Goal: Communication & Community: Answer question/provide support

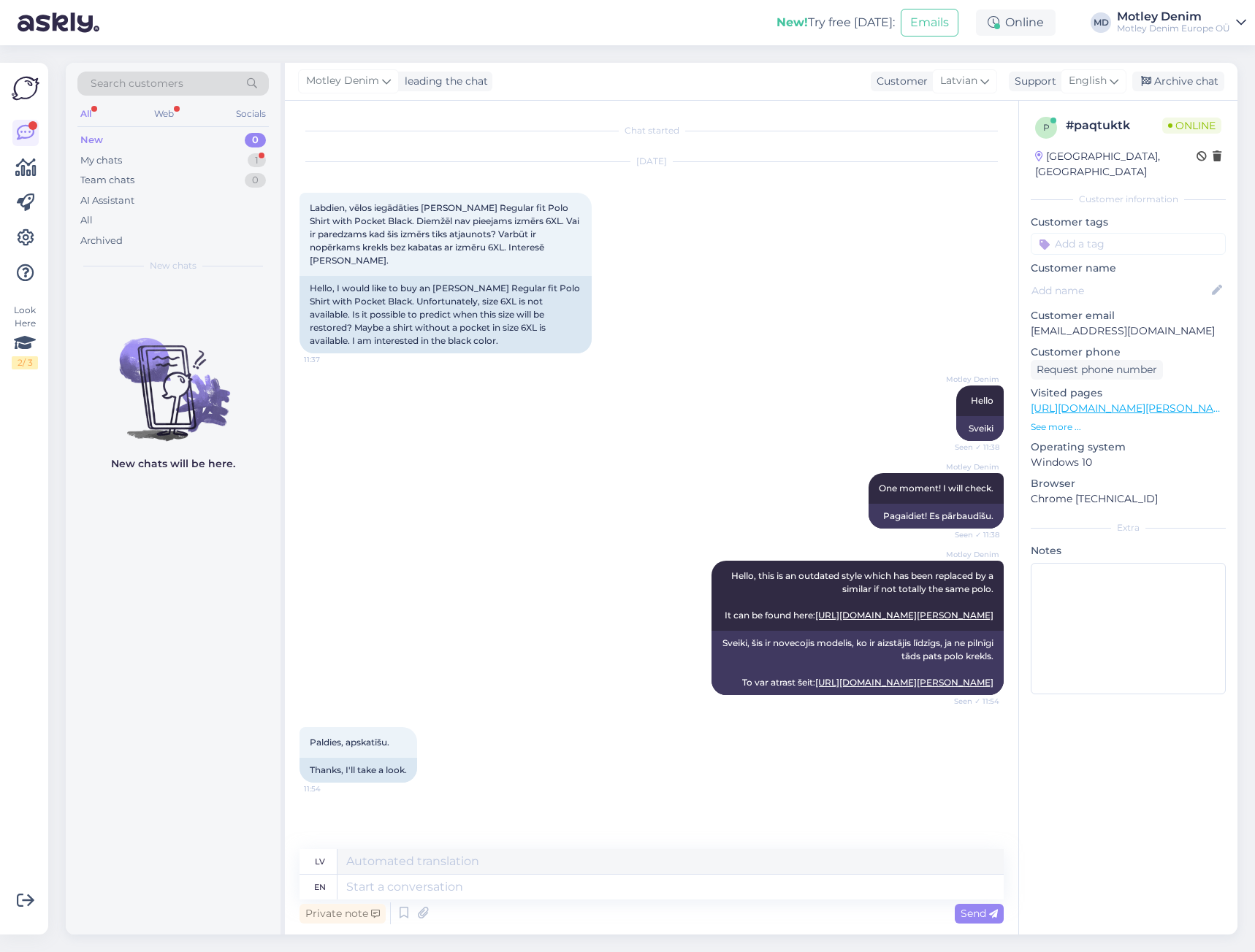
scroll to position [15, 0]
click at [190, 159] on div "My chats 1" at bounding box center [173, 161] width 192 height 20
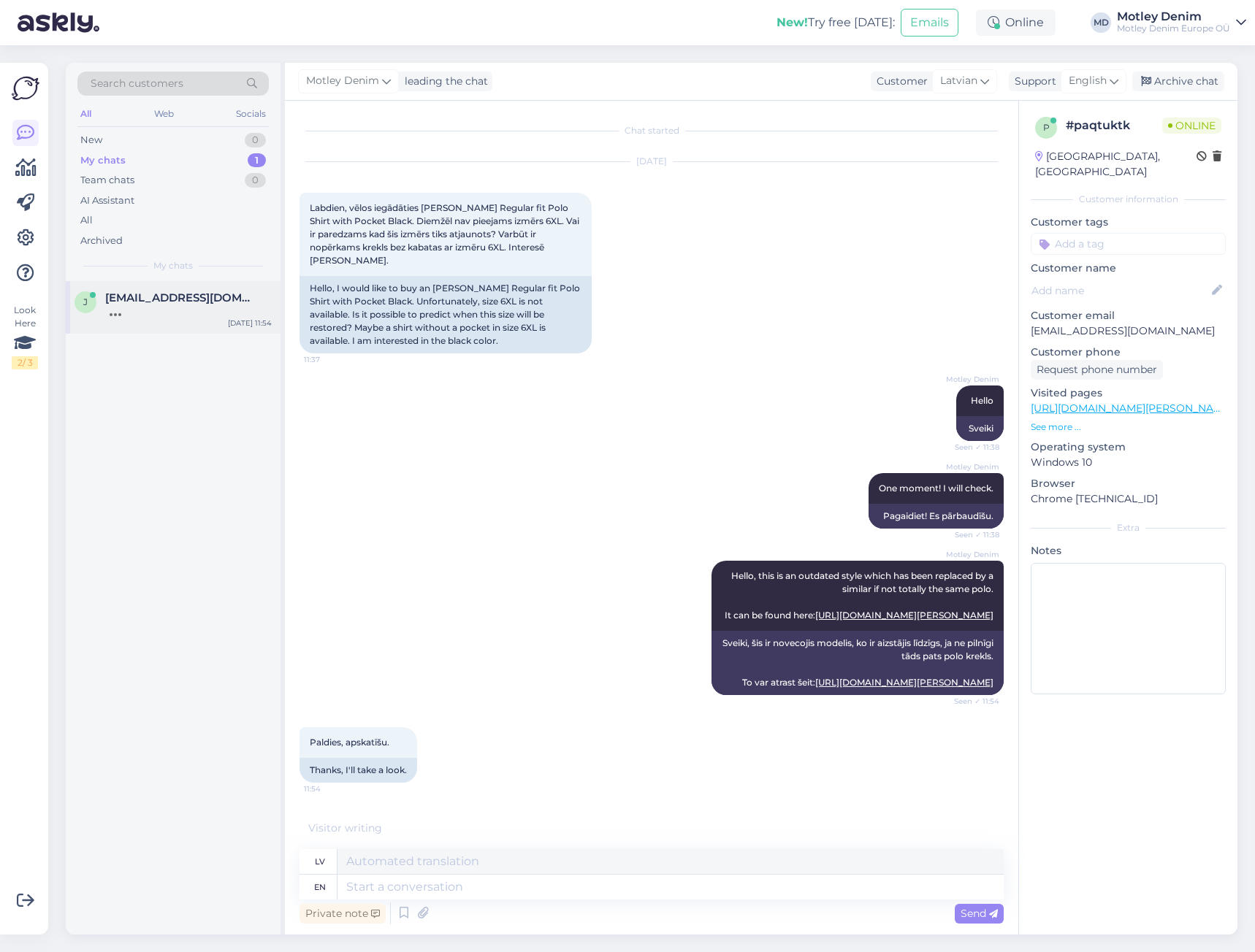
click at [179, 312] on div at bounding box center [189, 311] width 167 height 13
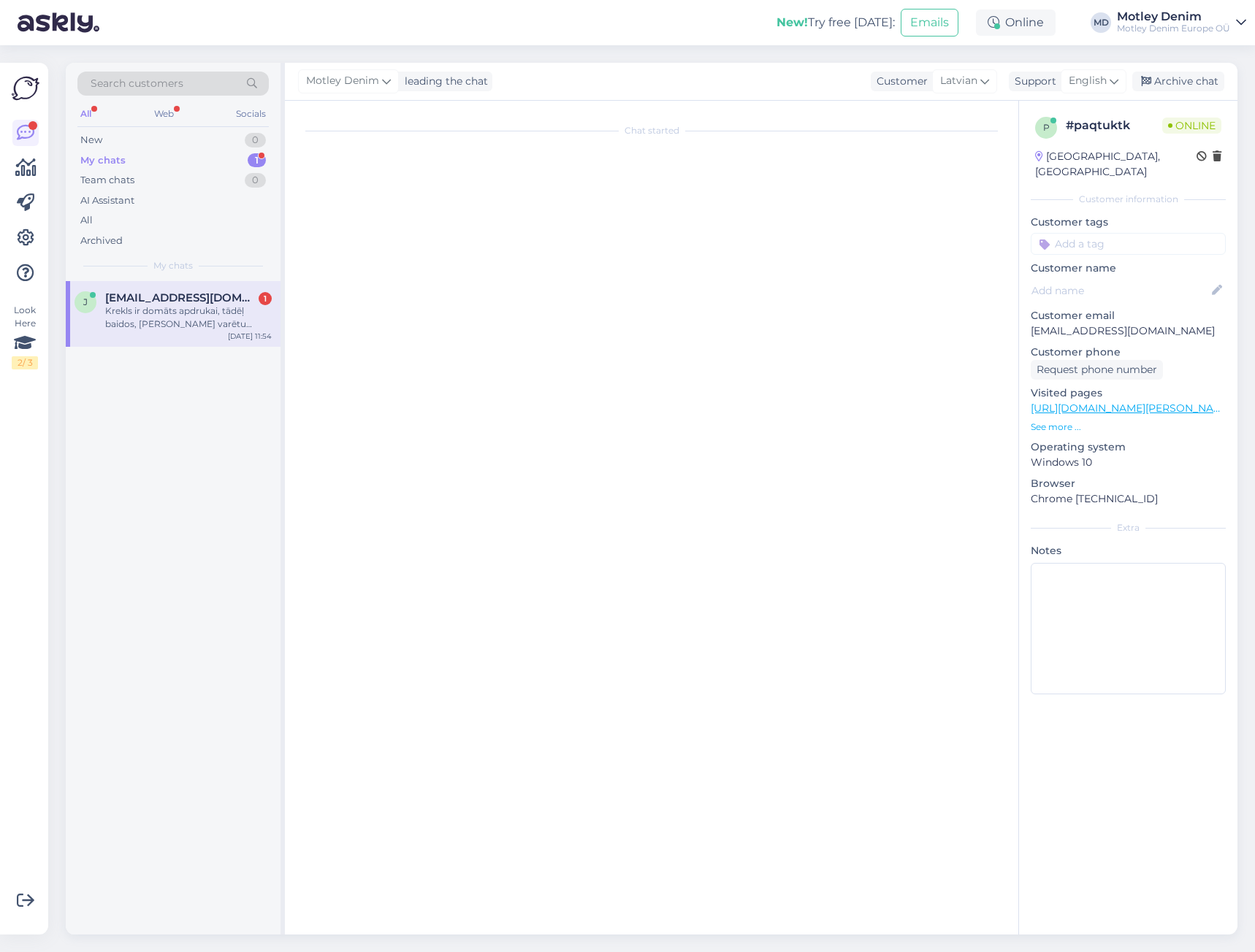
scroll to position [0, 0]
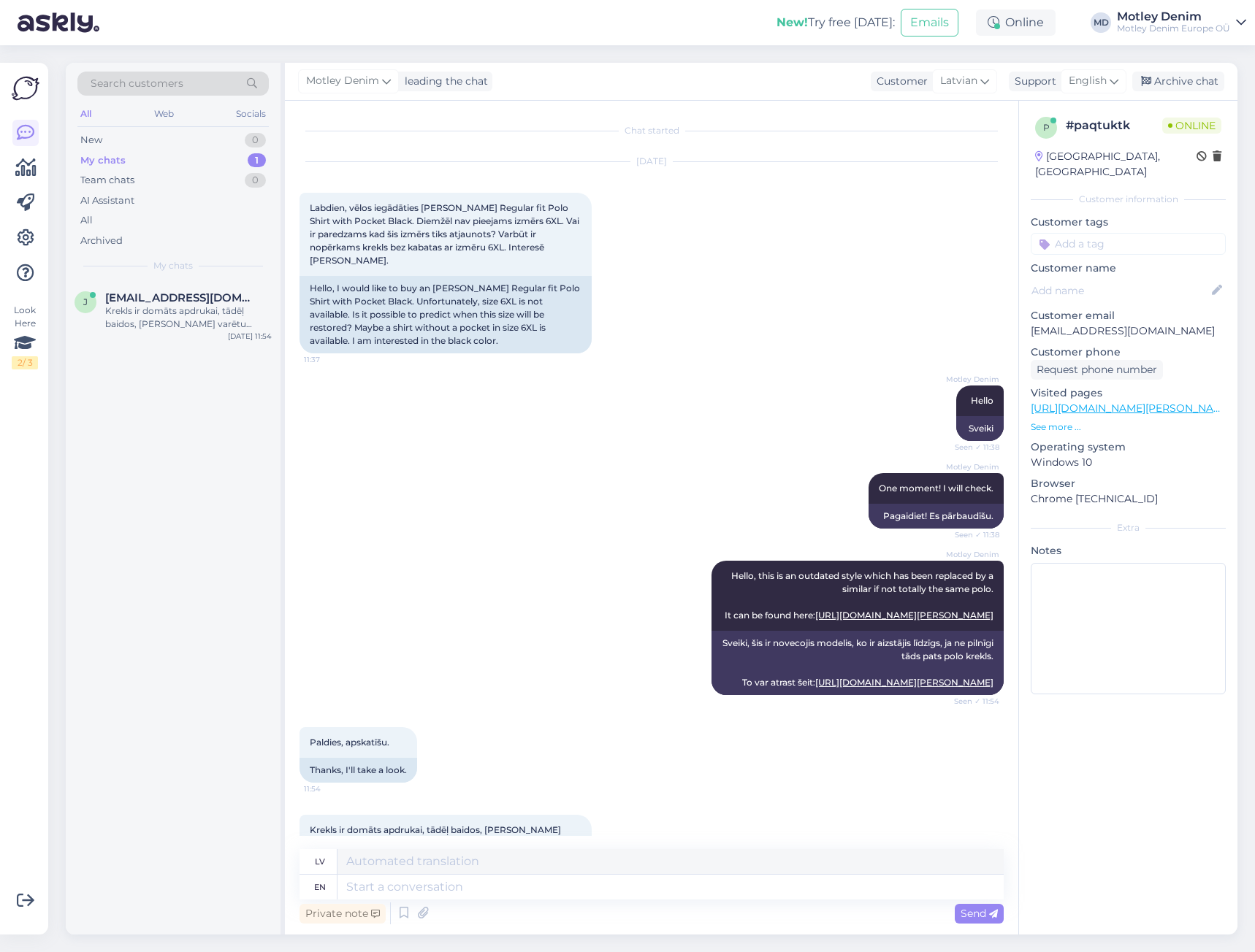
click at [27, 557] on div "Look Here 2 / 3" at bounding box center [25, 499] width 28 height 849
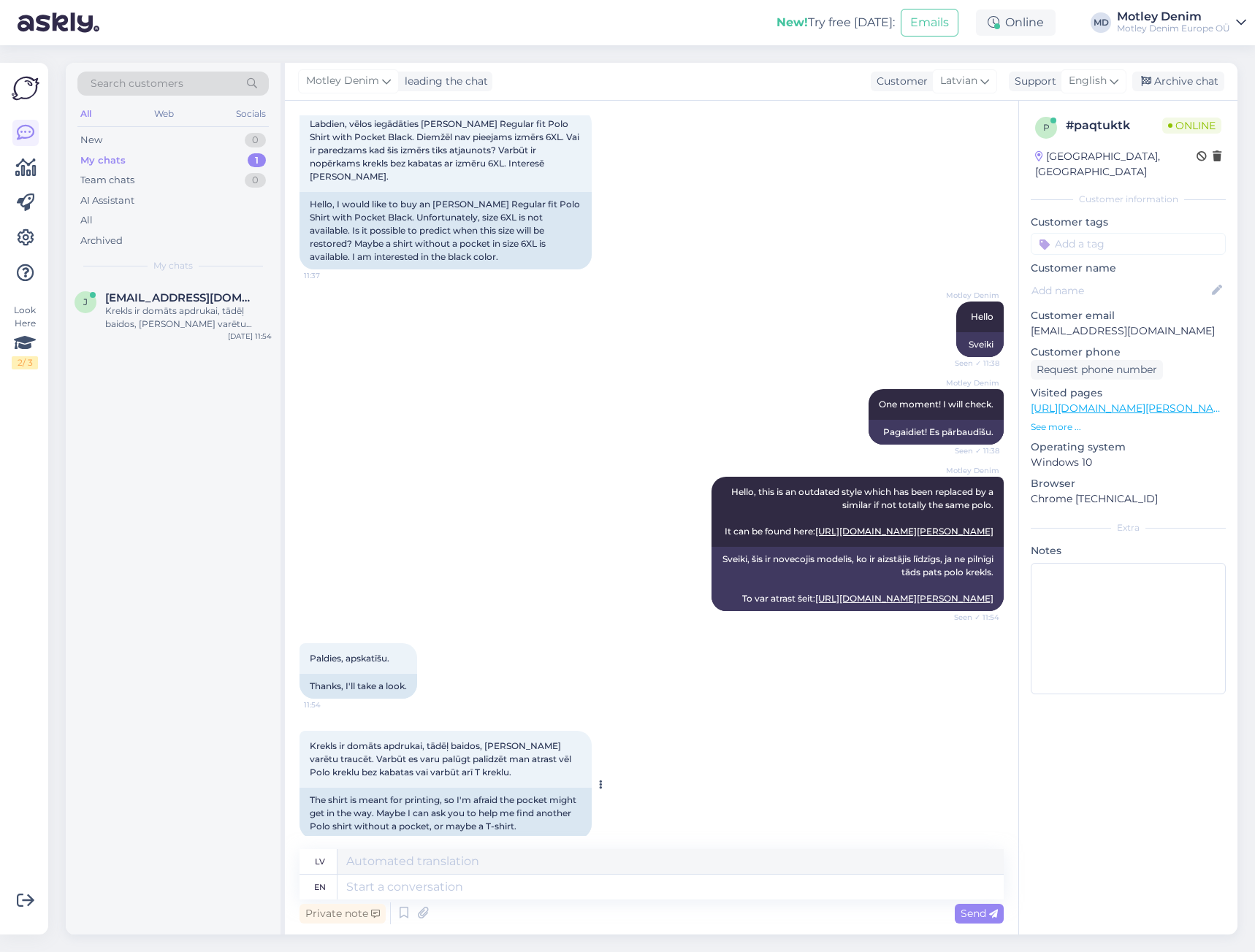
scroll to position [155, 0]
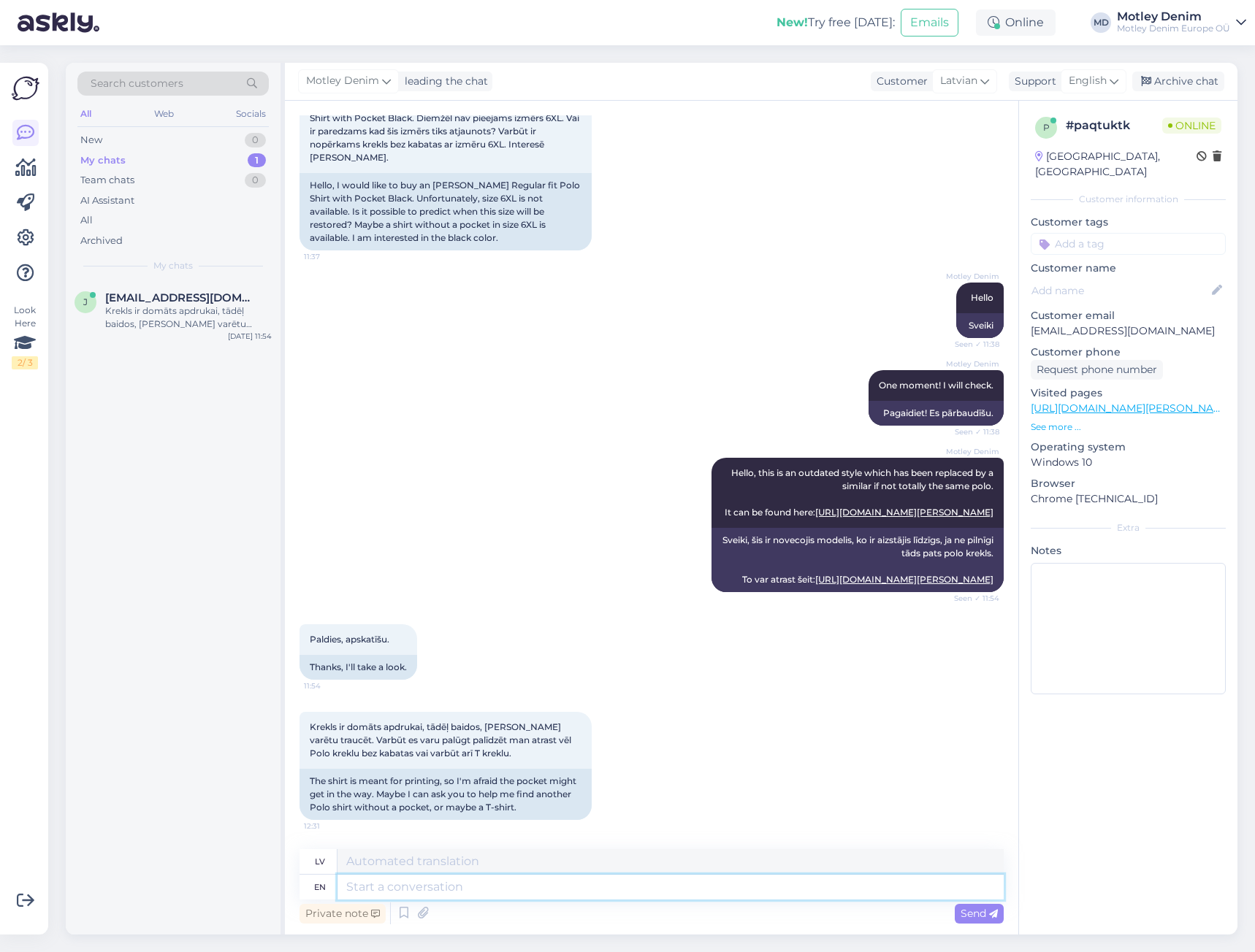
click at [507, 891] on textarea at bounding box center [670, 887] width 667 height 25
type textarea "I"
type textarea "Es"
type textarea "I have"
type textarea "Man ir"
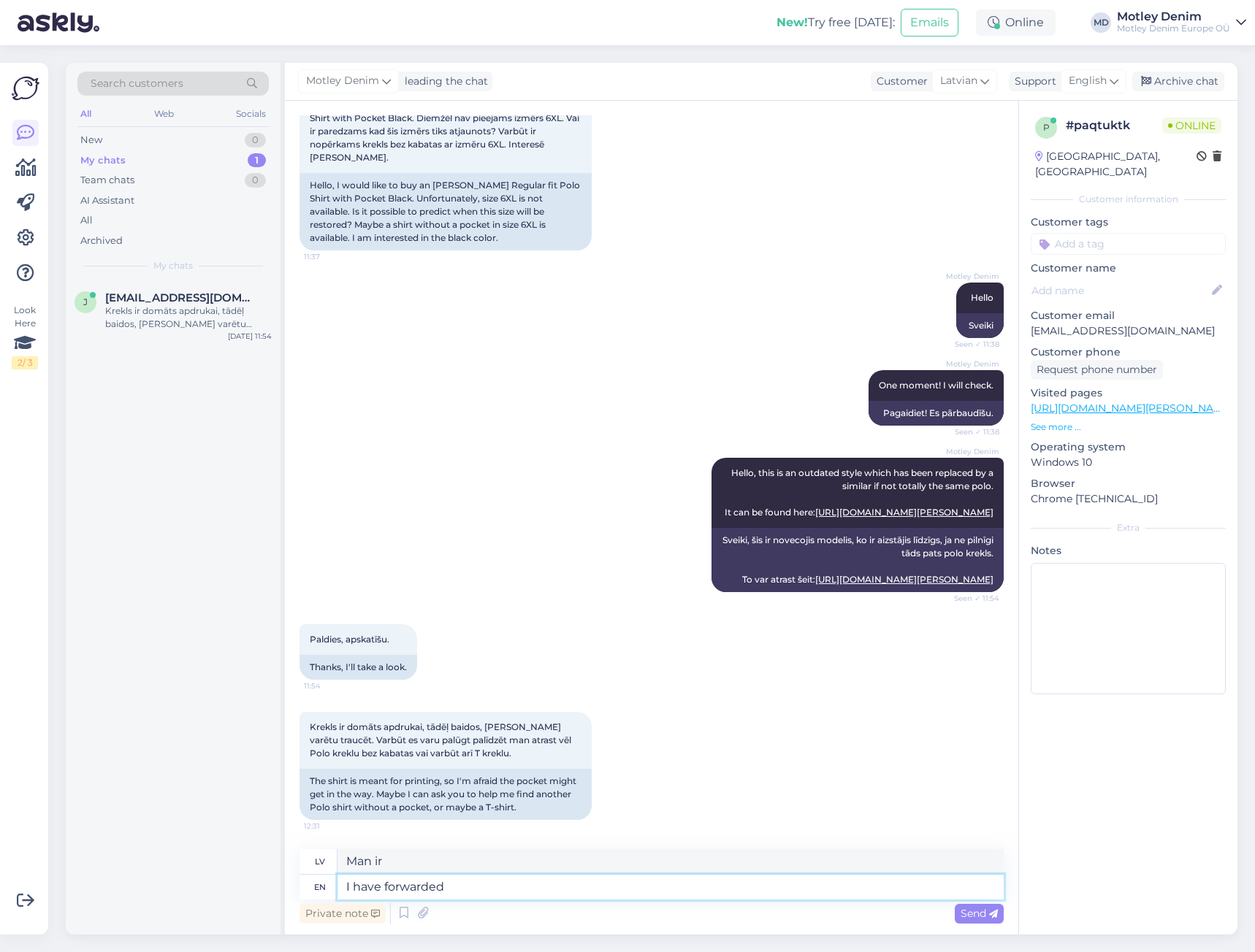
type textarea "I have forwarded"
type textarea "Esmu pārsūtījis(-usi)"
type textarea "I have forwarded your"
type textarea "Esmu pārsūtījis jūsu"
type textarea "I have forwarded your message"
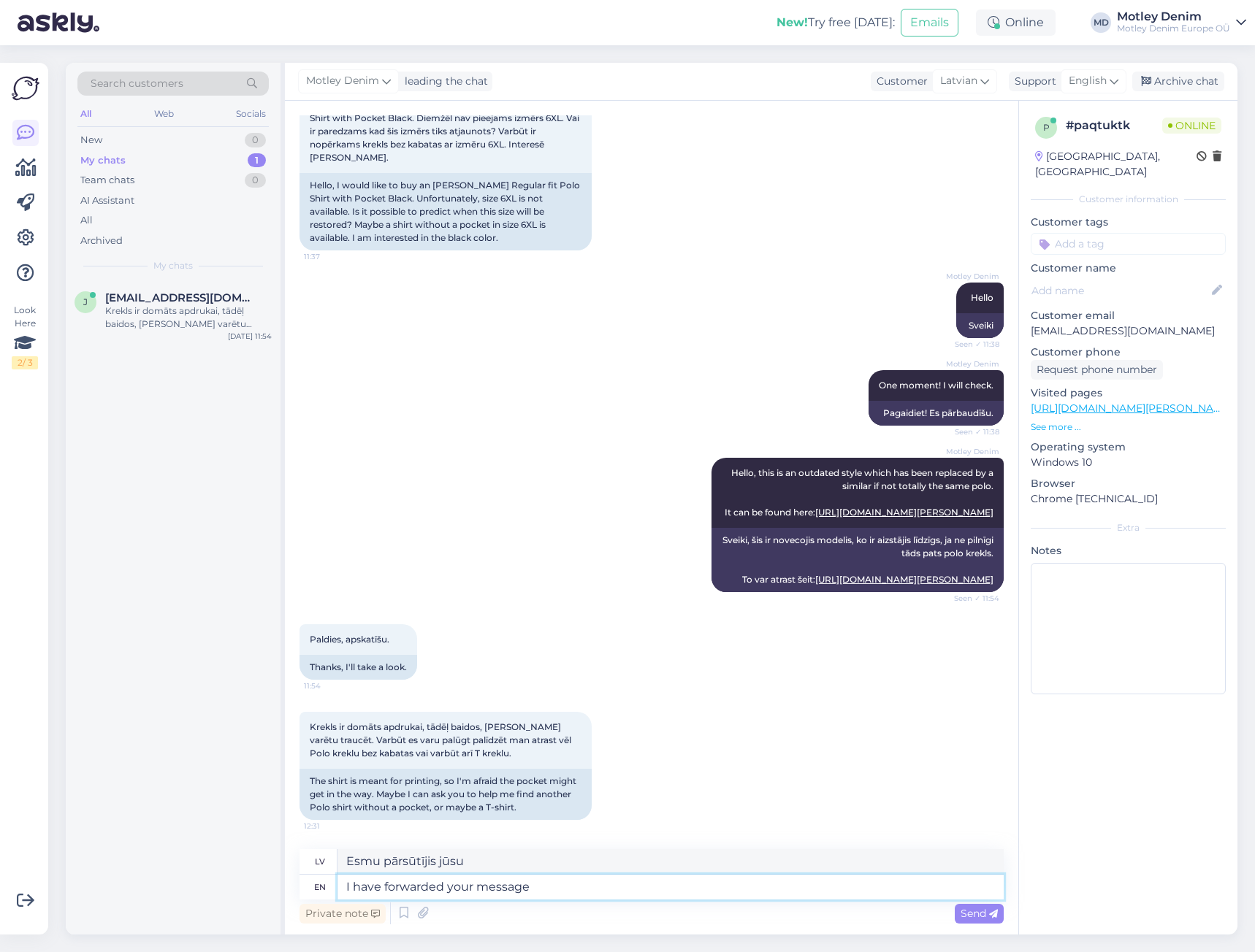
type textarea "Esmu pārsūtījis jūsu ziņojumu"
type textarea "I have forwarded your message to"
type textarea "Esmu pārsūtījis jūsu ziņojumu uz"
type textarea "I have forwarded your message to our"
type textarea "Esmu pārsūtījis jūsu ziņojumu mūsu"
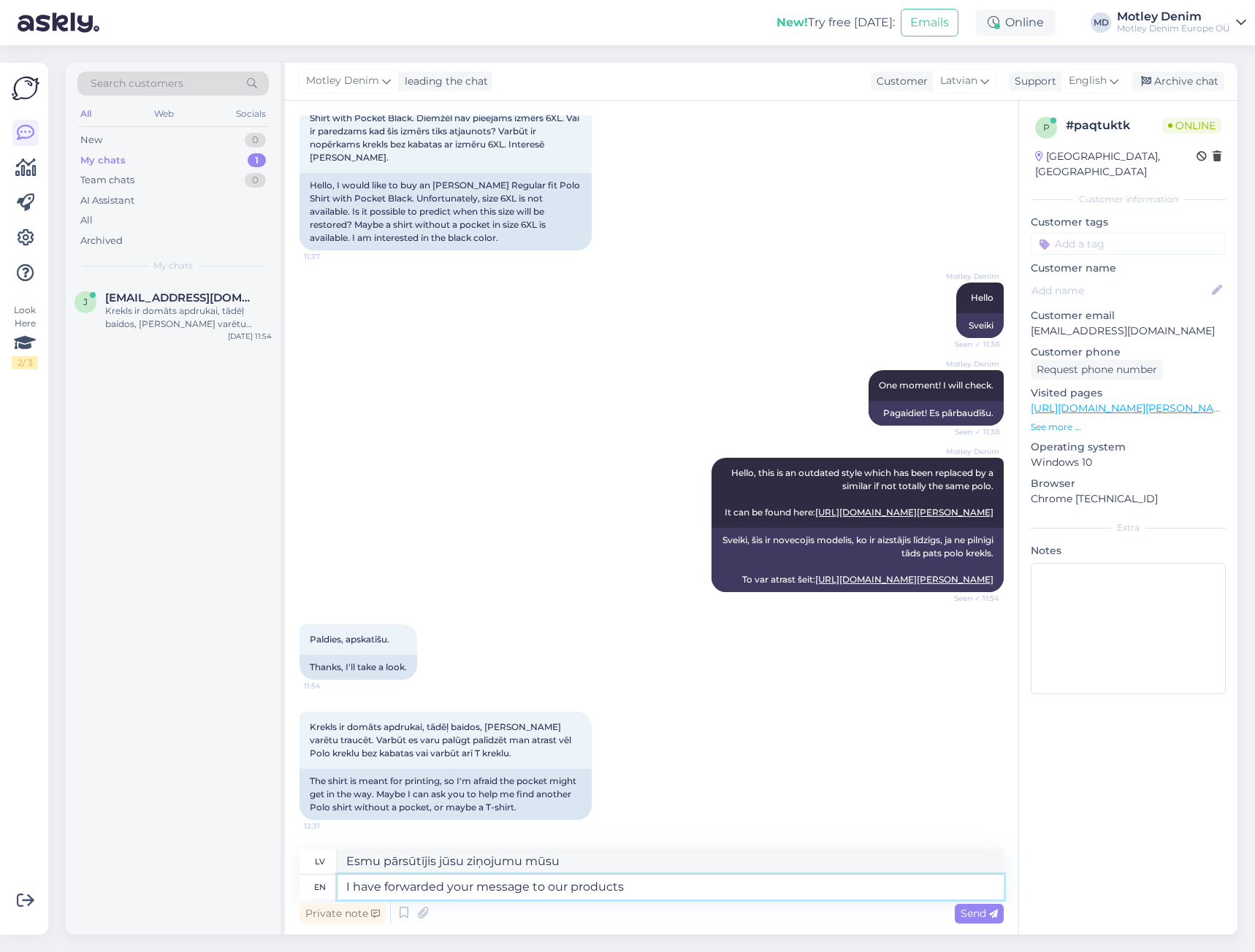
type textarea "I have forwarded your message to our products"
type textarea "Esmu pārsūtījis jūsu ziņojumu mūsu produktu komandai."
type textarea "I have forwarded your message to our products specialist"
type textarea "Esmu pārsūtījis jūsu ziņojumu mūsu produktu speciālistam"
type textarea "I have forwarded your message to our products specialist."
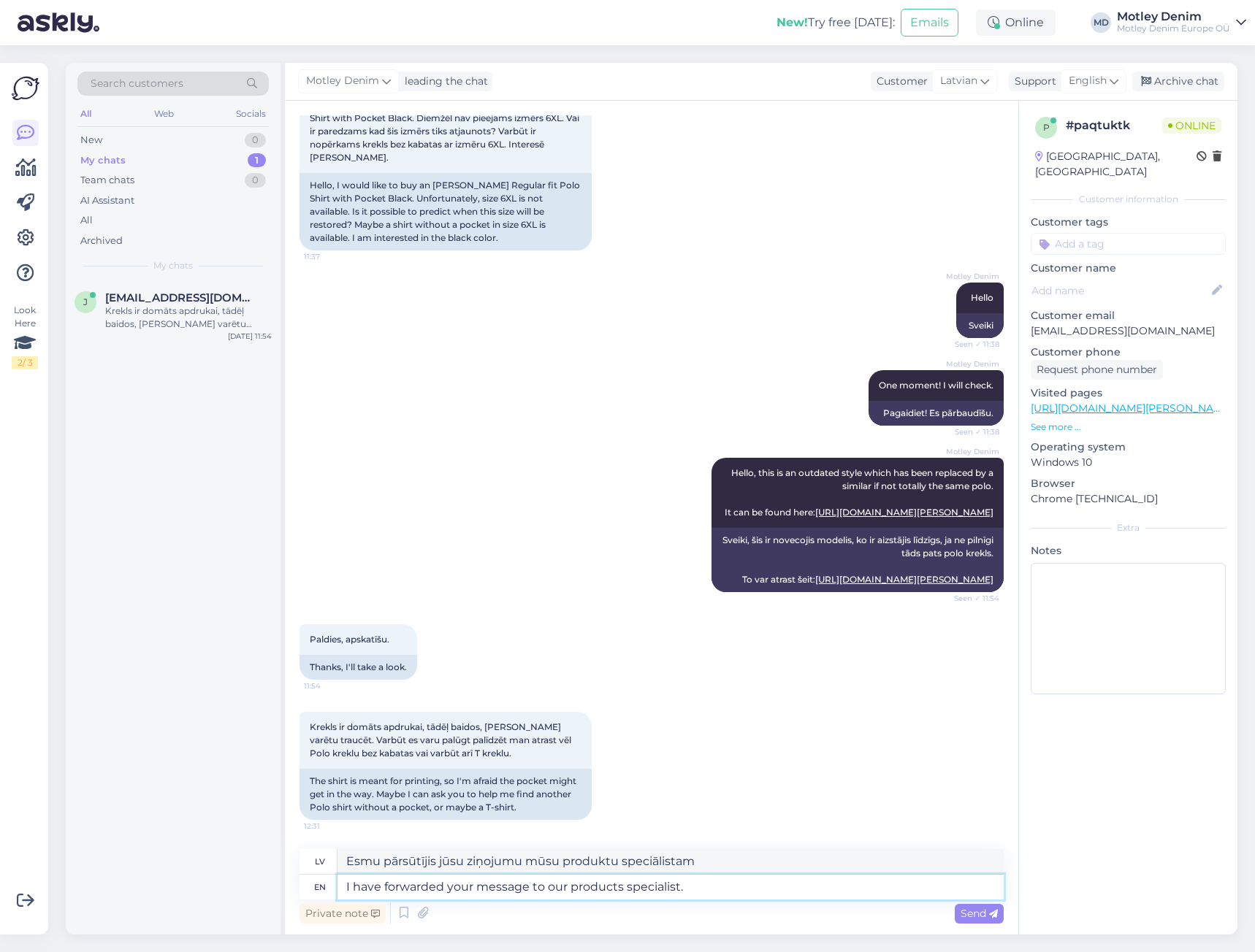
type textarea "Esmu pārsūtījis jūsu ziņojumu mūsu produktu speciālistam."
type textarea "I have forwarded your message to our products specialist. He"
type textarea "Esmu pārsūtījis jūsu ziņojumu mūsu produktu speciālistam. Viņš"
type textarea "I have forwarded your message to our products specialist. He will"
type textarea "Esmu pārsūtījis jūsu ziņojumu mūsu produktu speciālistam. Viņš to darīs."
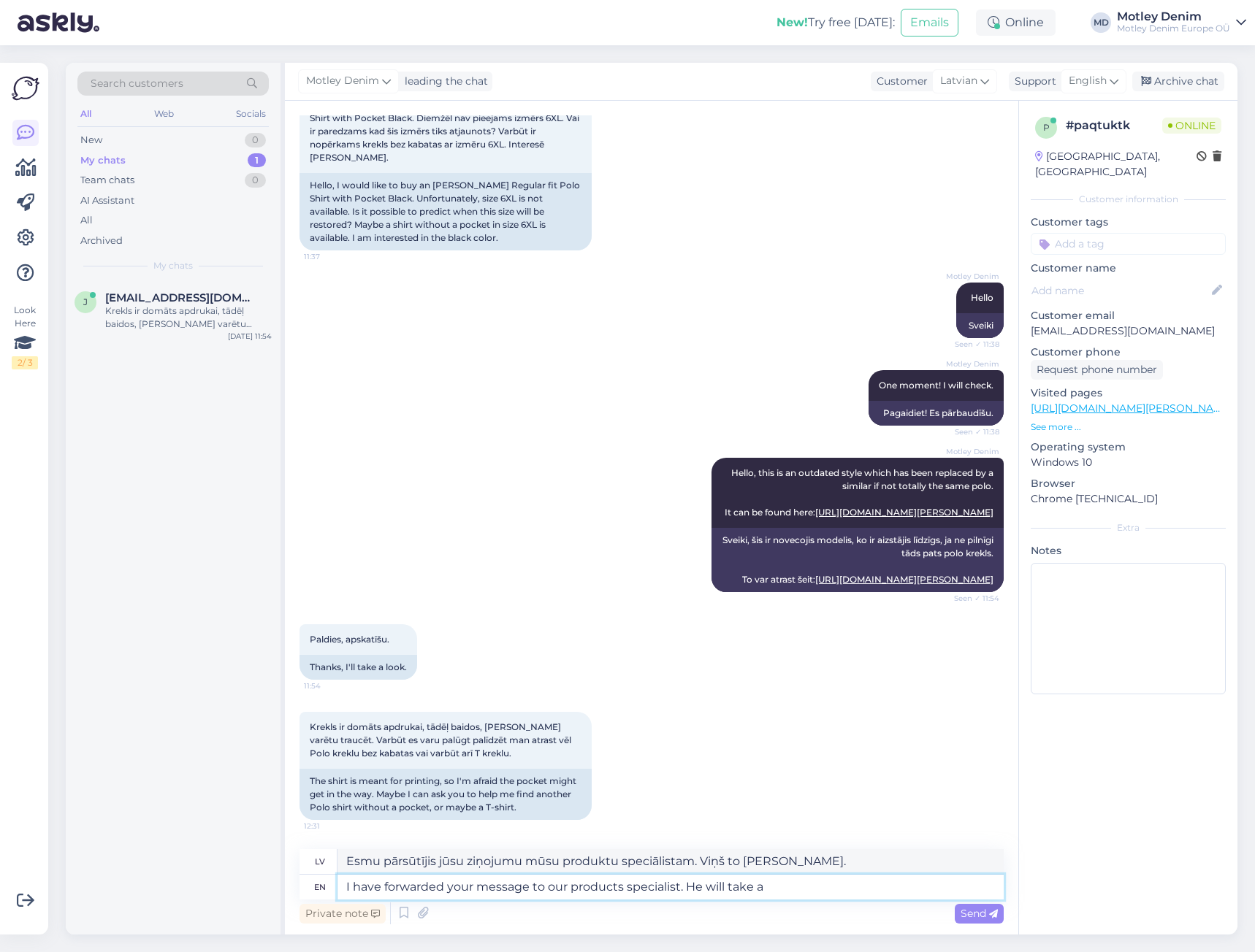
type textarea "I have forwarded your message to our products specialist. He will take a"
type textarea "Esmu pārsūtījis jūsu ziņojumu mūsu produktu speciālistam. Viņš atbildēs uz šo j…"
type textarea "I have forwarded your message to our products specialist. He will take a look so"
type textarea "Esmu pārsūtījis jūsu ziņojumu mūsu produktu speciālistam. Viņš to izskatīs."
type textarea "I have forwarded your message to our products specialist. He will take a look s…"
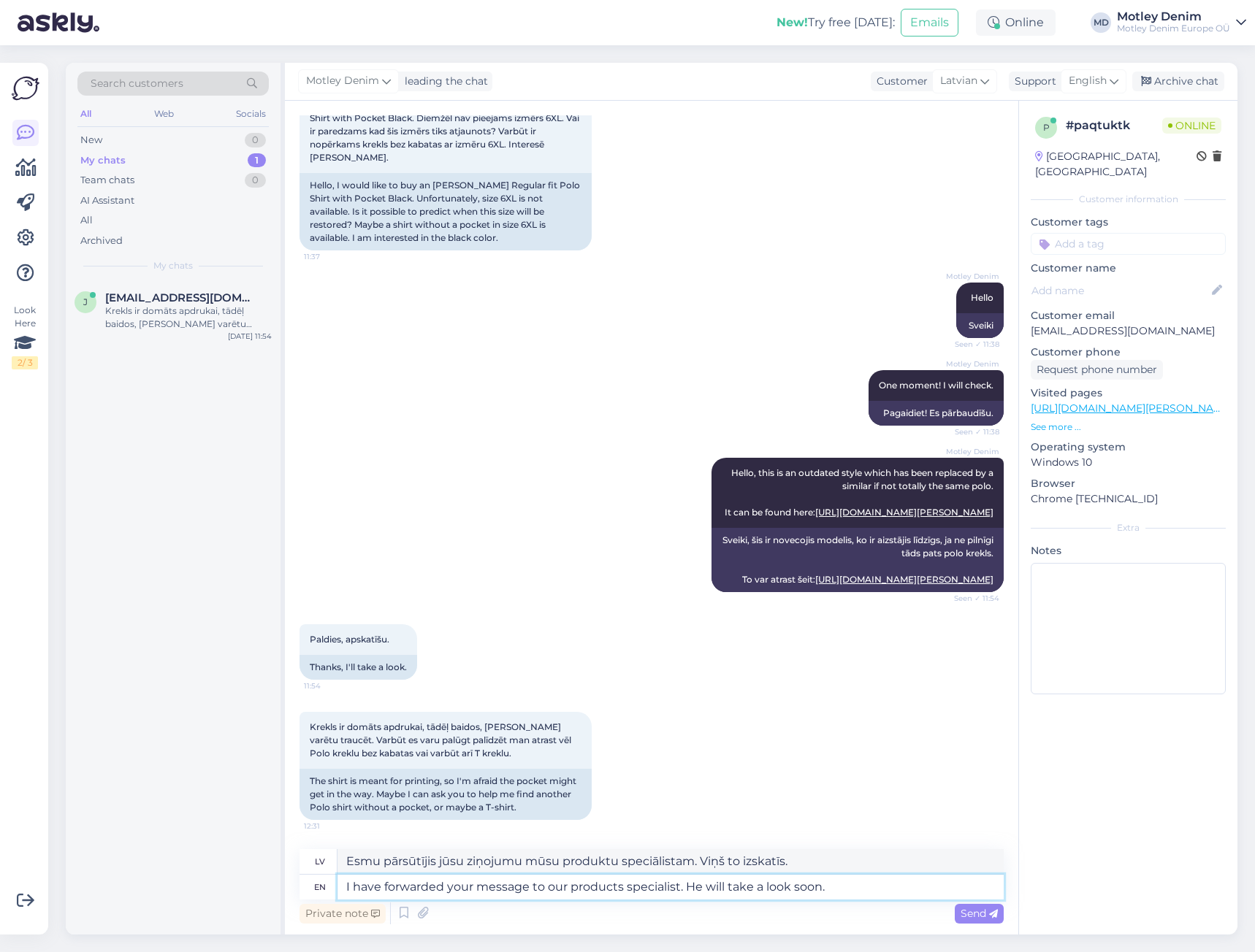
type textarea "Esmu pārsūtījis jūsu ziņojumu mūsu produktu speciālistam. Viņš drīzumā to izska…"
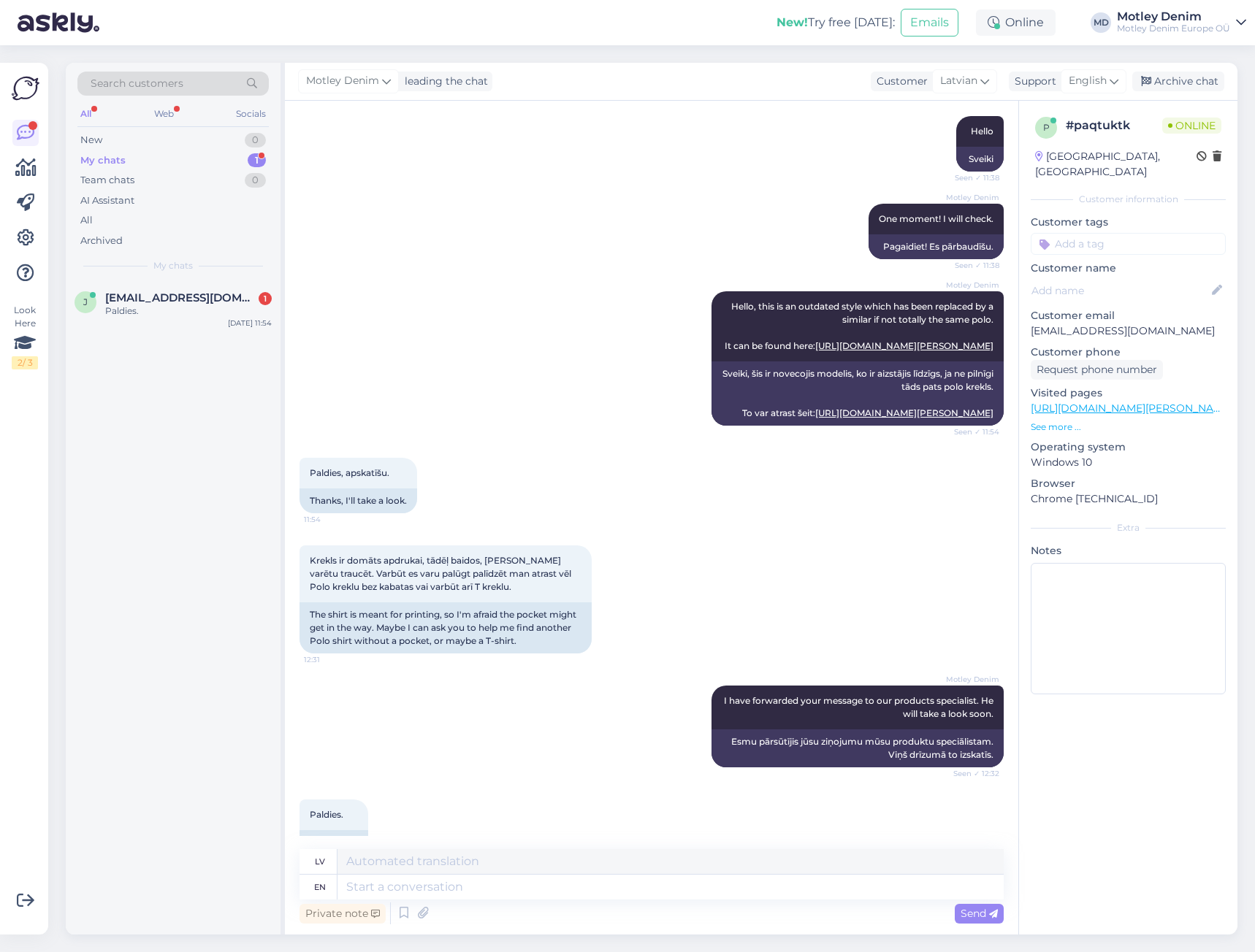
scroll to position [358, 0]
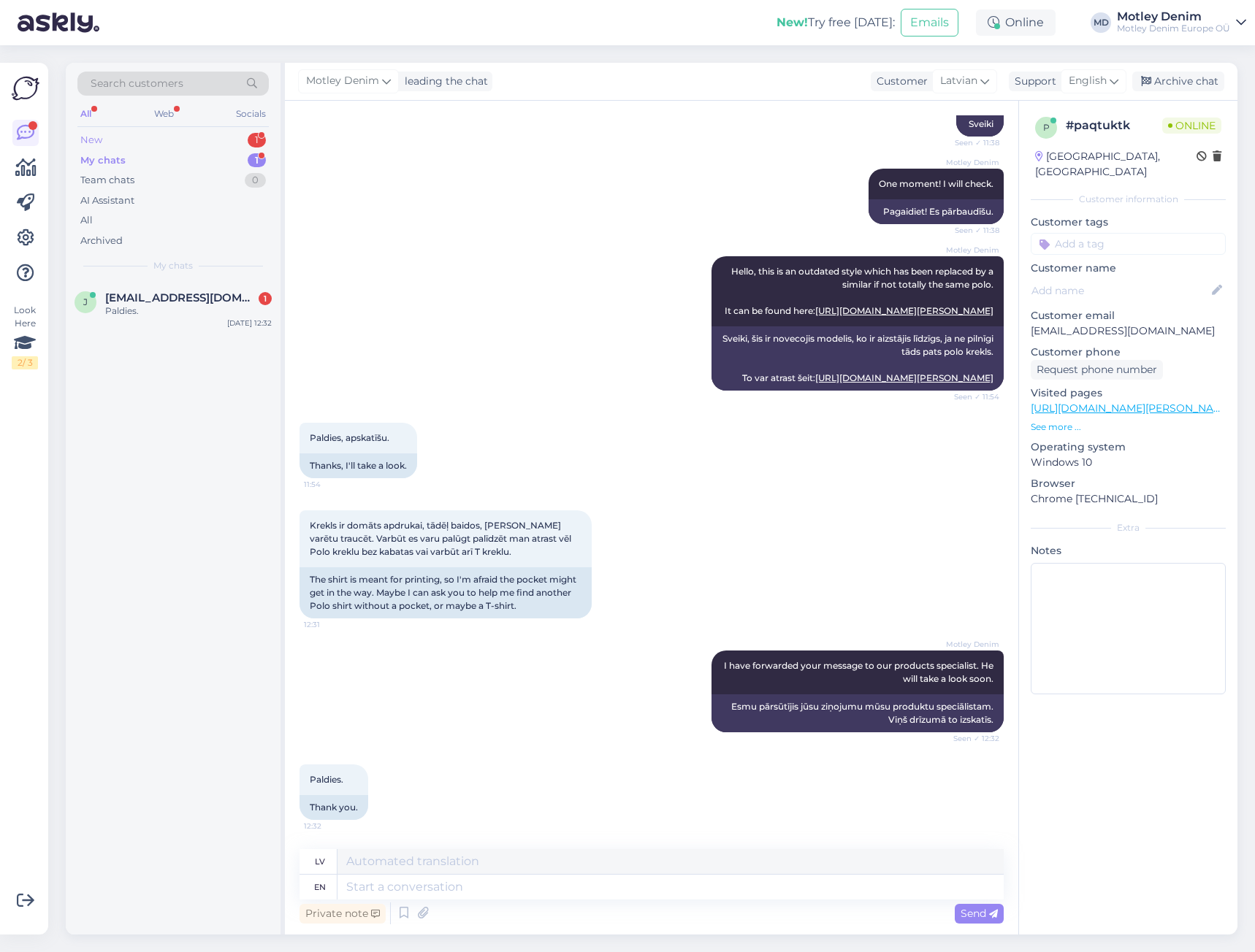
click at [213, 141] on div "New 1" at bounding box center [173, 140] width 192 height 20
click at [185, 316] on div "Hur snabb är leveransen om man beställer idag ?" at bounding box center [189, 318] width 167 height 27
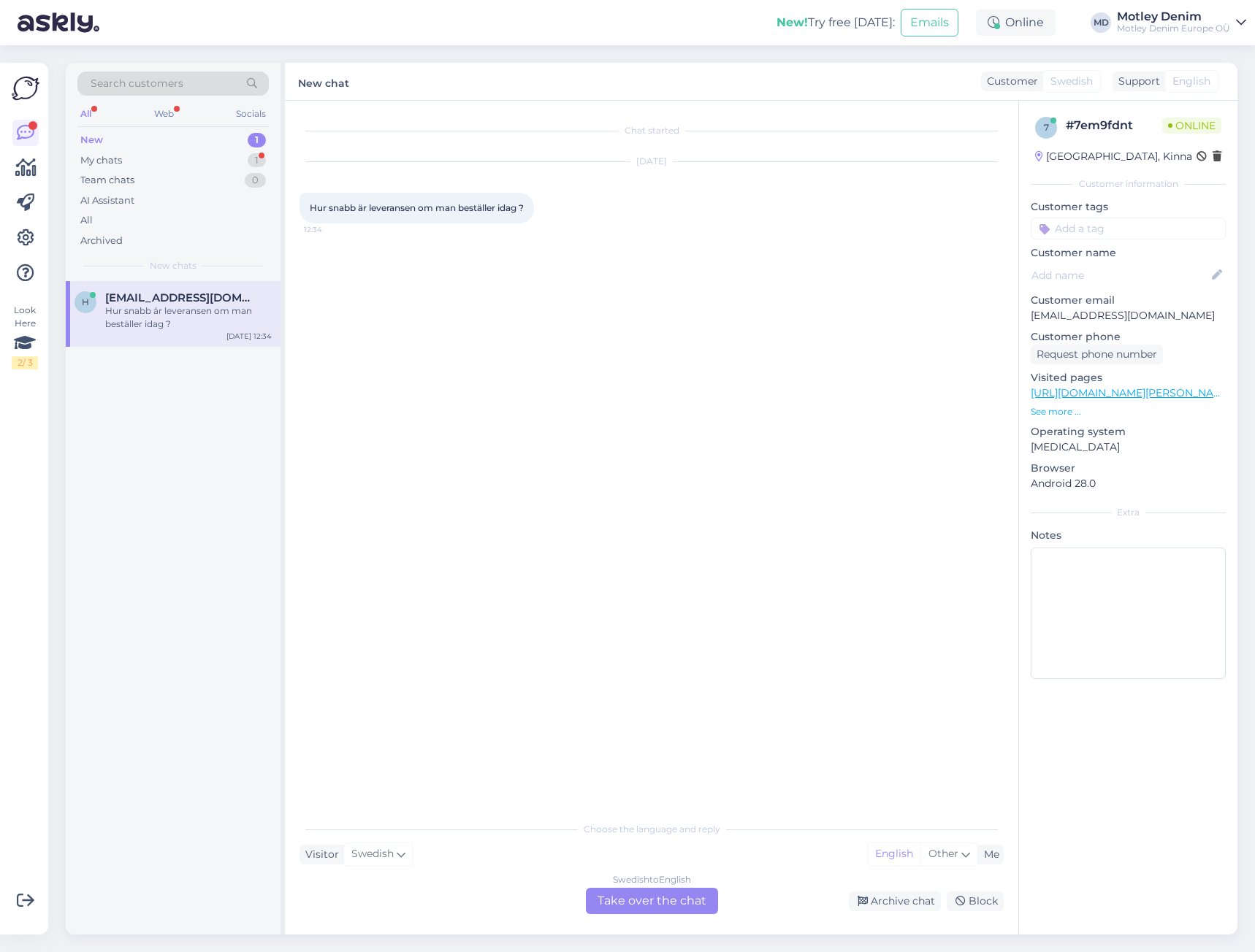
scroll to position [0, 0]
click at [664, 902] on div "Swedish to English Take over the chat" at bounding box center [651, 901] width 132 height 27
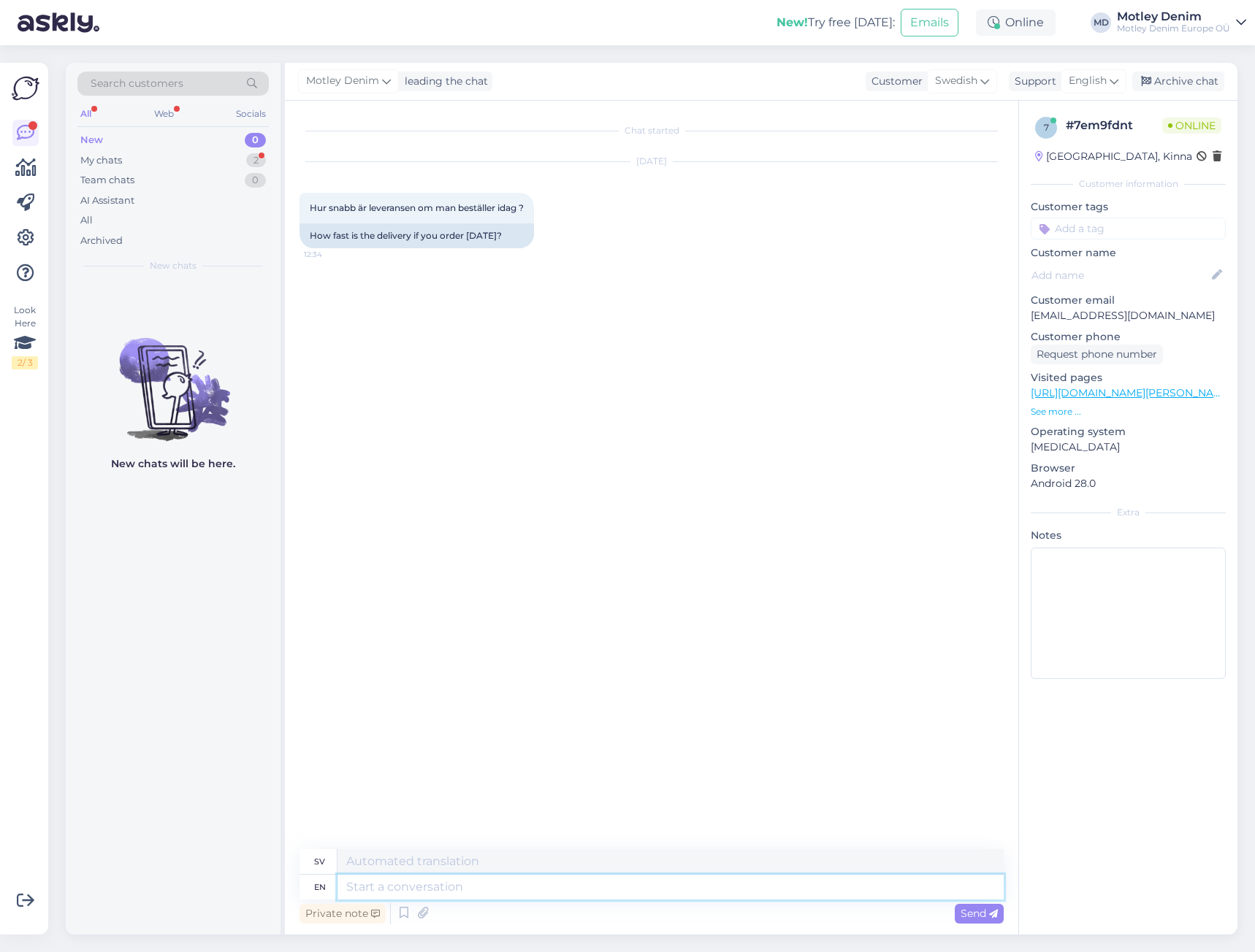
drag, startPoint x: 687, startPoint y: 884, endPoint x: 685, endPoint y: 873, distance: 11.2
click at [688, 884] on textarea at bounding box center [670, 887] width 667 height 25
type textarea "Hello"
type textarea "Hej"
type textarea "Our d"
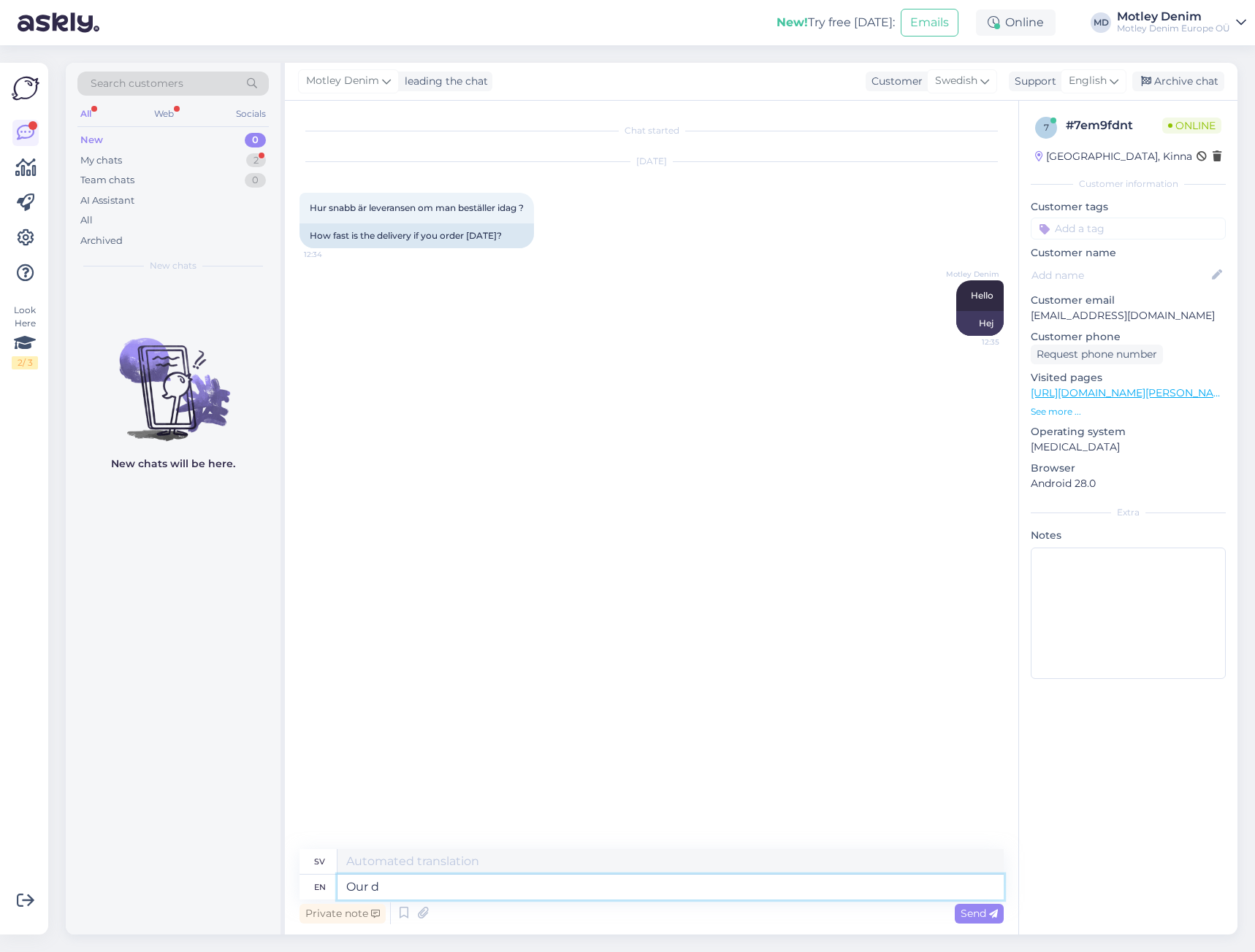
type textarea "Vår"
type textarea "Our delivery t"
type textarea "Vår leverans"
type textarea "Our delivery times"
type textarea "Våra leveranstider"
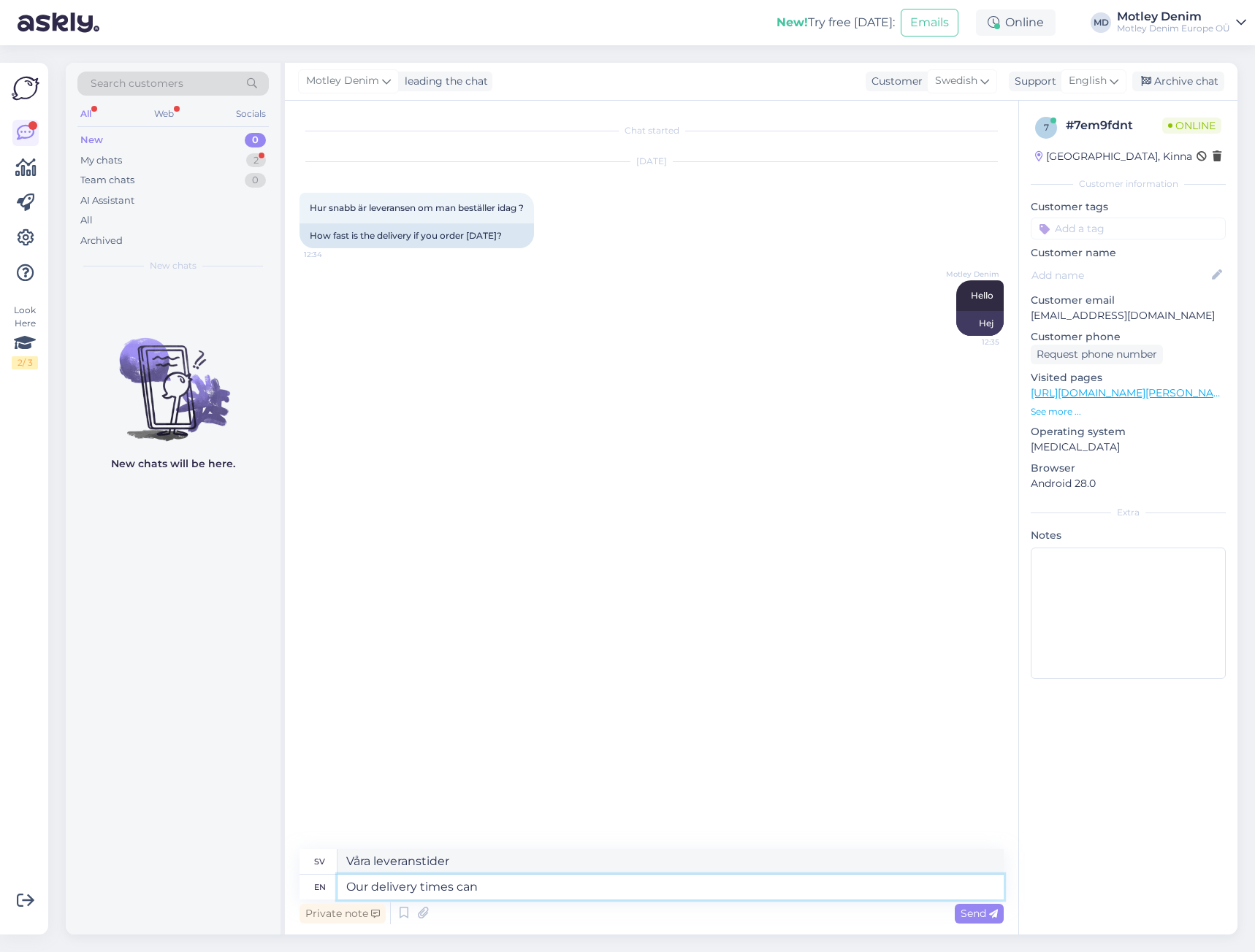
type textarea "Our delivery times can b"
type textarea "Våra leveranstider kan"
type textarea "Our delivery times can be f"
type textarea "Våra leveranstider kan vara"
type textarea "Our delivery times can be found"
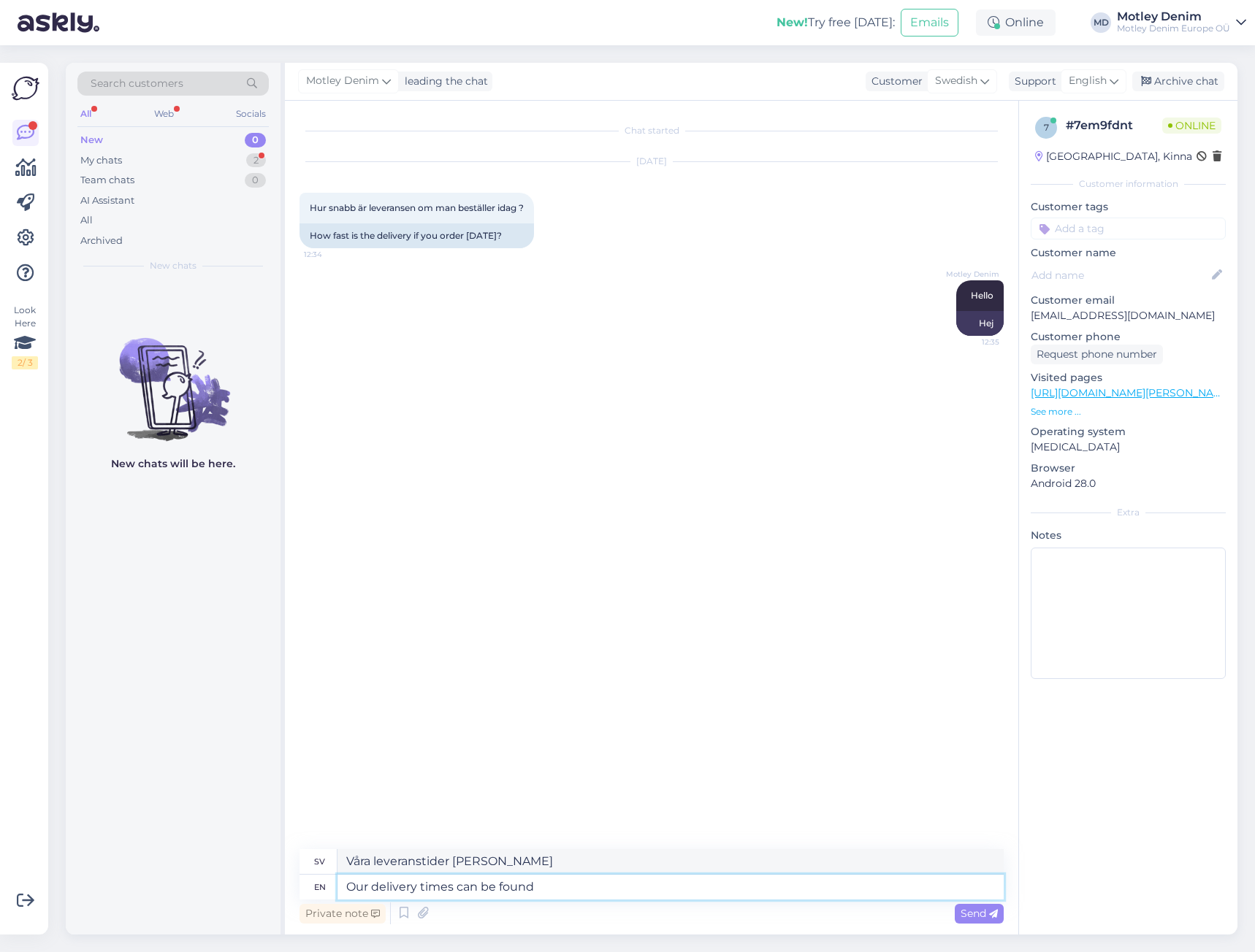
type textarea "Våra leveranstider hittar du"
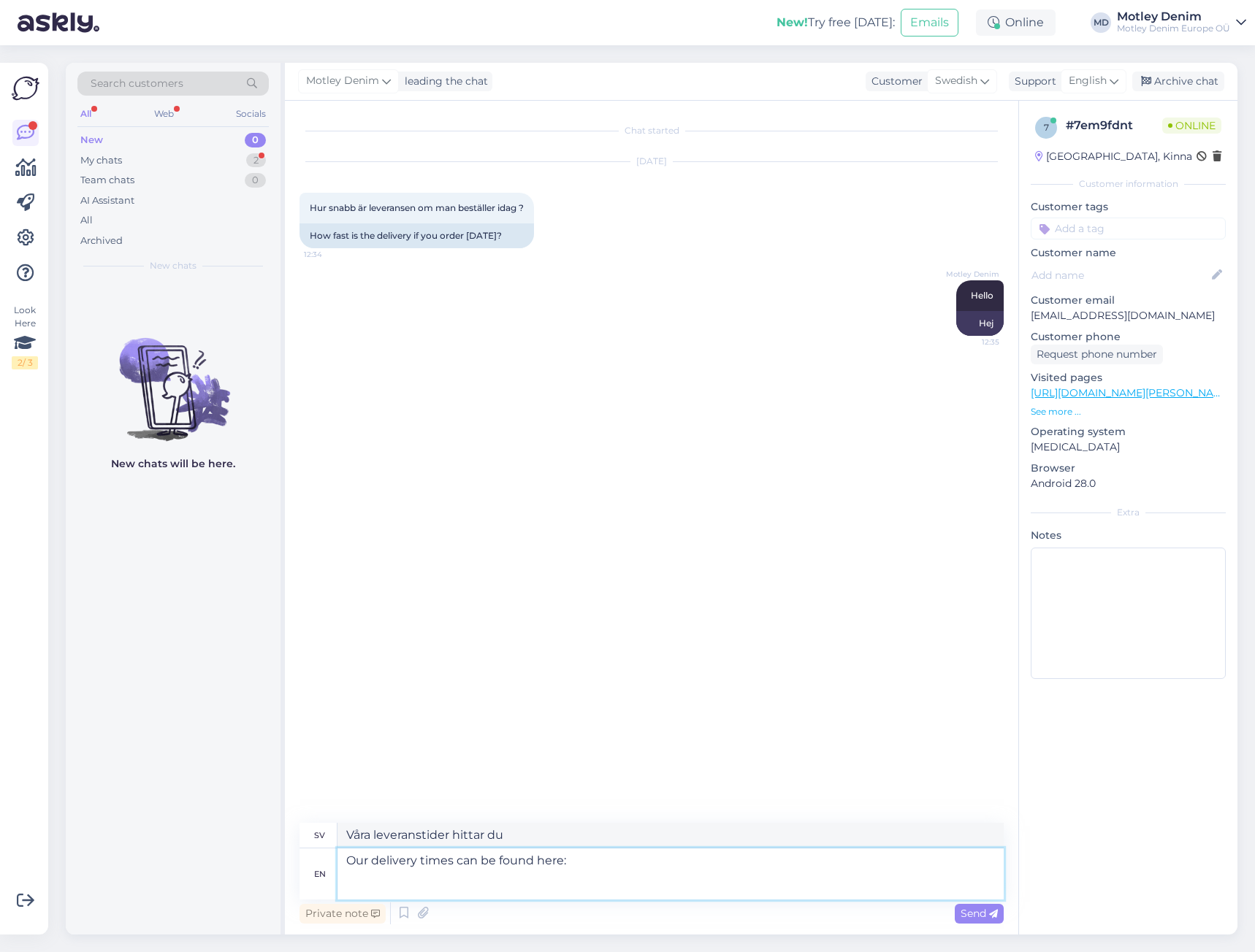
paste textarea "https://www.motleydenim.se/kop-och-leveransvillkor/?_gl=1*1x3ujow*_up*MQ..&gcli…"
type textarea "Our delivery times can be found here: https://www.motleydenim.se/kop-och-levera…"
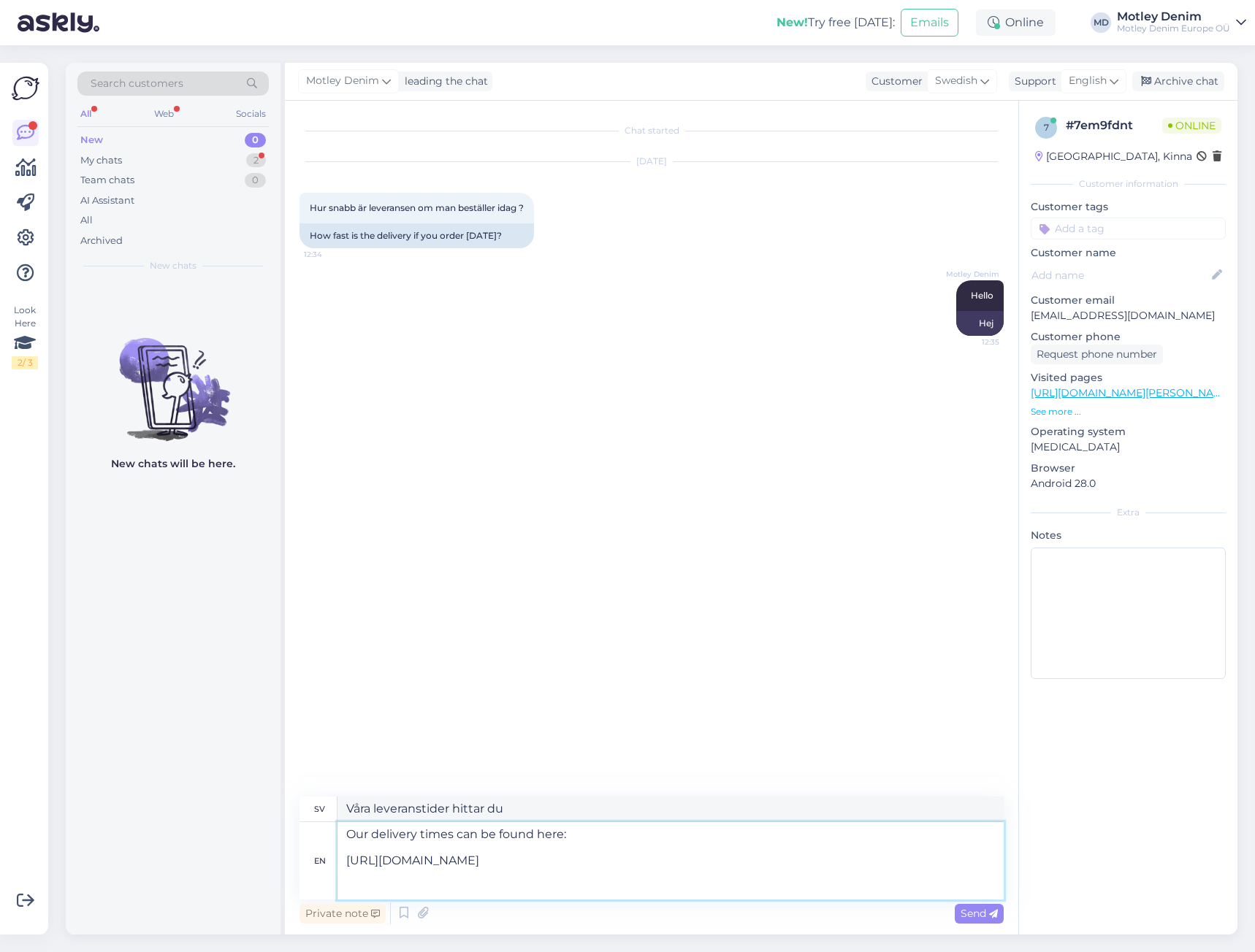
type textarea "Våra leveranstider hittar du här: https://www.motleydenim.se/kop-och-leveransvi…"
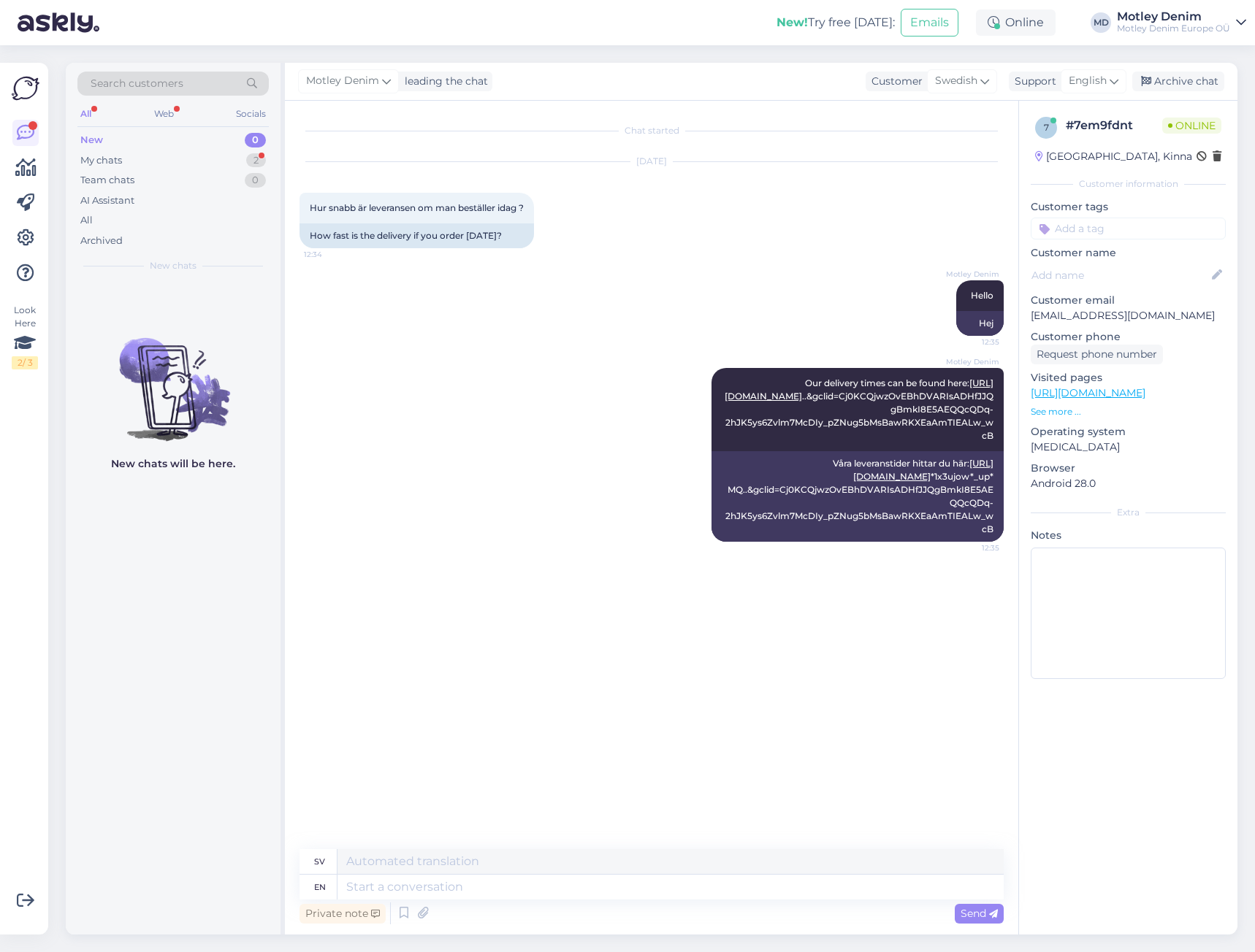
click at [796, 900] on div "Private note Send" at bounding box center [652, 913] width 705 height 28
click at [801, 889] on textarea at bounding box center [670, 887] width 667 height 25
type textarea "If"
type textarea "Om"
type textarea "If you"
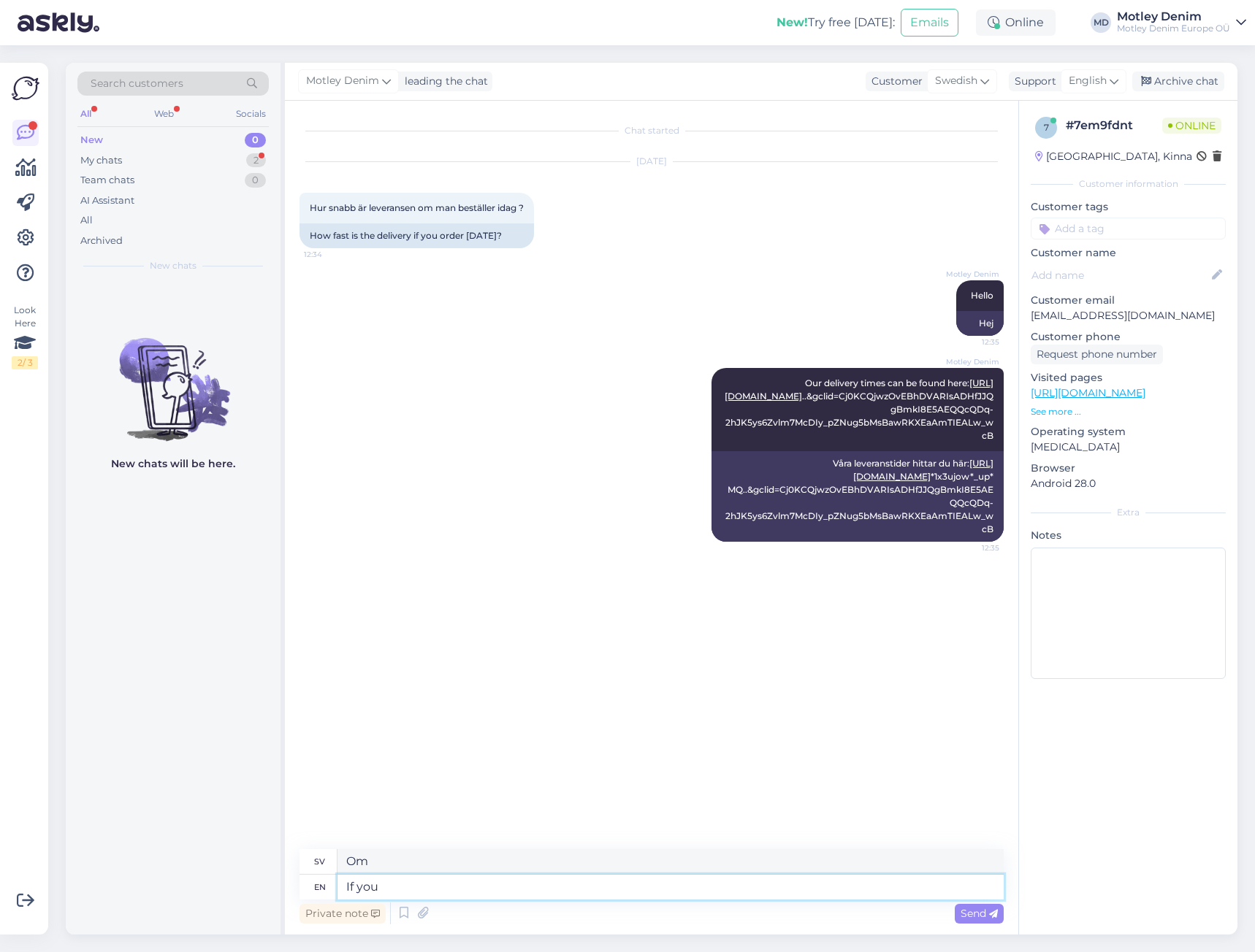
type textarea "Om du"
type textarea "If you order"
type textarea "Om du beställer"
type textarea "If you order now"
type textarea "Om du beställer nu"
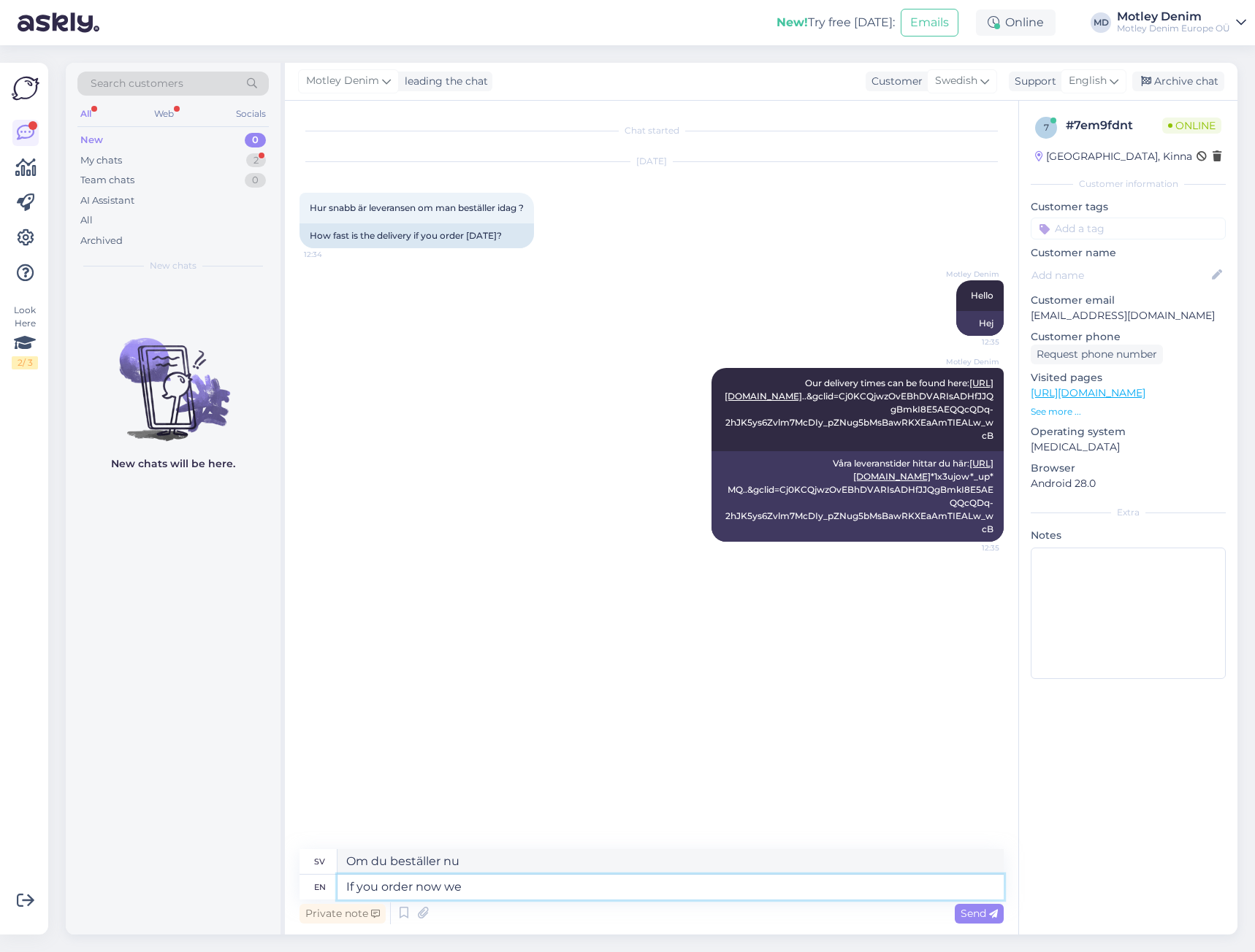
type textarea "If you order now we"
type textarea "Om du beställer nu så"
type textarea "If you order now we can d"
type textarea "Om du beställer nu kan vi"
type textarea "If you order now we can dispatch"
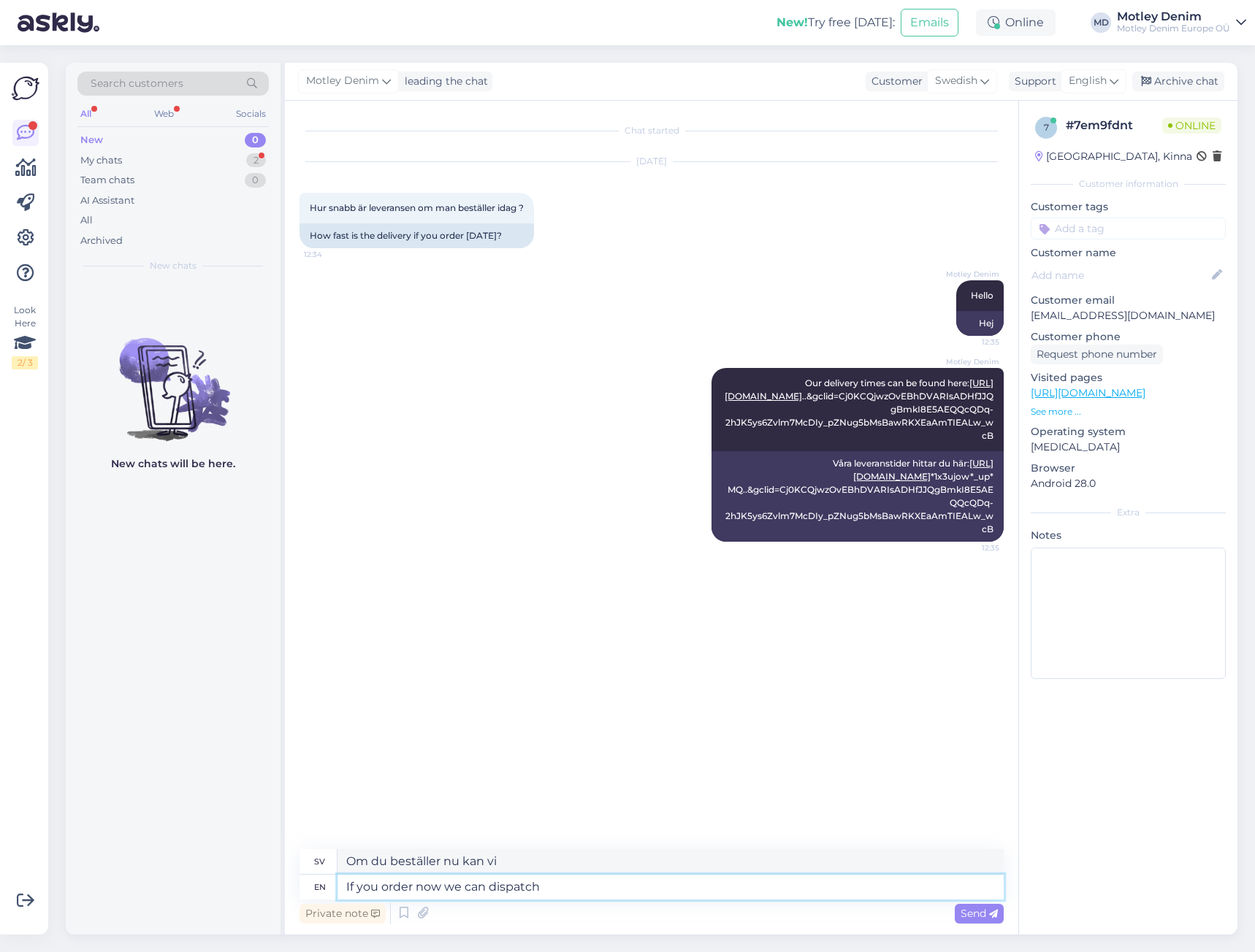
type textarea "Om du beställer nu kan vi skicka"
type textarea "If you order now we can dispatch it t"
type textarea "Om du beställer nu kan vi skicka det"
type textarea "If you order now we can dispatch it today b"
type textarea "Om du beställer nu kan vi skicka det idag"
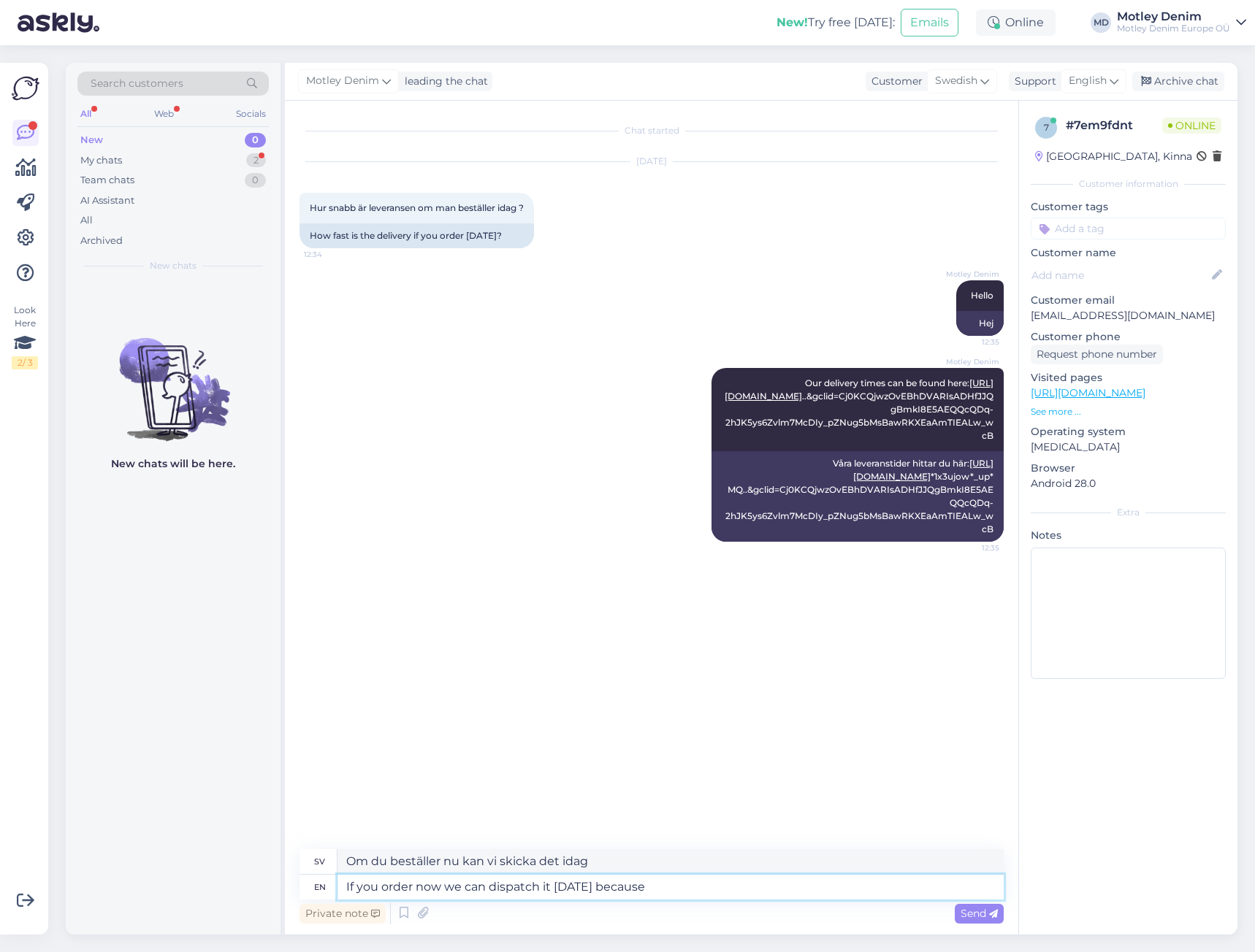
type textarea "If you order now we can dispatch it today because t"
type textarea "Om du beställer nu kan vi skicka det idag eftersom"
type textarea "If you order now we can dispatch it today because the co"
type textarea "Om du beställer nu kan vi skicka det idag eftersom co"
type textarea "If you order now we can dispatch it today because the"
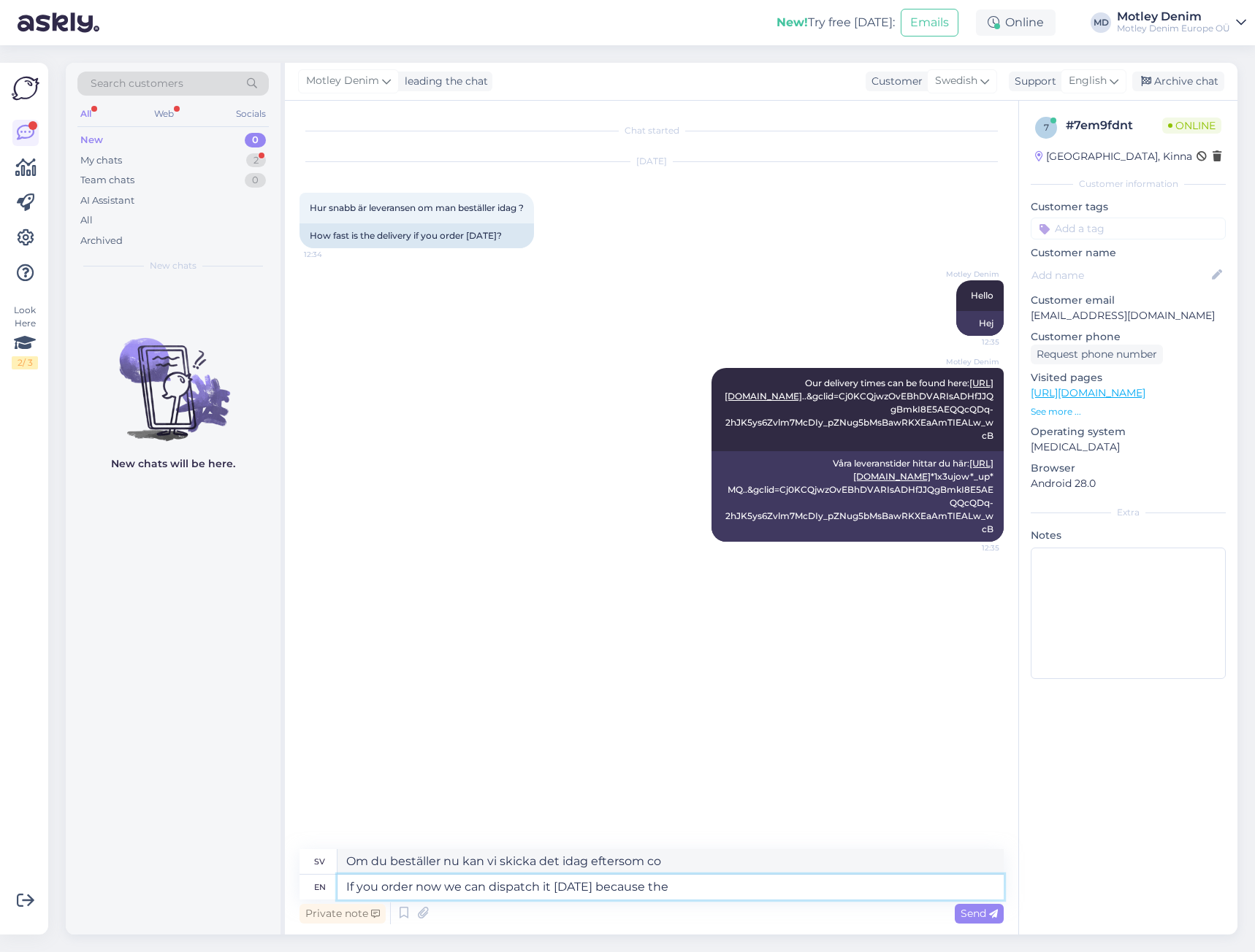
type textarea "Om du beställer nu kan vi skicka det idag eftersom"
type textarea "If you order now we can dispatch it today because our d"
type textarea "Om du beställer nu kan vi skicka det idag eftersom vår"
type textarea "If you order now we can dispatch it today because our delivery"
type textarea "Om du beställer nu kan vi skicka det idag eftersom vår leverans"
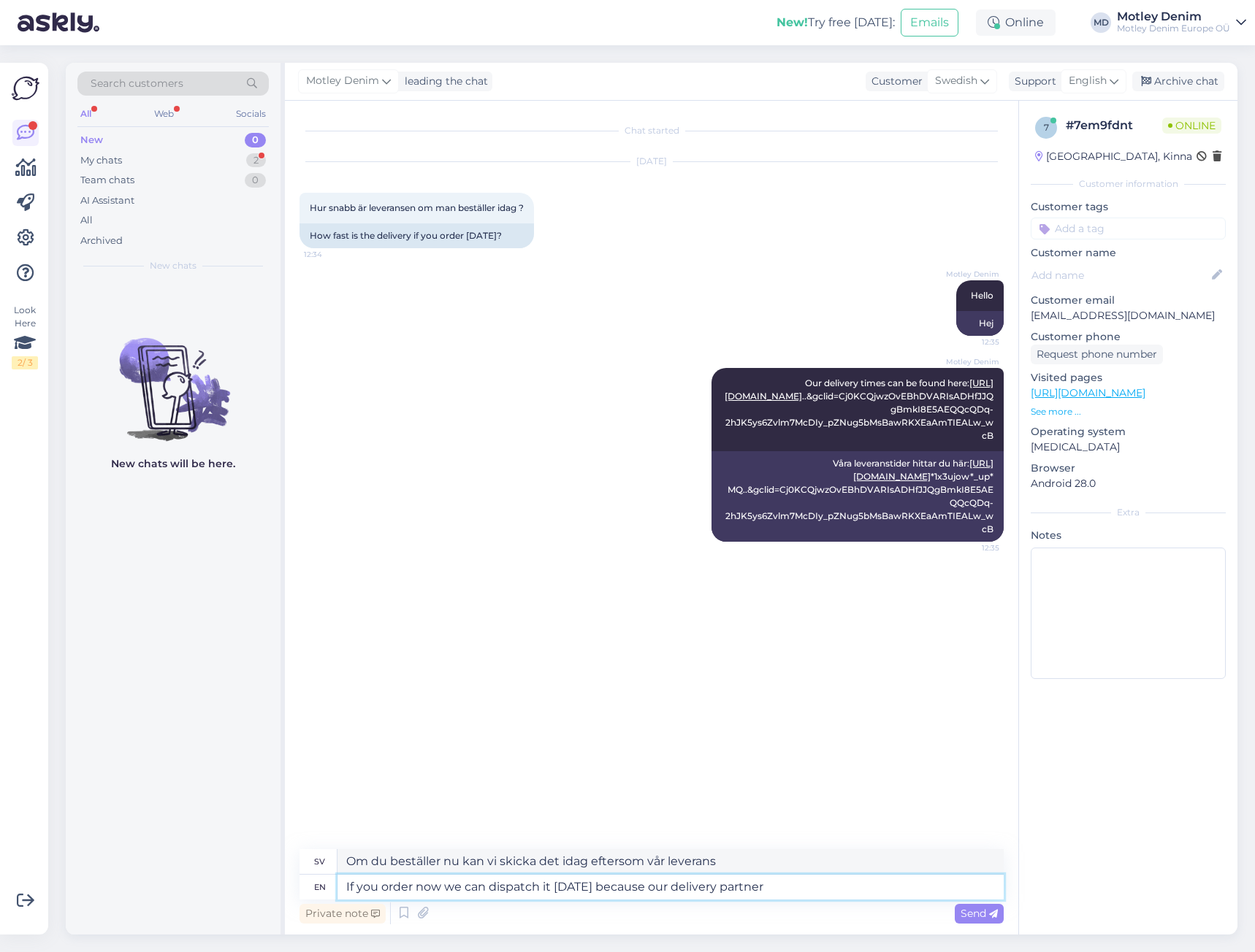
type textarea "If you order now we can dispatch it today because our delivery partner"
type textarea "Om du beställer nu kan vi skicka det idag tack vare vår leveranspartner"
type textarea "If you order now we can dispatch it today because our delivery partner has n"
type textarea "Om du beställer nu kan vi skicka det idag eftersom vår leveranspartner har"
type textarea "If you order now we can dispatch it today because our delivery partner has not"
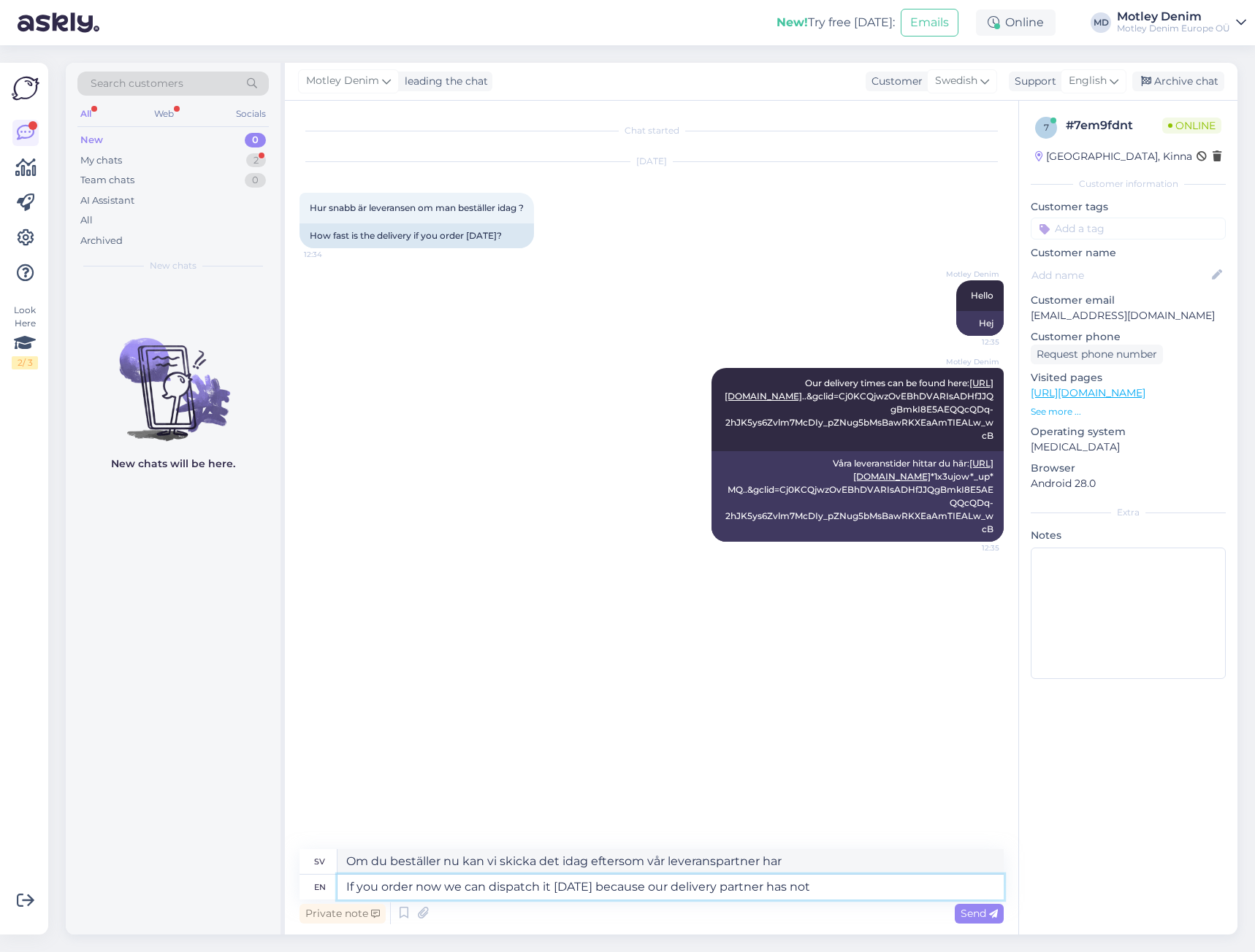
type textarea "Om du beställer nu kan vi skicka det idag eftersom vår leveranspartner inte har"
type textarea "If you order now we can dispatch it today because pi"
type textarea "Om du beställer nu kan vi skicka det idag eftersom pi"
type textarea "If you order now we can dispatch it today because parcels"
type textarea "Om du beställer nu kan vi skicka det idag eftersom paket"
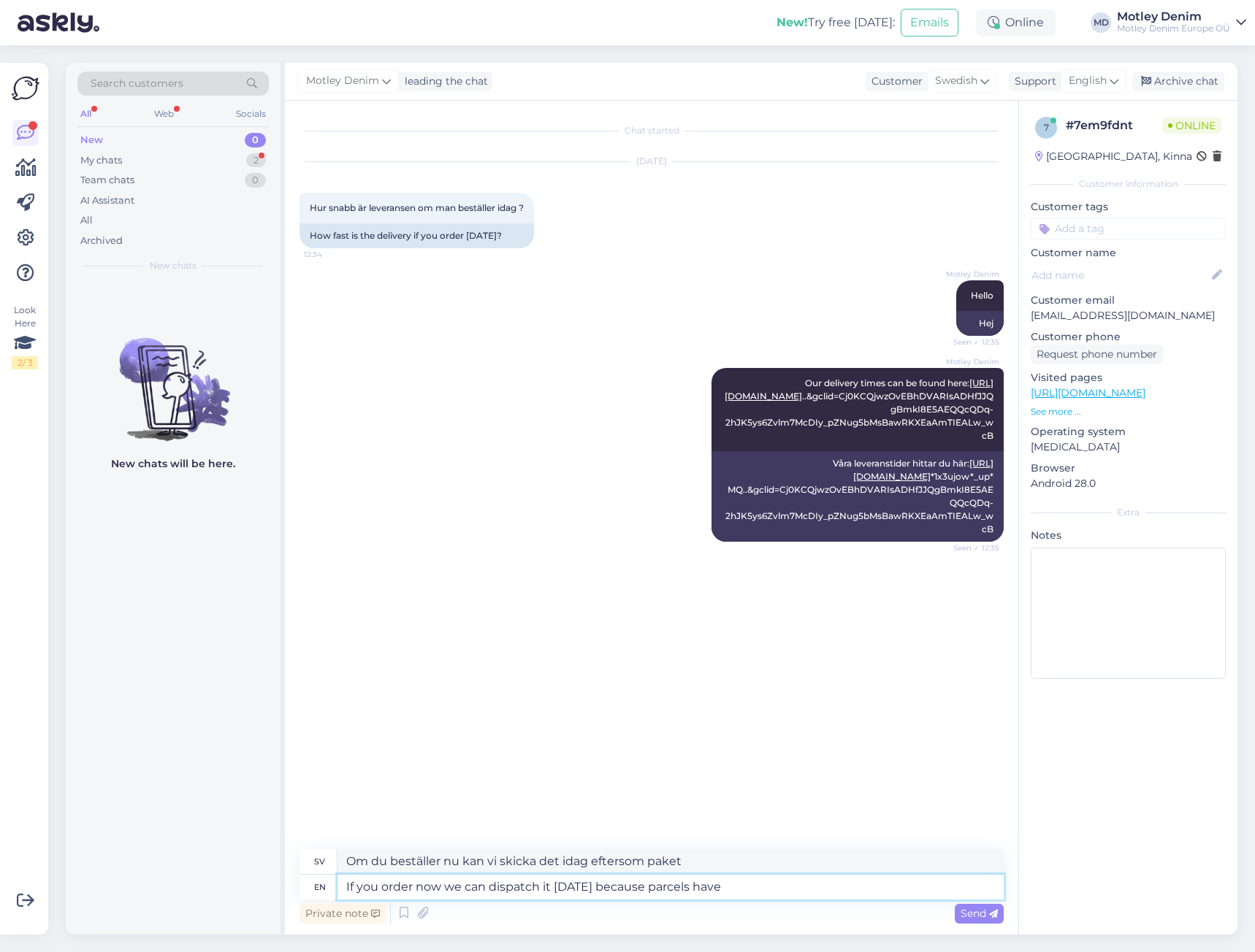
type textarea "If you order now we can dispatch it today because parcels have n"
type textarea "Om du beställer nu kan vi skicka det idag eftersom paketen har"
type textarea "If you order now we can dispatch it today because parcels have not"
type textarea "Om du beställer nu kan vi skicka det idag eftersom paketen inte har kommit in."
type textarea "If you order now we can dispatch it today because parcels have not yet b"
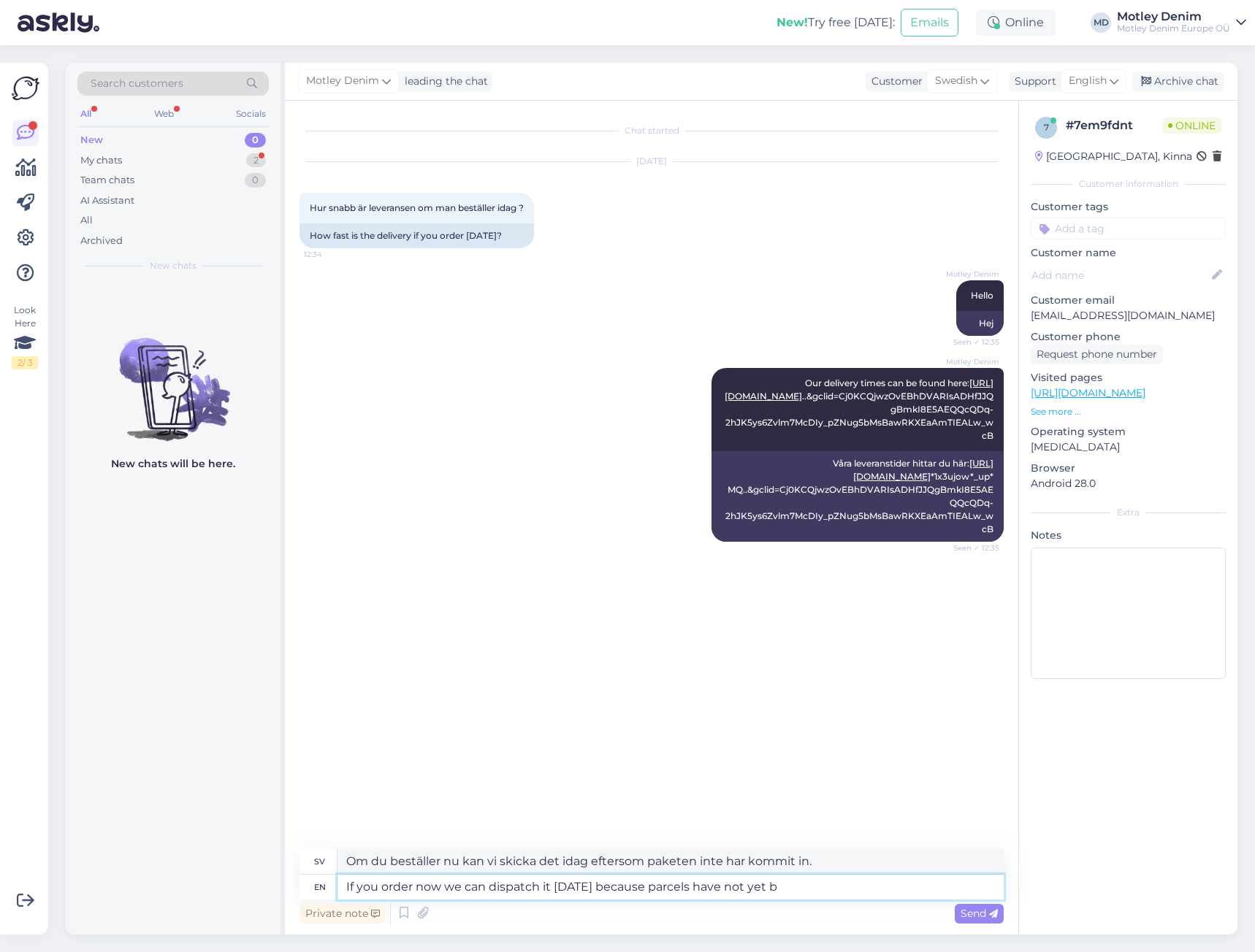
type textarea "Om du beställer nu kan vi skicka det idag eftersom paketen inte har kommit ännu"
type textarea "If you order now we can dispatch it today because parcels have not yet been"
type textarea "Om du beställer nu kan vi skicka det idag eftersom paketen ännu inte har anlänt."
type textarea "If you order now we can dispatch it today because parcels have not yet been pic…"
type textarea "Om du beställer nu kan vi skicka det idag eftersom paketen ännu inte har hämtats"
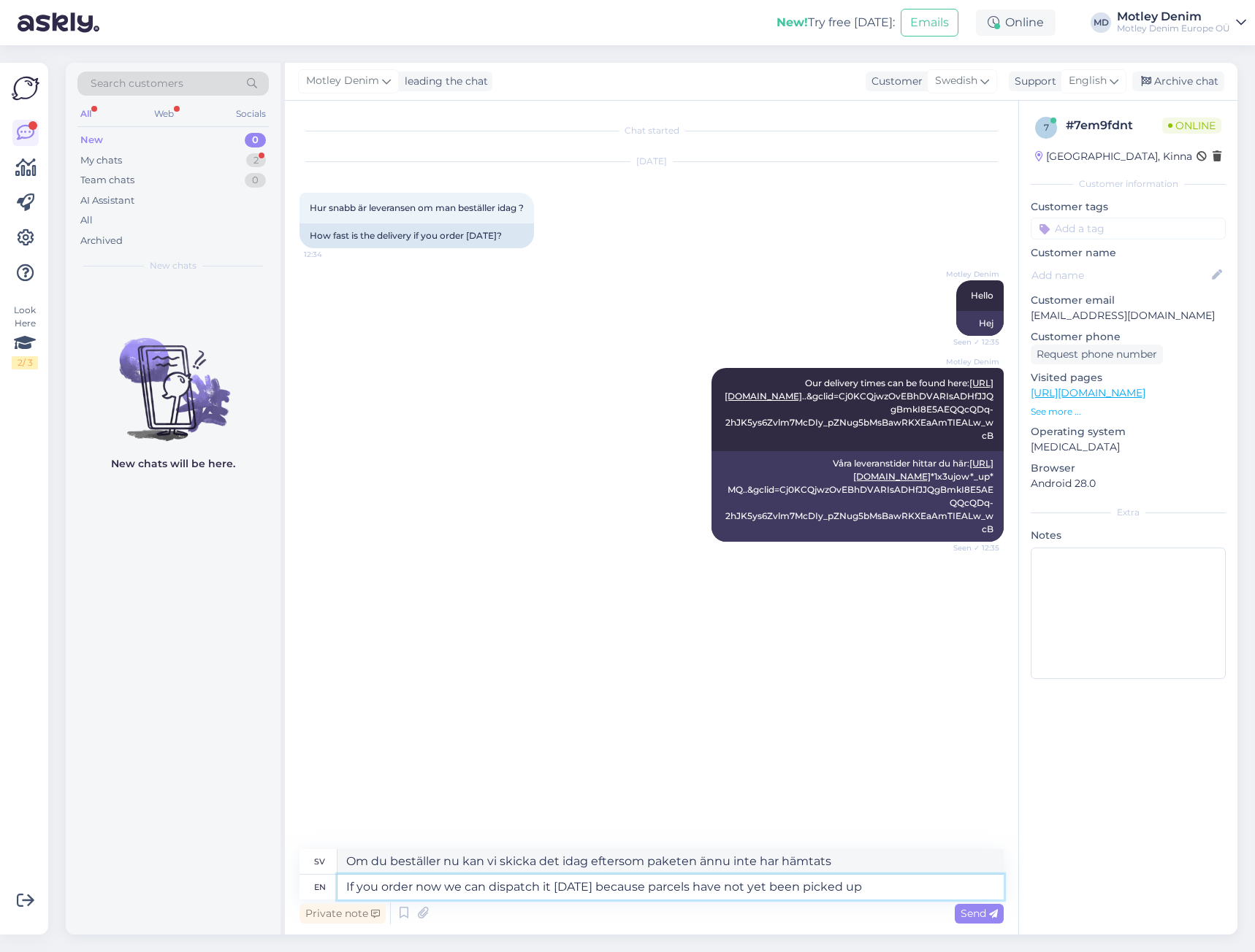
type textarea "If you order now we can dispatch it today because parcels have not yet been pic…"
type textarea "Om du beställer nu kan vi skicka det idag eftersom paketen ännu inte har hämtat…"
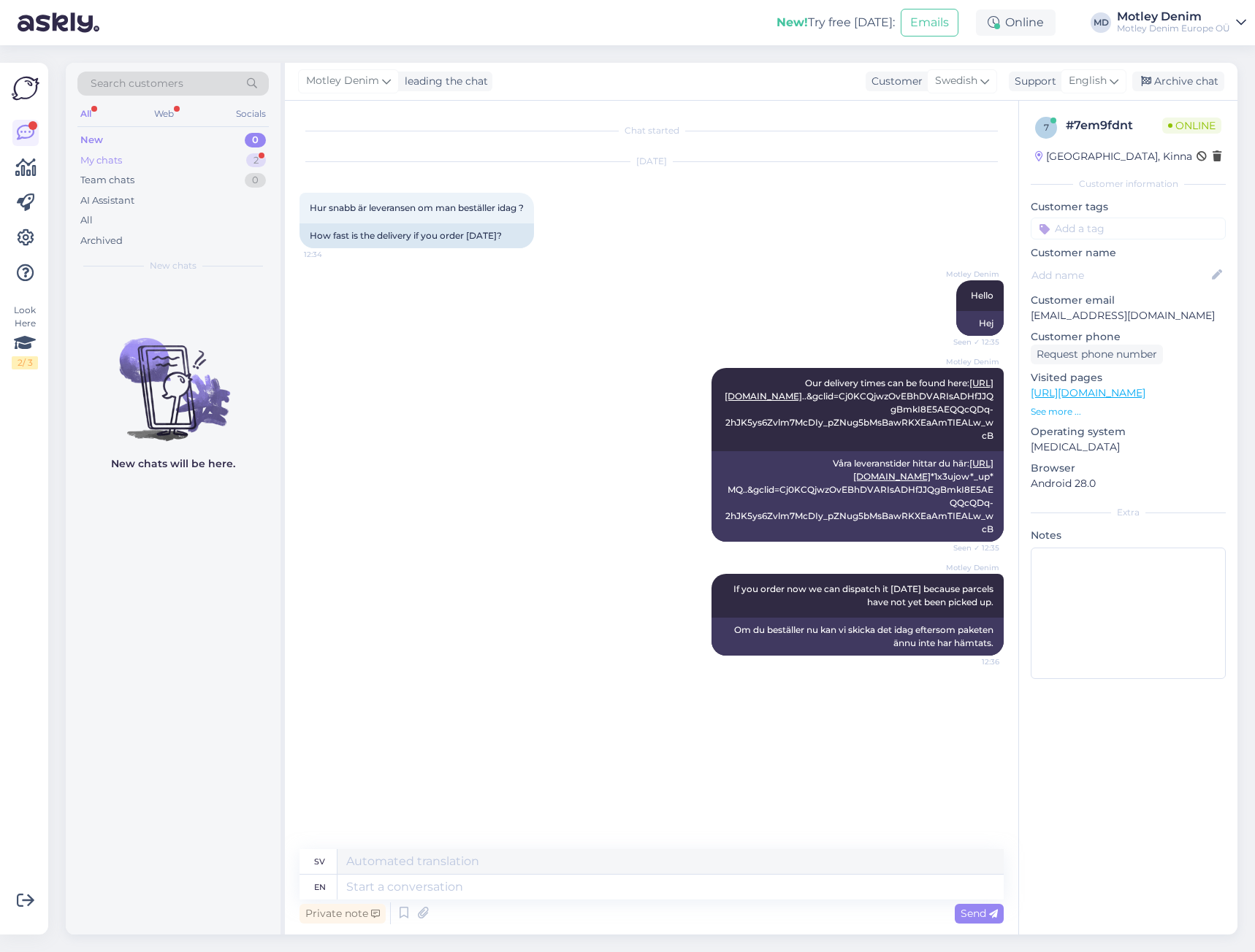
click at [236, 157] on div "My chats 2" at bounding box center [173, 161] width 192 height 20
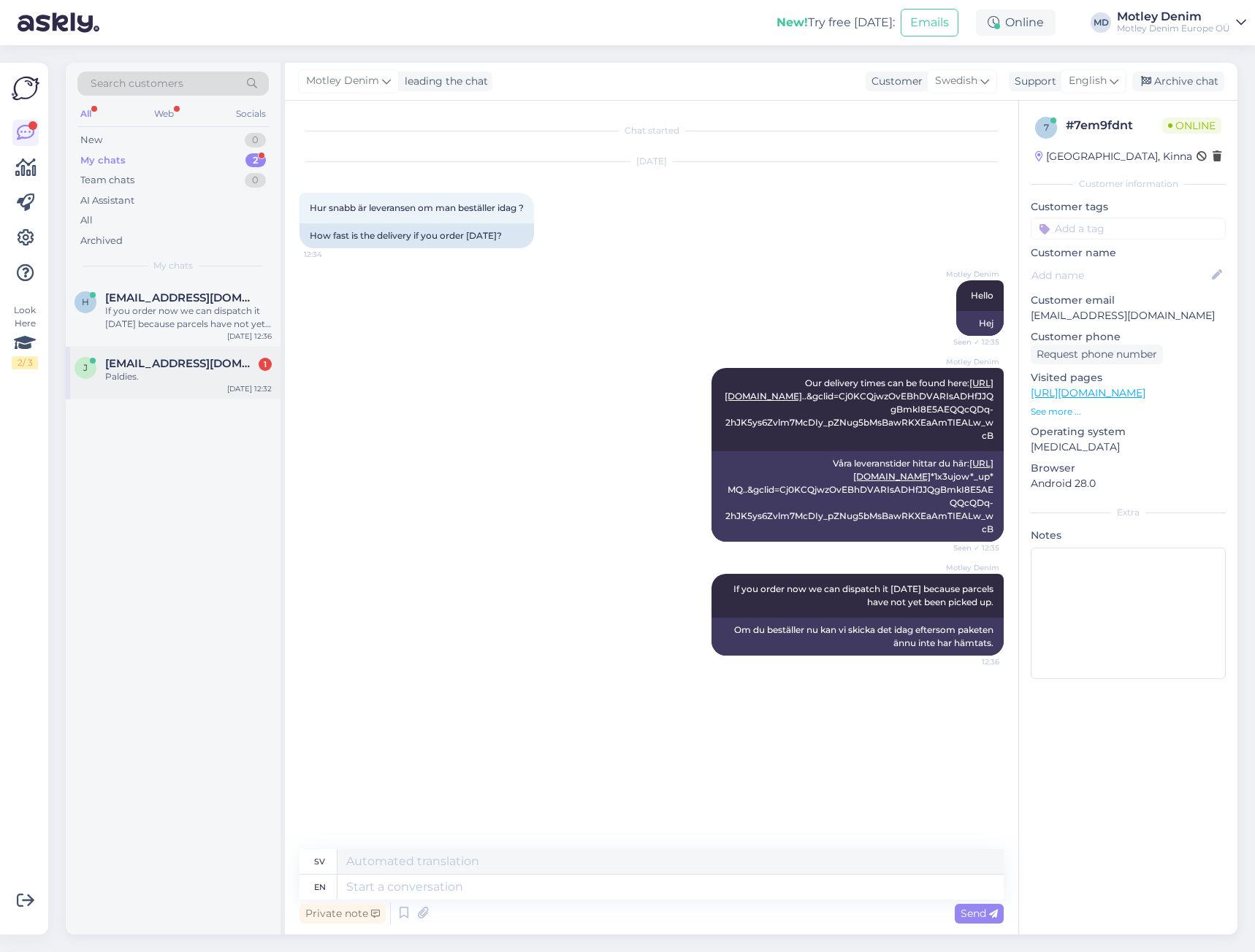
click at [232, 366] on div "juris@apollo.lv 1" at bounding box center [189, 364] width 167 height 13
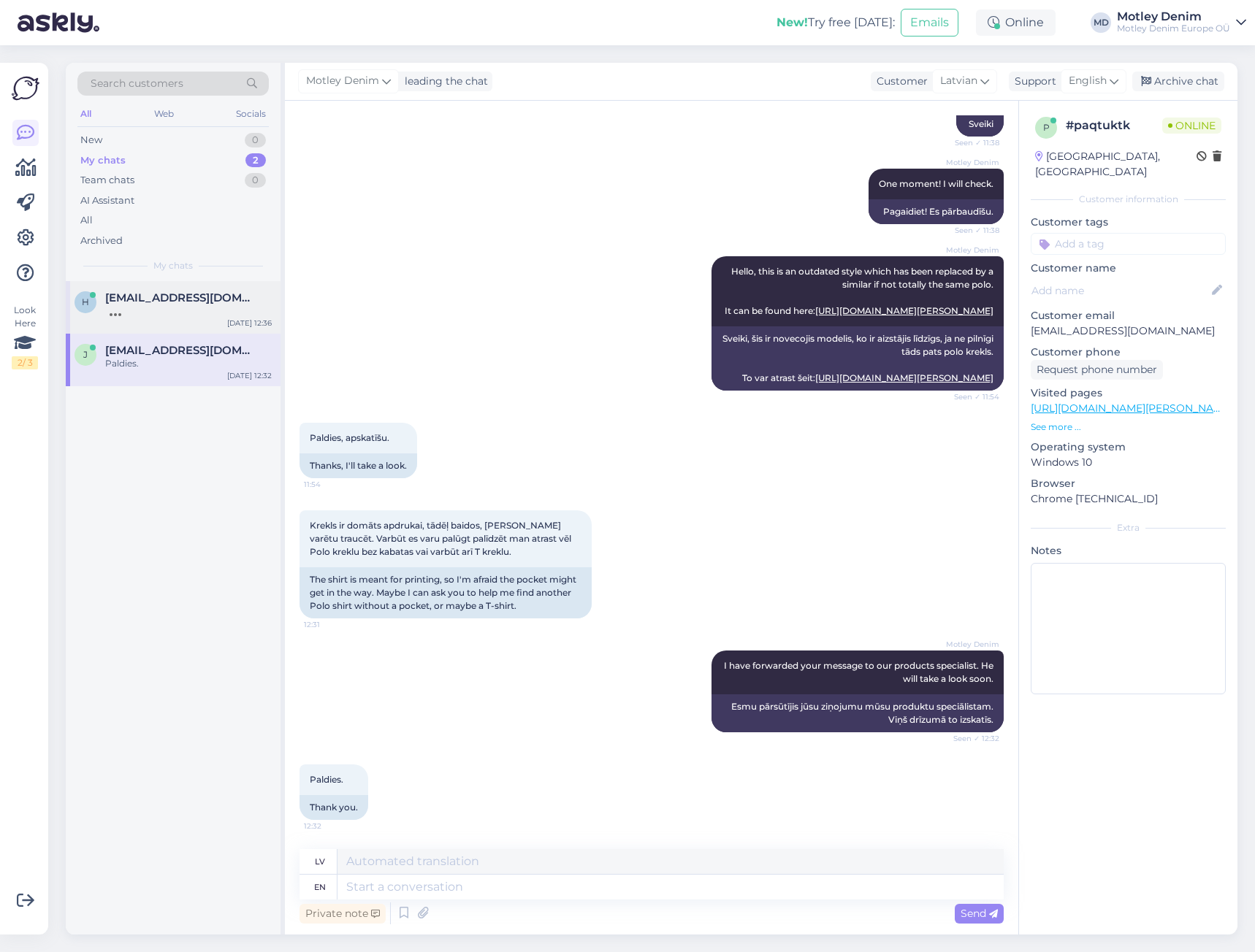
click at [225, 319] on div "h hannaekman@msn.com Aug 12 12:36" at bounding box center [173, 307] width 215 height 52
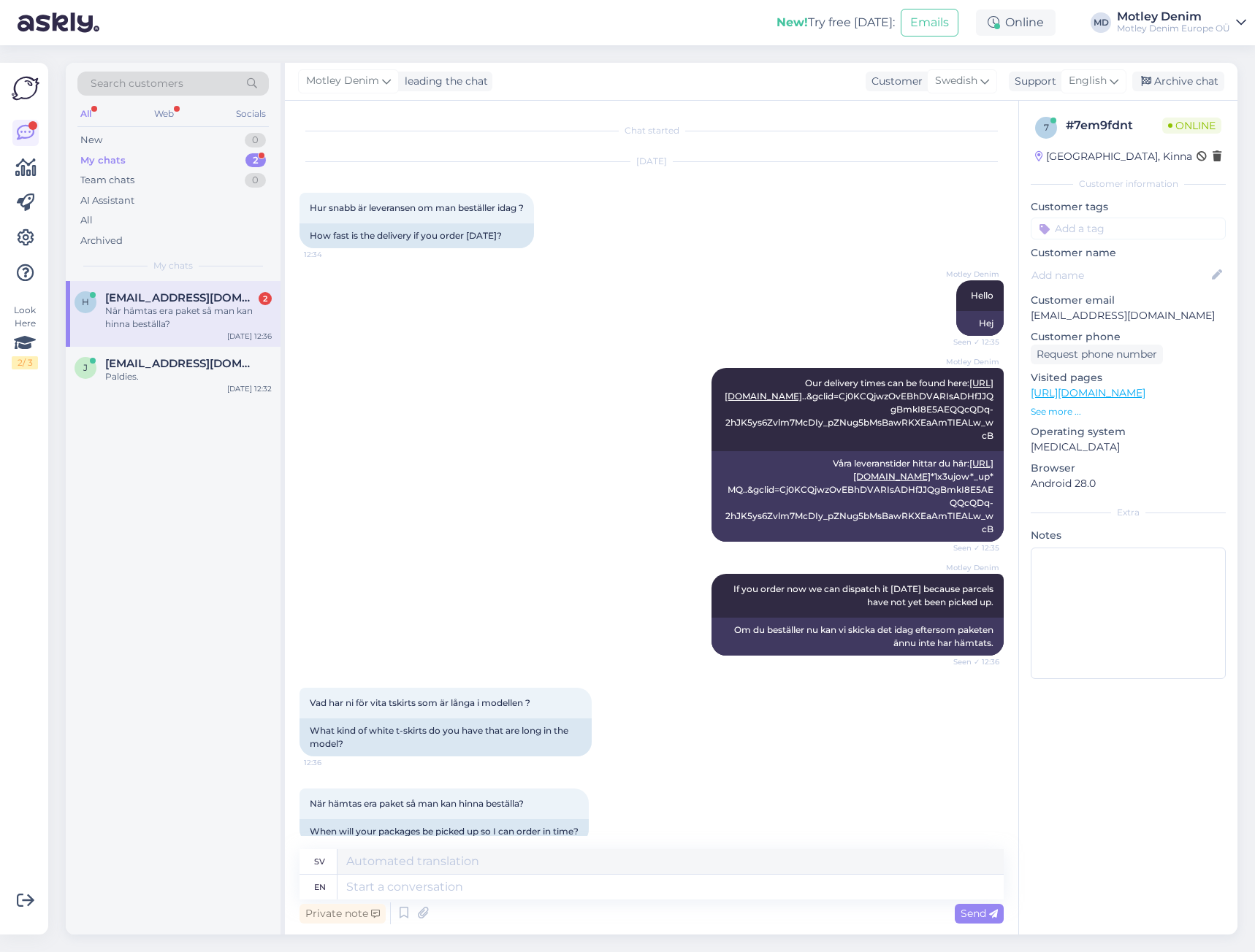
scroll to position [90, 0]
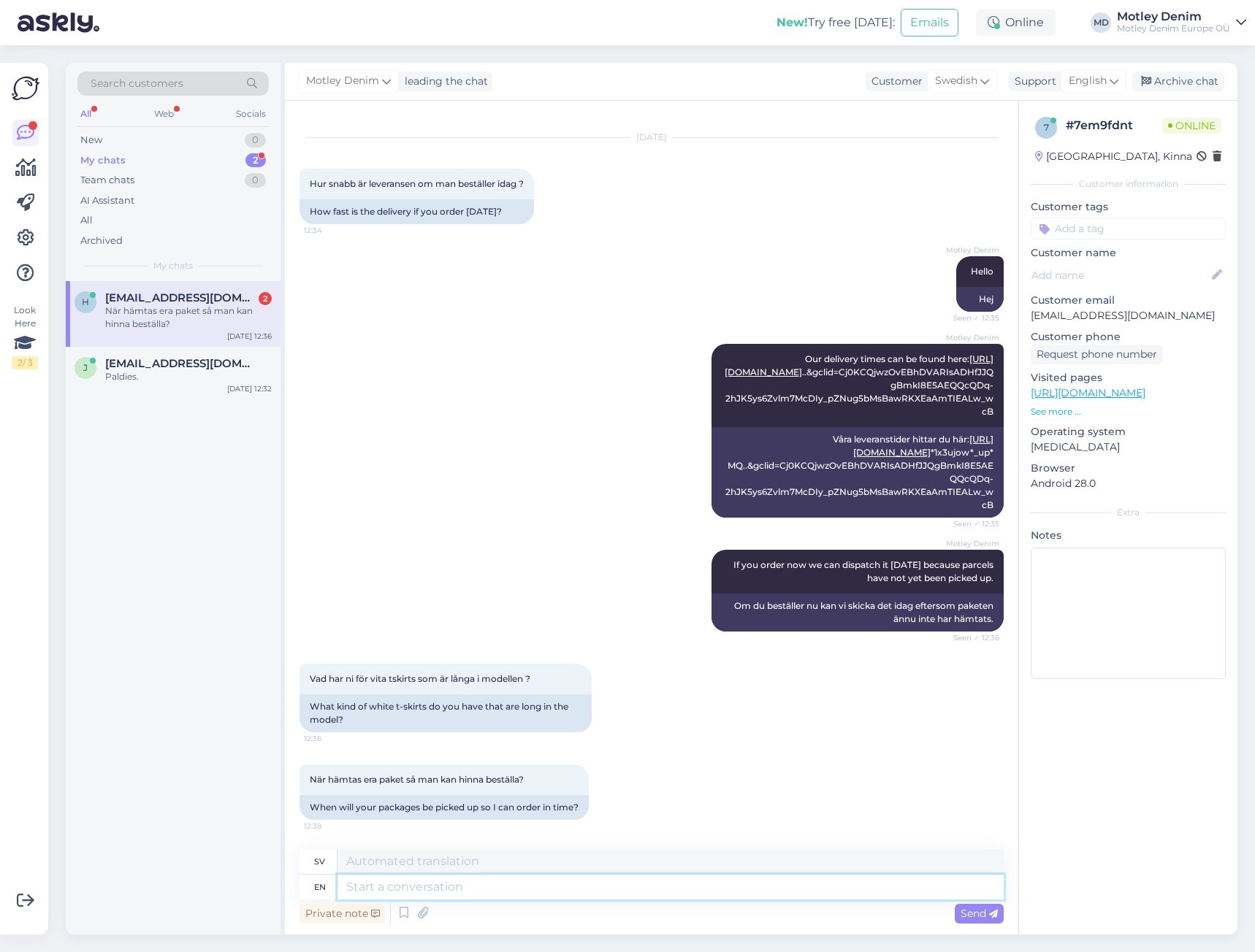
click at [508, 885] on textarea at bounding box center [670, 887] width 667 height 25
type textarea "Depends o"
type textarea "Beror på"
type textarea "Depends on the carrier"
type textarea "Beror på operatören"
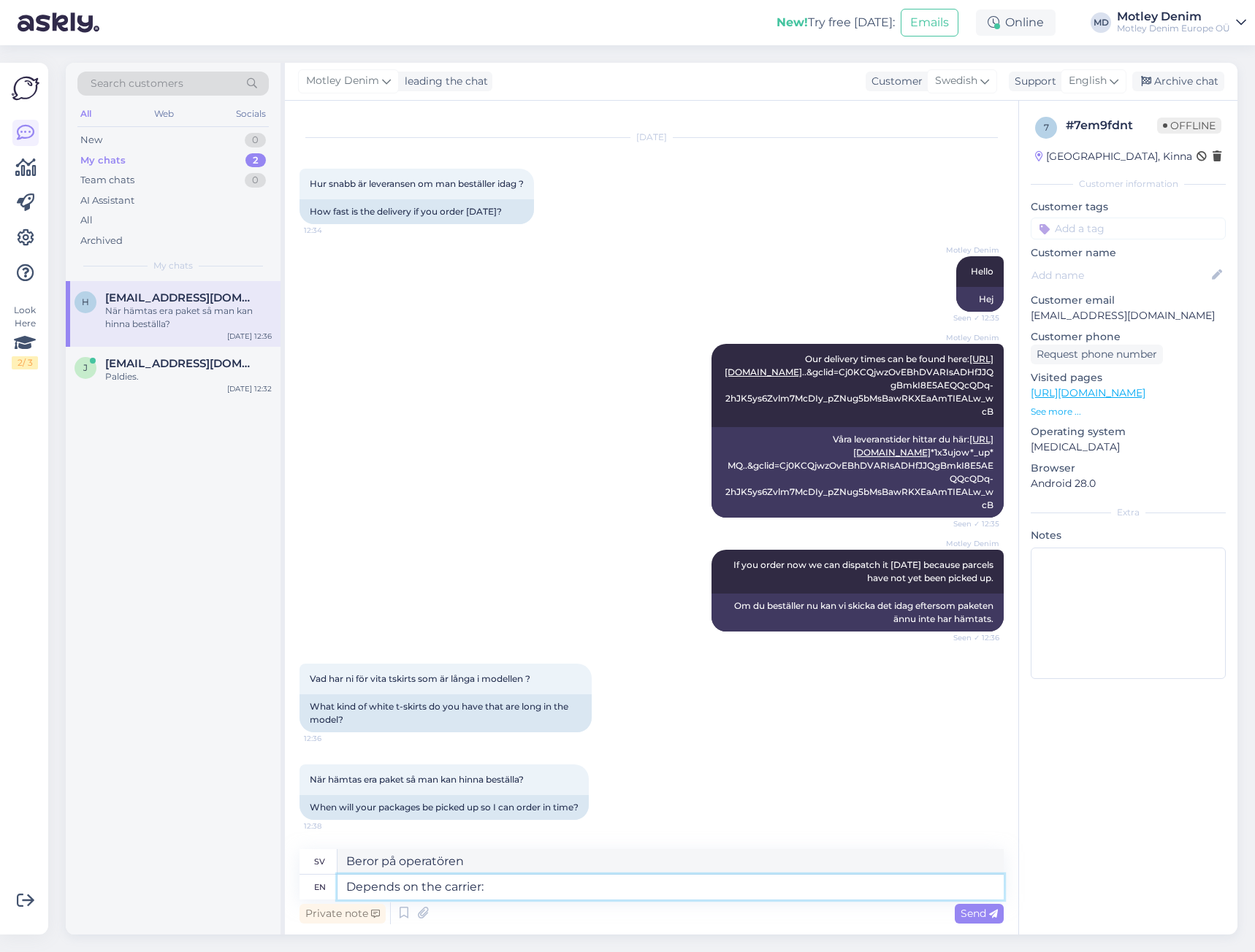
type textarea "Depends on the carrier:"
type textarea "Beror på operatören:"
type textarea "Depends on the carrier: DPD"
type textarea "Beror på operatören: DPD"
type textarea "Depends on the carrier: DPD in"
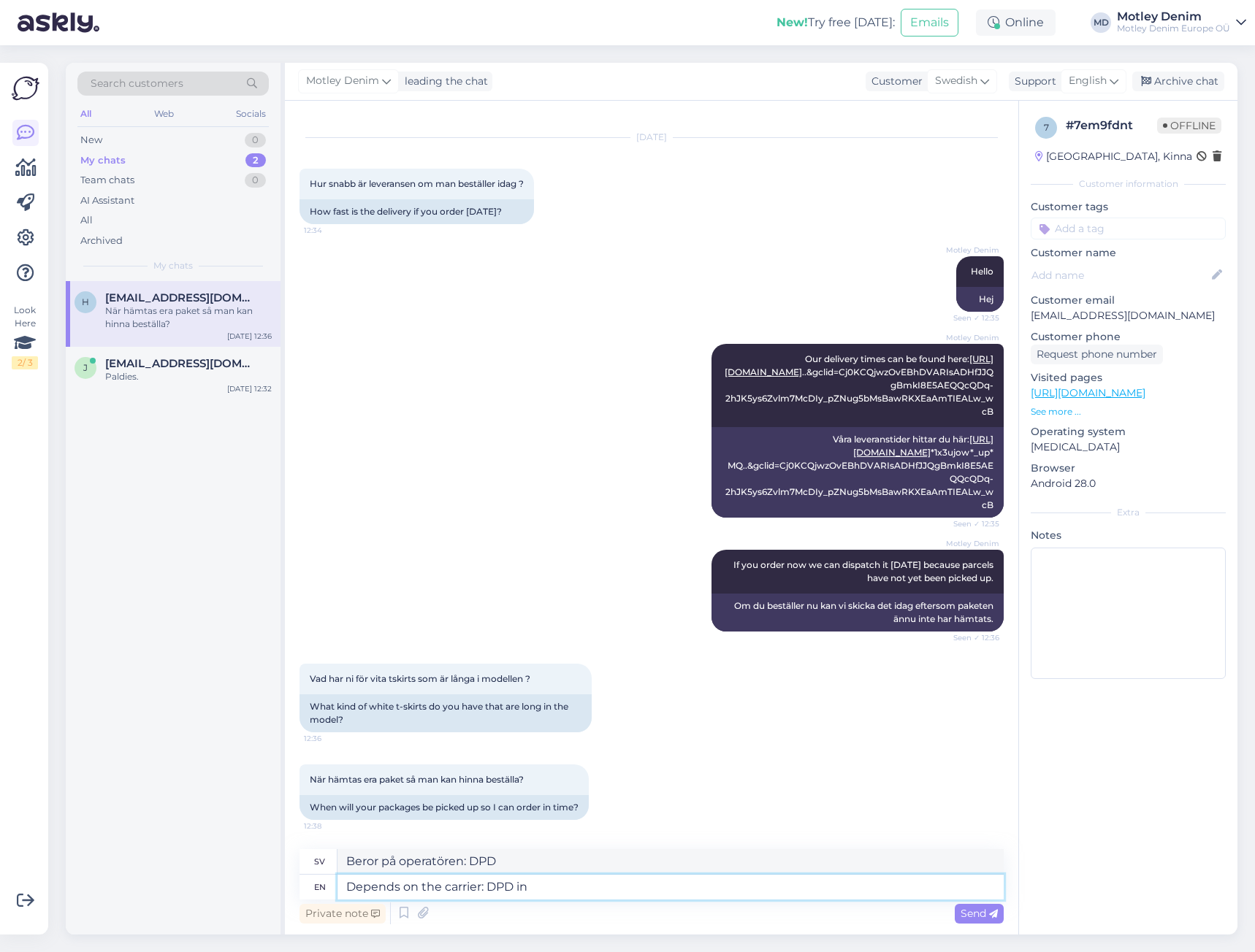
type textarea "Beror på operatören: DPD i"
type textarea "Depends on the carrier: DPD in 1.5"
type textarea "Beror på operatör: DPD i 1.5"
type textarea "Depends on the carrier: DPD in 1.5 hours"
type textarea "Beror på transportör: DPD inom 1.5 timmar"
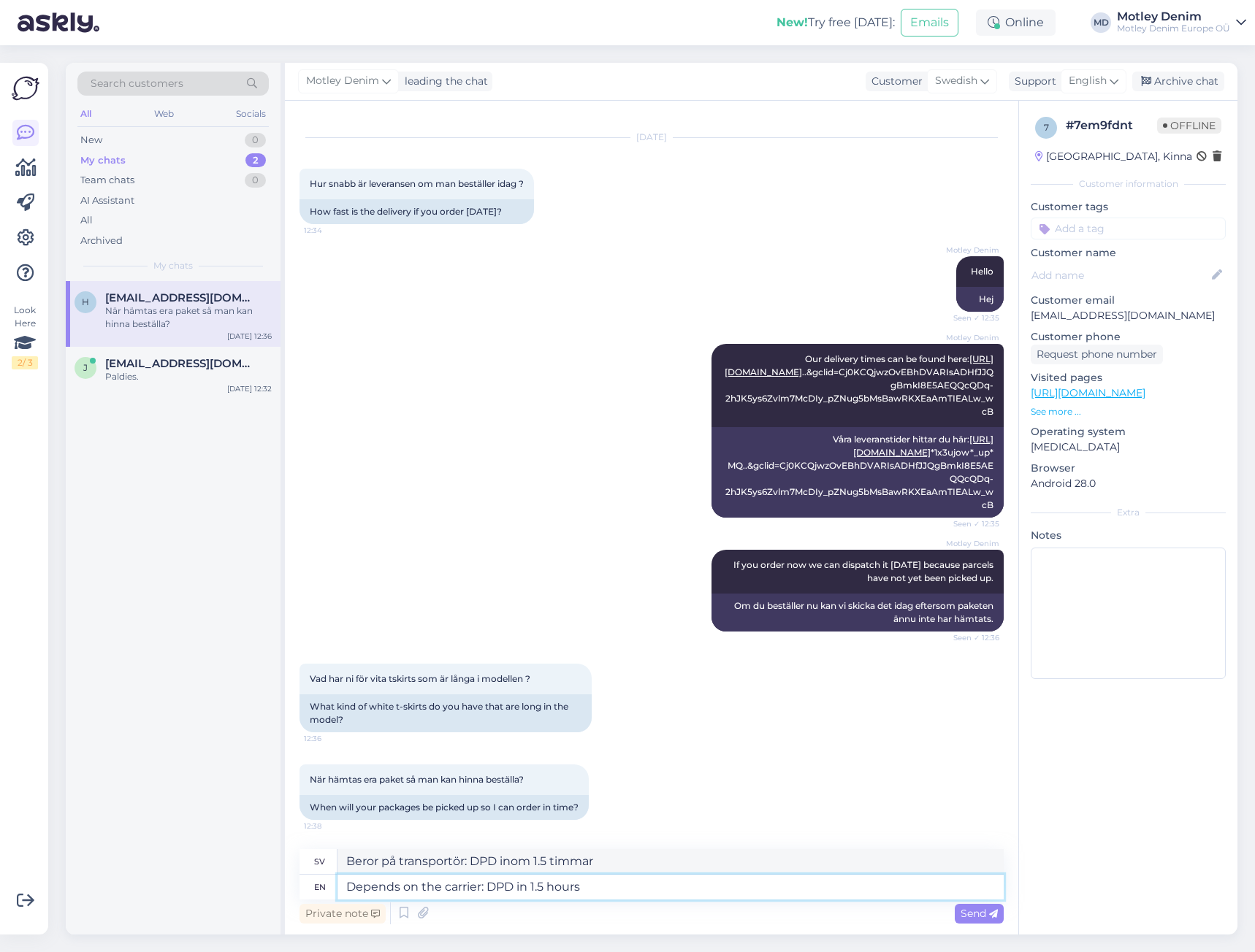
click at [506, 891] on textarea "Depends on the carrier: DPD in 1.5 hours" at bounding box center [670, 887] width 667 height 25
type textarea "Depends on the carrier: Posin 1.5 hours"
type textarea "Beror på transportören: Position 1.5 timmar"
type textarea "Depends on the carrier: Postnin 1.5 hours"
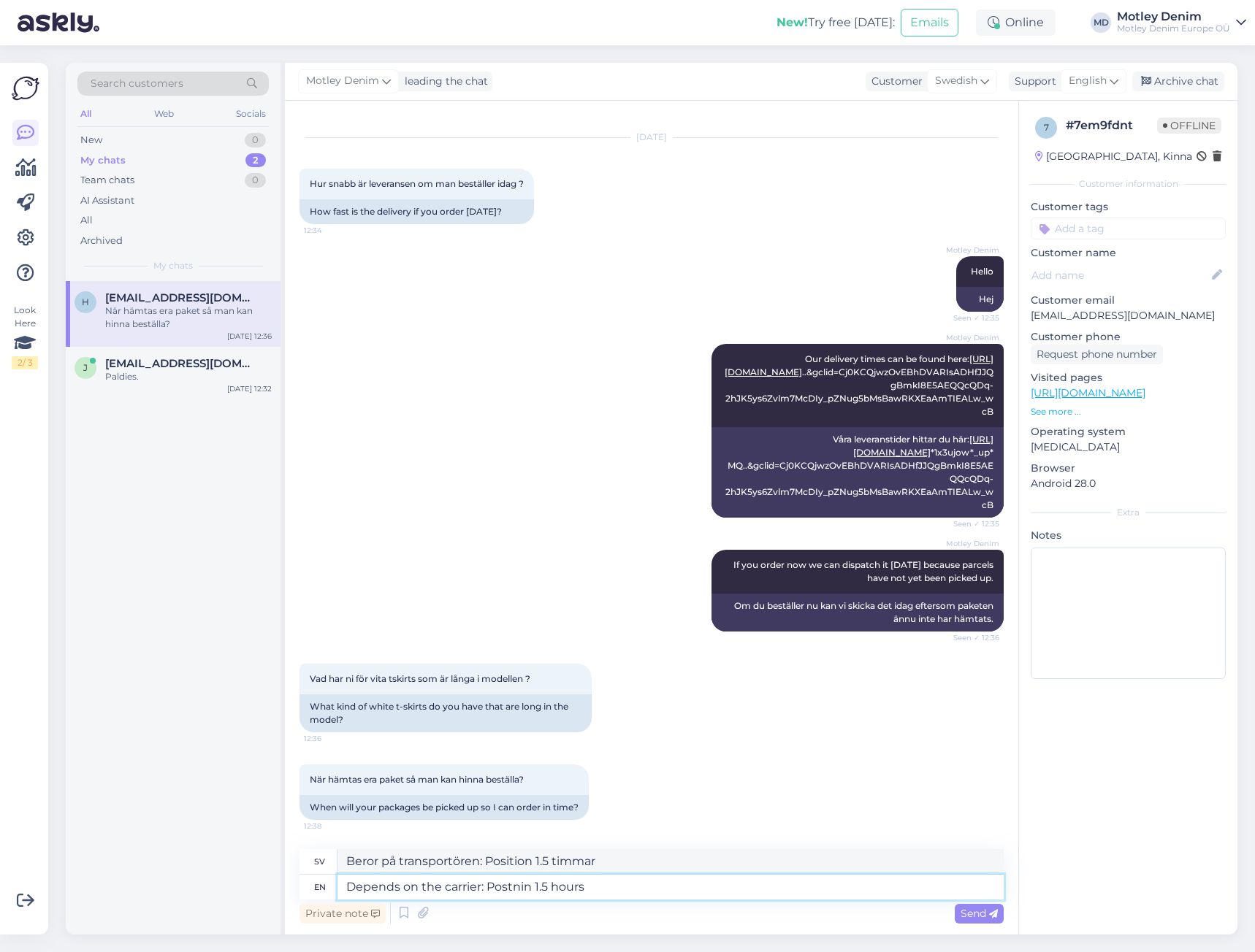
type textarea "Beror på transportören: Postning inom 1.5 timmar"
type textarea "Depends on the carrier: Postnoin 1.5 hours"
type textarea "Beror på operatören: Postnin 1.5 timmar"
type textarea "Depends on the carrier: Postnorin 1.5 hours"
type textarea "Beror på operatören: Leveranstiden är 1.5 timmar"
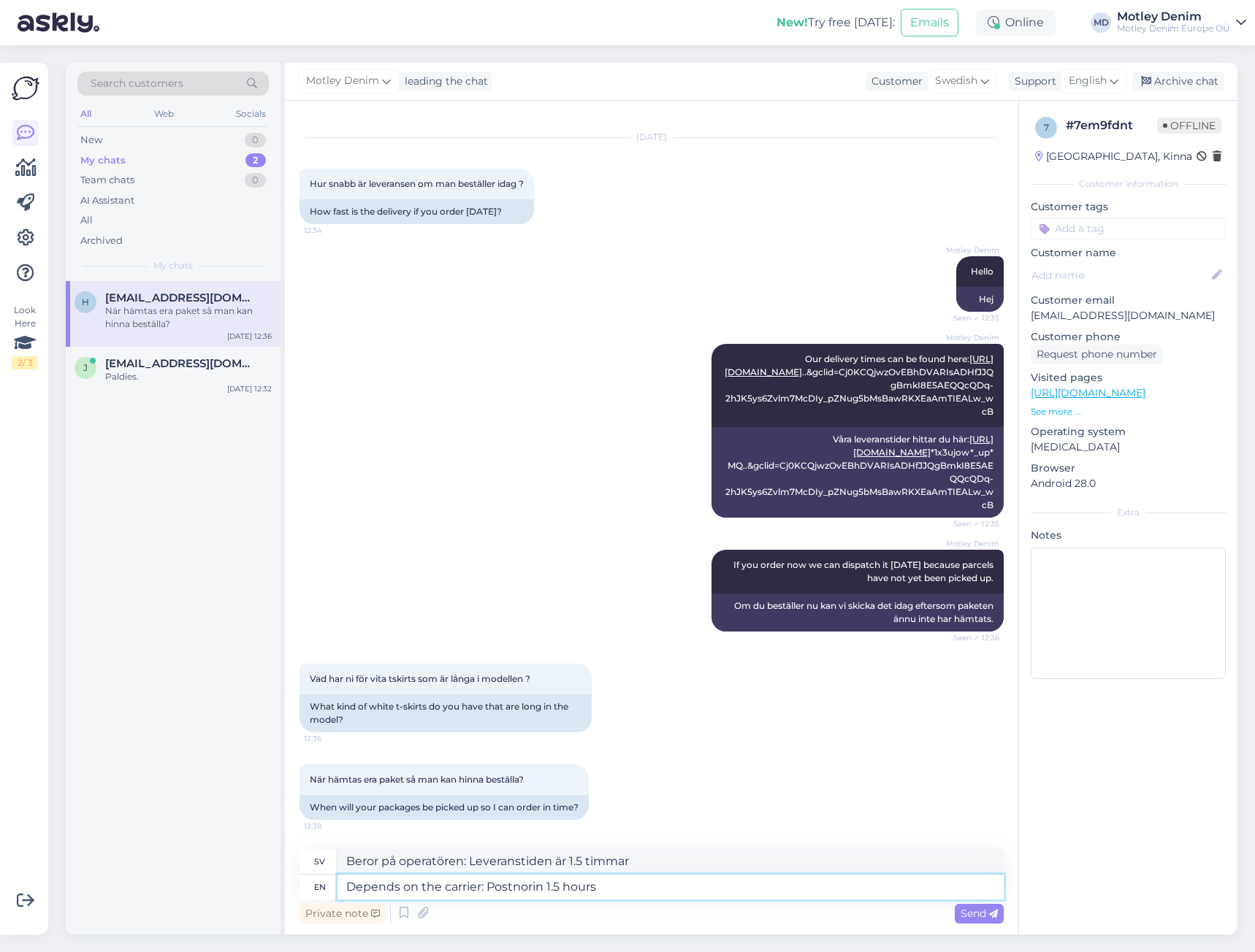
type textarea "Depends on the carrier: Postnordin 1.5 hours"
type textarea "Beror på transportören: Postnorin 1.5 timmar"
type textarea "Depends on the carrier: Postnord in 1.5 hours"
type textarea "Beror på transportör: Postnord på 1.5 timmar"
type textarea "Depends on the carrier: Postnord in 1.5 hours,"
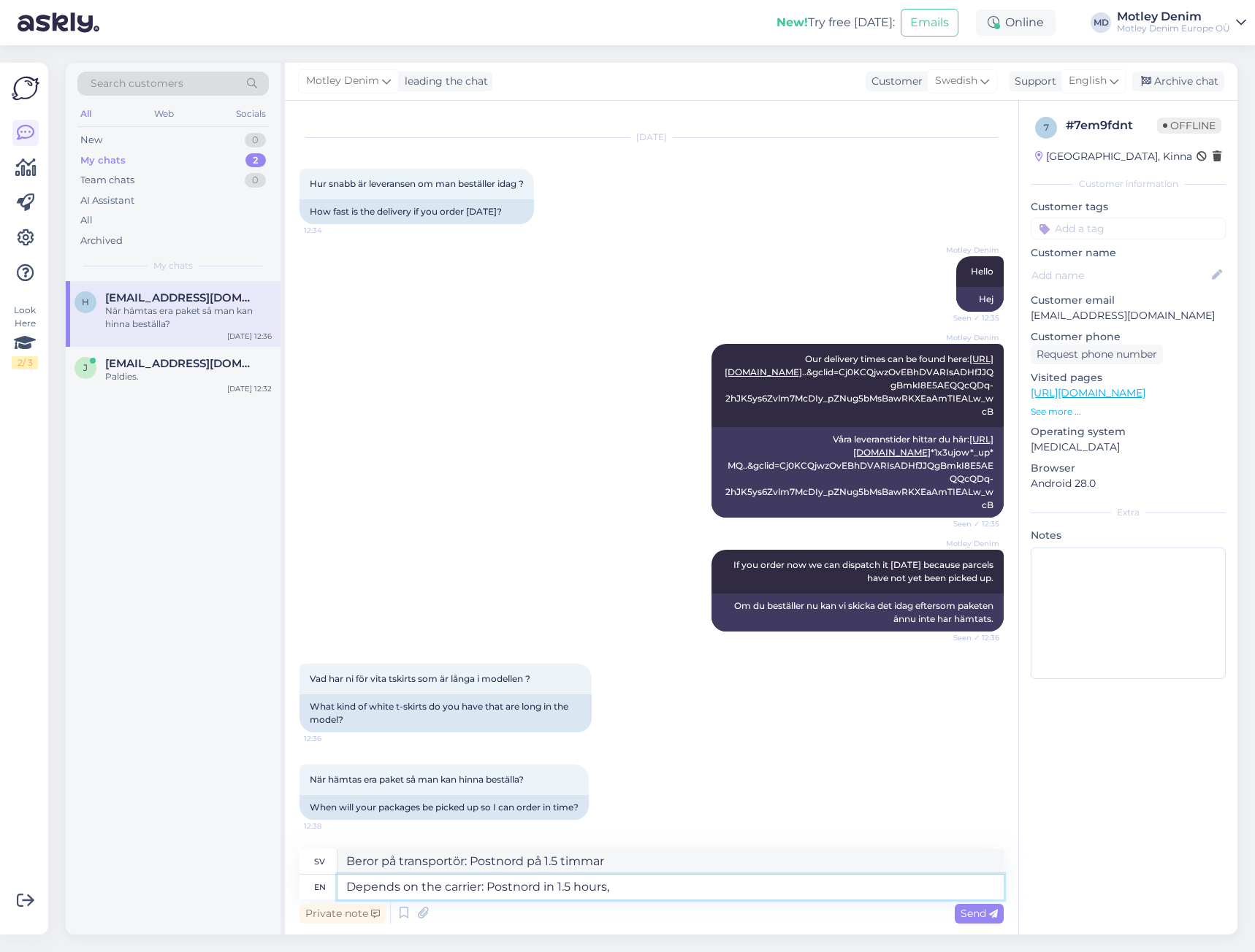
type textarea "Beror på transportören: Postnord på 1.5 timmar,"
type textarea "Depends on the carrier: Postnord in 1.5 hours, B"
type textarea "Beror på transportören: Postnord på 1.5 timmar, B"
type textarea "Depends on the carrier: Postnord in 1.5 hours, Brin"
type textarea "Beror på transportören: Postnord på 1.5 timmar, Br"
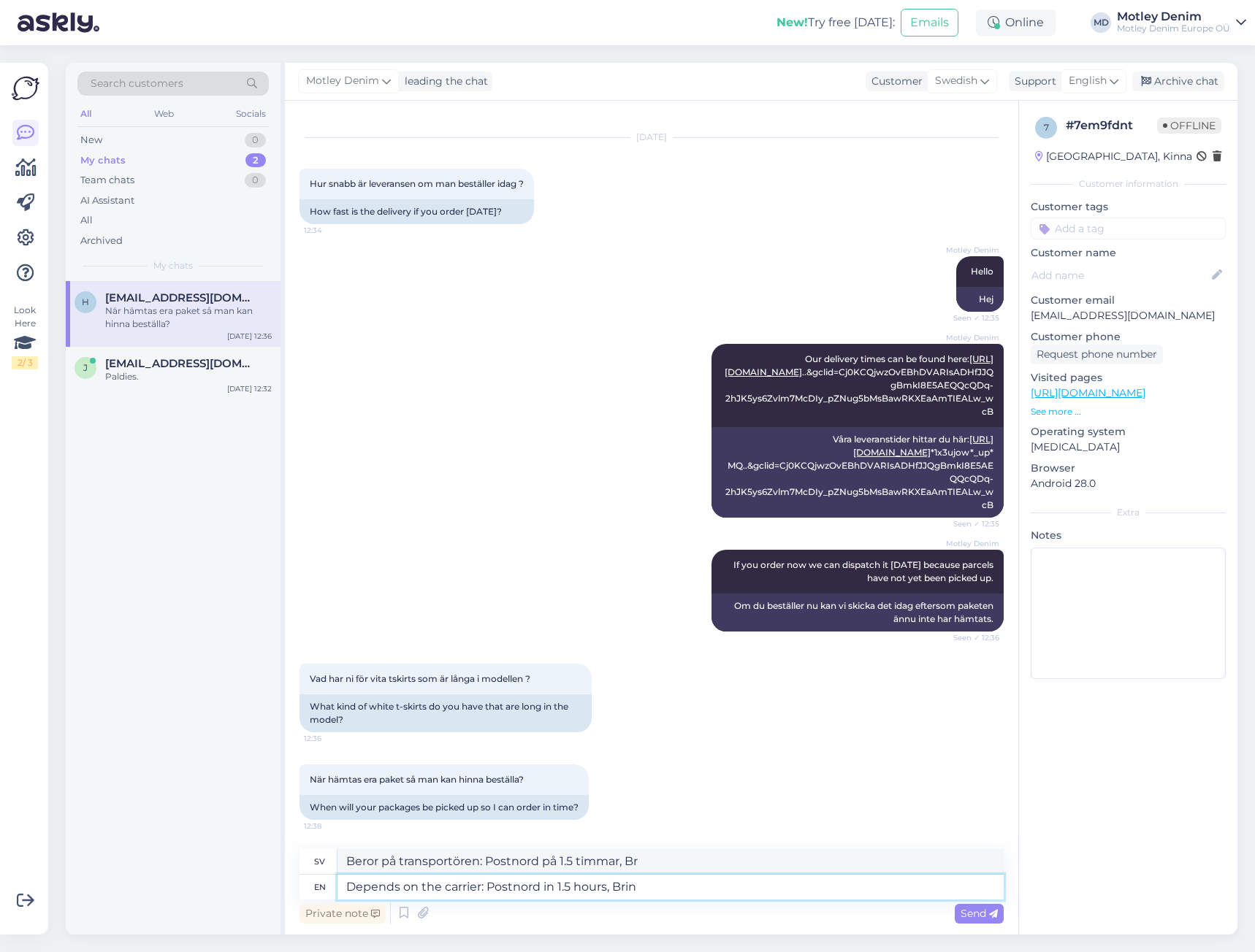
type textarea "Depends on the carrier: Postnord in 1.5 hours, Bring"
type textarea "Beror på transportören: Postnord på 1.5 timmar, Brin"
type textarea "Depends on the carrier: Postnord in 1.5 hours, Bring"
type textarea "Beror på transportör: Postnord på 1.5 timmar, Bring"
type textarea "Depends on the carrier: Postnord in 1.5 hours, Bring 3"
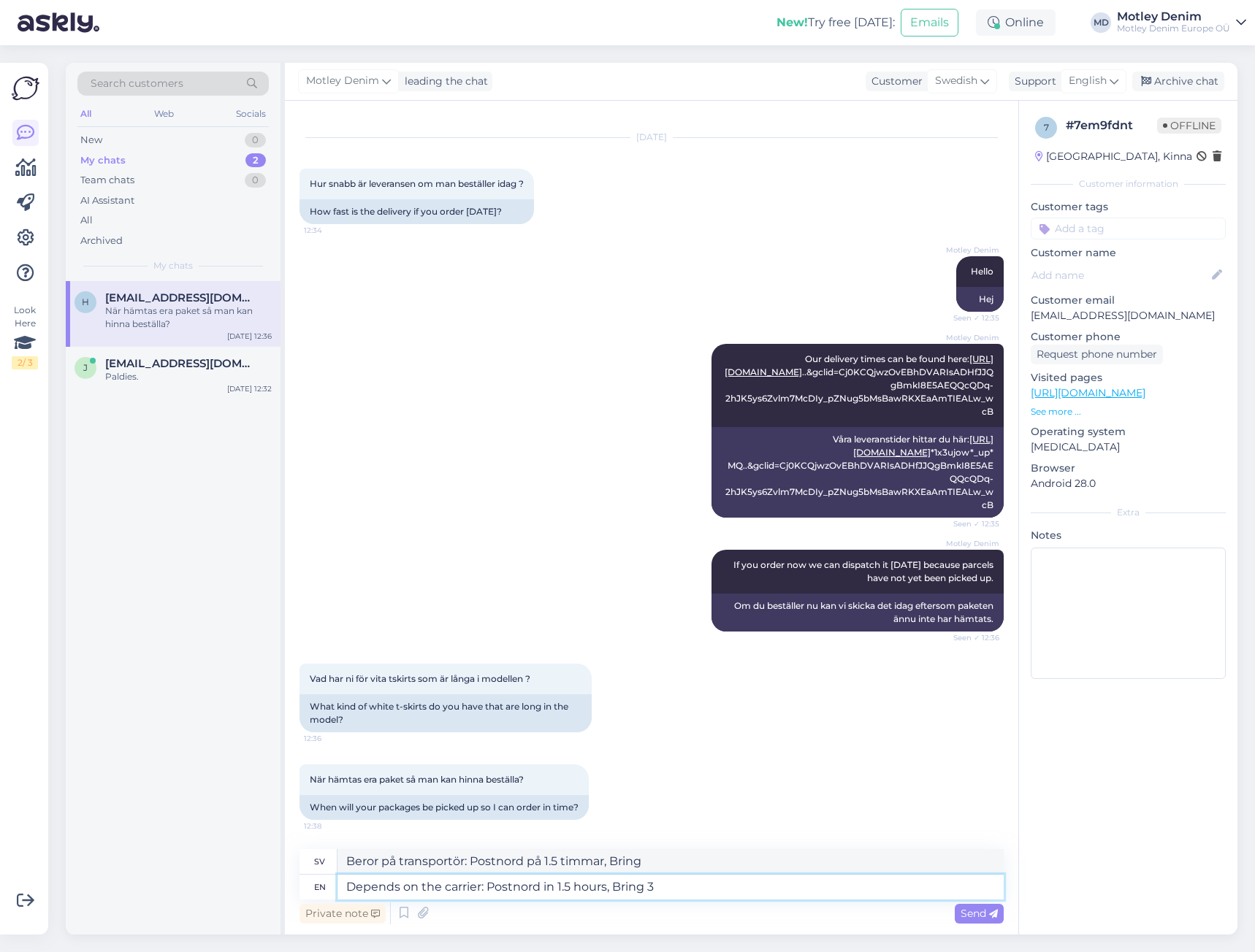
type textarea "Beror på transportören: Postnord på 1.5 timmar, Ta med 3"
type textarea "Depends on the carrier: Postnord in 1.5 hours, Bring 3.5"
type textarea "Beror på transportören: Postnord på 1.5 timmar, Ta med 3.5"
type textarea "Depends on the carrier: Postnord in 1.5 hours, Bring 3."
type textarea "Beror på transportören: Postnord på 1.5 timmar, Ta med 3."
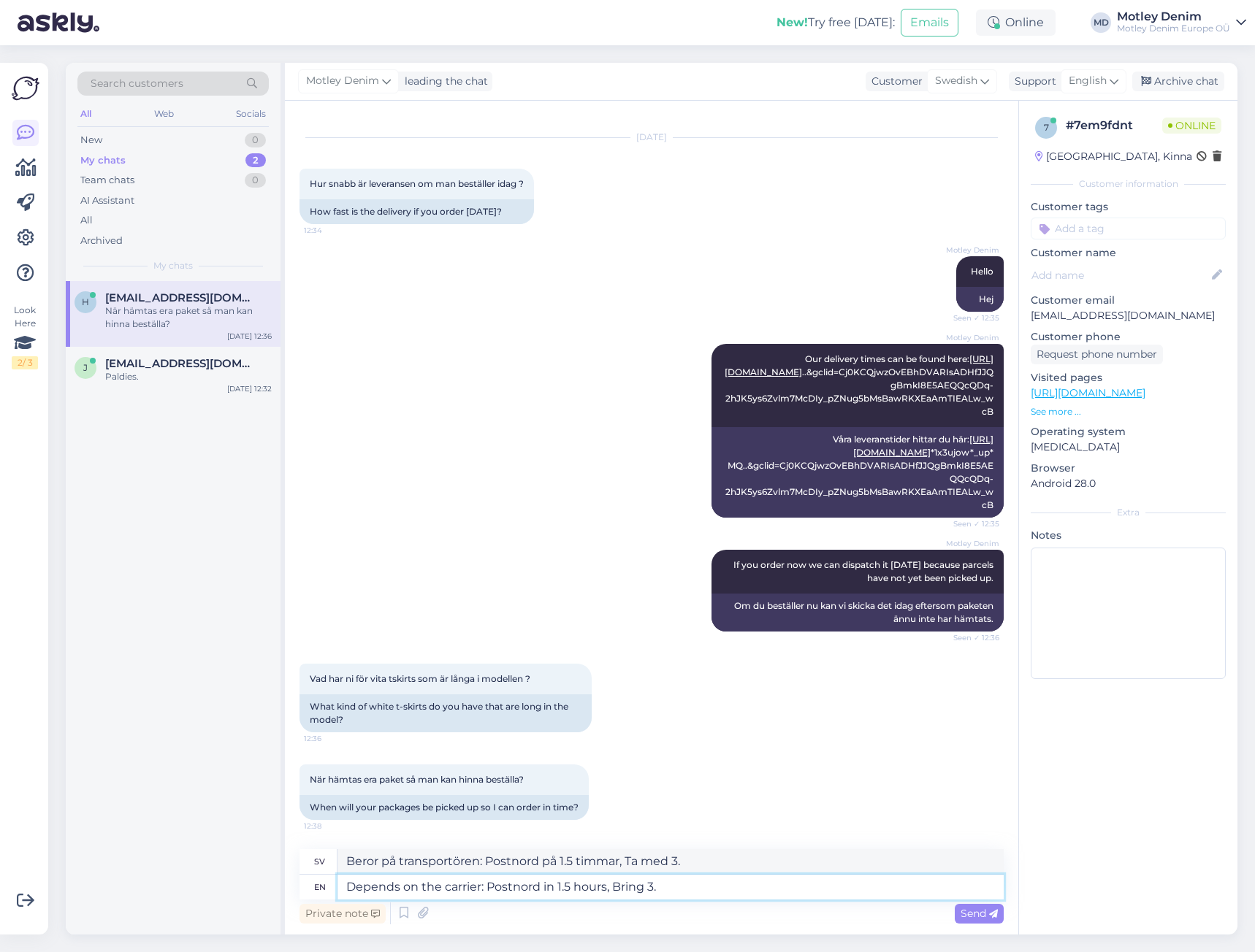
type textarea "Depends on the carrier: Postnord in 1.5 hours, Bring 3"
type textarea "Beror på transportören: Postnord på 1.5 timmar, Ta med 3"
type textarea "Depends on the carrier: Postnord in 1.5 hours, Bring 3."
type textarea "Beror på transportören: Postnord på 1.5 timmar, Ta med 3."
type textarea "Depends on the carrier: Postnord in 1.5 hours, Bring 3.5"
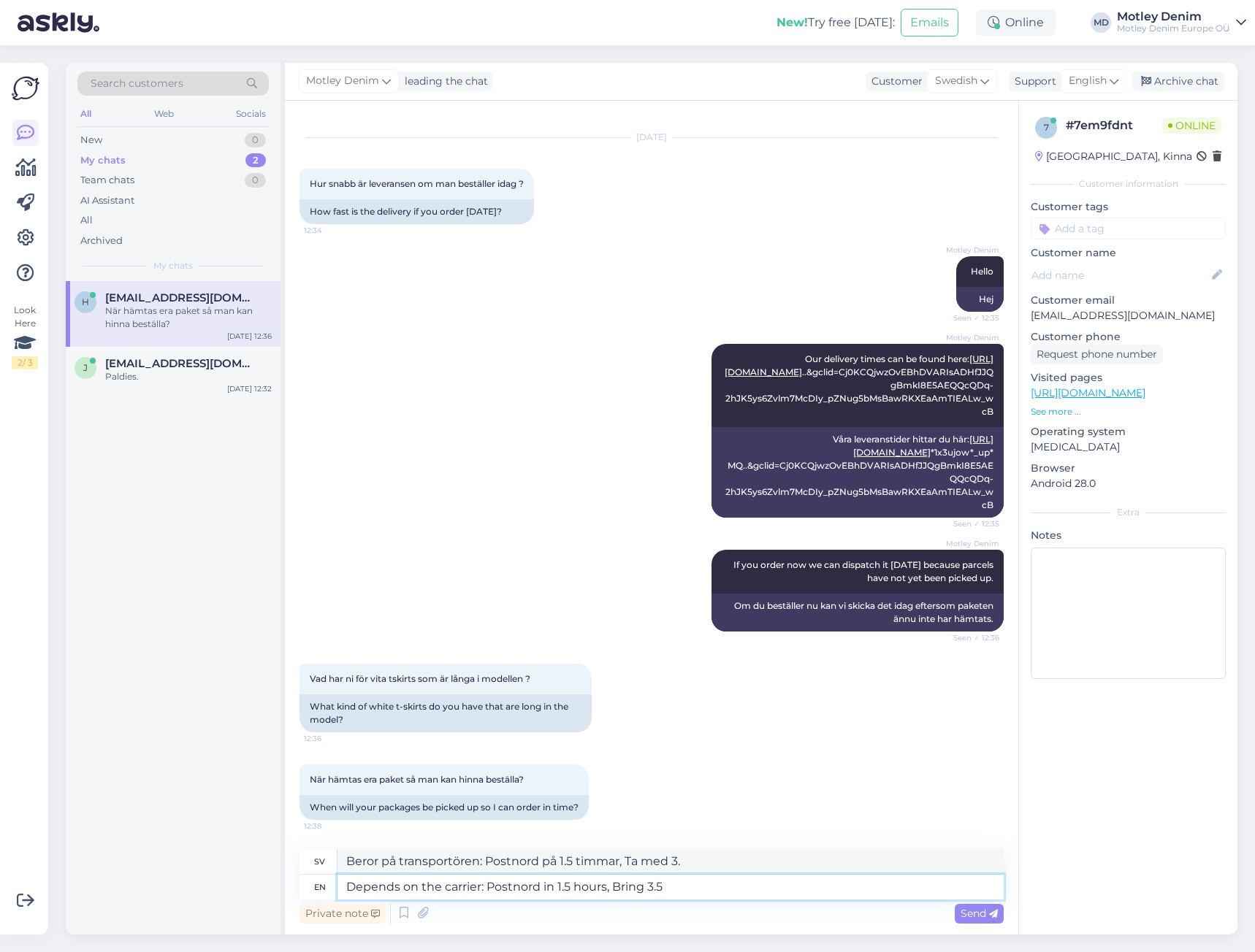
type textarea "Beror på transportören: Postnord på 1.5 timmar, Ta med 3.5"
type textarea "Depends on the carrier: Postnord in 1.5 hours, Bring 3.5 h"
type textarea "Beror på transportör: Postnord på 1.5 timmar, Bärkort 3.5 timmar"
type textarea "Depends on the carrier: Postnord in 1.5 hours, Bring 3.5 hou"
type textarea "Beror på transportör: Postnord på 1.5 timmar, Ta med 3.5 timmar"
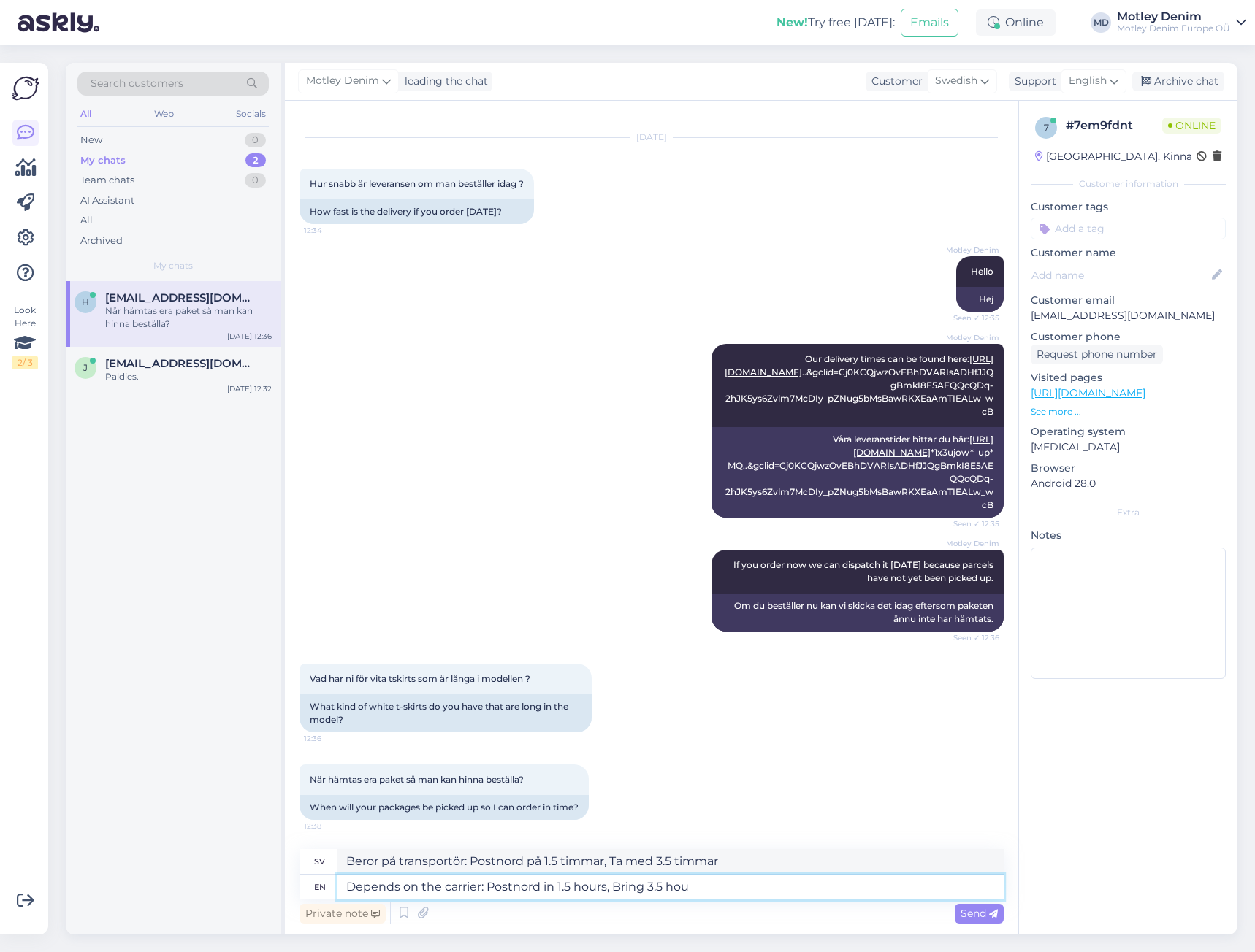
type textarea "Depends on the carrier: Postnord in 1.5 hours, Bring 3.5 hour"
type textarea "Beror på transportören: Postnord på 1.5 timmar, Leverans 3.5 timmar"
type textarea "Depends on the carrier: Postnord in 1.5 hours, Bring 3.5 hours"
type textarea "Beror på transportör: Postnord på 1.5 timmar, Bring 3.5 timmar"
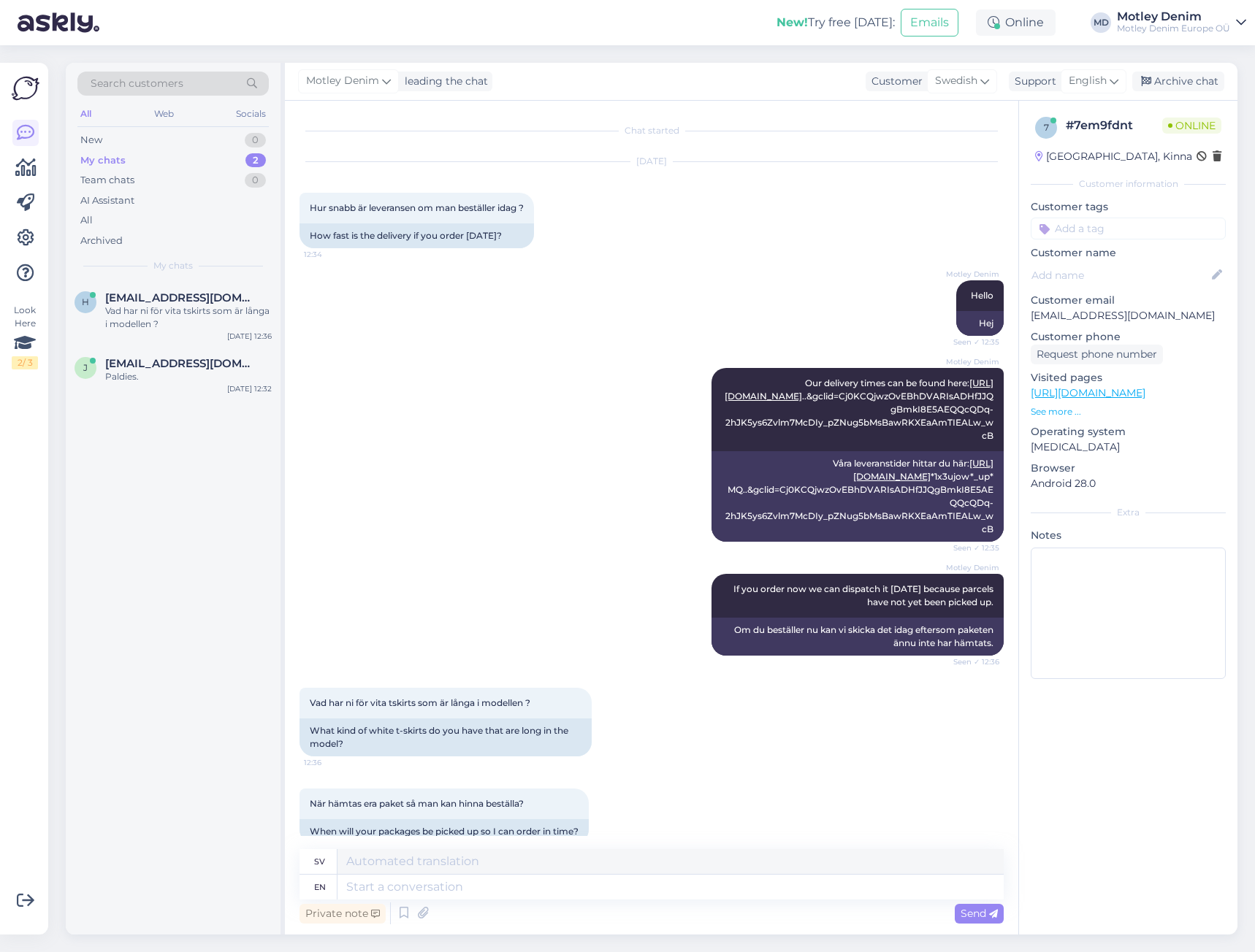
scroll to position [291, 0]
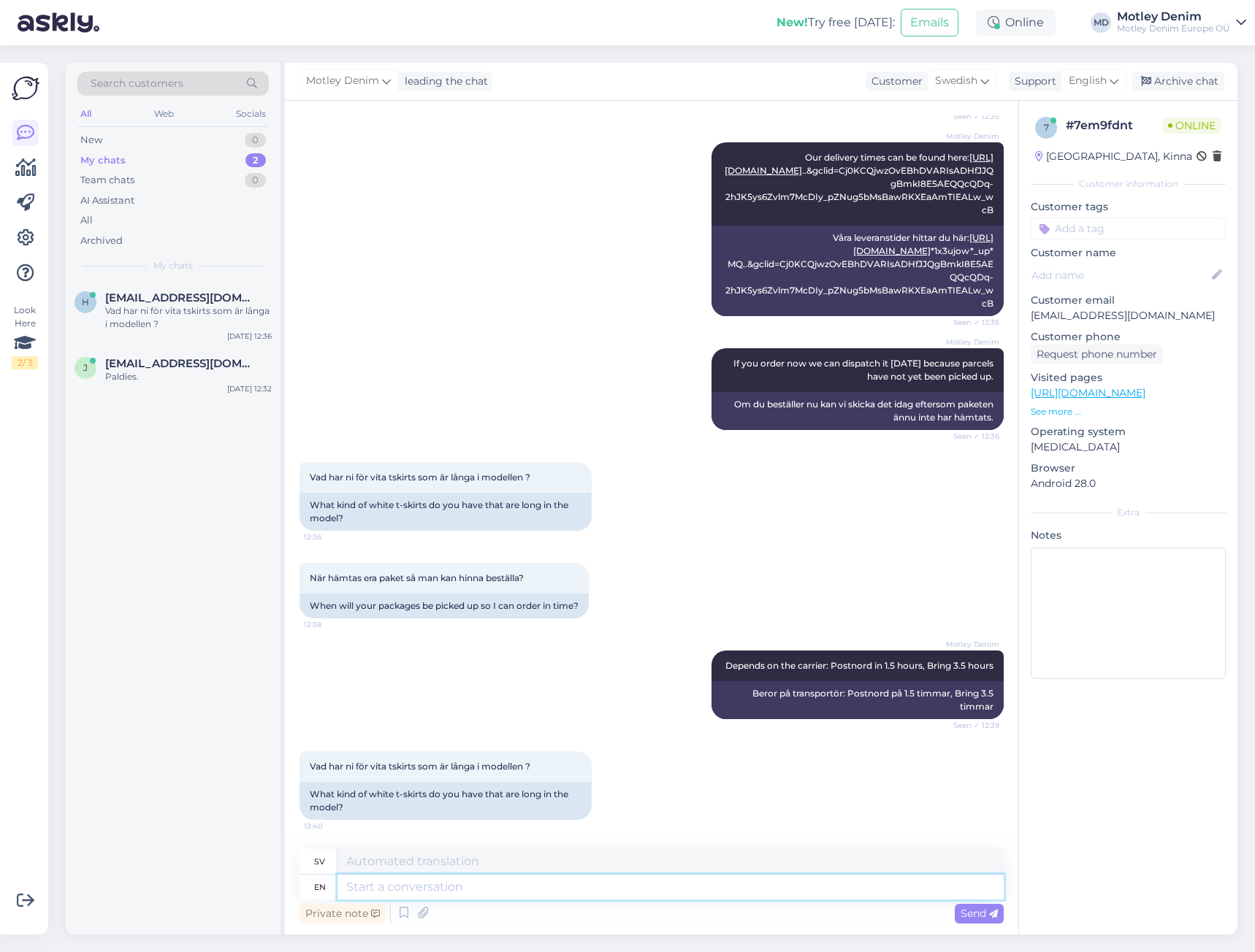
click at [552, 890] on textarea at bounding box center [670, 887] width 667 height 25
type textarea "That"
type textarea "Att"
type textarea "That is"
type textarea "Som är"
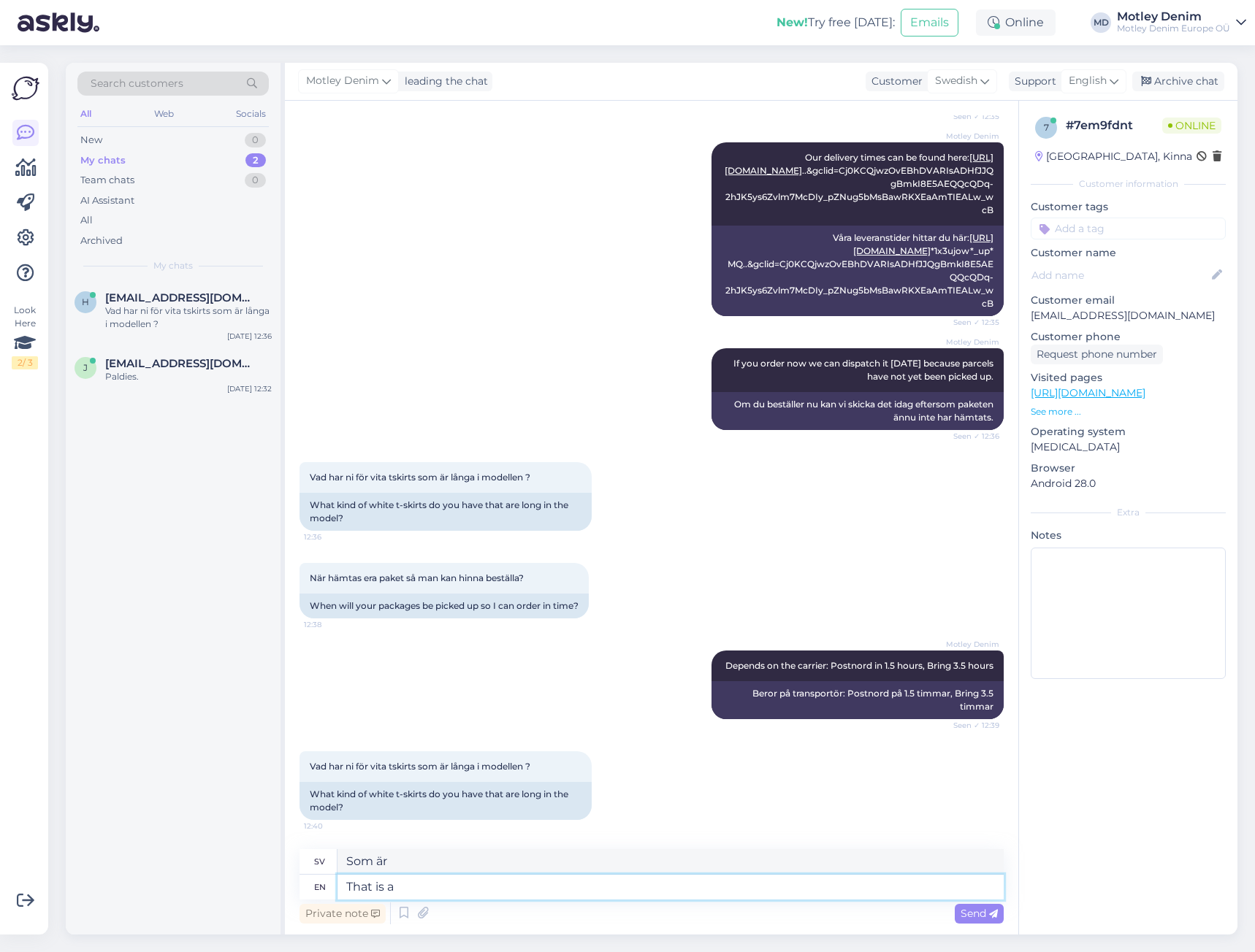
type textarea "That is a g"
type textarea "Det är en"
type textarea "That is a good q"
type textarea "Det är bra"
type textarea "That is a good question"
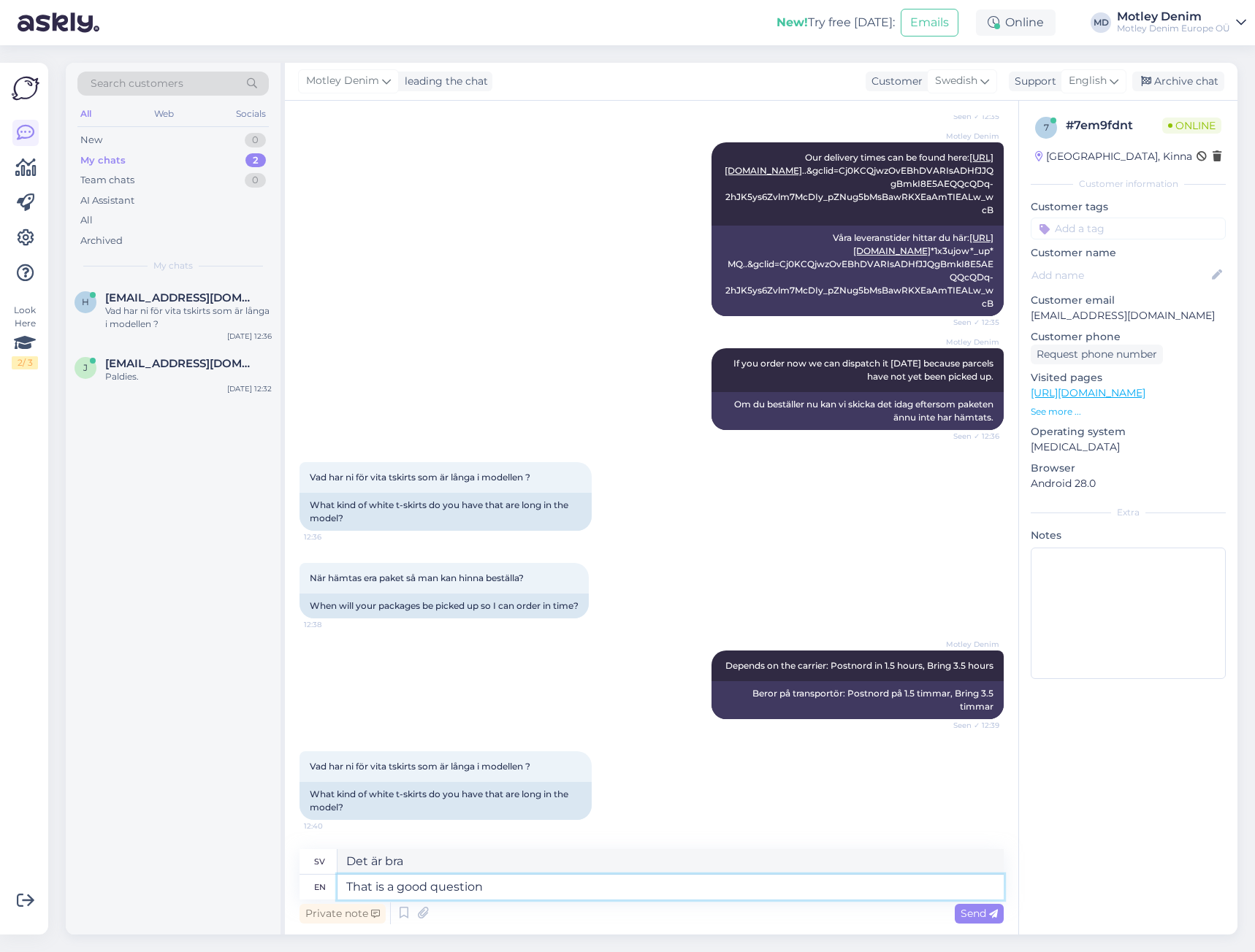
type textarea "Det är en bra fråga"
type textarea "That is a good question,"
type textarea "Det är en bra fråga,"
type textarea "That is a good question, but"
type textarea "Det är en bra fråga, men"
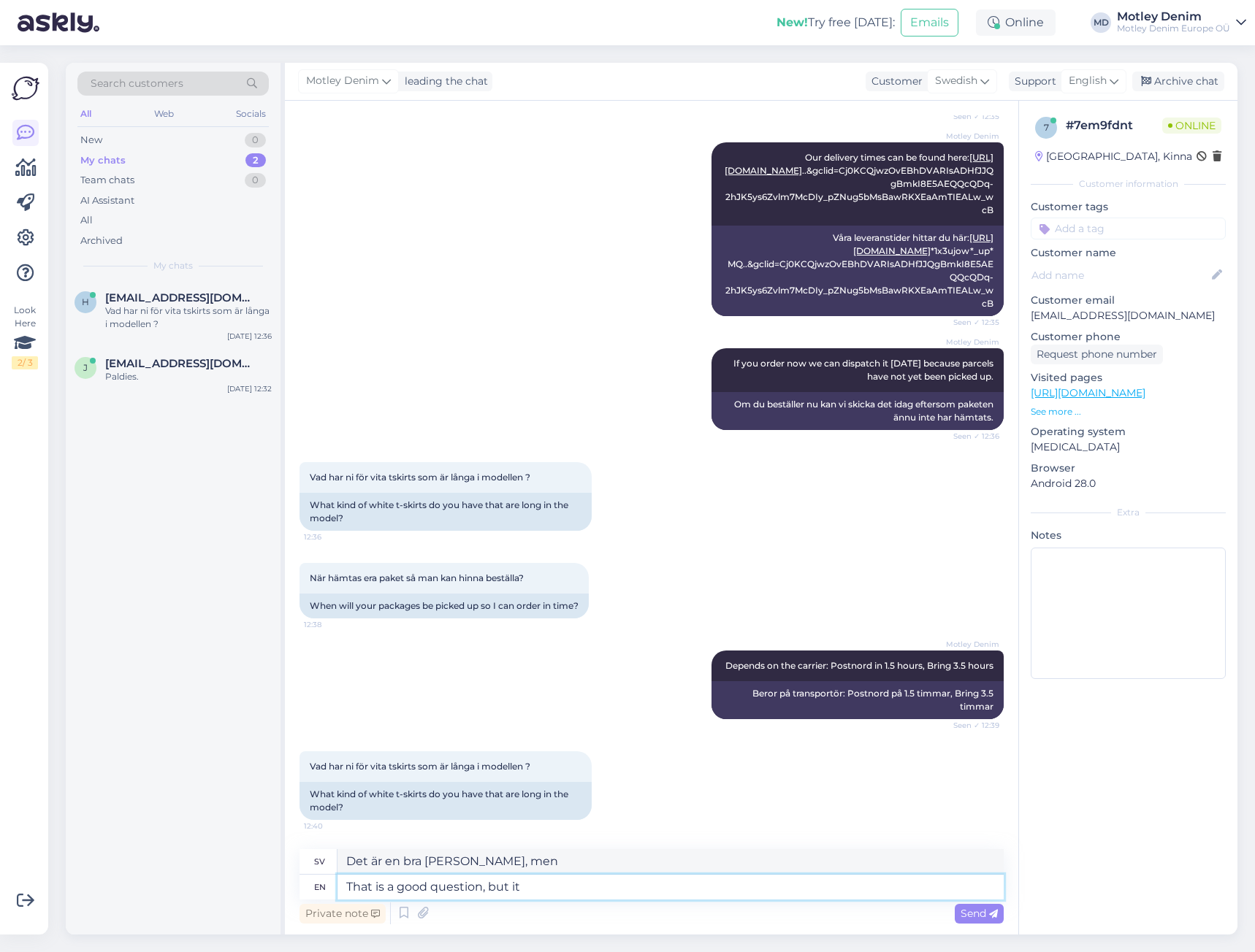
type textarea "That is a good question, but it i"
type textarea "Det är en bra fråga, men det"
type textarea "That is a good question, but it is"
type textarea "Det är en bra fråga, men det är"
type textarea "That is a good question, but it is hard"
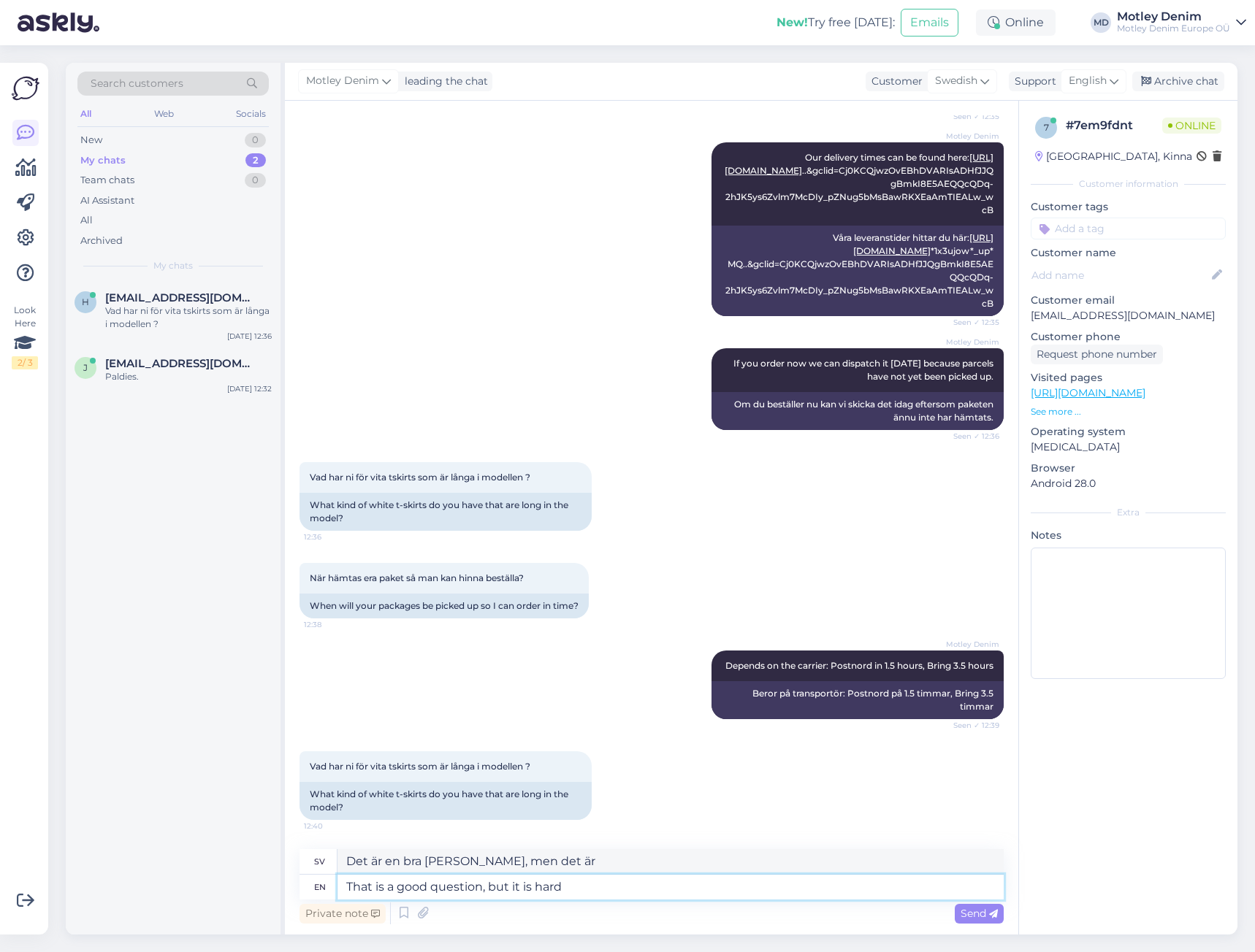
type textarea "Det är en bra fråga, men den är svår"
type textarea "That is a good question, but it is hard to"
type textarea "Det är en bra fråga, men det är svårt att"
type textarea "That is a good question, but it is hard to tell"
type textarea "Det är en bra fråga, men det är svårt att säga"
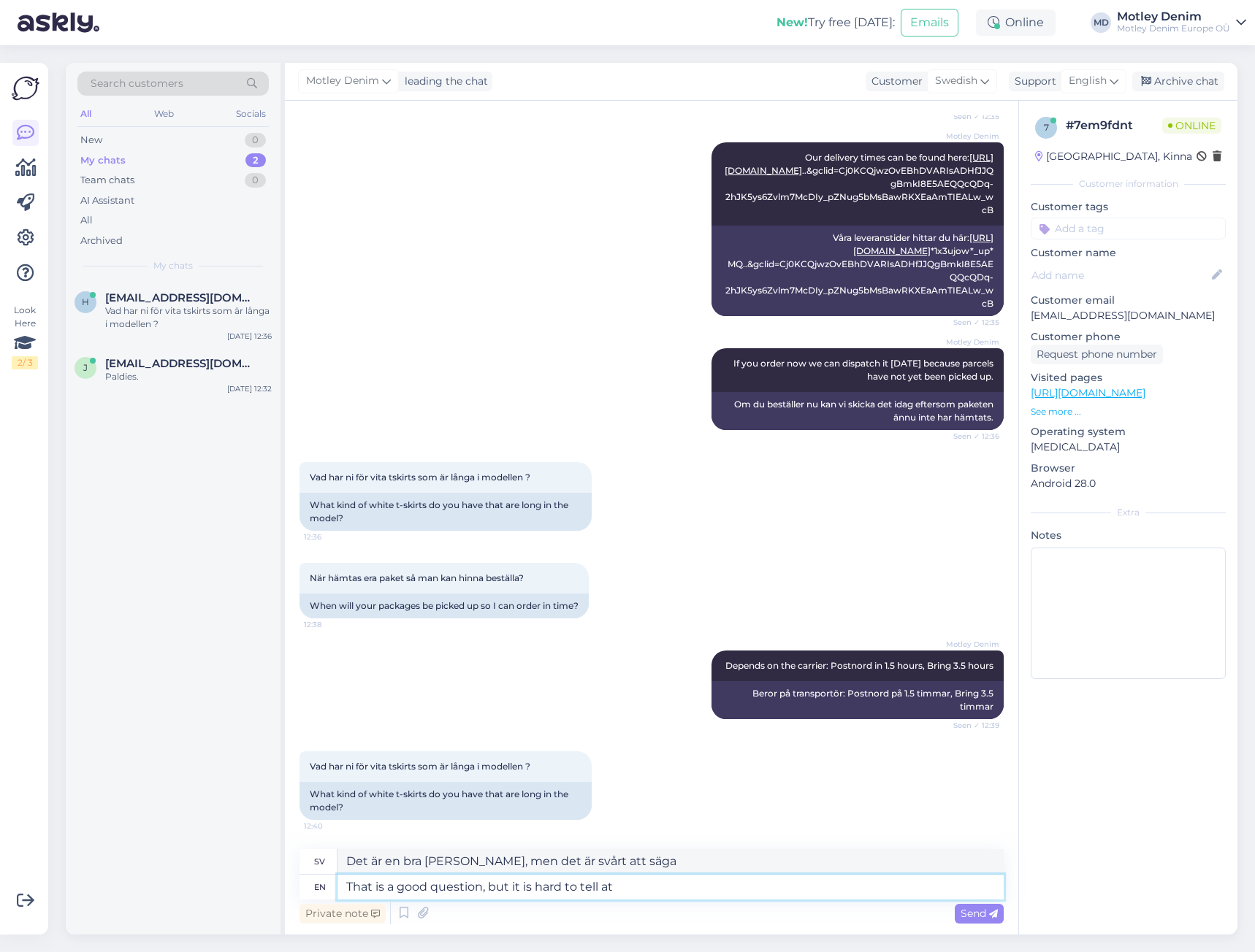
type textarea "That is a good question, but it is hard to tell at t"
type textarea "Det är en bra fråga, men det är svårt att säga i nuläget"
type textarea "That is a good question, but it is hard to tell at this"
type textarea "Det är en bra fråga, men det är svårt att säga just nu"
type textarea "That is a good question, but it is hard to tell at this moment."
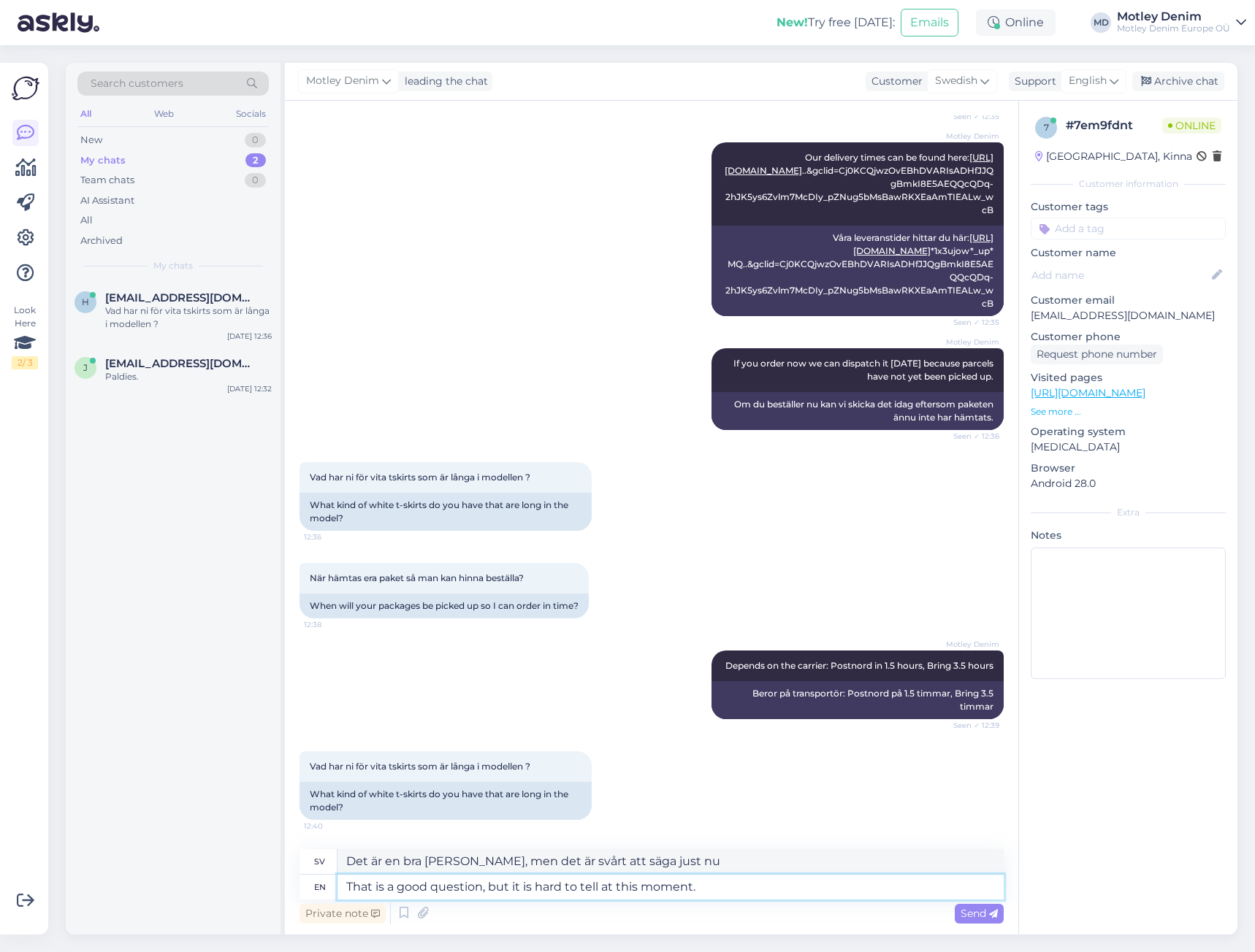
type textarea "Det är en bra fråga, men det är svårt att säga i nuläget."
type textarea "That is a good question, but we"
type textarea "Det är en bra fråga, men vi"
type textarea "That is a good question, but we have"
type textarea "Det är en bra fråga, men vi har"
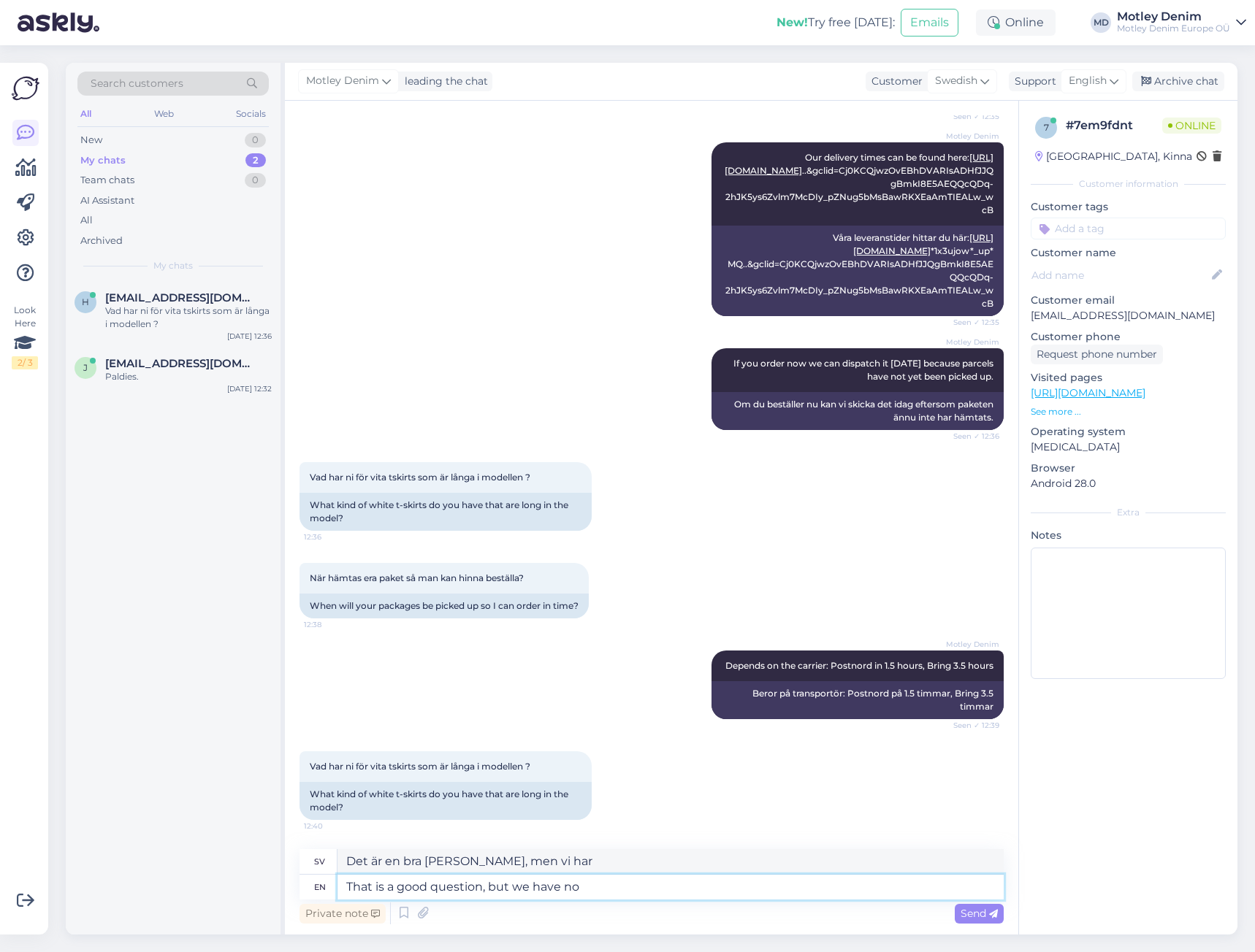
type textarea "That is a good question, but we have no"
type textarea "Det är en bra fråga, men vi har ingen"
type textarea "That is a good question, but we have no good"
type textarea "Det är en bra fråga, men vi har inget bra perspektiv"
type textarea "That is a good question, but we have no good way"
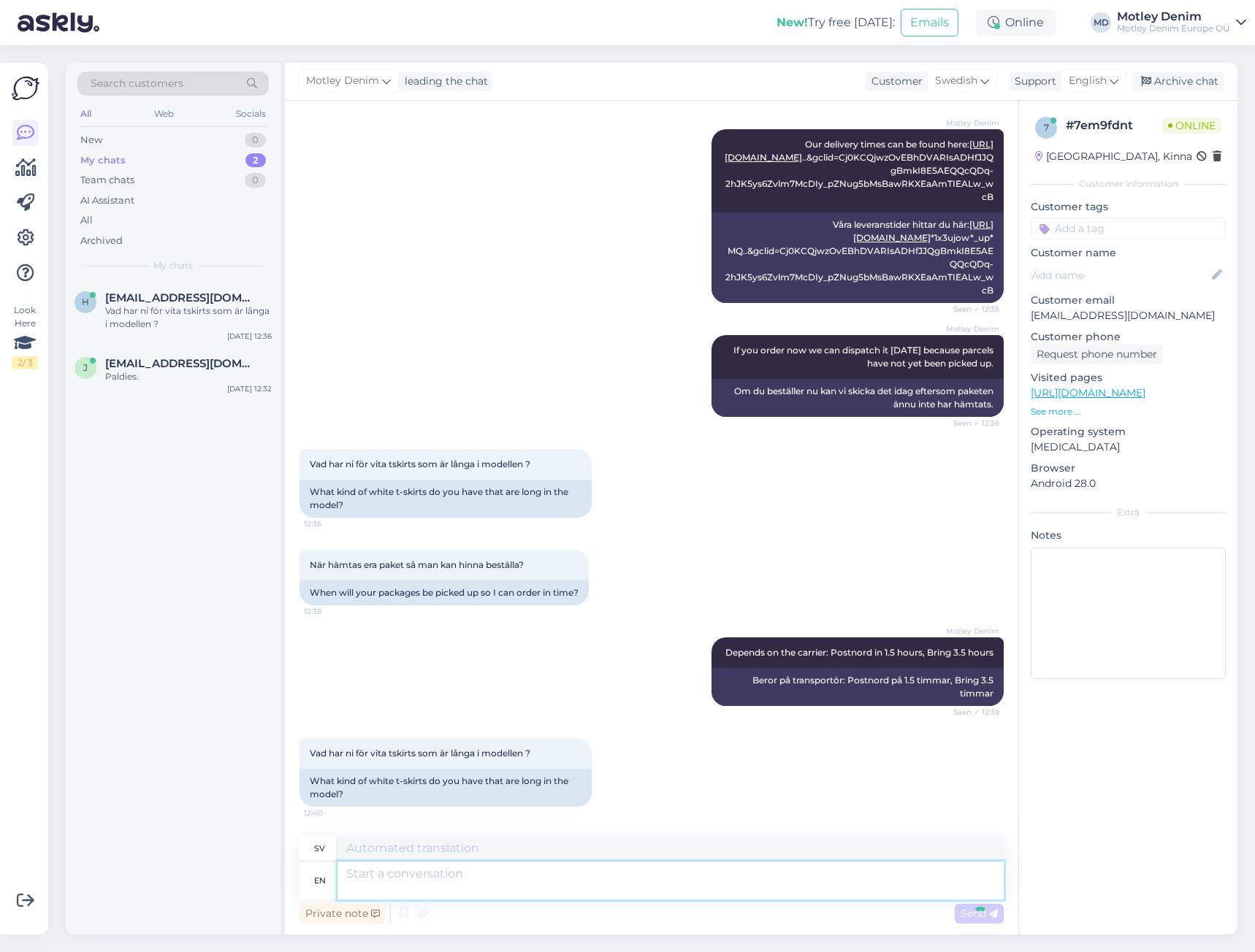
scroll to position [405, 0]
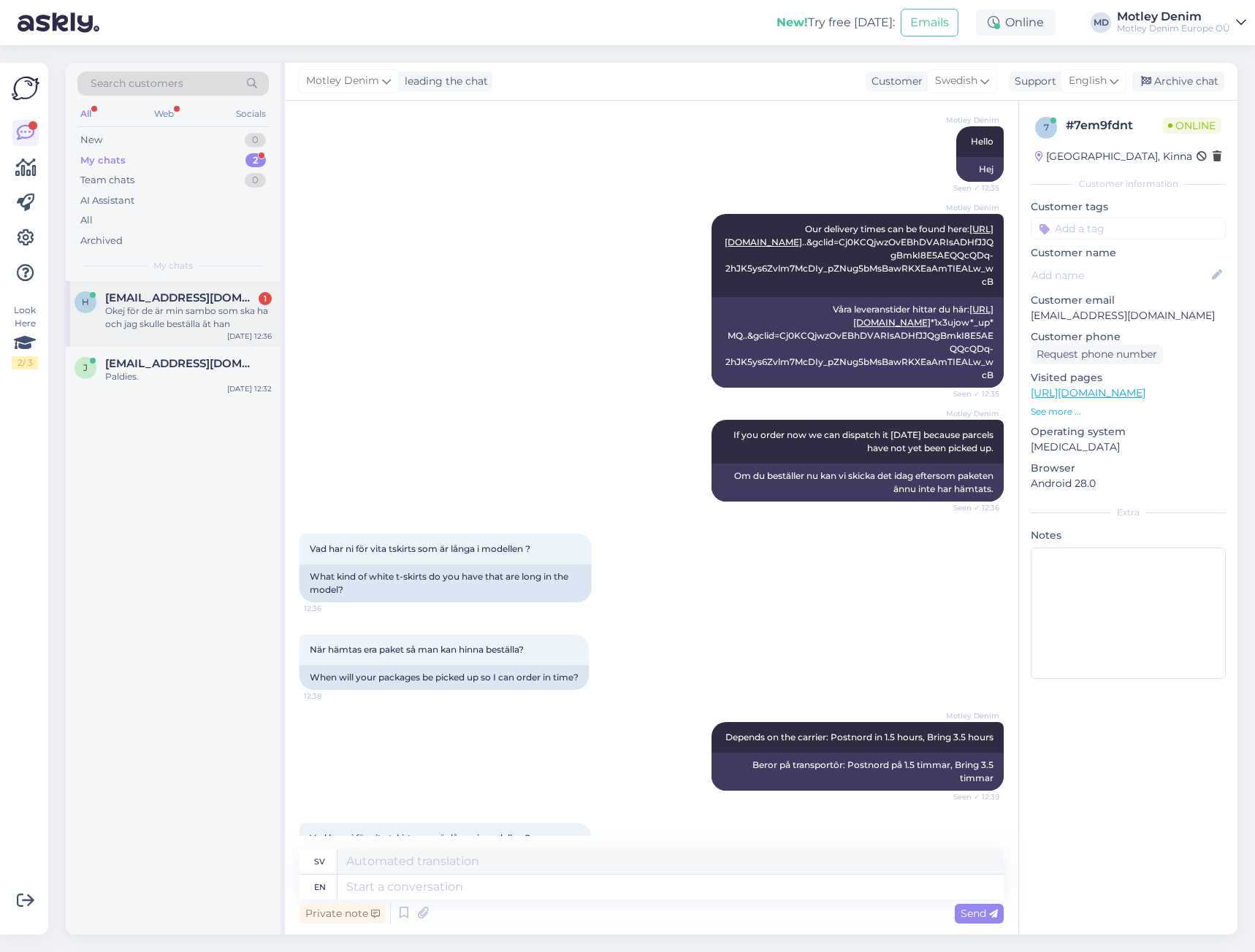
click at [221, 291] on div "h hannaekman@msn.com 1 Okej för de är min sambo som ska ha och jag skulle bestä…" at bounding box center [173, 314] width 215 height 66
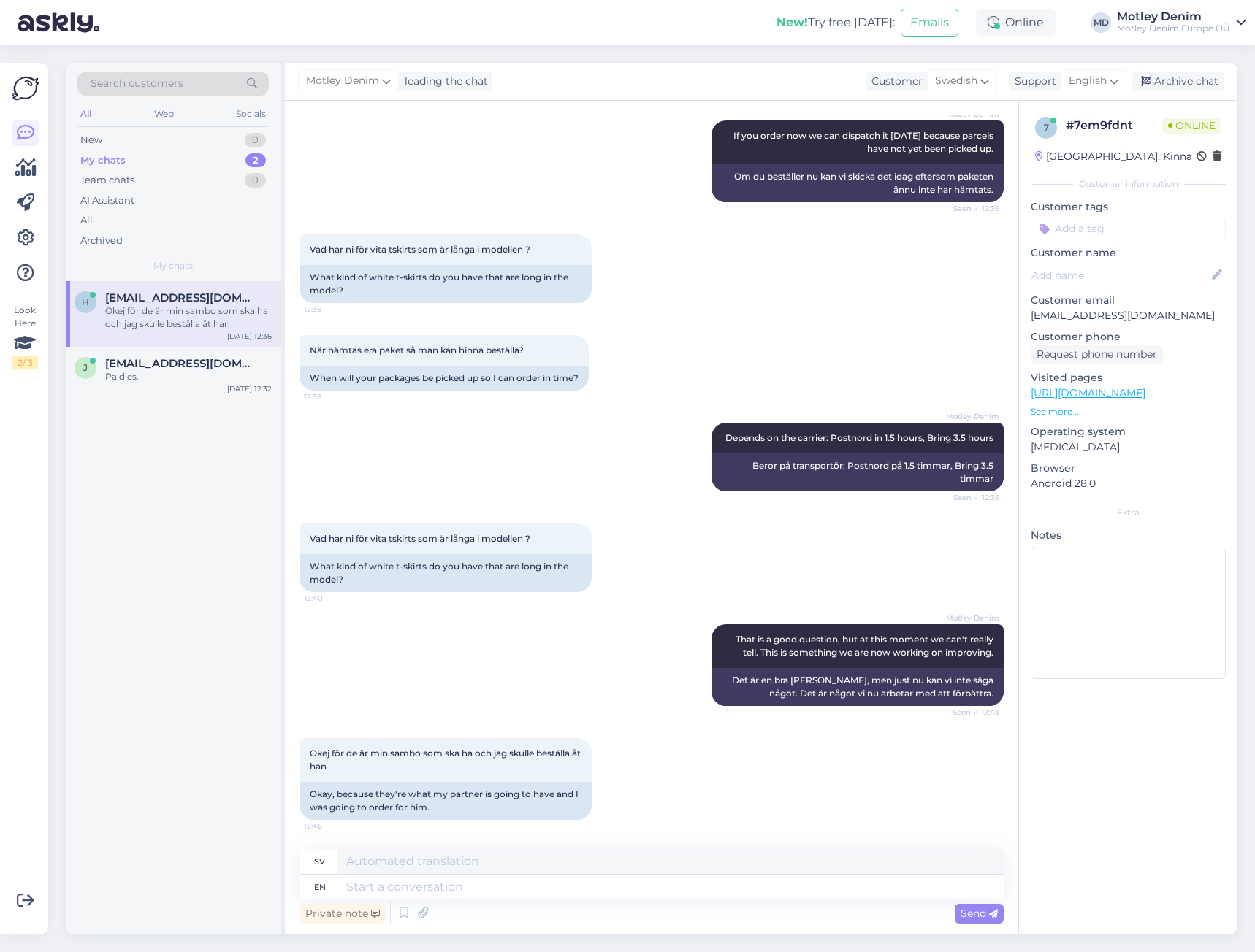
scroll to position [519, 0]
click at [479, 885] on textarea at bounding box center [670, 887] width 667 height 25
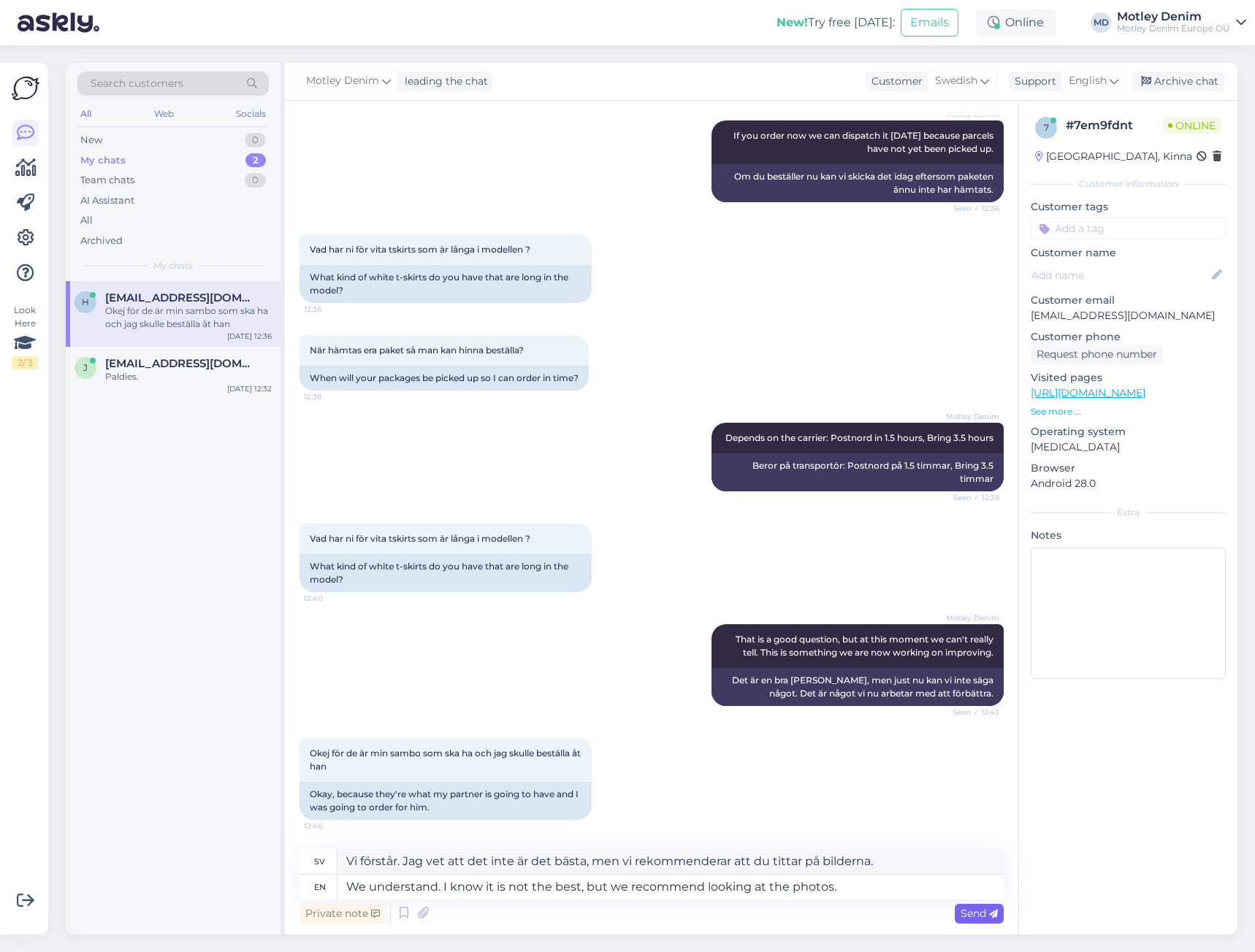
click at [965, 917] on span "Send" at bounding box center [980, 913] width 37 height 13
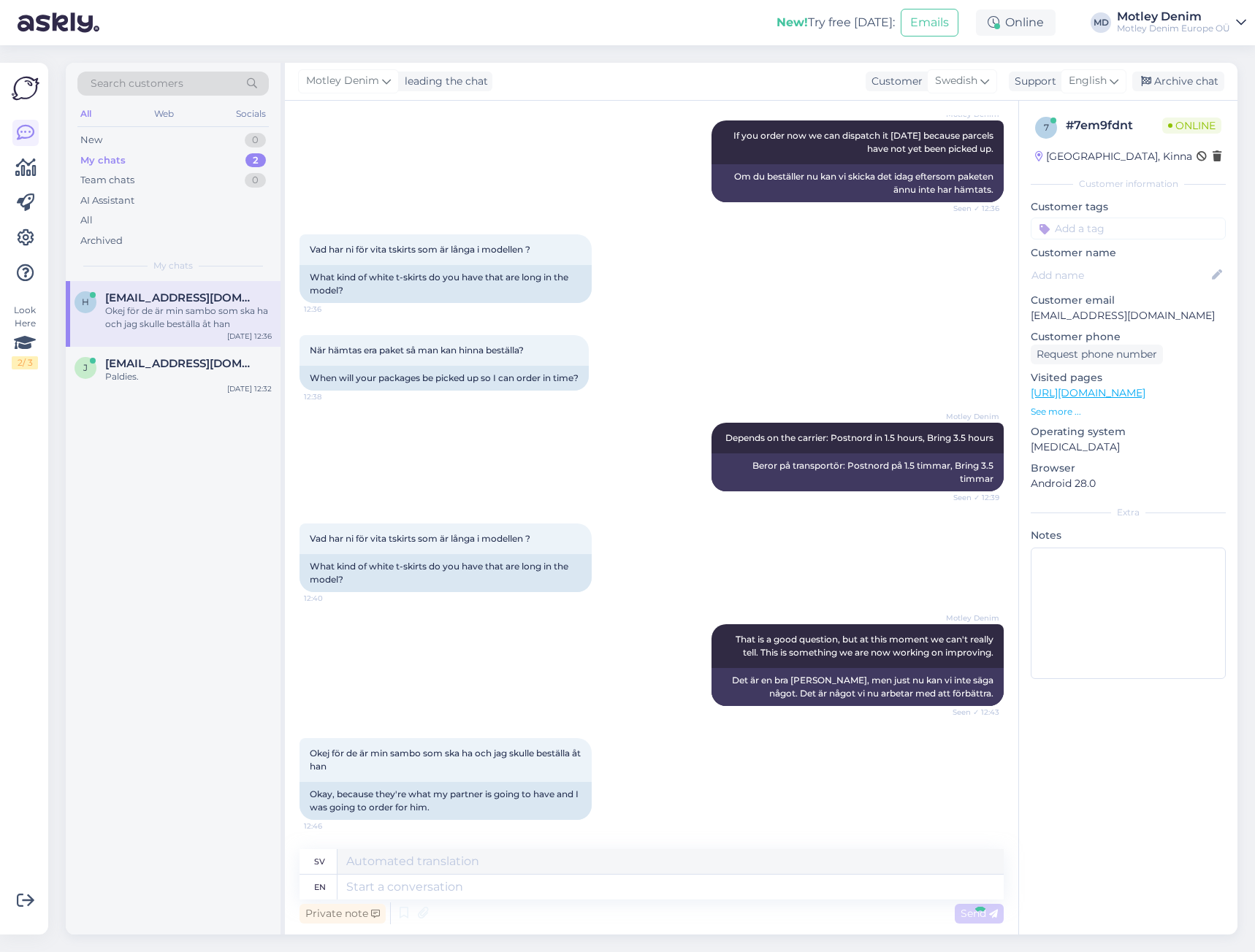
scroll to position [633, 0]
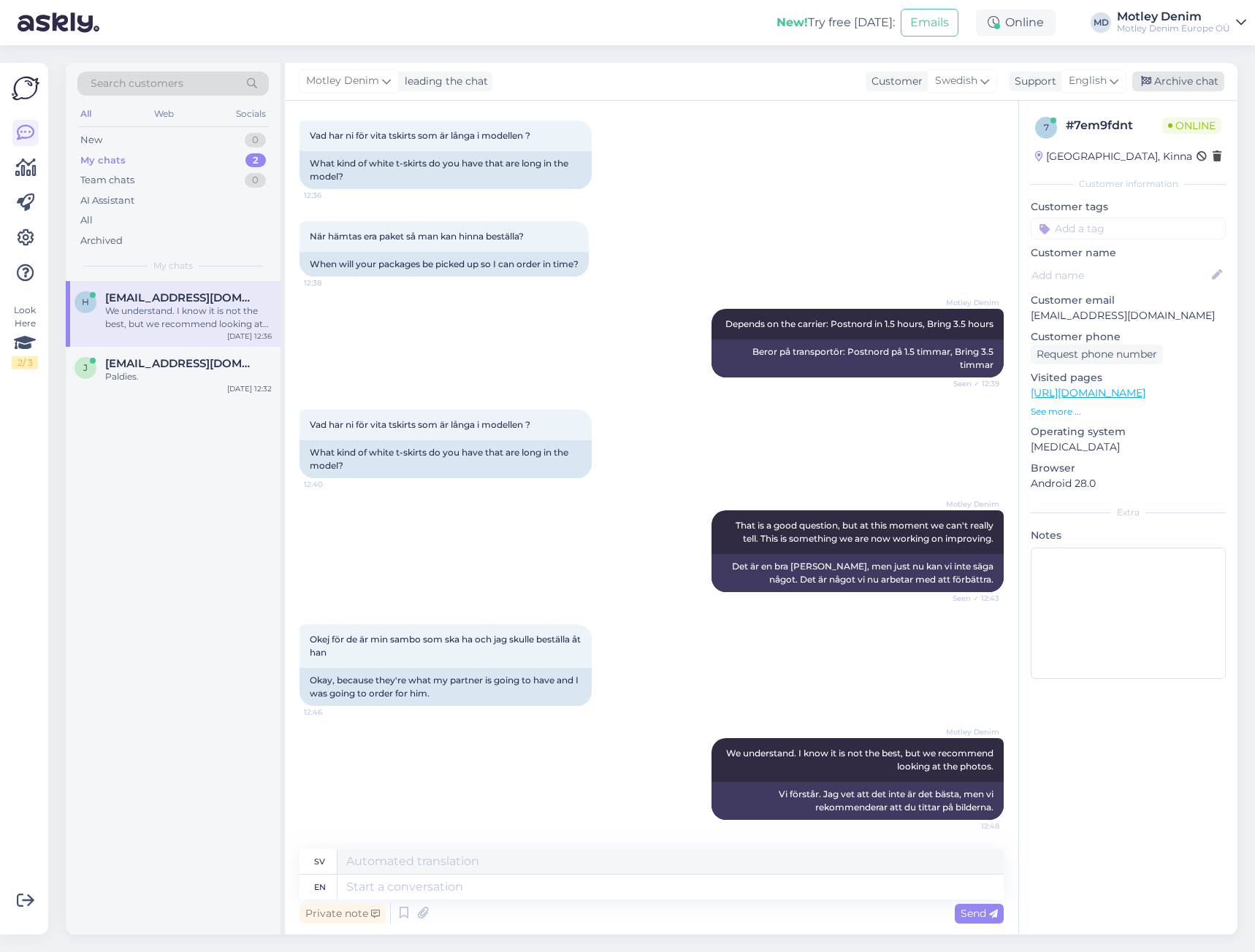
click at [1161, 84] on div "Archive chat" at bounding box center [1179, 82] width 92 height 20
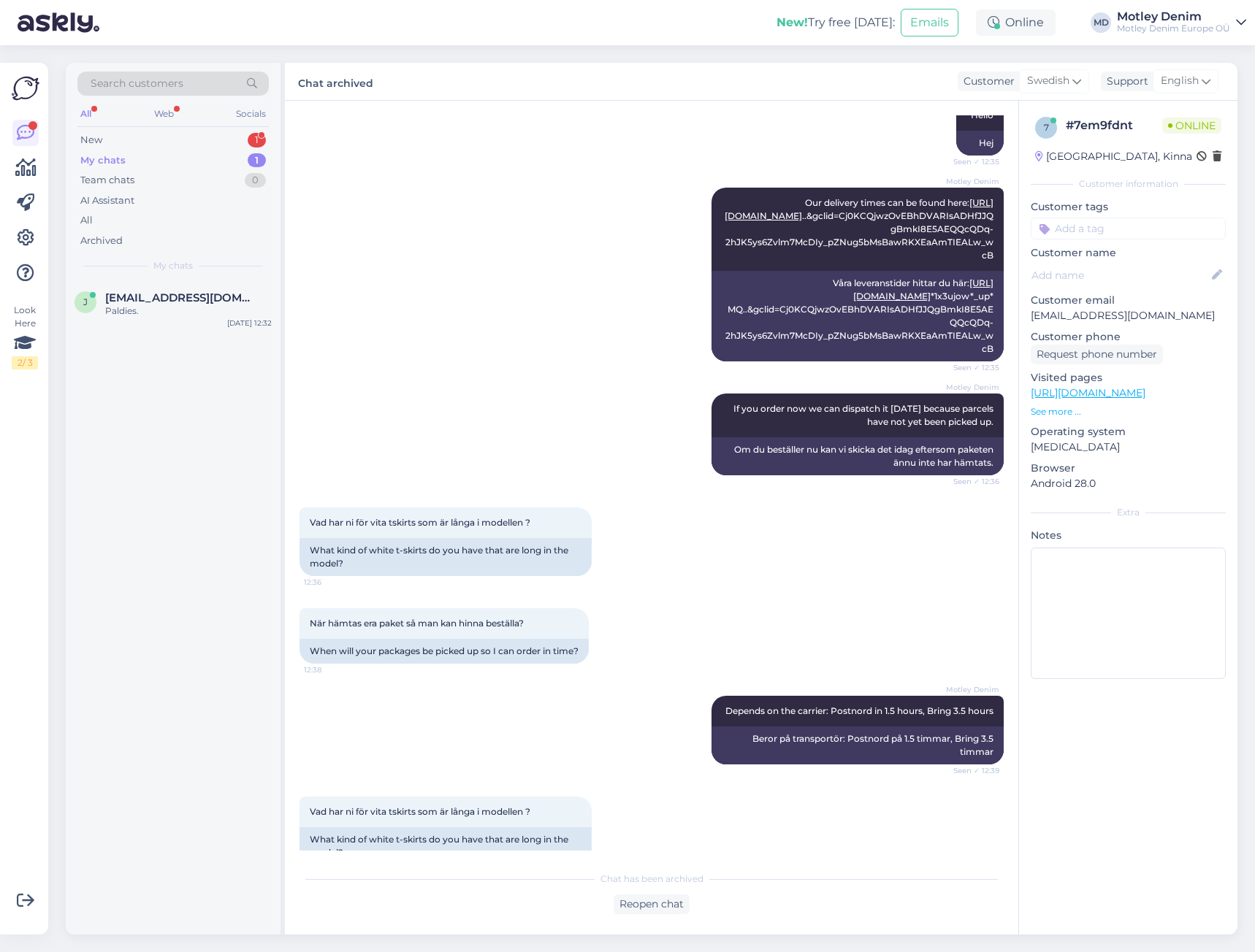
scroll to position [0, 0]
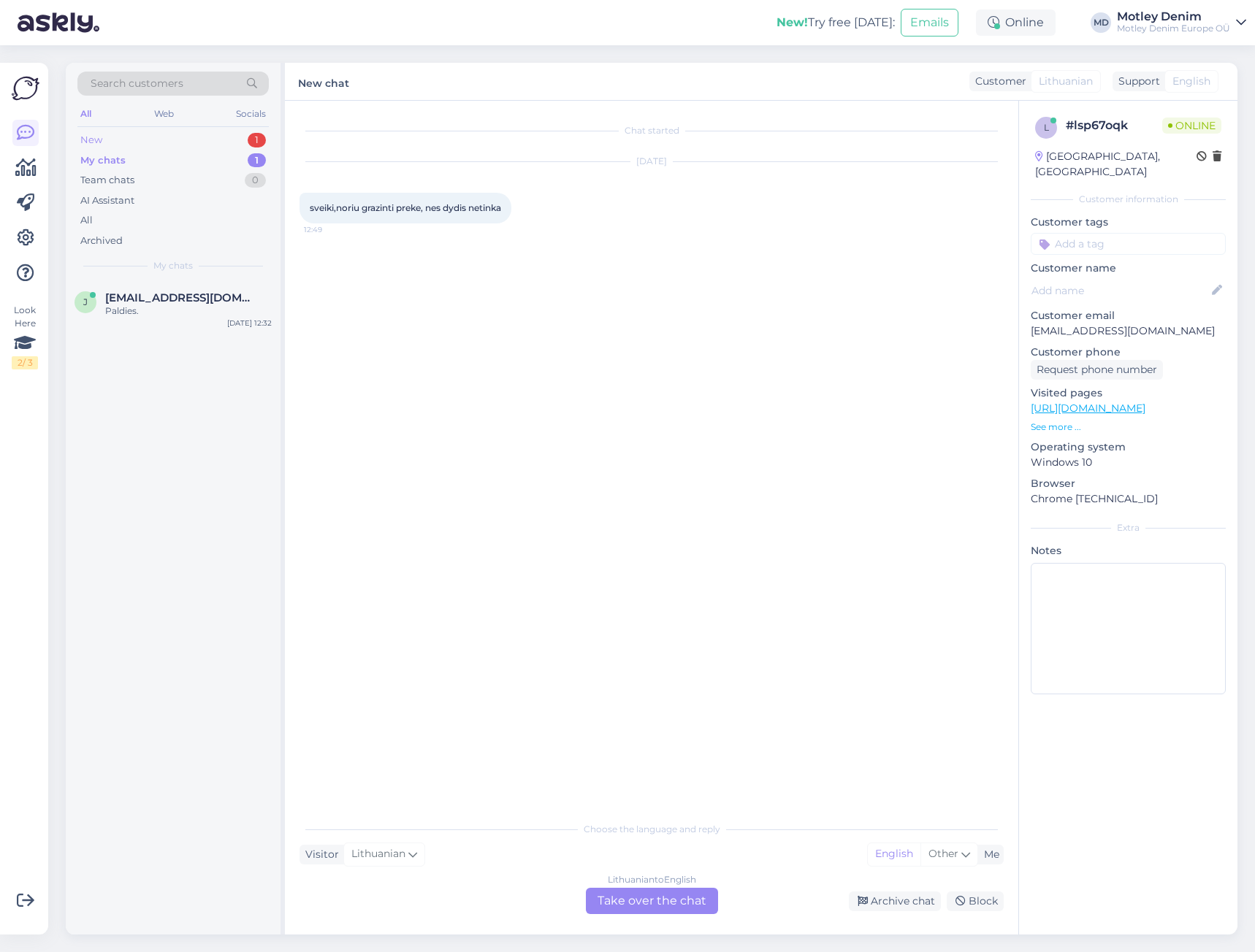
click at [193, 143] on div "New 1" at bounding box center [173, 140] width 192 height 20
click at [188, 302] on span "mindaugassj@gmail.com" at bounding box center [181, 297] width 152 height 13
click at [651, 903] on div "Lithuanian to English Take over the chat" at bounding box center [651, 901] width 132 height 27
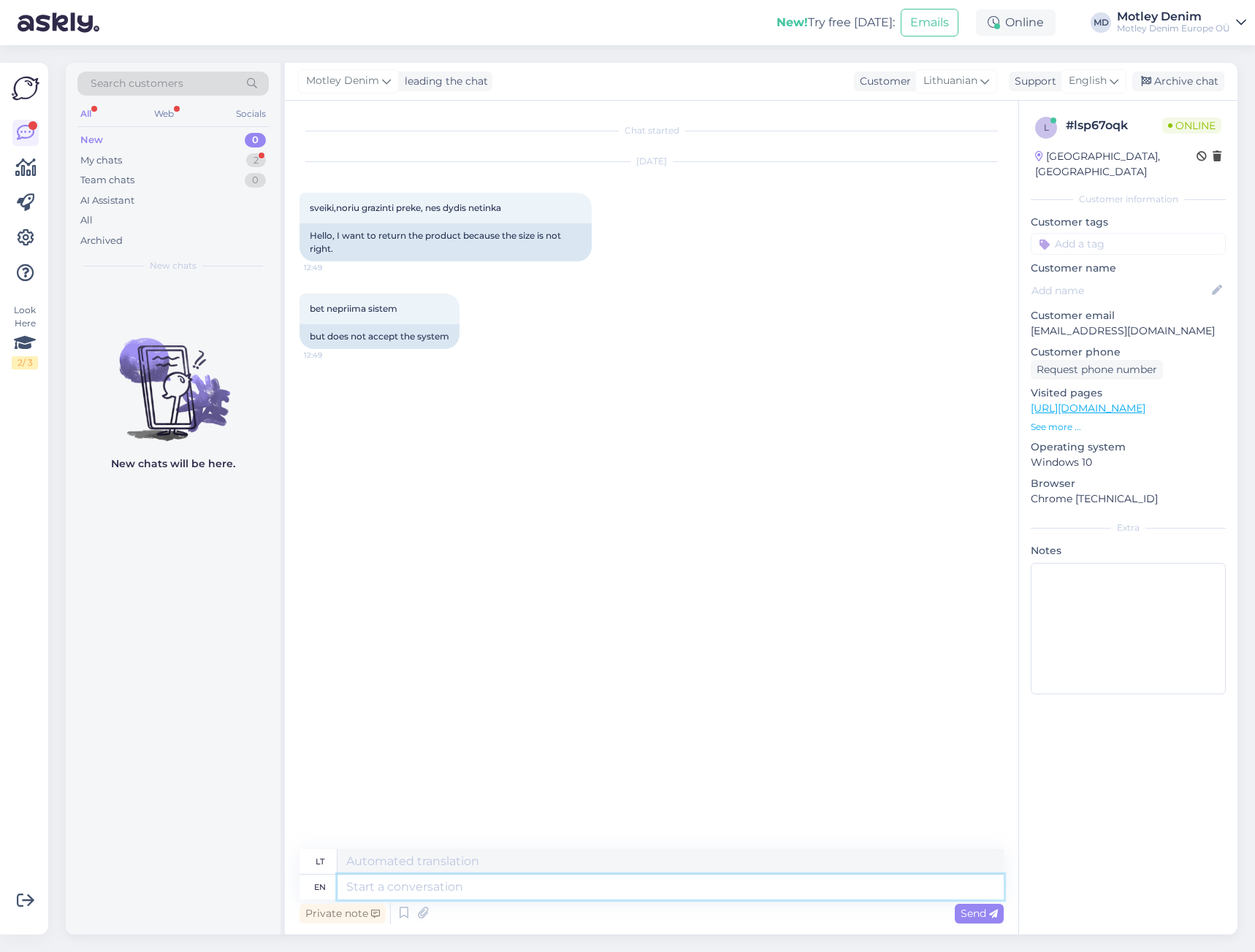
click at [583, 893] on textarea at bounding box center [670, 887] width 667 height 25
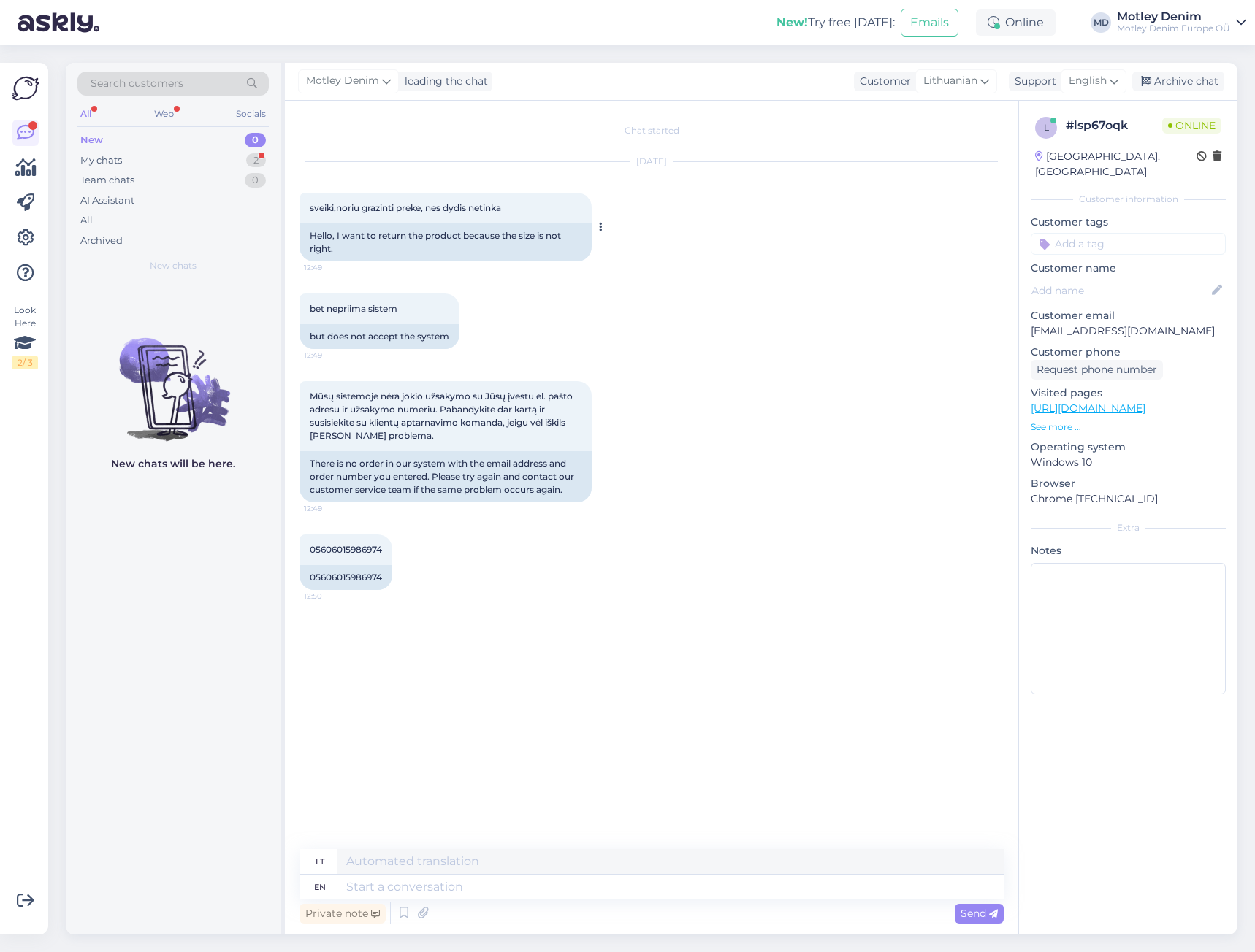
click at [391, 251] on div "Hello, I want to return the product because the size is not right." at bounding box center [446, 242] width 292 height 38
click at [371, 241] on div "Hello, I want to return the product because the size is not right." at bounding box center [446, 242] width 292 height 38
click at [358, 239] on div "Hello, I want to return the product because the size is not right." at bounding box center [446, 242] width 292 height 38
click at [357, 243] on div "Hello, I want to return the product because the size is not right." at bounding box center [446, 242] width 292 height 38
click at [407, 248] on div "Hello, I want to return the product because the size is not right." at bounding box center [446, 242] width 292 height 38
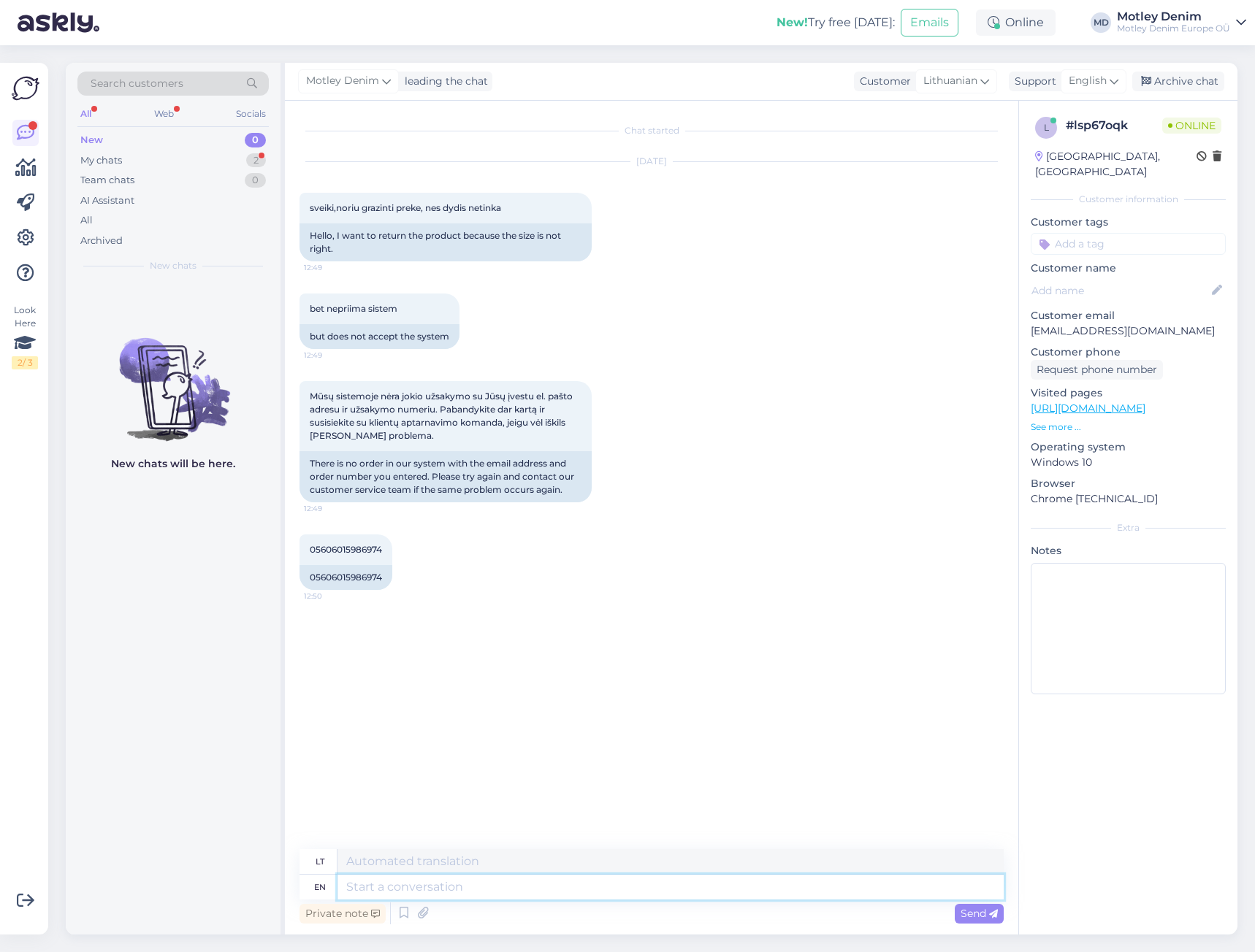
click at [478, 885] on textarea at bounding box center [670, 887] width 667 height 25
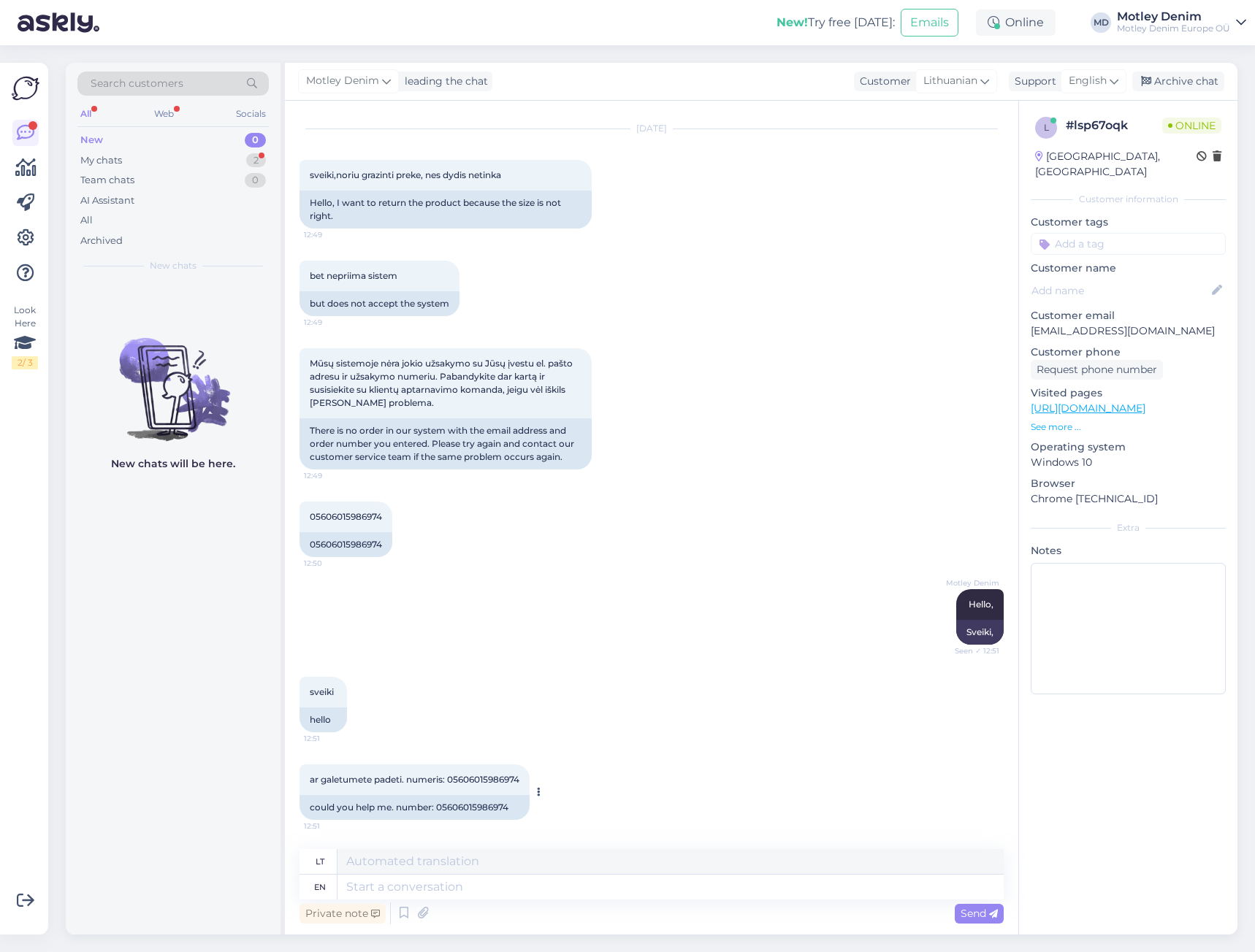
click at [476, 803] on div "could you help me. number: 05606015986974" at bounding box center [414, 807] width 230 height 25
click at [438, 842] on div "Chat started Aug 12 2025 sveiki,noriu grazinti preke, nes dydis netinka 12:49 H…" at bounding box center [651, 518] width 734 height 834
click at [474, 814] on div "could you help me. number: 05606015986974" at bounding box center [414, 807] width 230 height 25
click at [478, 807] on div "could you help me. number: 05606015986974" at bounding box center [414, 807] width 230 height 25
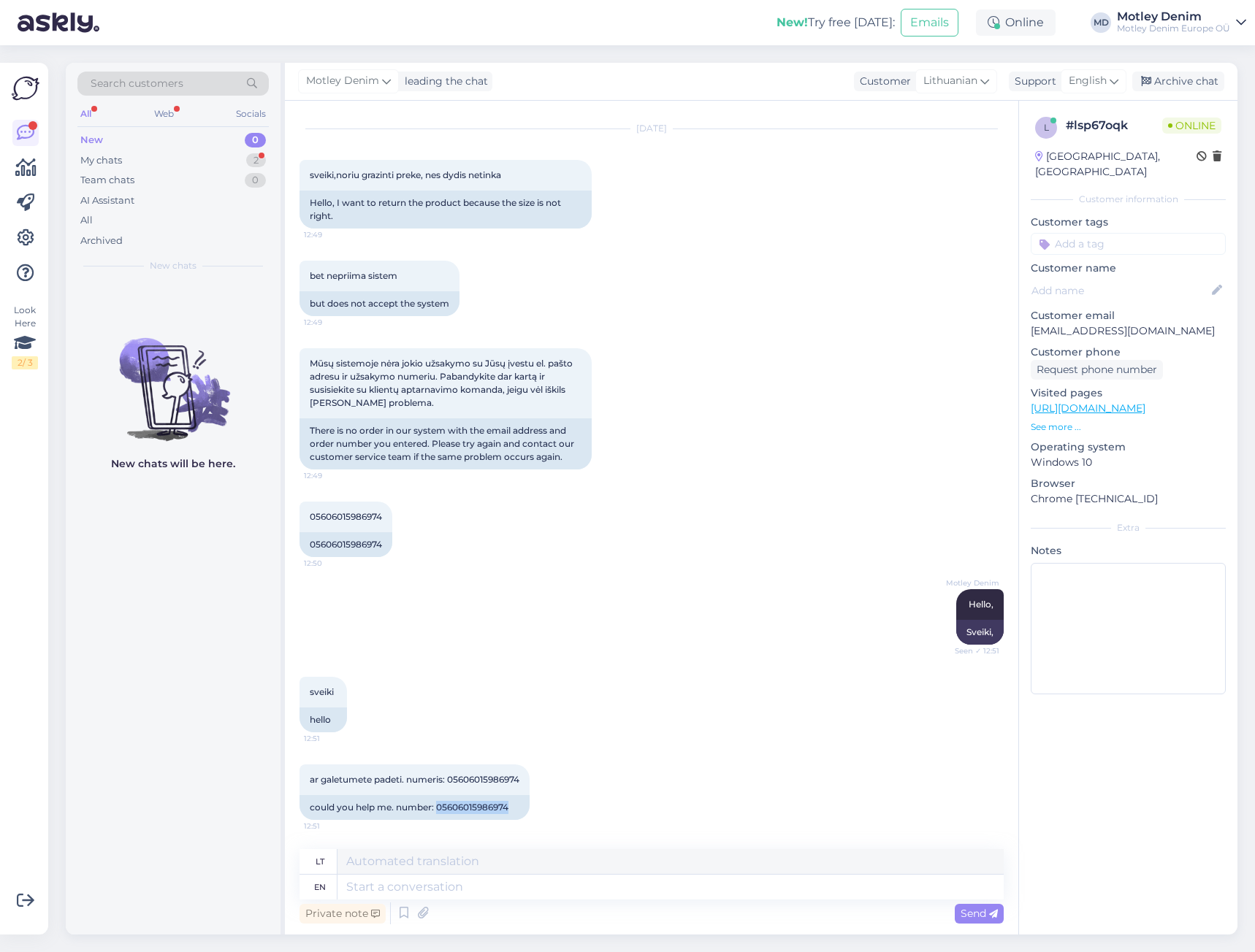
click at [564, 826] on div "ar galetumete padeti. numeris: 05606015986974 12:51 could you help me. number: …" at bounding box center [652, 792] width 705 height 88
click at [531, 831] on div "ar galetumete padeti. numeris: 05606015986974 12:51 could you help me. number: …" at bounding box center [652, 792] width 705 height 88
click at [466, 685] on div "sveiki 12:51 hello" at bounding box center [652, 704] width 705 height 88
click at [603, 582] on div "Motley Denim Hello, Seen ✓ 12:51 Sveiki," at bounding box center [652, 617] width 705 height 88
click at [594, 899] on textarea at bounding box center [670, 887] width 667 height 25
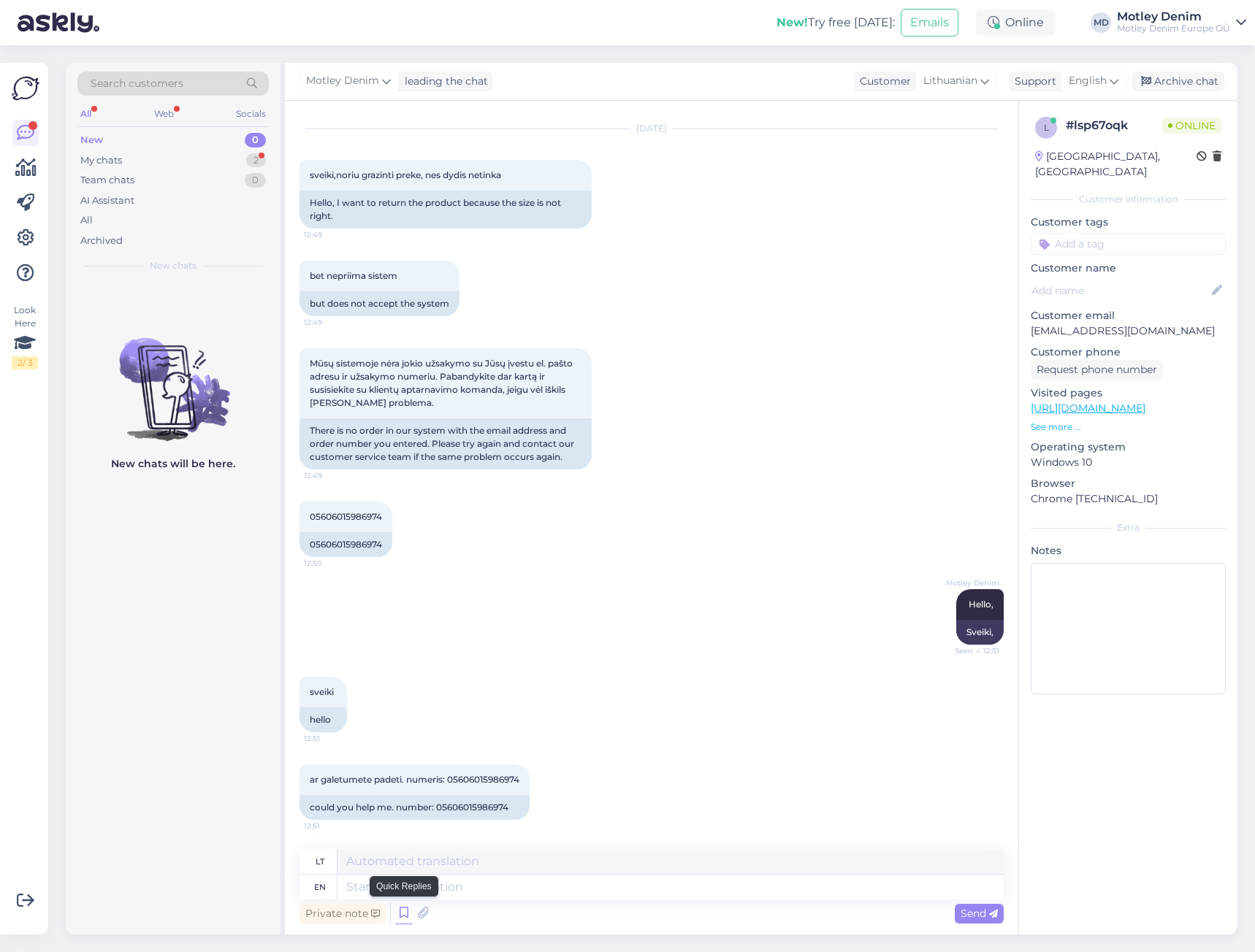
click at [404, 915] on icon at bounding box center [404, 914] width 18 height 22
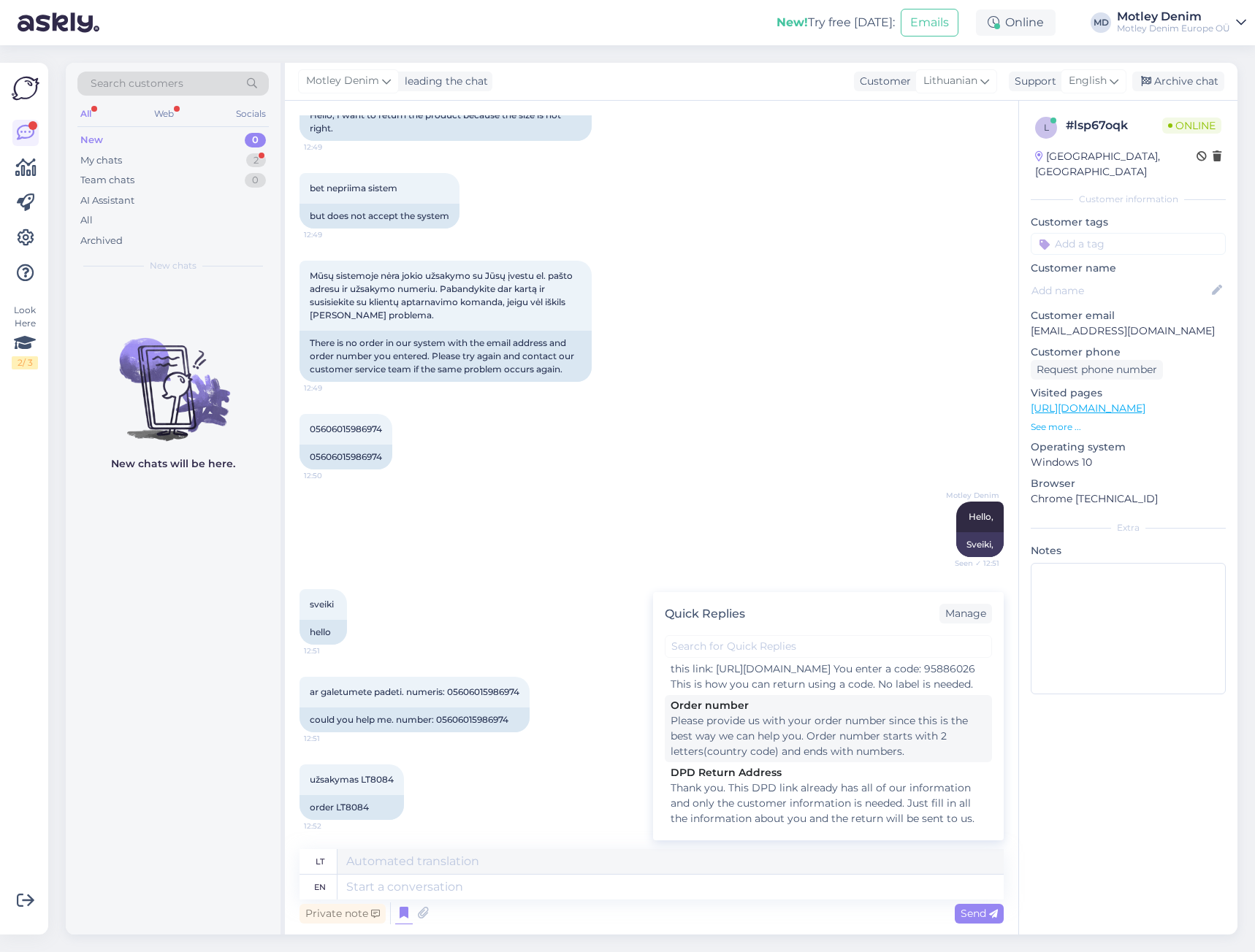
scroll to position [219, 0]
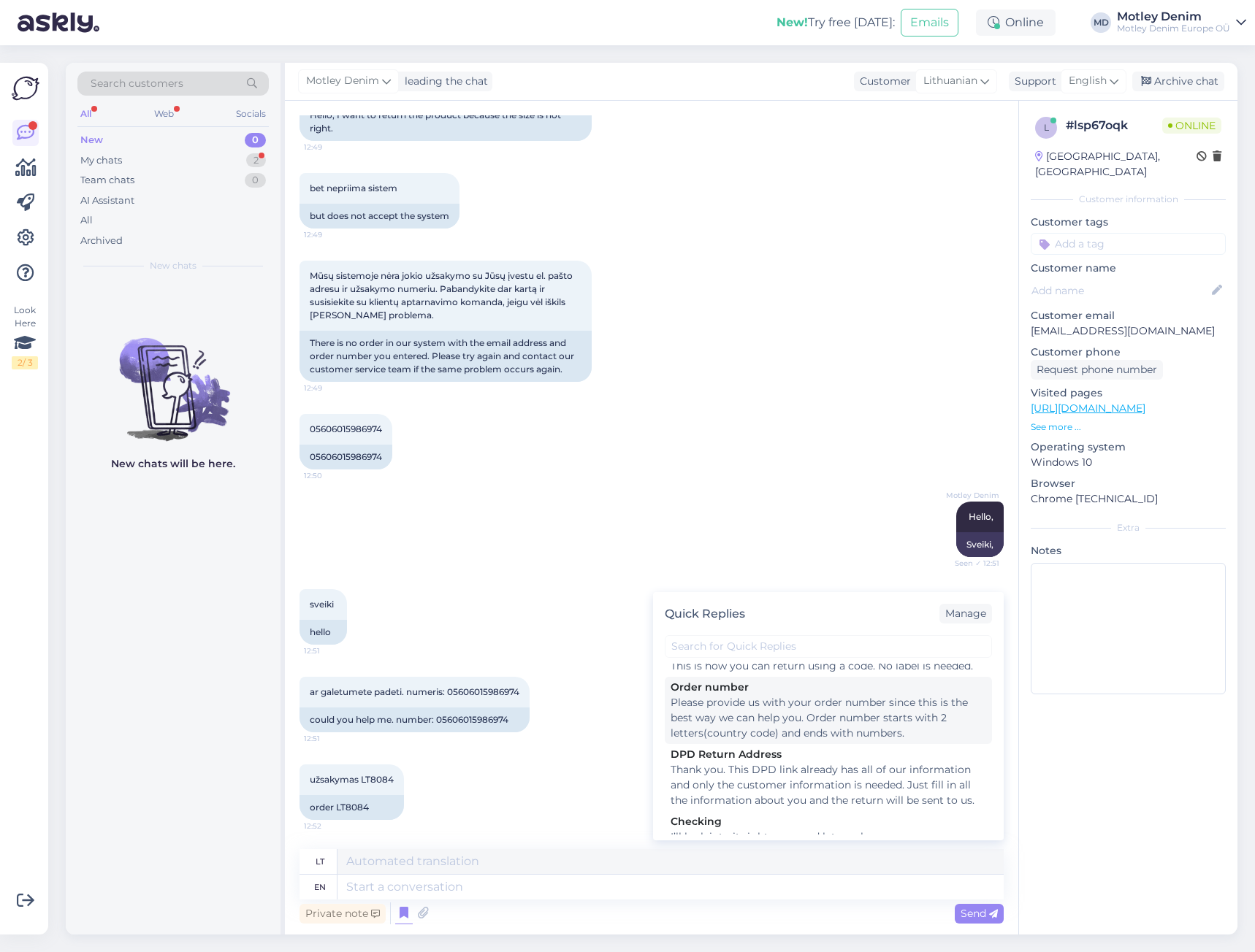
click at [789, 727] on div "Please provide us with your order number since this is the best way we can help…" at bounding box center [829, 719] width 316 height 46
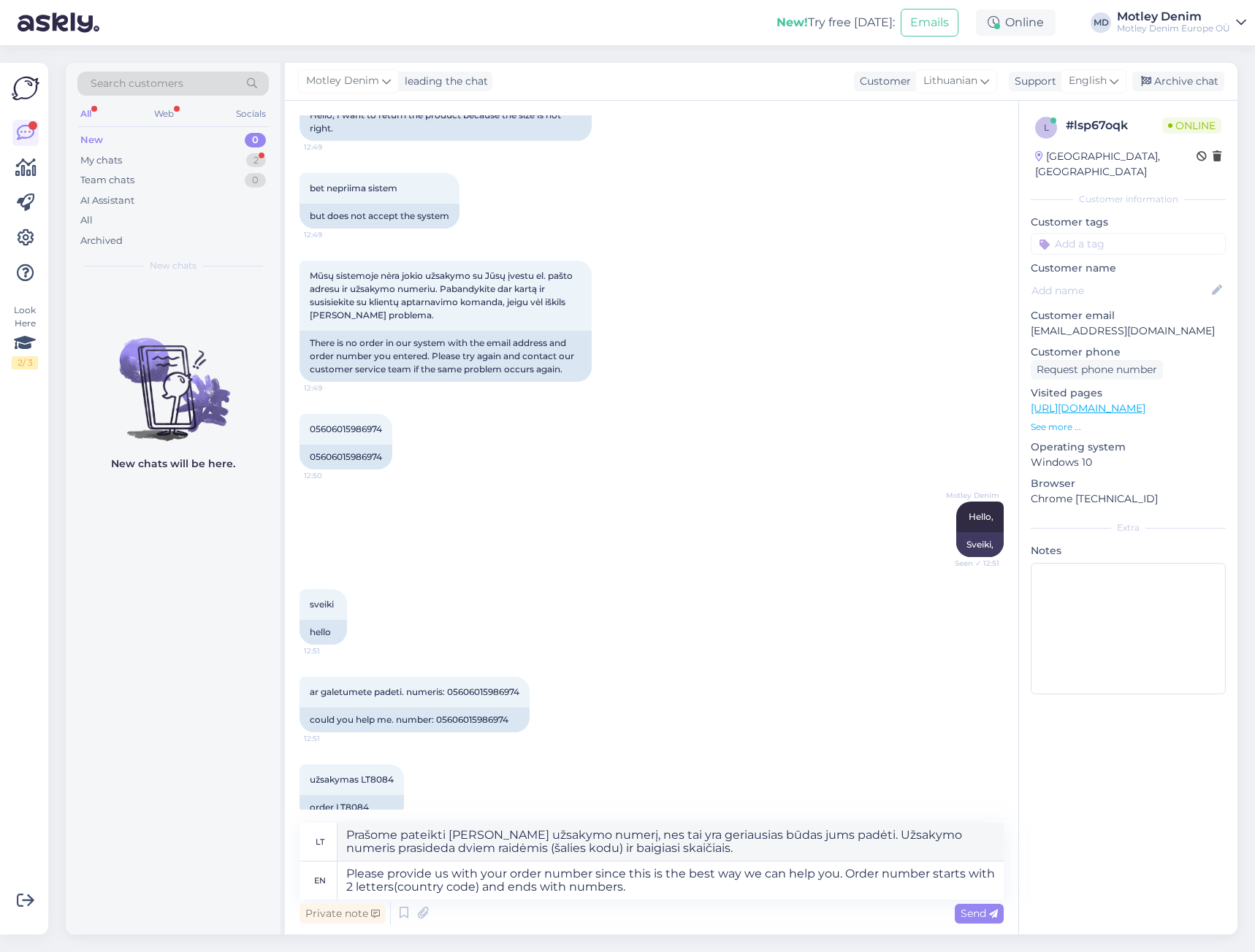
scroll to position [136, 0]
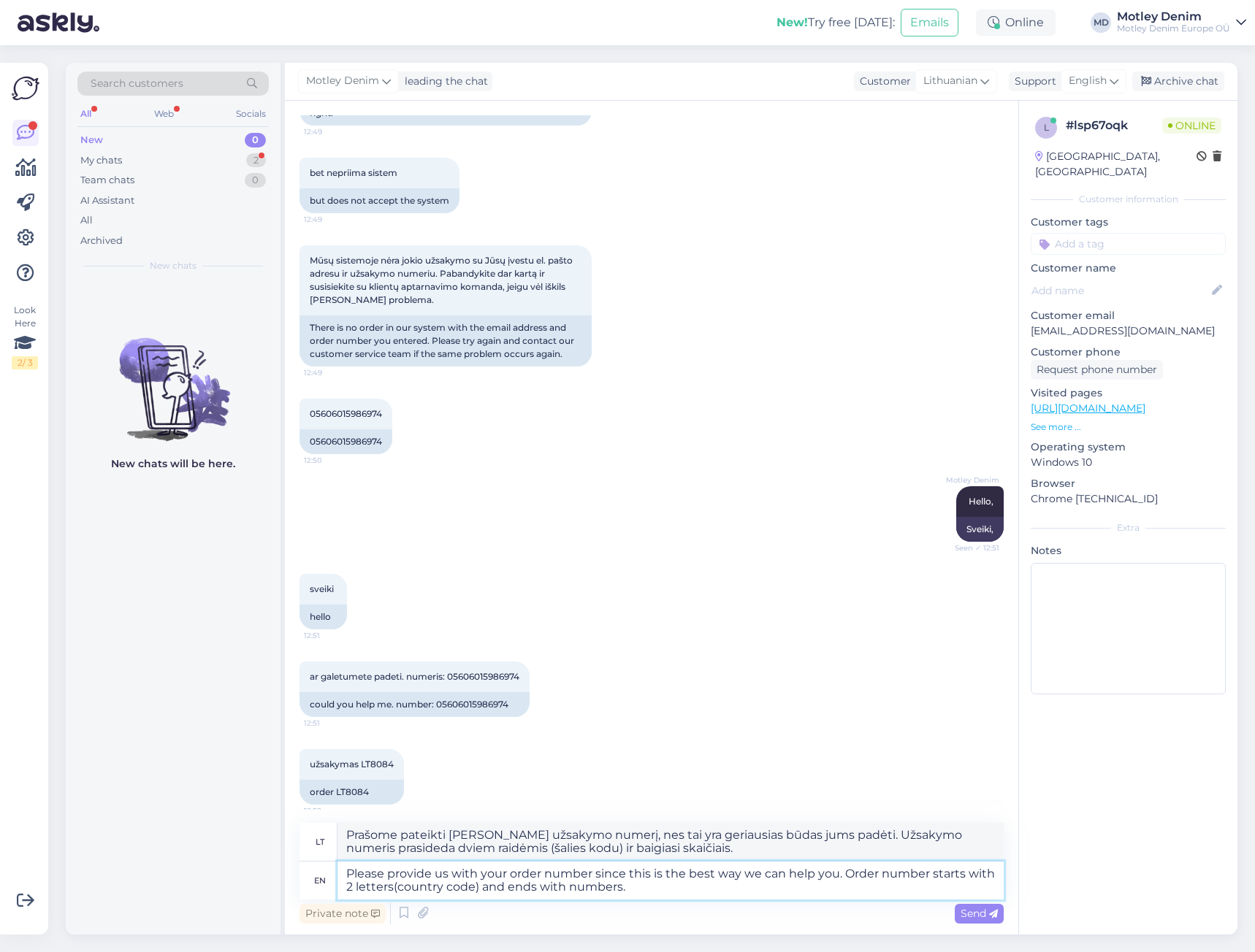
click at [790, 894] on textarea "Please provide us with your order number since this is the best way we can help…" at bounding box center [670, 880] width 667 height 38
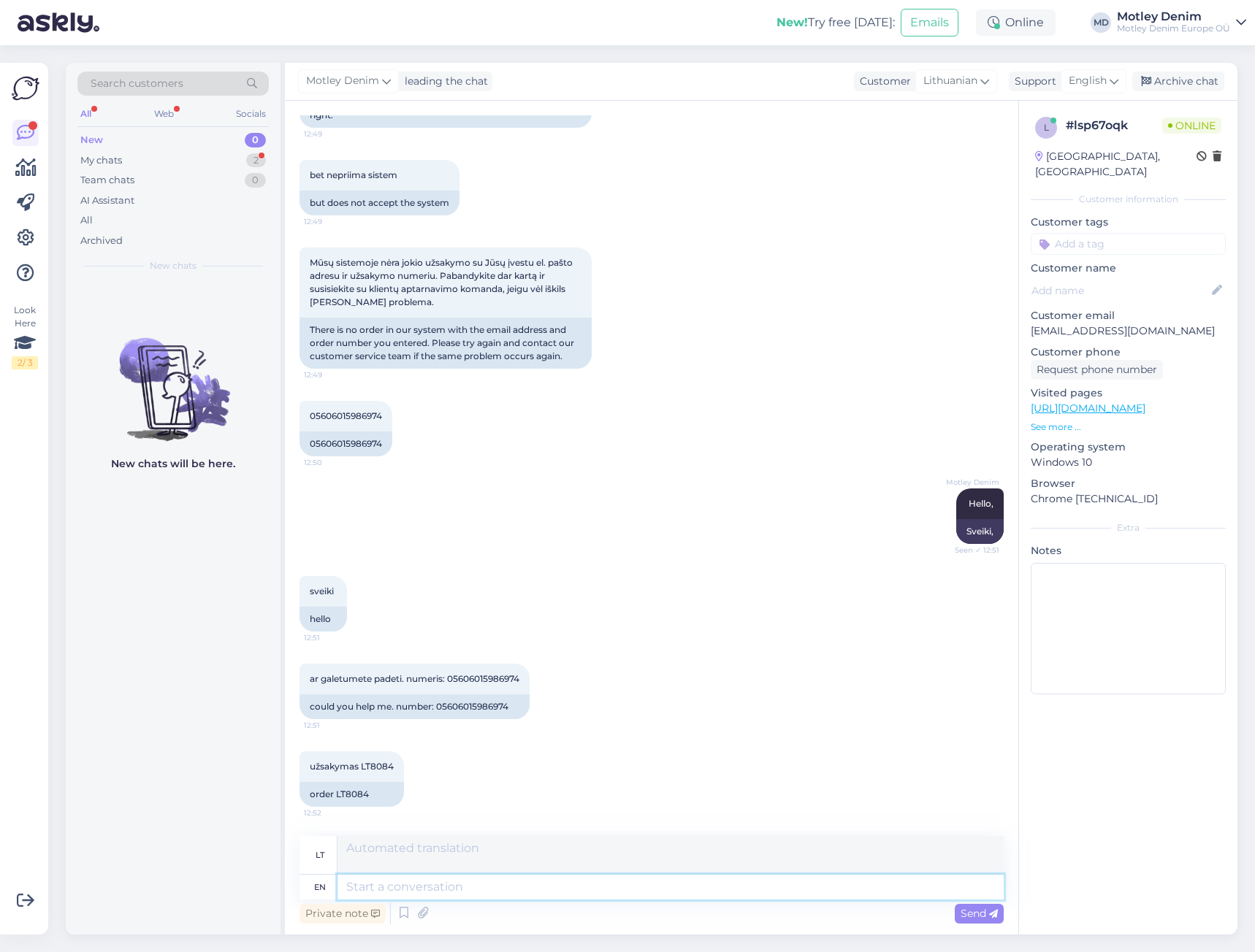
scroll to position [121, 0]
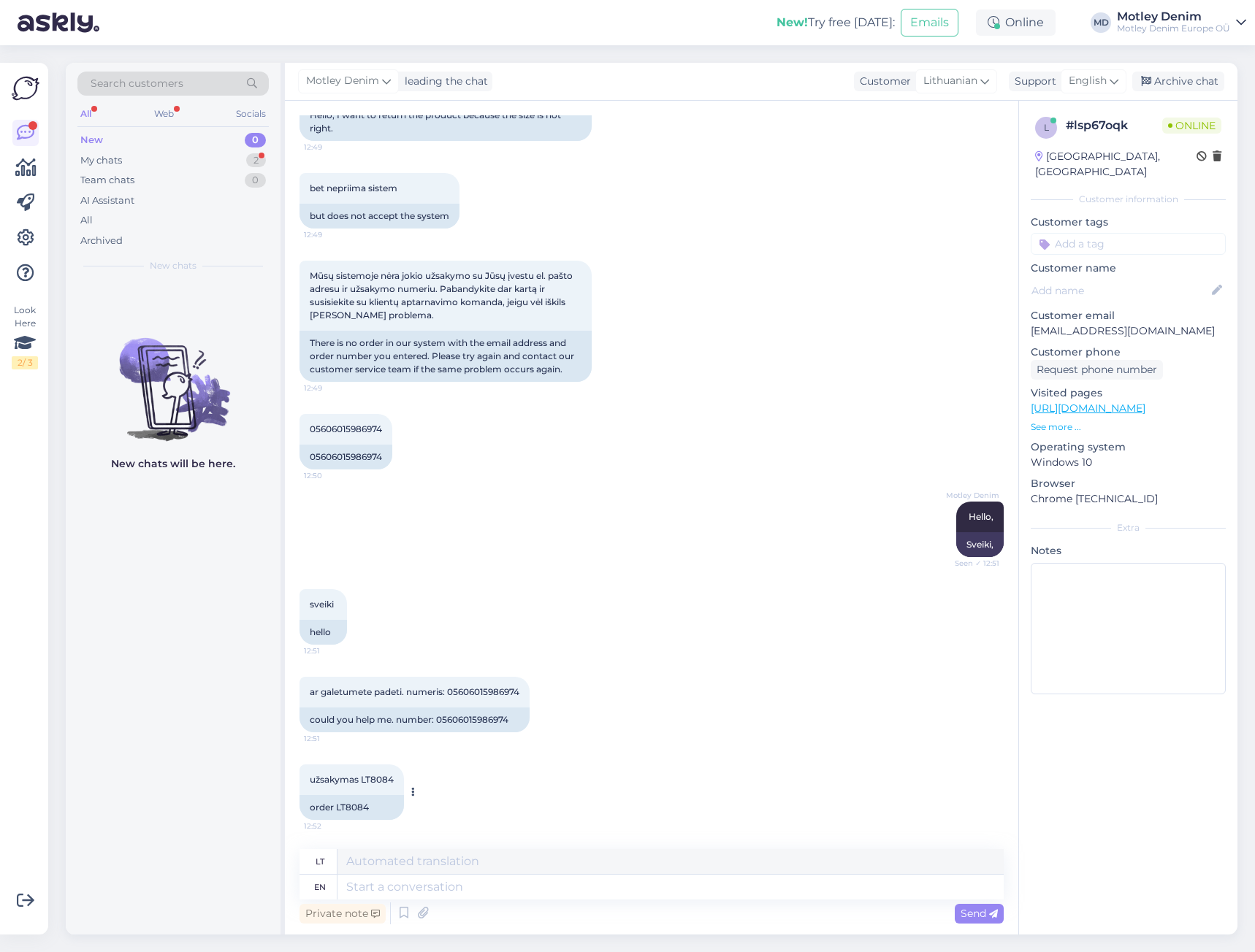
click at [341, 808] on div "order LT8084" at bounding box center [352, 807] width 105 height 25
copy div "LT8084"
click at [564, 876] on textarea at bounding box center [670, 887] width 667 height 25
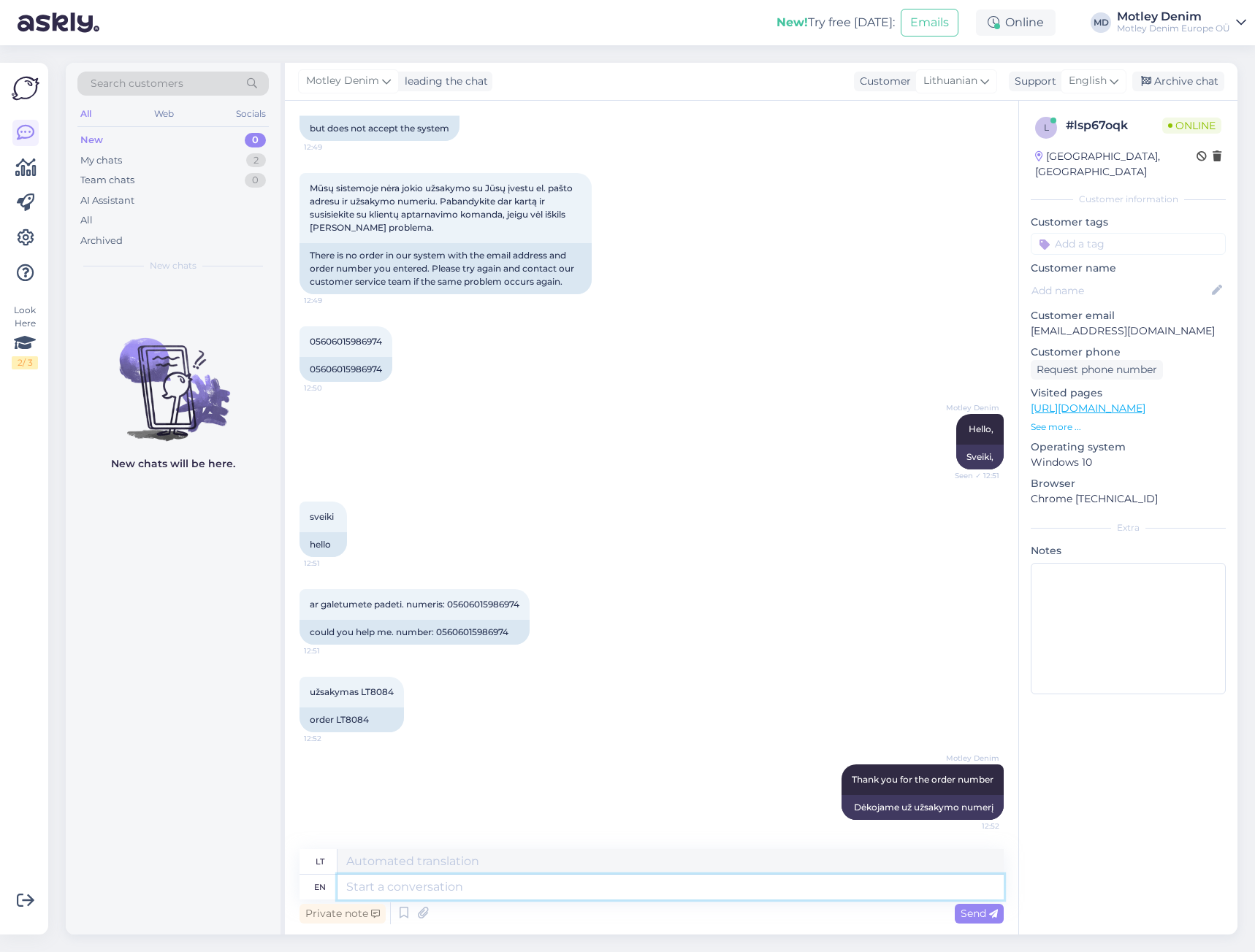
drag, startPoint x: 472, startPoint y: 886, endPoint x: 470, endPoint y: 874, distance: 12.2
click at [472, 886] on textarea at bounding box center [670, 887] width 667 height 25
click at [351, 723] on div "order LT8084" at bounding box center [352, 720] width 105 height 25
click at [359, 723] on div "order LT8084" at bounding box center [352, 720] width 105 height 25
click at [360, 721] on div "order LT8084" at bounding box center [352, 720] width 105 height 25
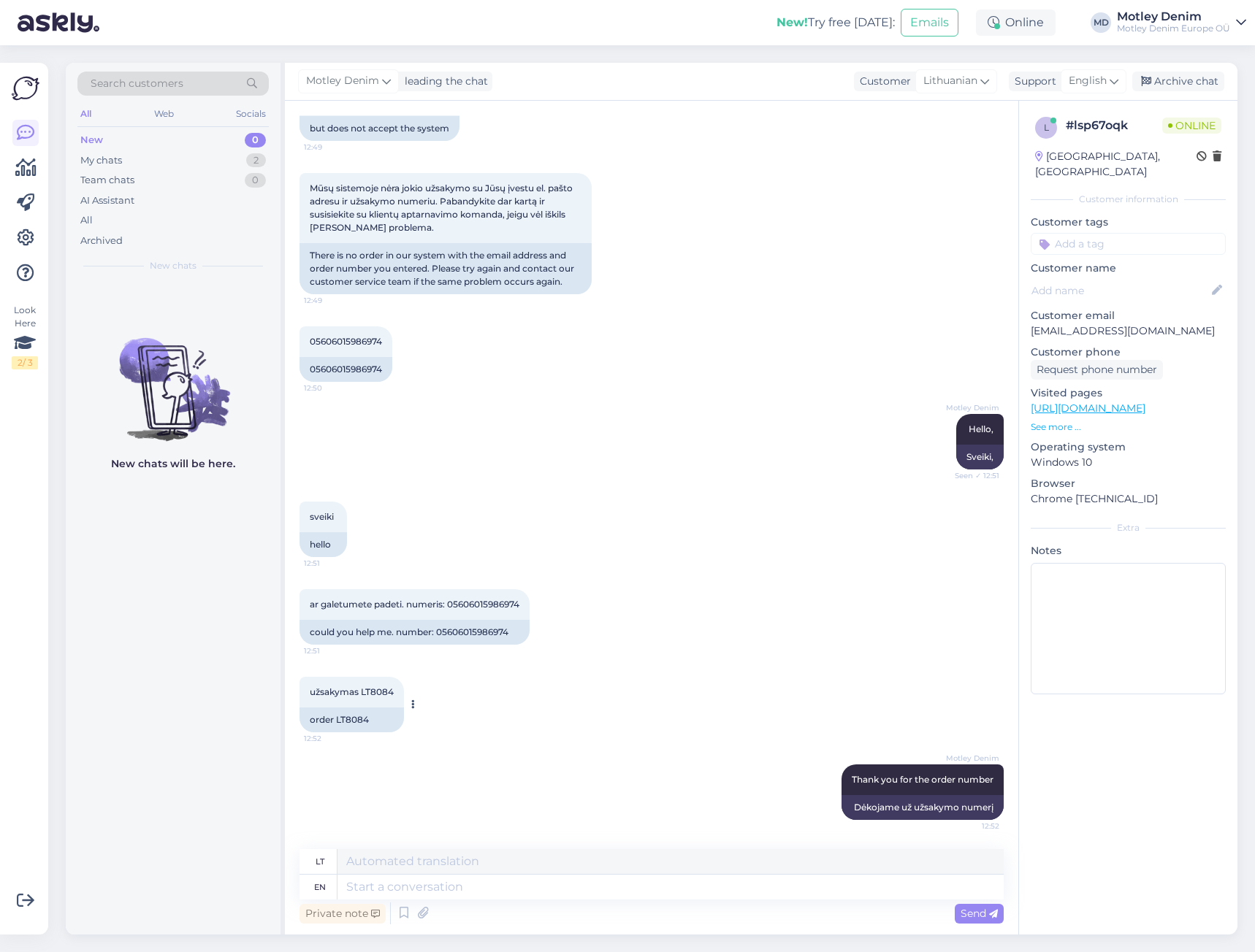
click at [384, 704] on div "užsakymas LT8084 12:52" at bounding box center [352, 692] width 105 height 31
click at [350, 721] on div "order LT8084" at bounding box center [352, 720] width 105 height 25
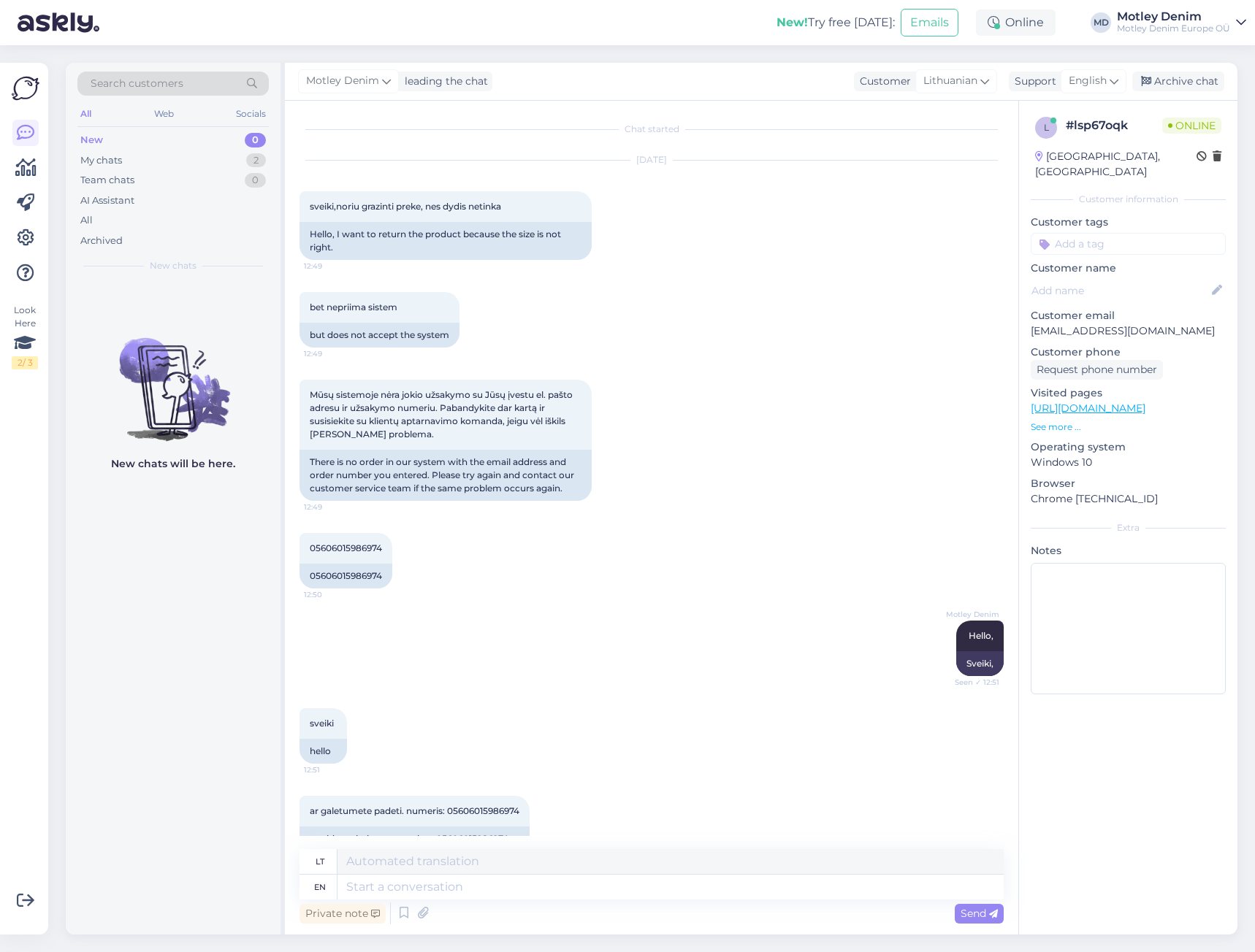
scroll to position [0, 0]
click at [531, 474] on div "There is no order in our system with the email address and order number you ent…" at bounding box center [446, 477] width 292 height 51
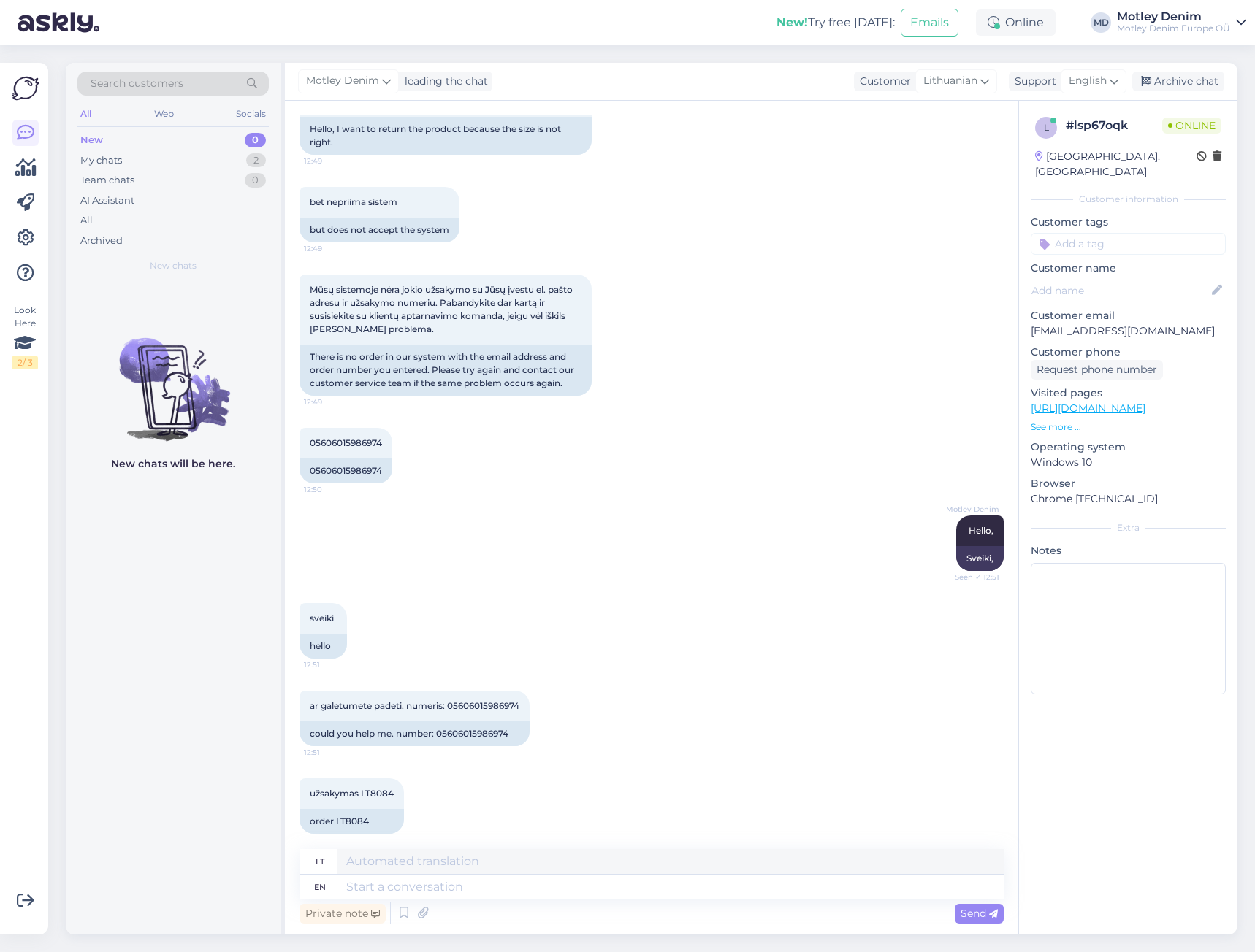
scroll to position [208, 0]
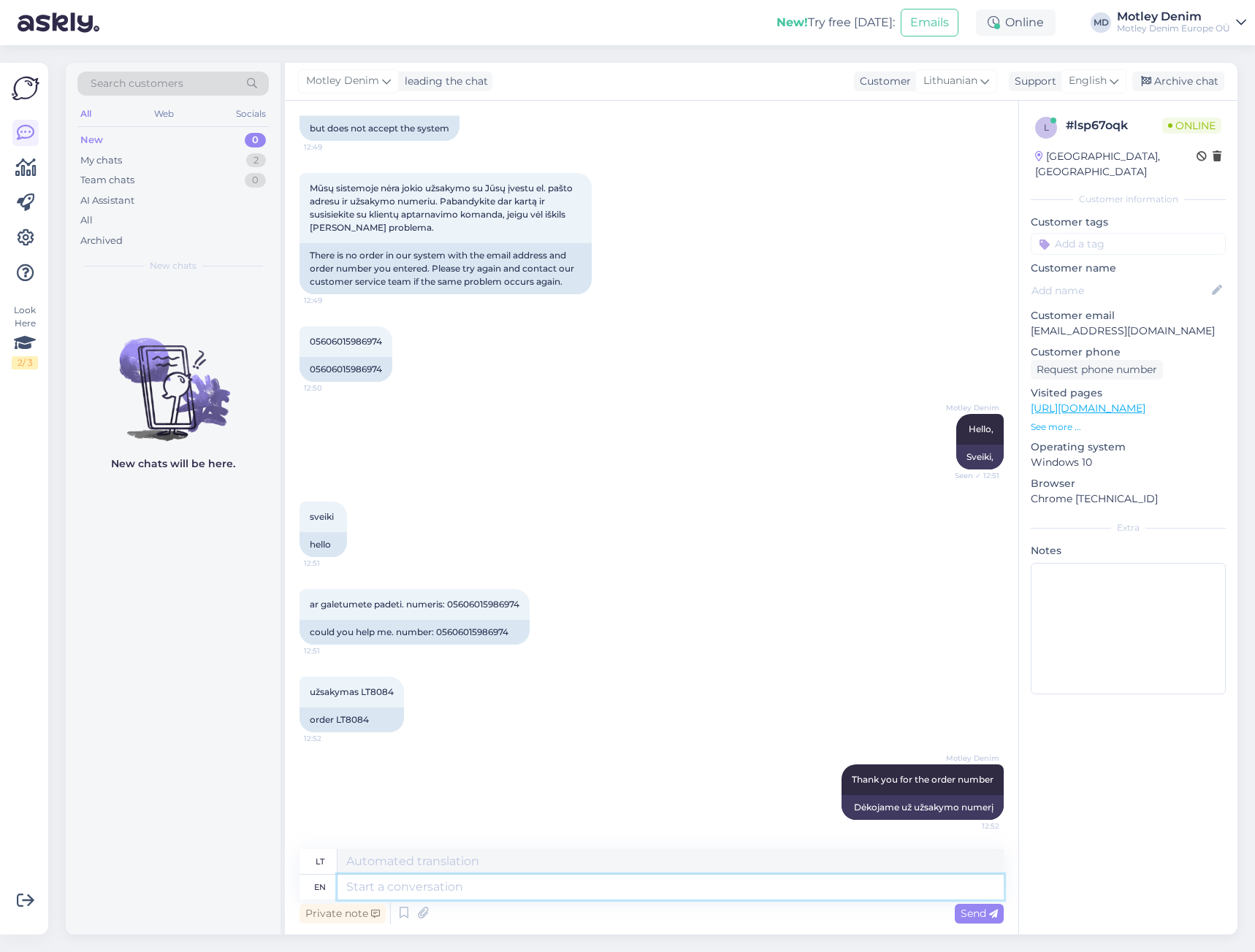
click at [473, 884] on textarea at bounding box center [670, 887] width 667 height 25
click at [734, 890] on textarea at bounding box center [670, 887] width 667 height 25
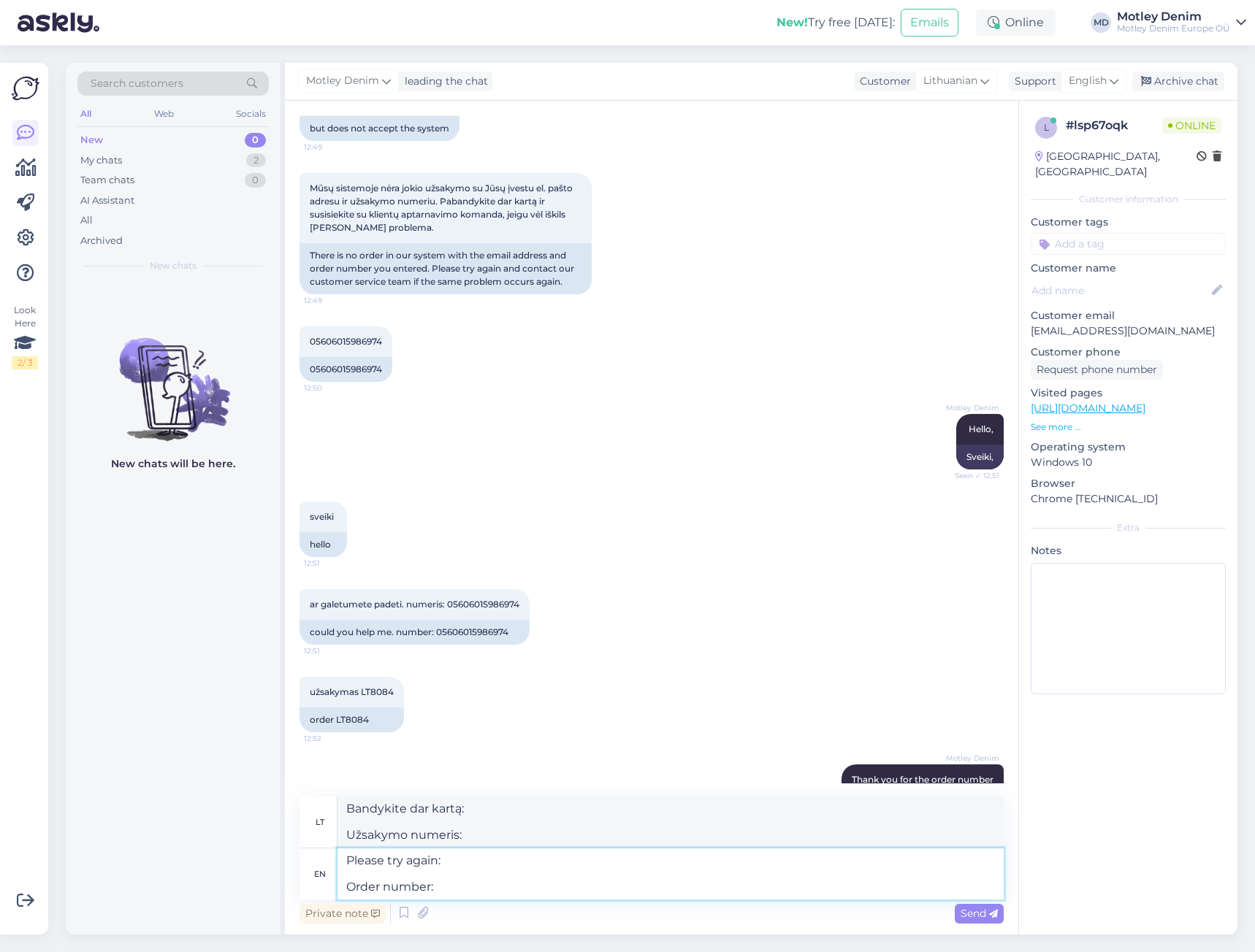
click at [460, 887] on textarea "Please try again: Order number:" at bounding box center [670, 875] width 667 height 51
paste textarea "LT8084"
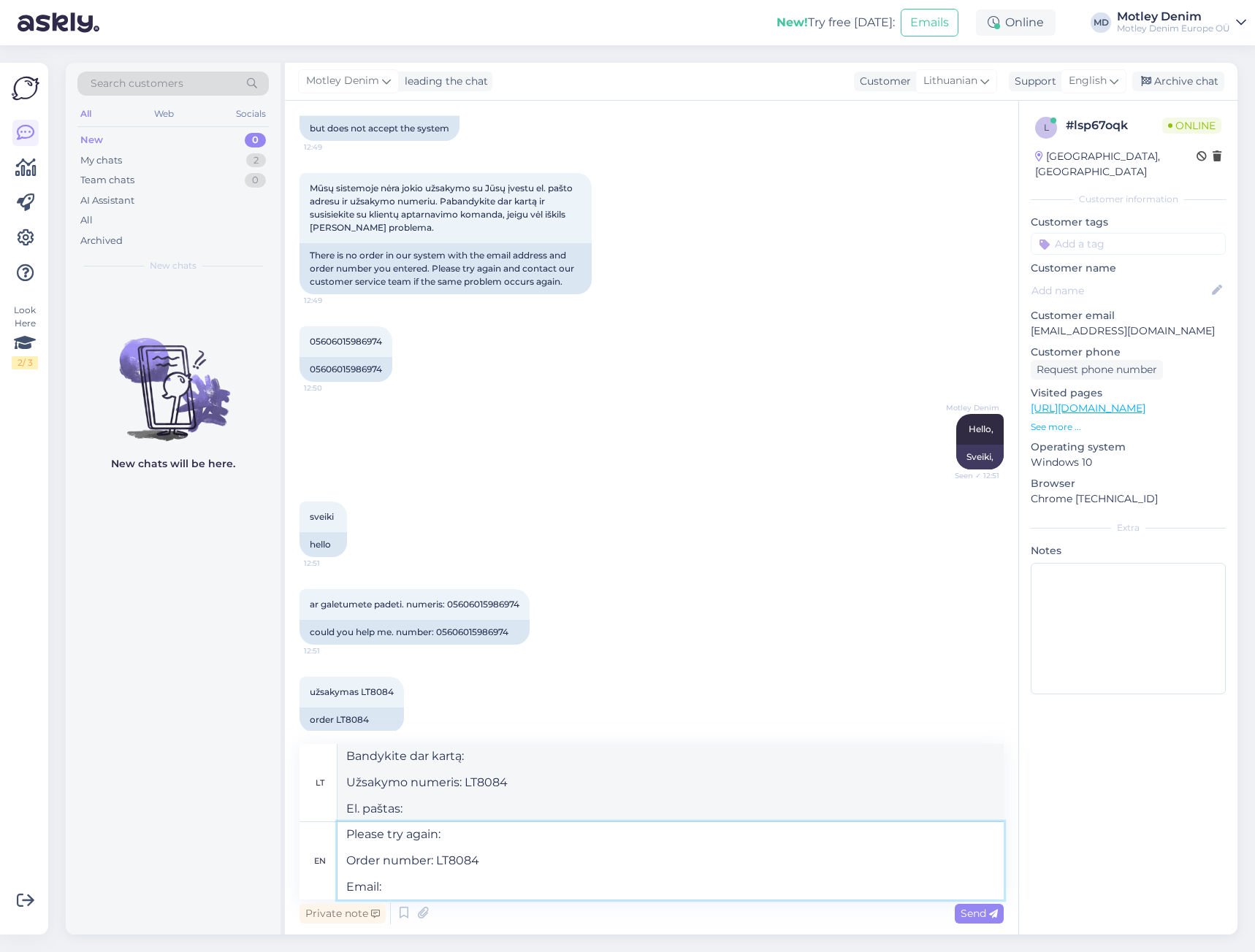
drag, startPoint x: 418, startPoint y: 891, endPoint x: 426, endPoint y: 891, distance: 8.0
click at [418, 891] on textarea "Please try again: Order number: LT8084 Email:" at bounding box center [670, 861] width 667 height 77
paste textarea "mindaugassj@gmail.com"
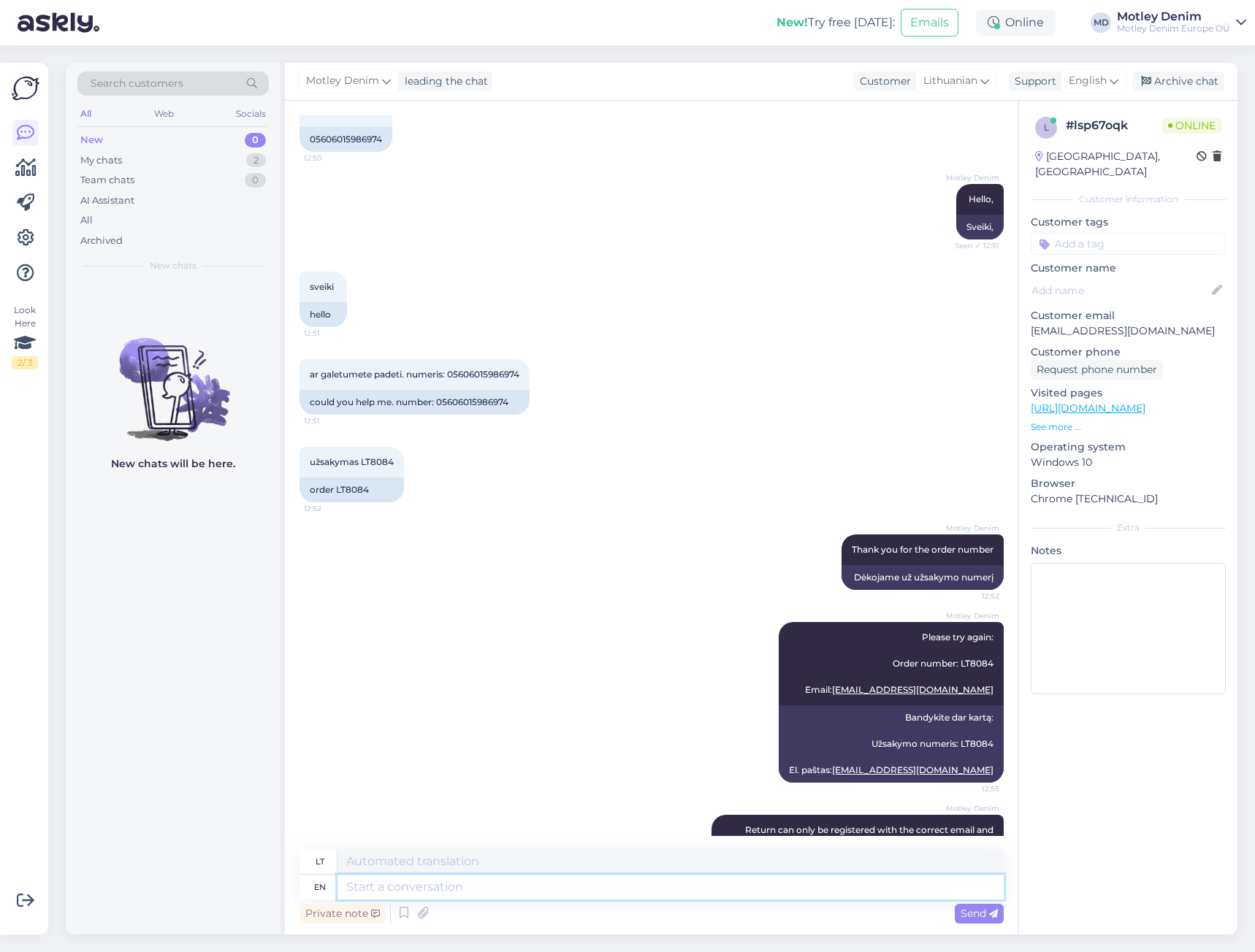
scroll to position [515, 0]
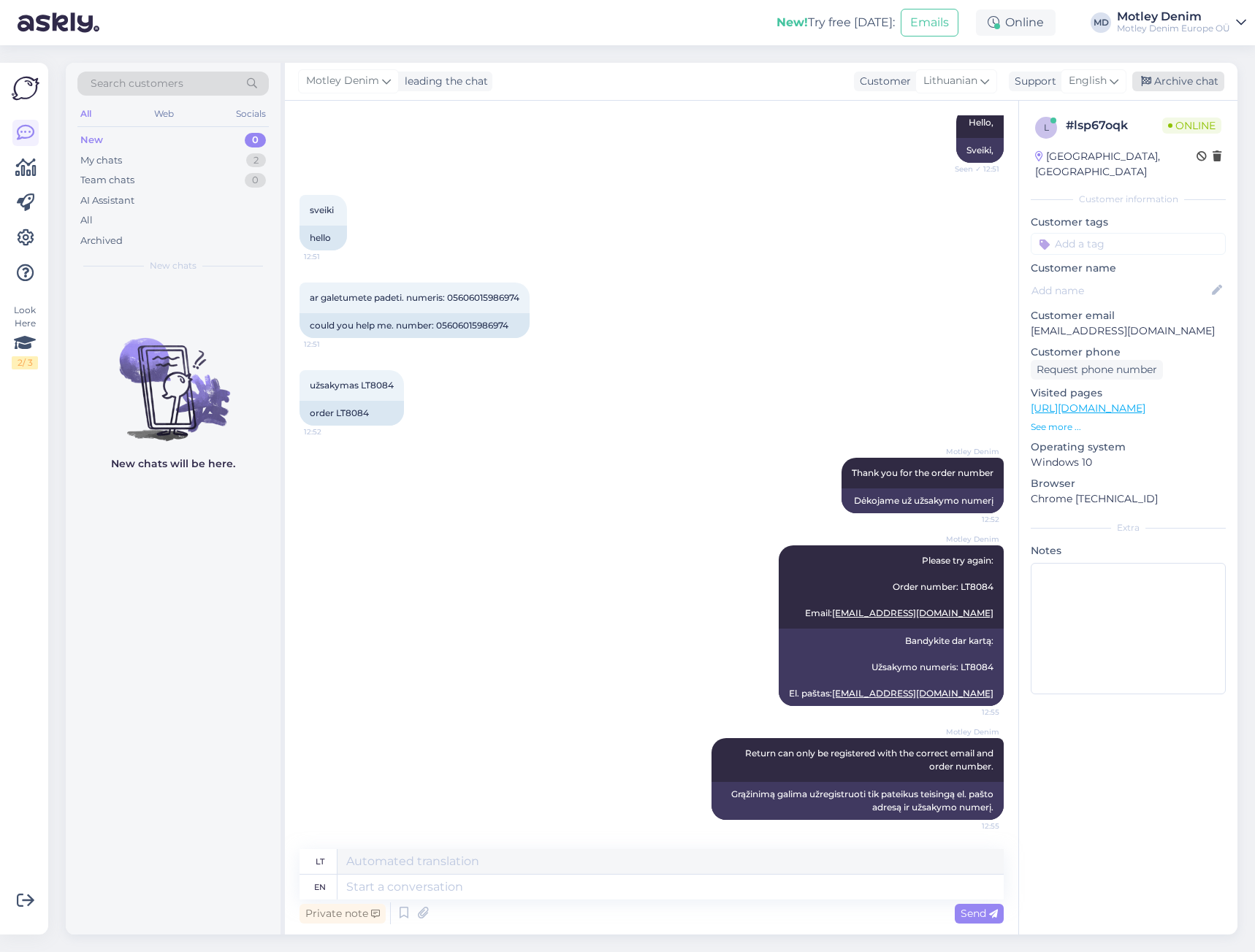
click at [1180, 85] on div "Archive chat" at bounding box center [1179, 82] width 92 height 20
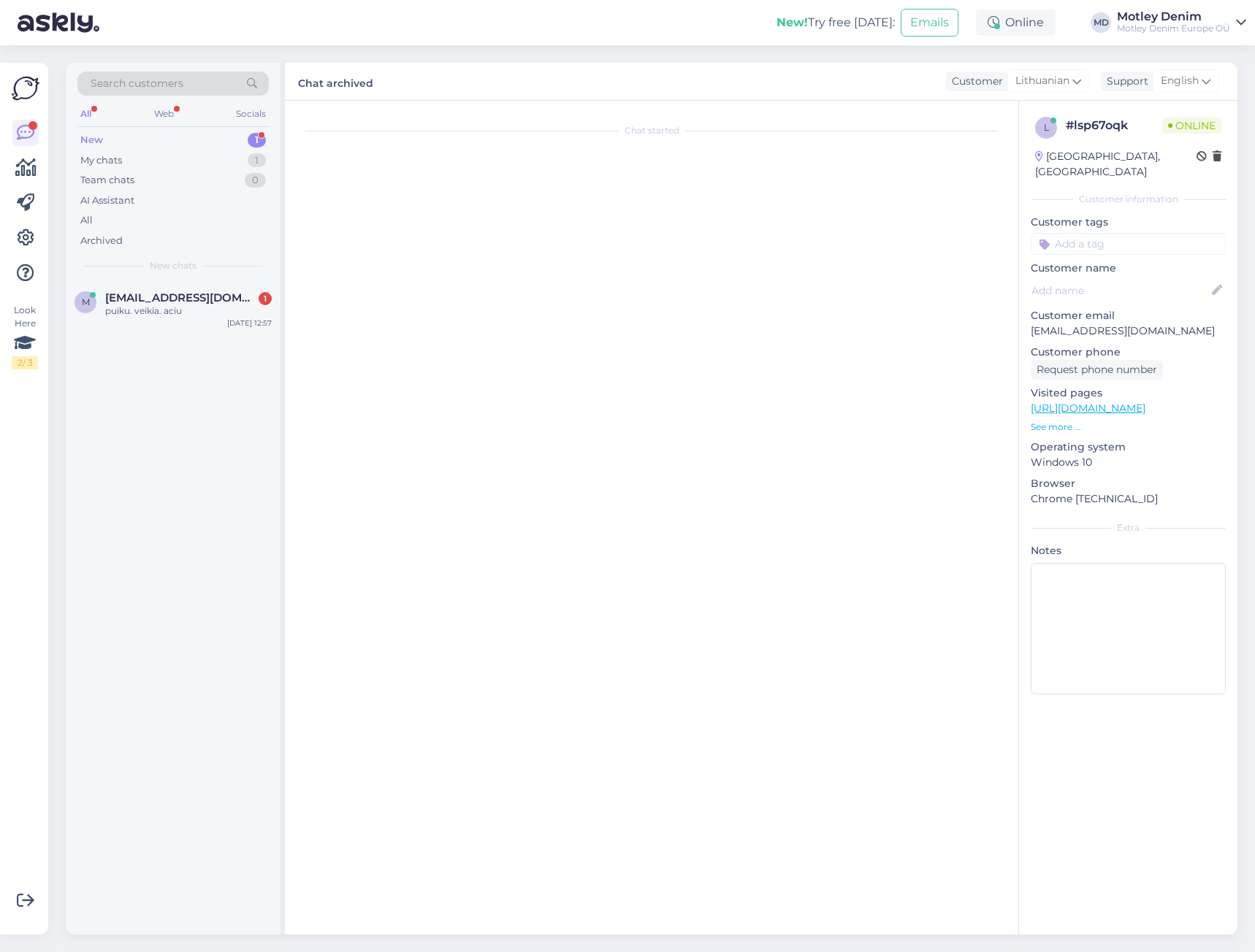
scroll to position [0, 0]
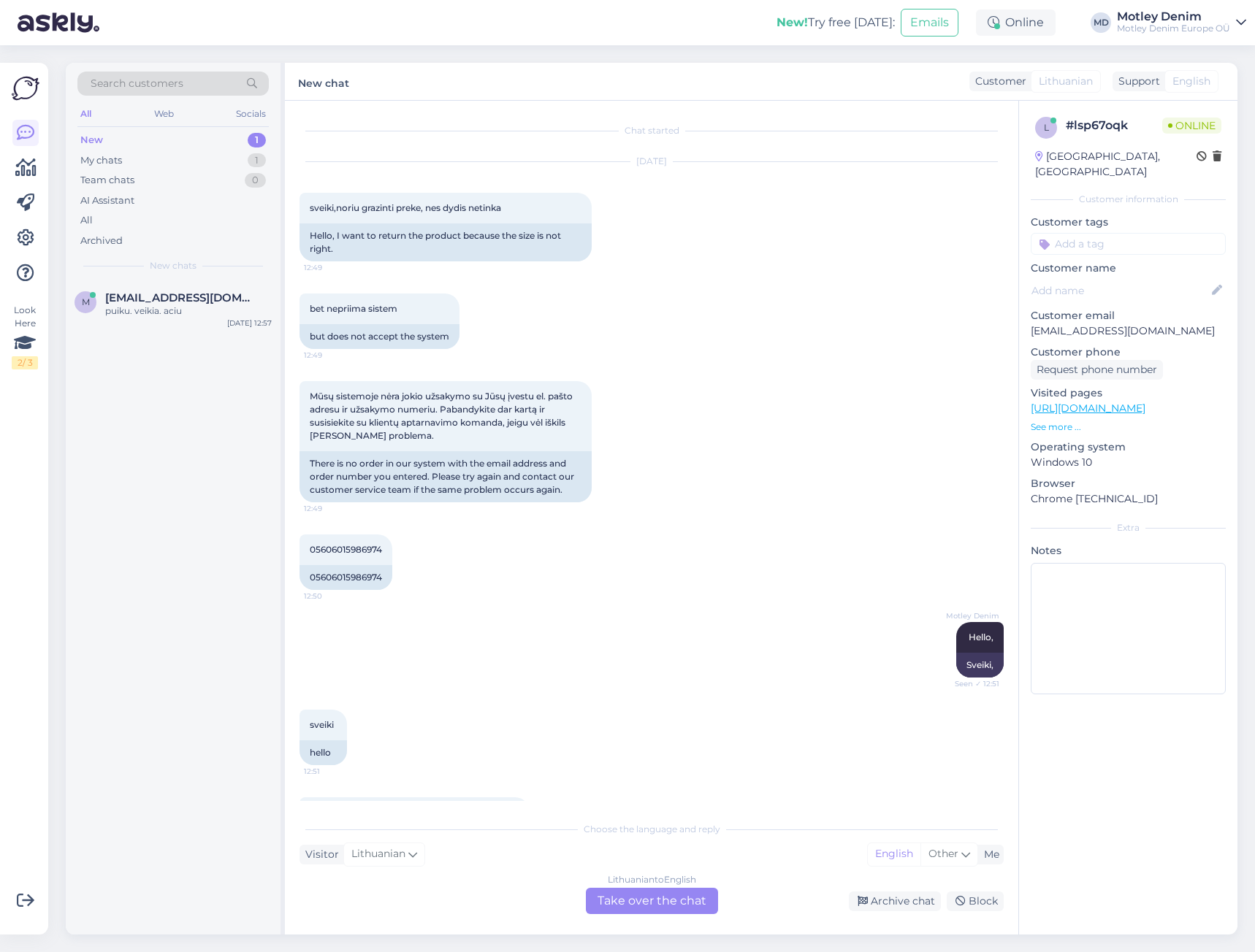
click at [657, 910] on div "Lithuanian to English Take over the chat" at bounding box center [651, 901] width 132 height 27
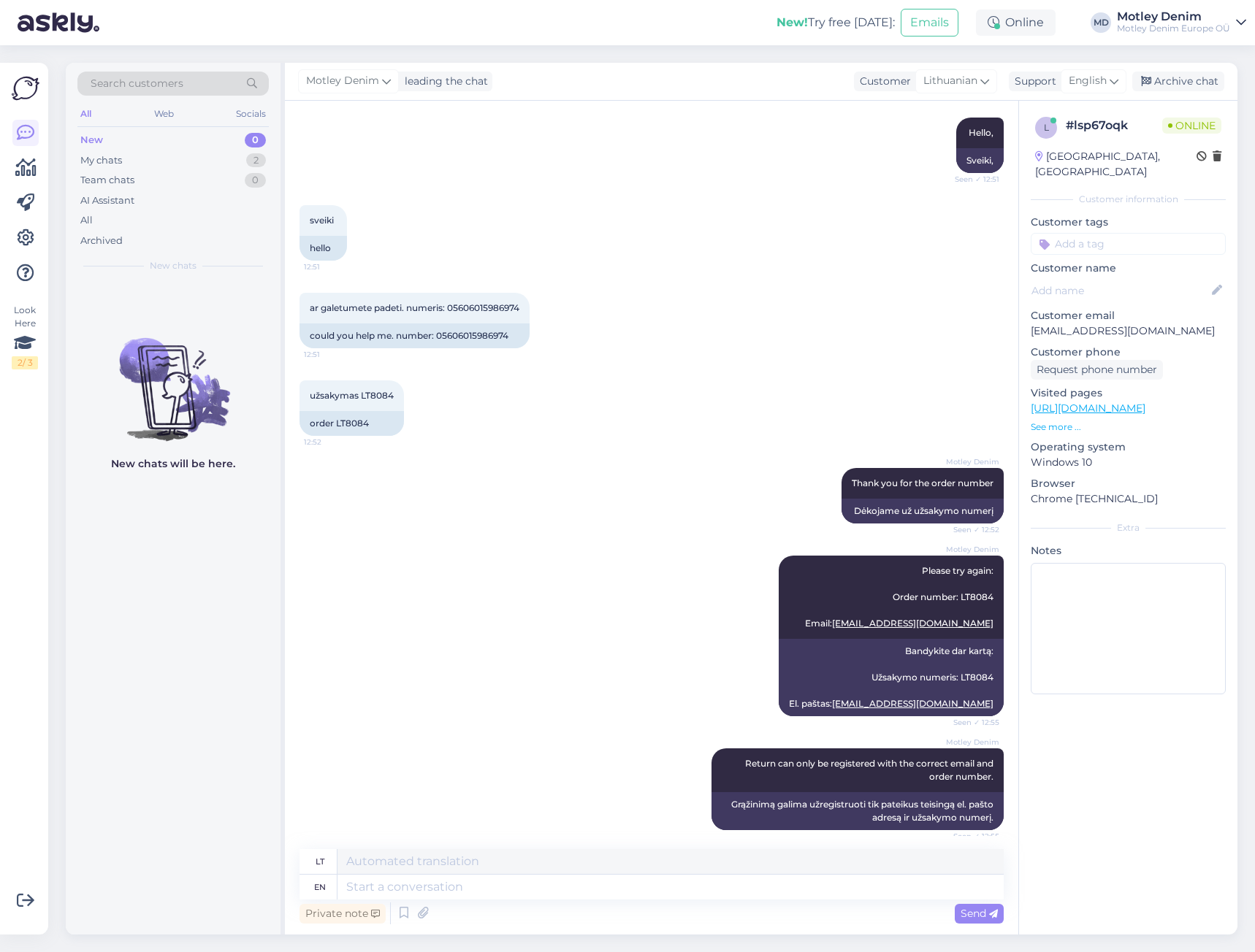
scroll to position [602, 0]
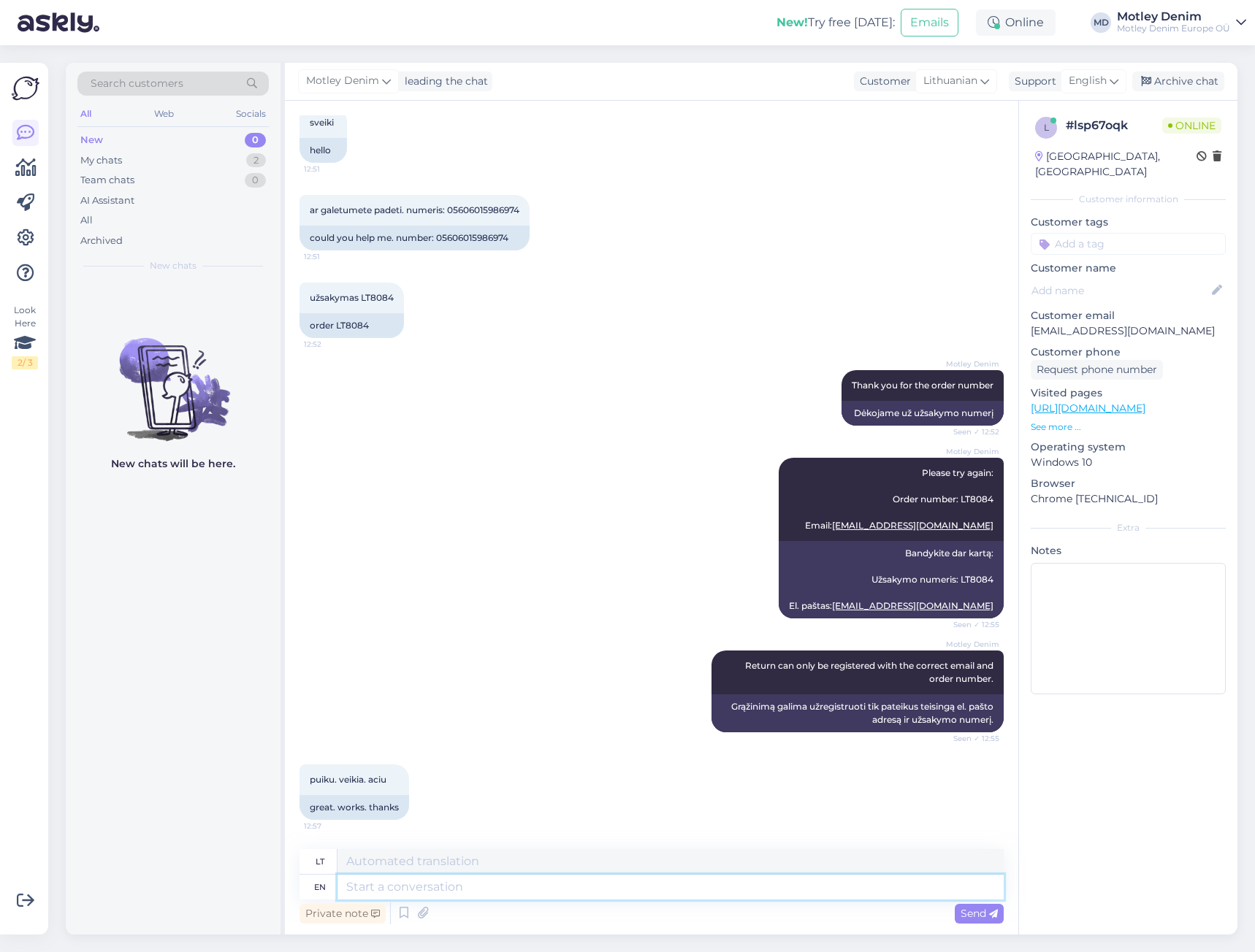
click at [477, 886] on textarea at bounding box center [670, 887] width 667 height 25
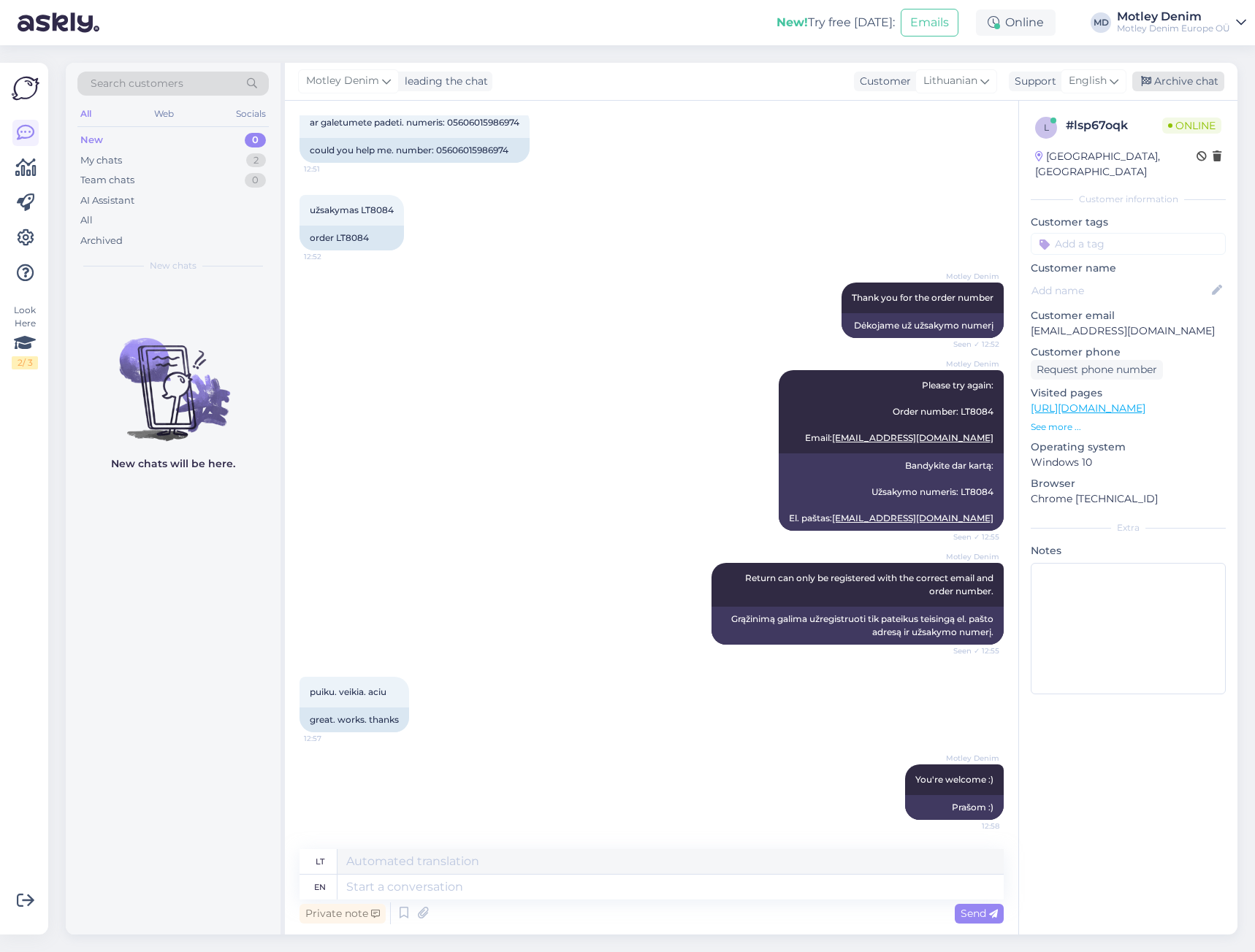
click at [1192, 84] on div "Archive chat" at bounding box center [1179, 82] width 92 height 20
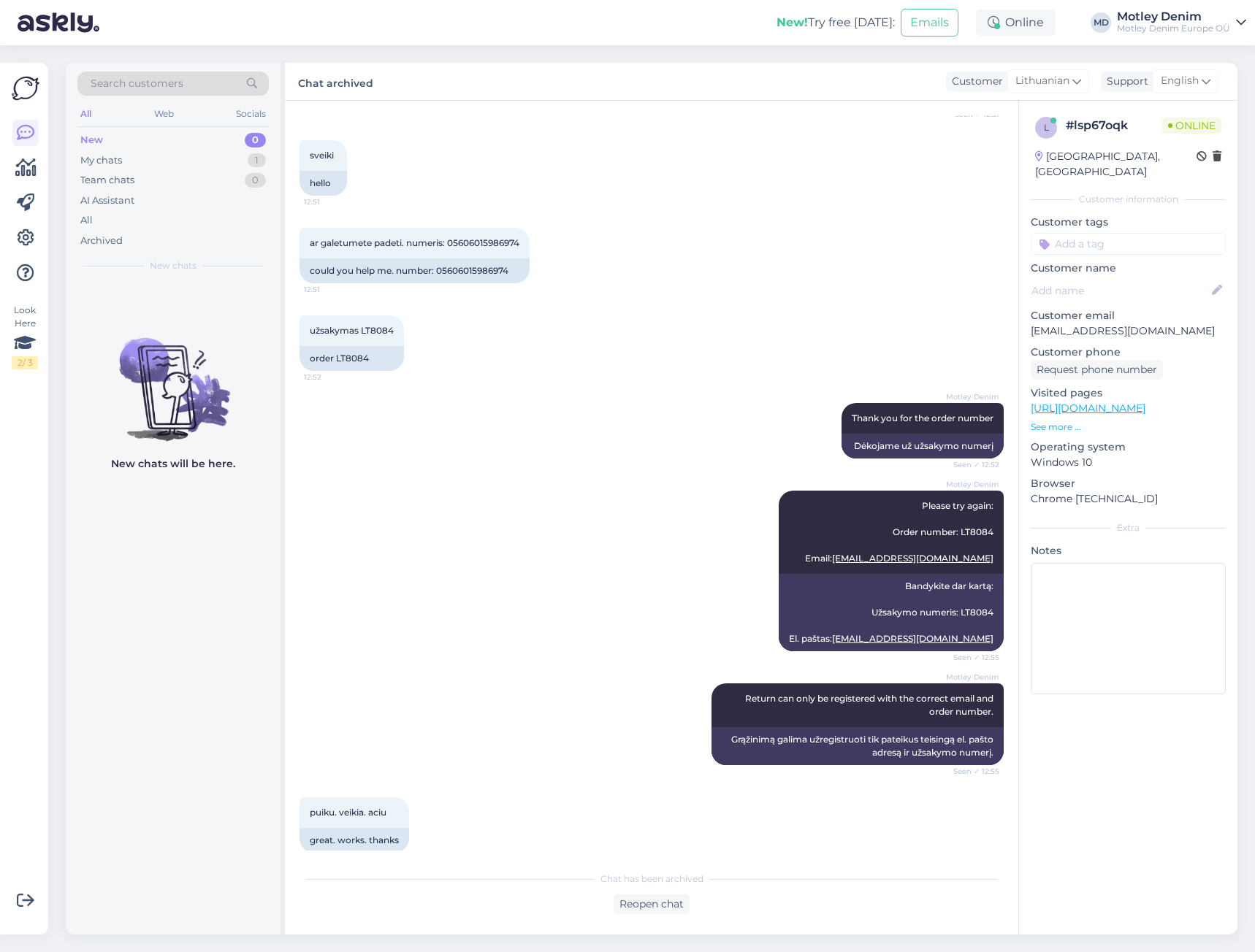
scroll to position [457, 0]
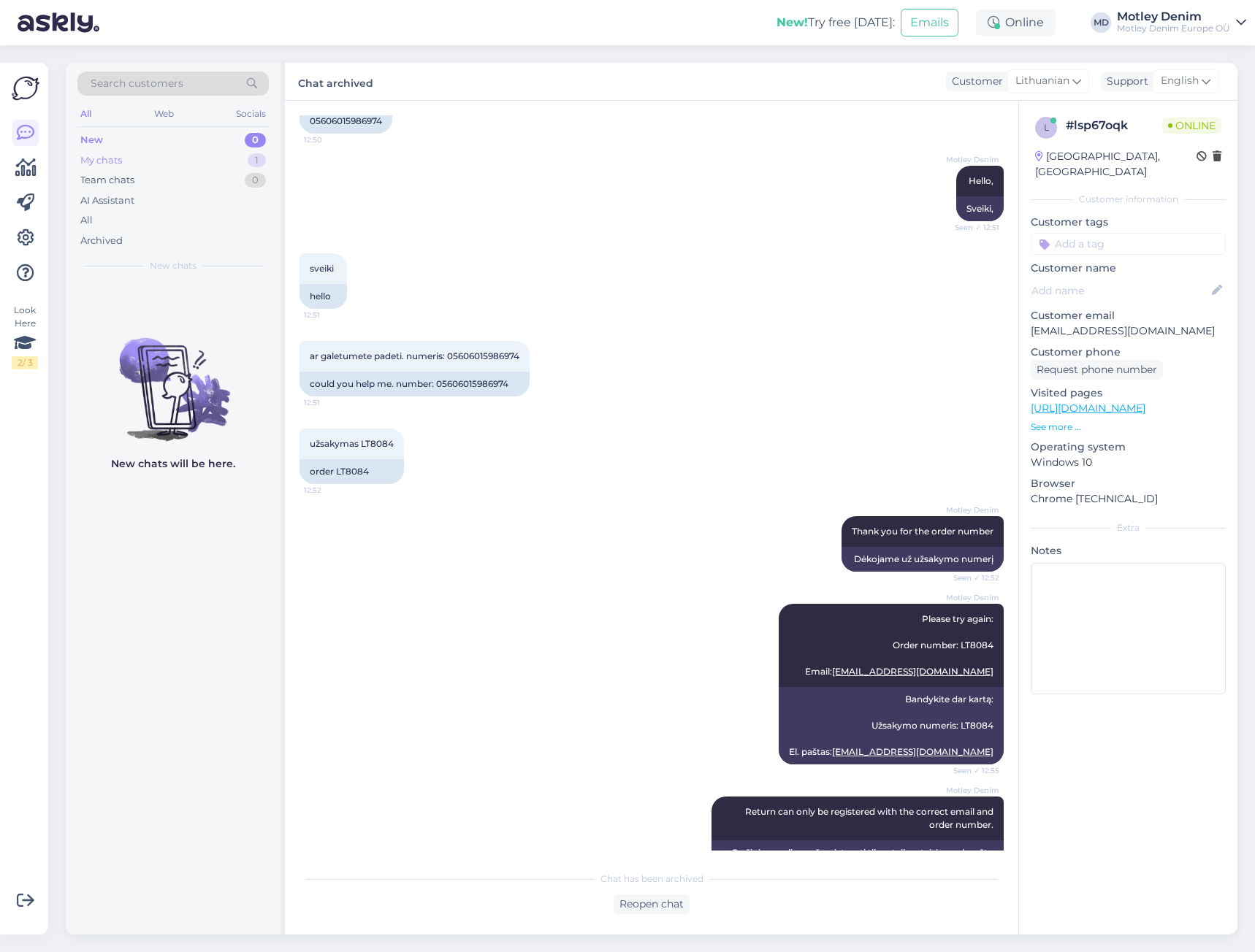
click at [205, 159] on div "My chats 1" at bounding box center [173, 161] width 192 height 20
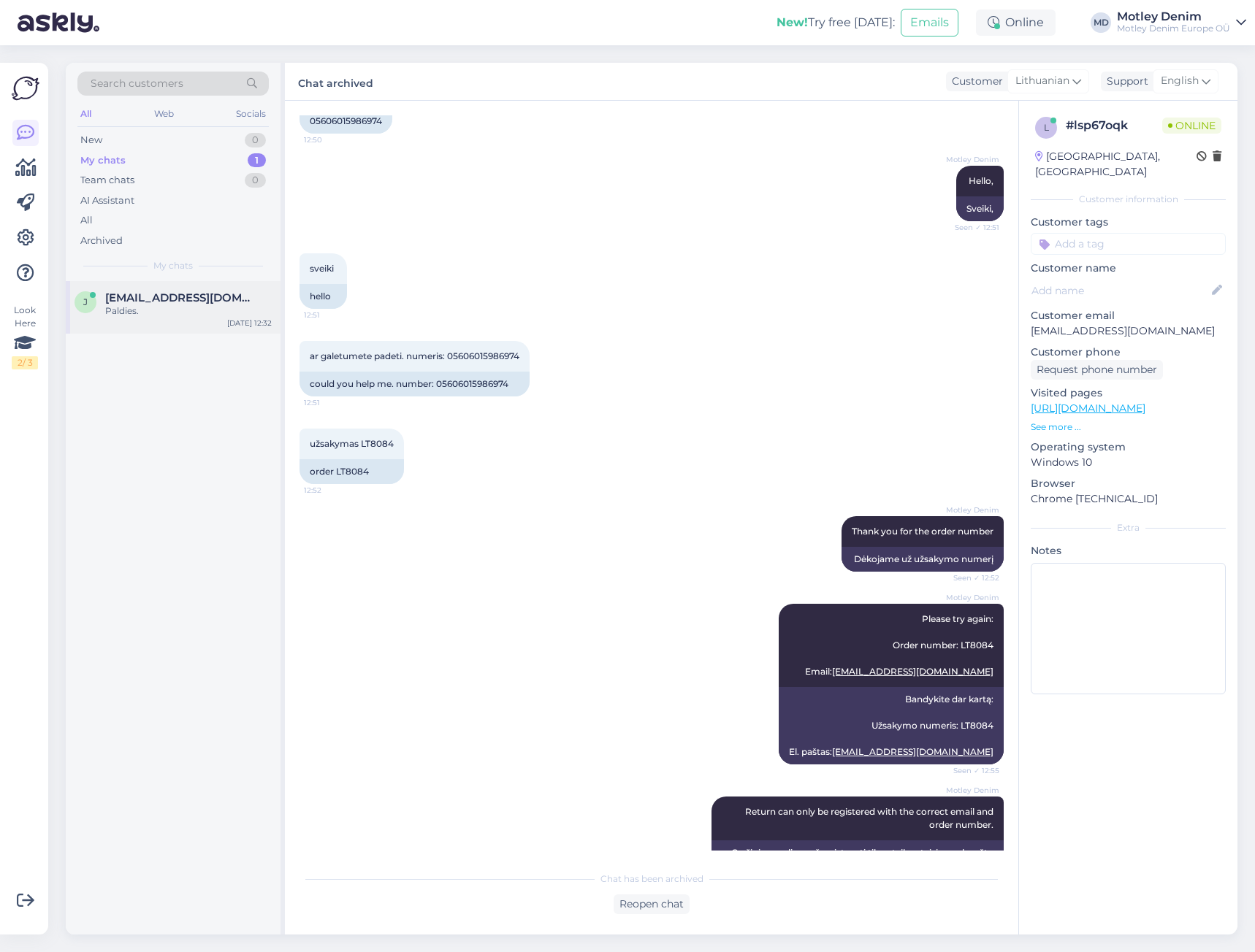
click at [159, 298] on span "juris@apollo.lv" at bounding box center [181, 297] width 152 height 13
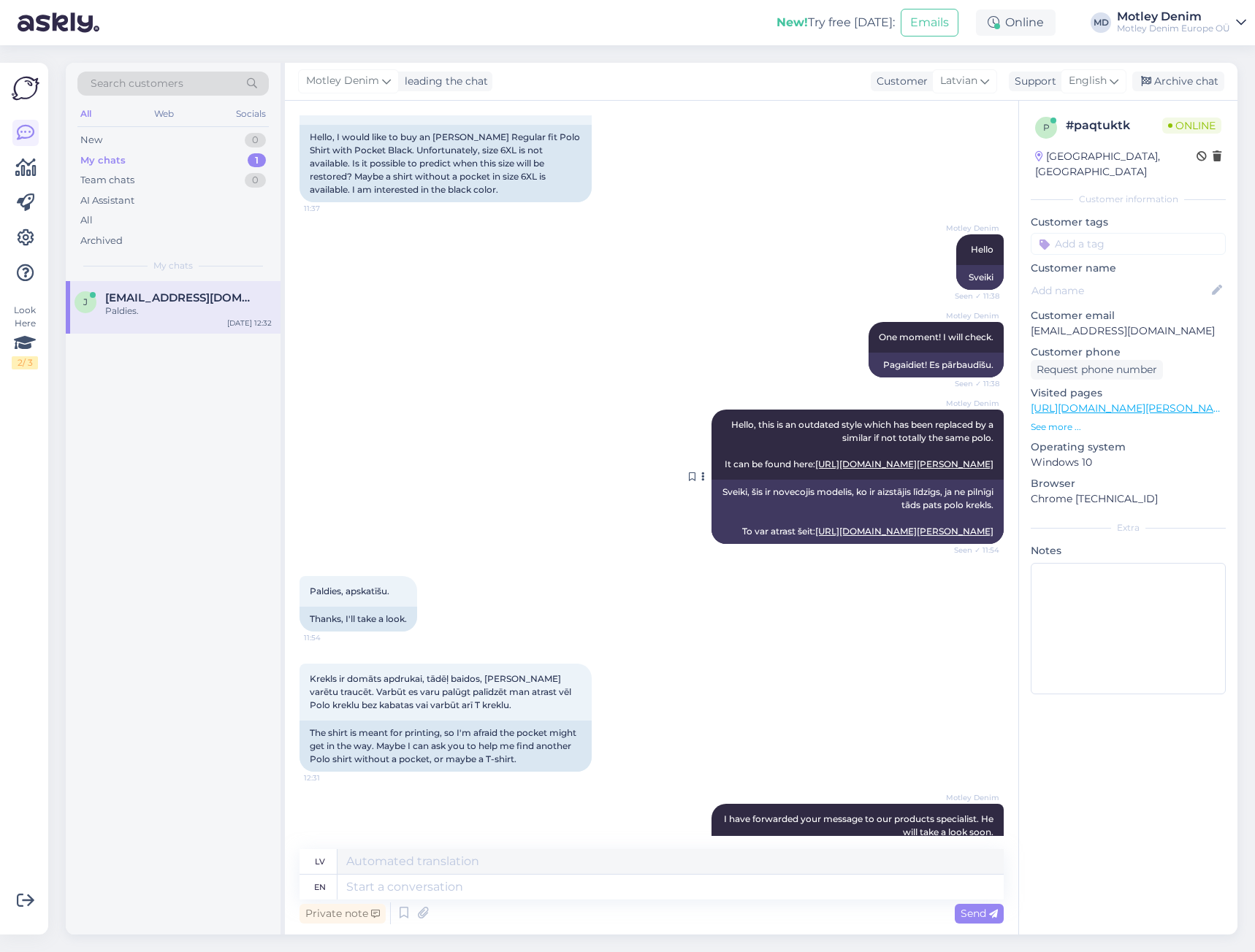
scroll to position [284, 0]
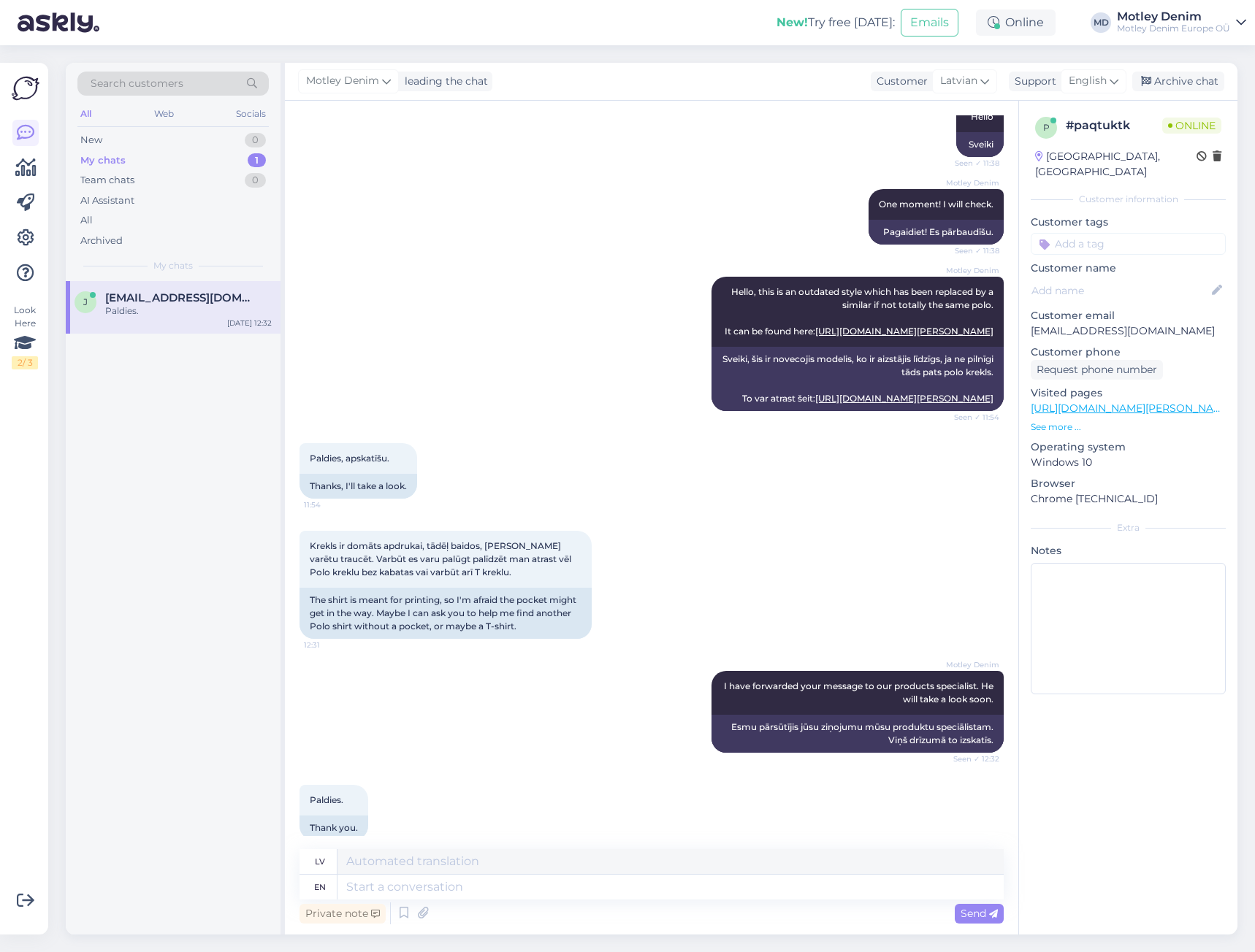
click at [1068, 421] on p "See more ..." at bounding box center [1129, 427] width 195 height 13
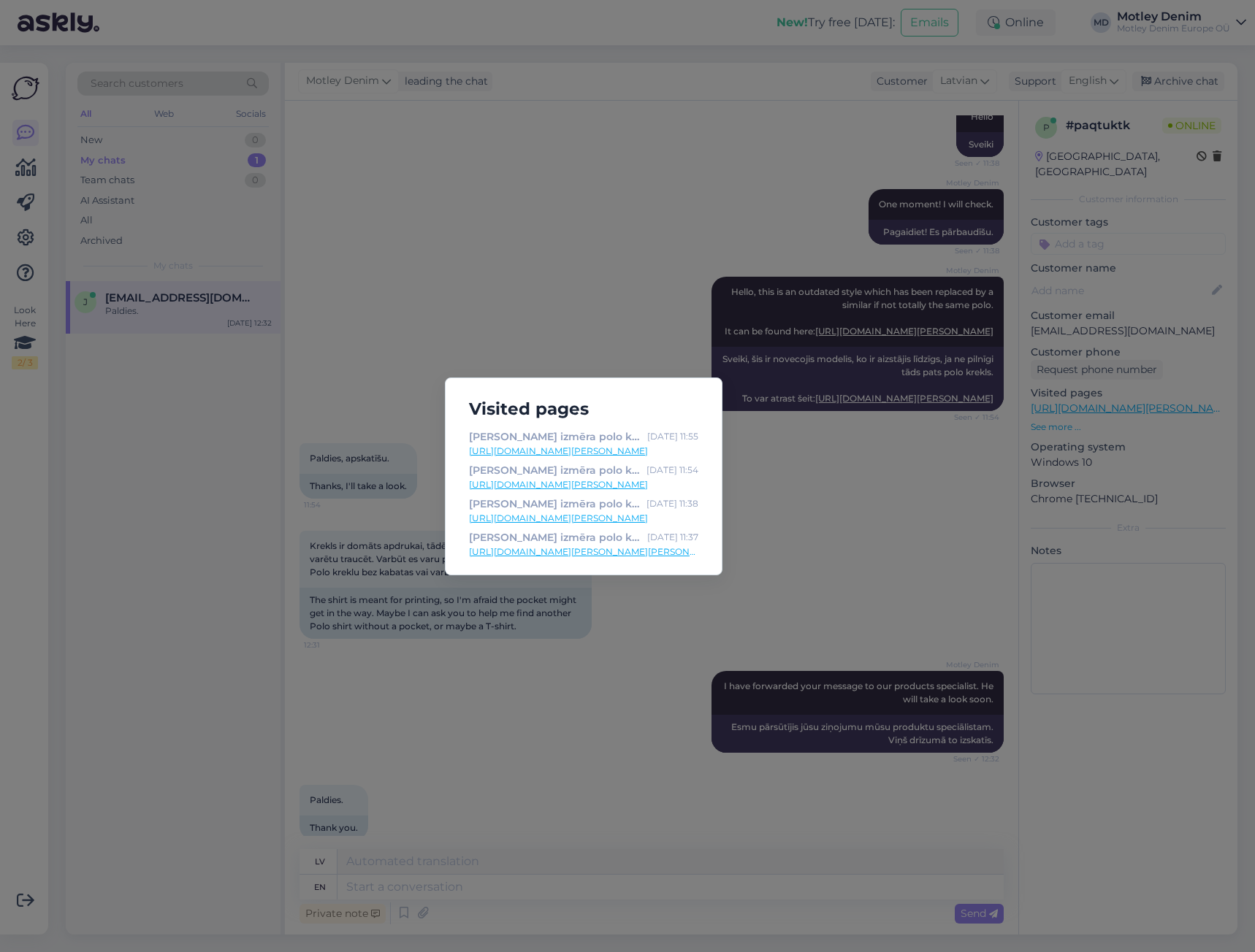
click at [777, 329] on div "Visited pages Liela izmēra polo krekli Adamo 139311 Poloshirt RF Black - Motley…" at bounding box center [628, 476] width 1255 height 952
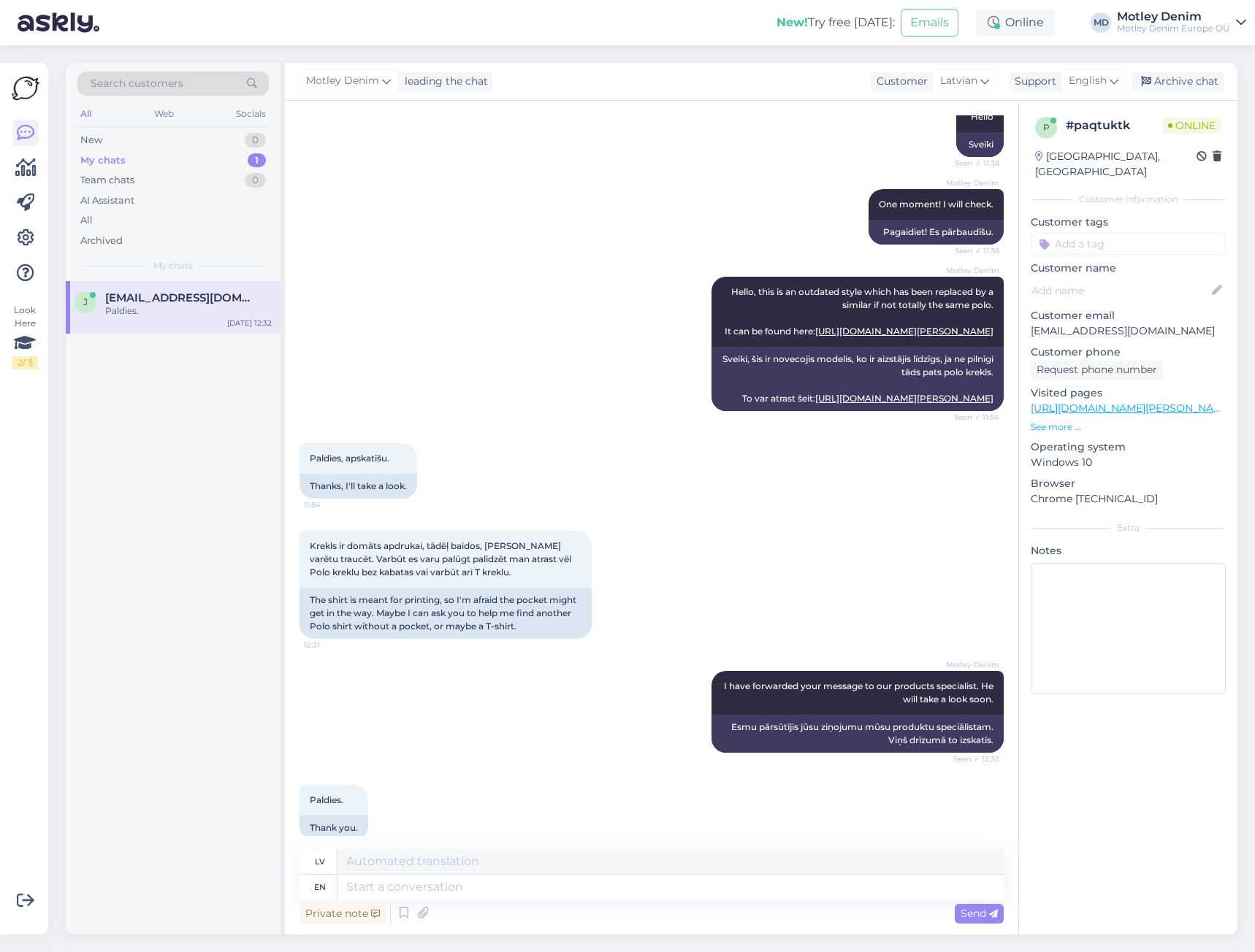
click at [541, 311] on div "Motley Denim Hello, this is an outdated style which has been replaced by a simi…" at bounding box center [652, 344] width 705 height 167
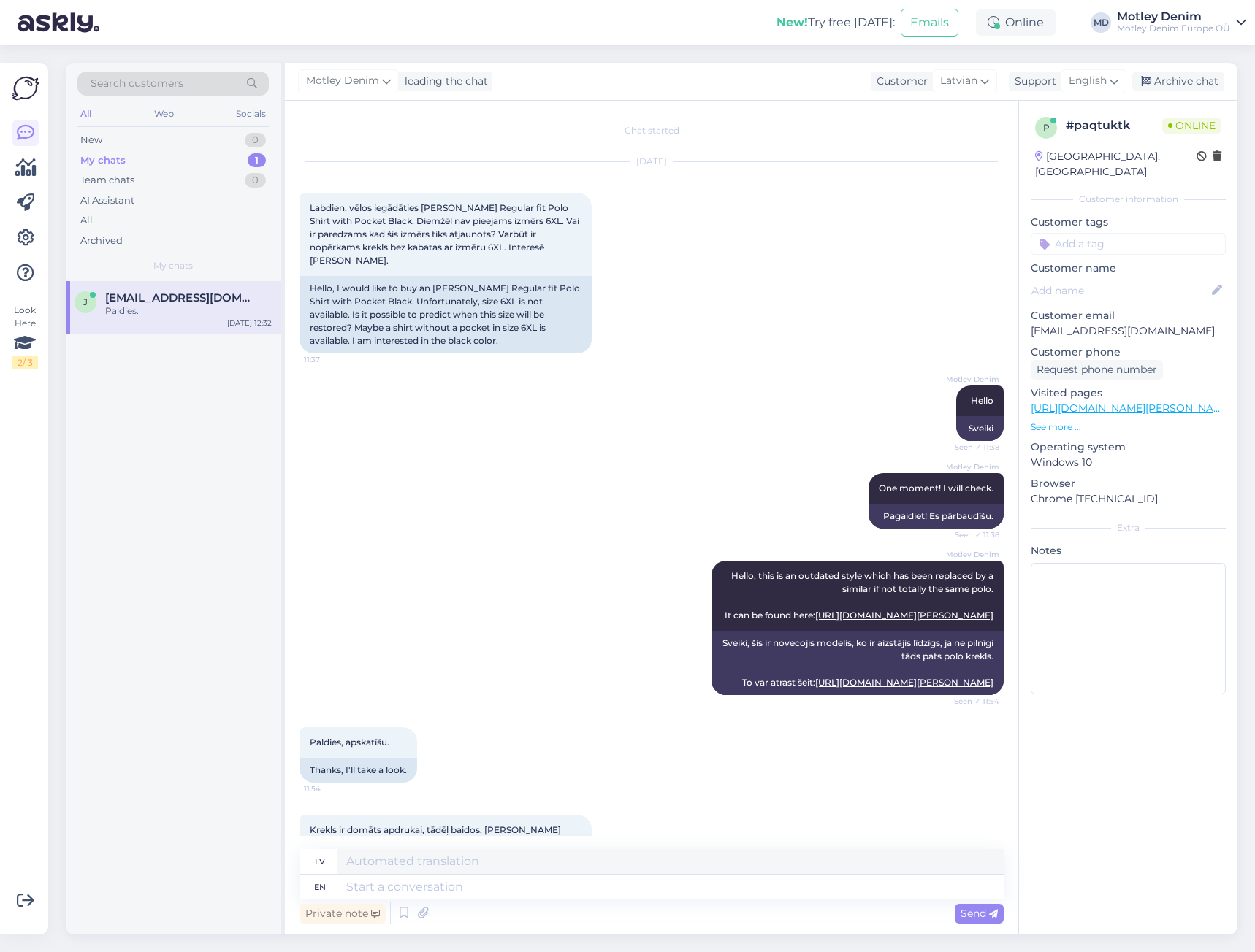
scroll to position [358, 0]
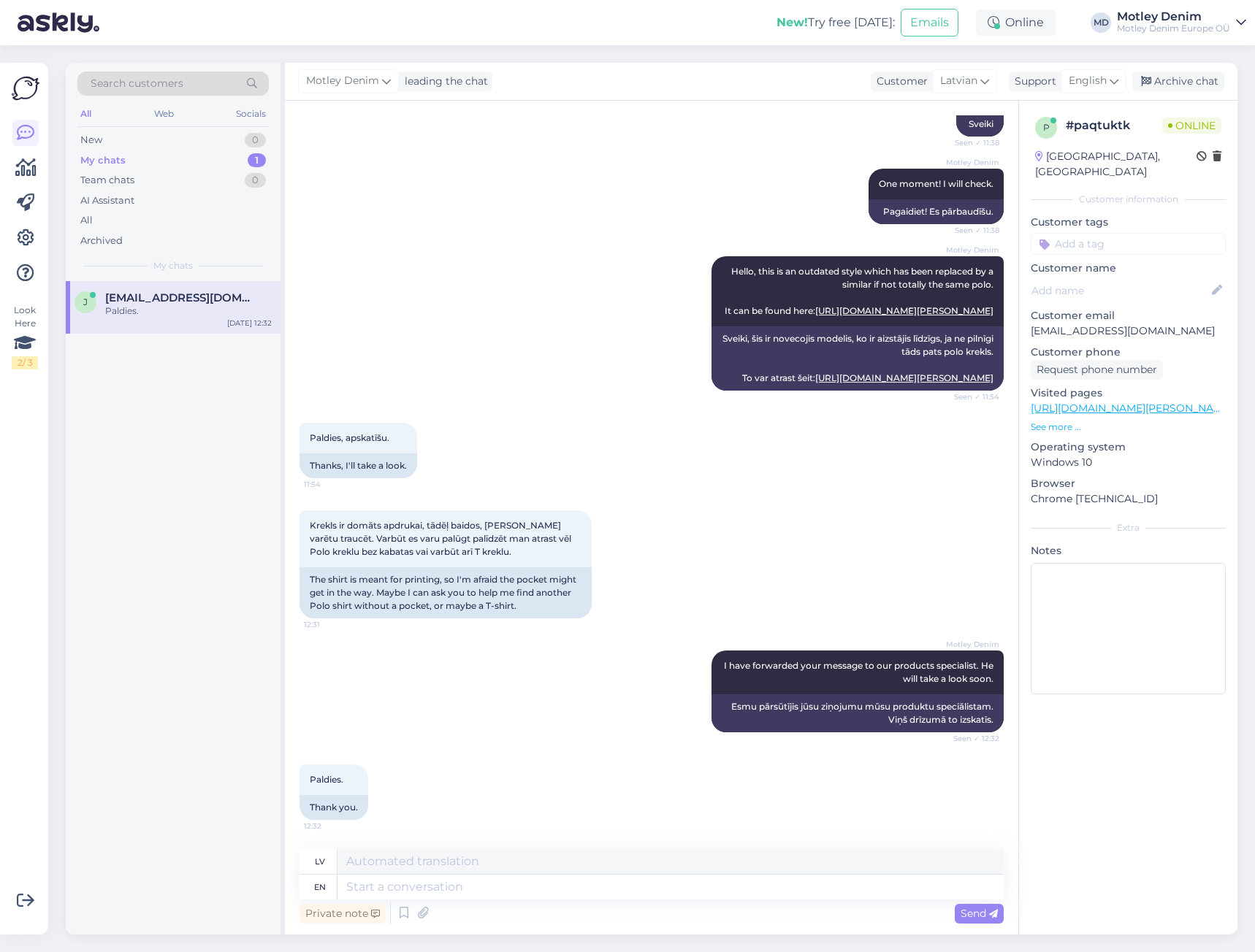
click at [1038, 324] on p "juris@apollo.lv" at bounding box center [1129, 331] width 195 height 15
drag, startPoint x: 1038, startPoint y: 315, endPoint x: 1095, endPoint y: 313, distance: 57.0
click at [1095, 324] on p "juris@apollo.lv" at bounding box center [1129, 331] width 195 height 15
click at [1088, 324] on p "juris@apollo.lv" at bounding box center [1129, 331] width 195 height 15
click at [1081, 324] on p "juris@apollo.lv" at bounding box center [1129, 331] width 195 height 15
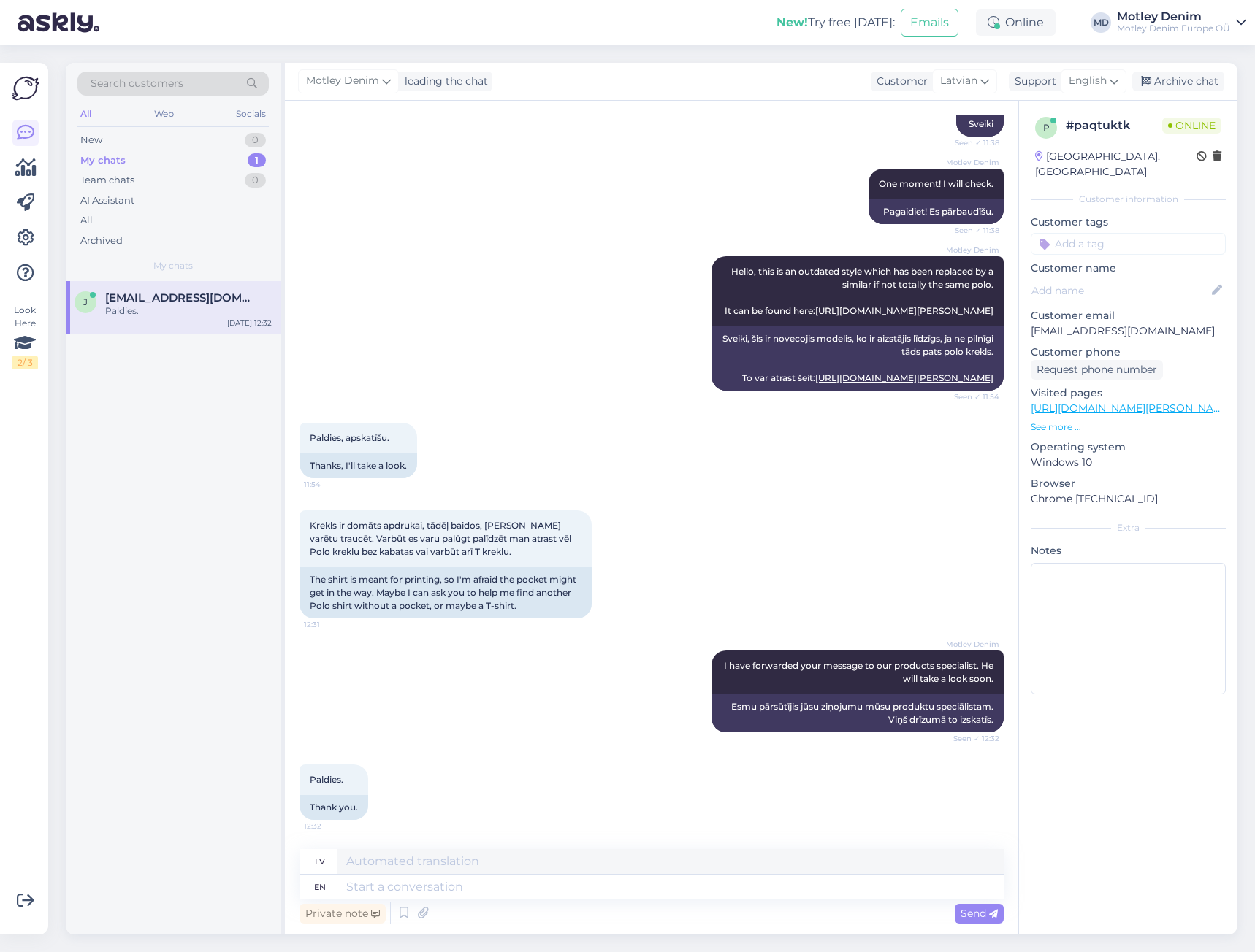
click at [1038, 324] on p "juris@apollo.lv" at bounding box center [1129, 331] width 195 height 15
drag, startPoint x: 1038, startPoint y: 316, endPoint x: 1102, endPoint y: 315, distance: 64.0
click at [1102, 324] on p "juris@apollo.lv" at bounding box center [1129, 331] width 195 height 15
click at [1115, 324] on p "juris@apollo.lv" at bounding box center [1129, 331] width 195 height 15
click at [1042, 324] on p "juris@apollo.lv" at bounding box center [1129, 331] width 195 height 15
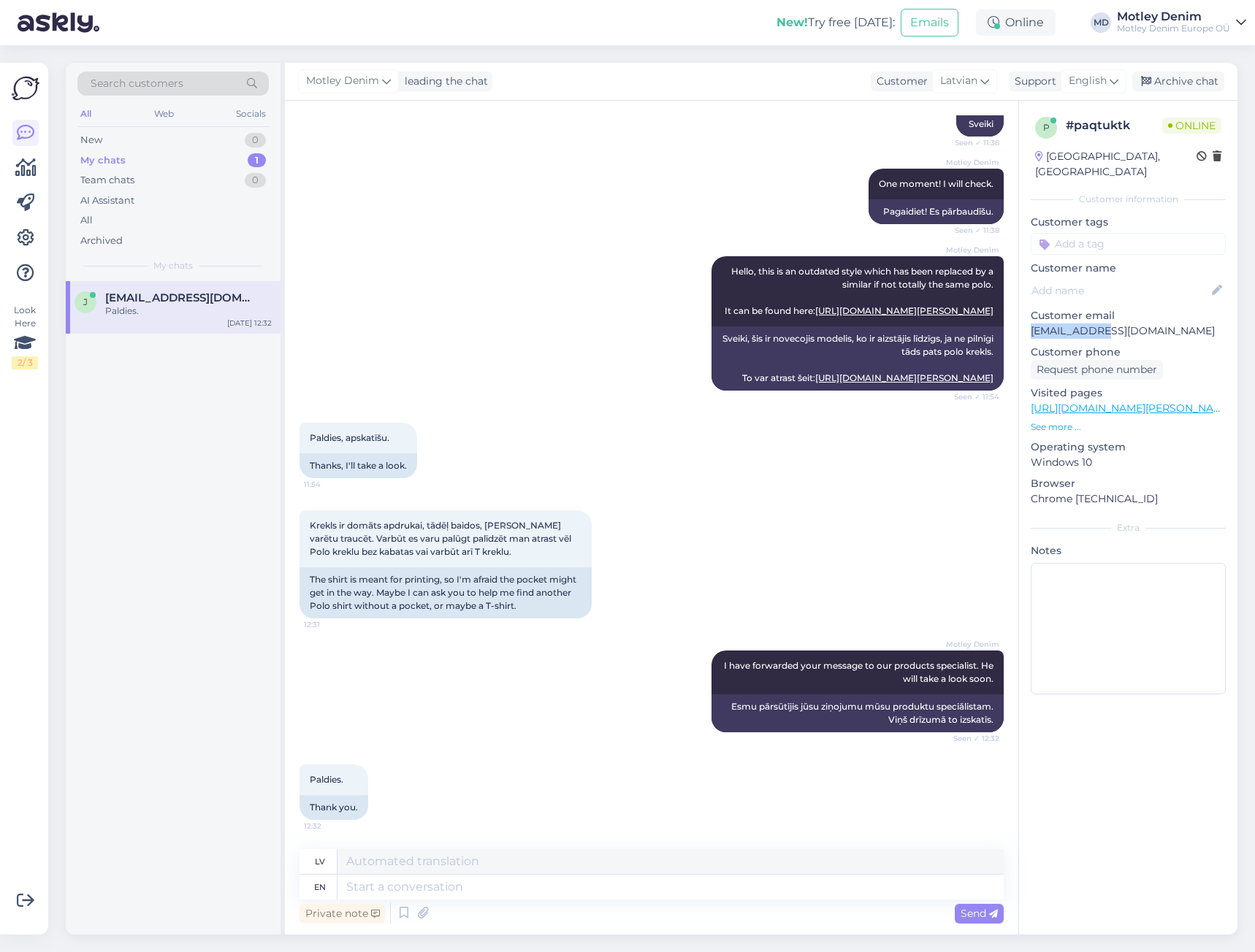
drag, startPoint x: 1042, startPoint y: 316, endPoint x: 1090, endPoint y: 319, distance: 48.1
click at [1090, 324] on p "juris@apollo.lv" at bounding box center [1129, 331] width 195 height 15
click at [1052, 324] on p "juris@apollo.lv" at bounding box center [1129, 331] width 195 height 15
click at [1042, 324] on p "juris@apollo.lv" at bounding box center [1129, 331] width 195 height 15
drag, startPoint x: 1042, startPoint y: 313, endPoint x: 1106, endPoint y: 312, distance: 64.0
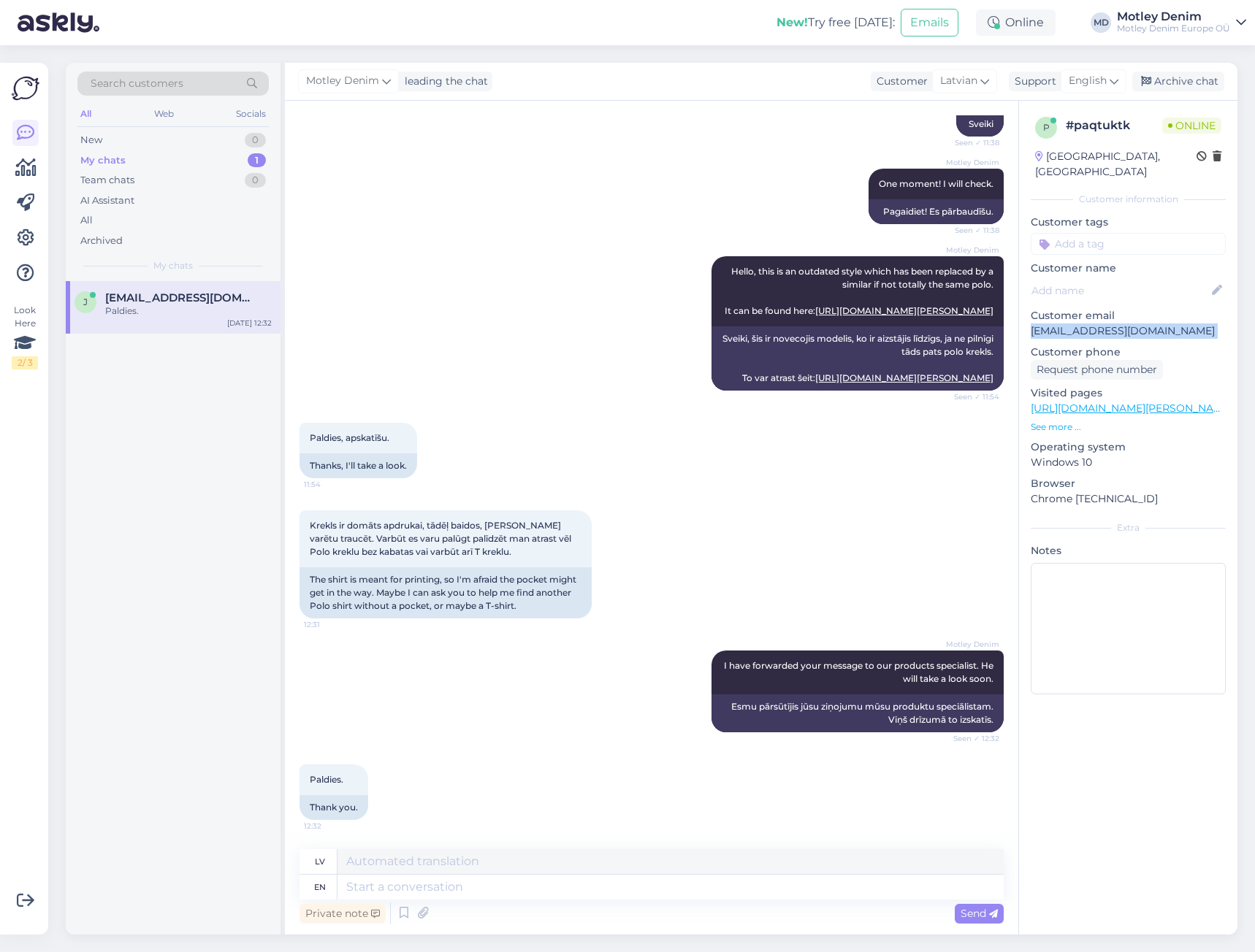
click at [1106, 324] on p "juris@apollo.lv" at bounding box center [1129, 331] width 195 height 15
click at [1098, 345] on p "Customer phone" at bounding box center [1129, 352] width 195 height 15
drag, startPoint x: 1039, startPoint y: 319, endPoint x: 1110, endPoint y: 317, distance: 71.0
click at [1110, 324] on p "juris@apollo.lv" at bounding box center [1129, 331] width 195 height 15
click at [1077, 324] on p "juris@apollo.lv" at bounding box center [1129, 331] width 195 height 15
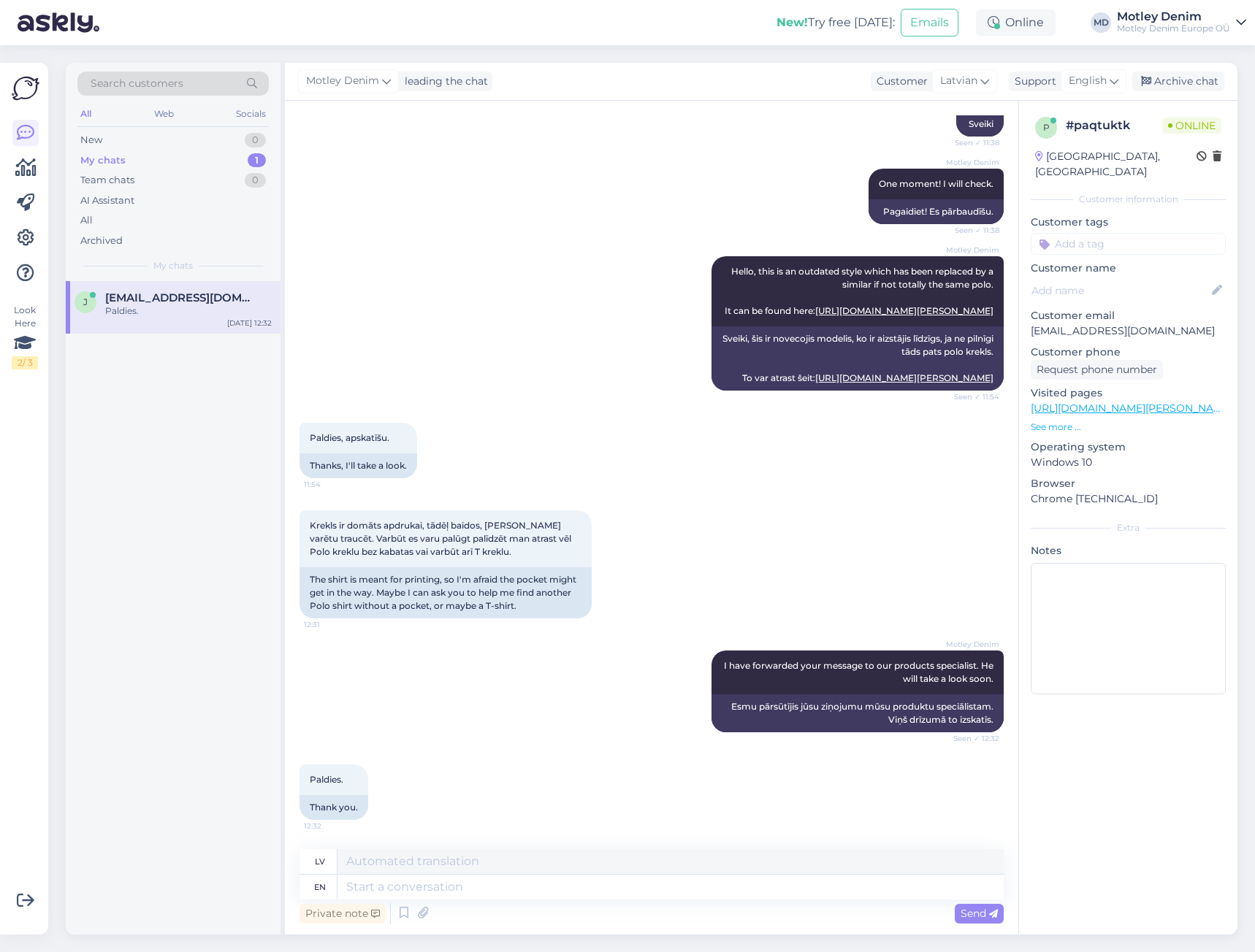
click at [1040, 324] on p "juris@apollo.lv" at bounding box center [1129, 331] width 195 height 15
click at [1039, 324] on p "juris@apollo.lv" at bounding box center [1129, 331] width 195 height 15
drag, startPoint x: 1039, startPoint y: 316, endPoint x: 1085, endPoint y: 316, distance: 46.0
click at [1085, 324] on p "juris@apollo.lv" at bounding box center [1129, 331] width 195 height 15
click at [1125, 324] on p "juris@apollo.lv" at bounding box center [1129, 331] width 195 height 15
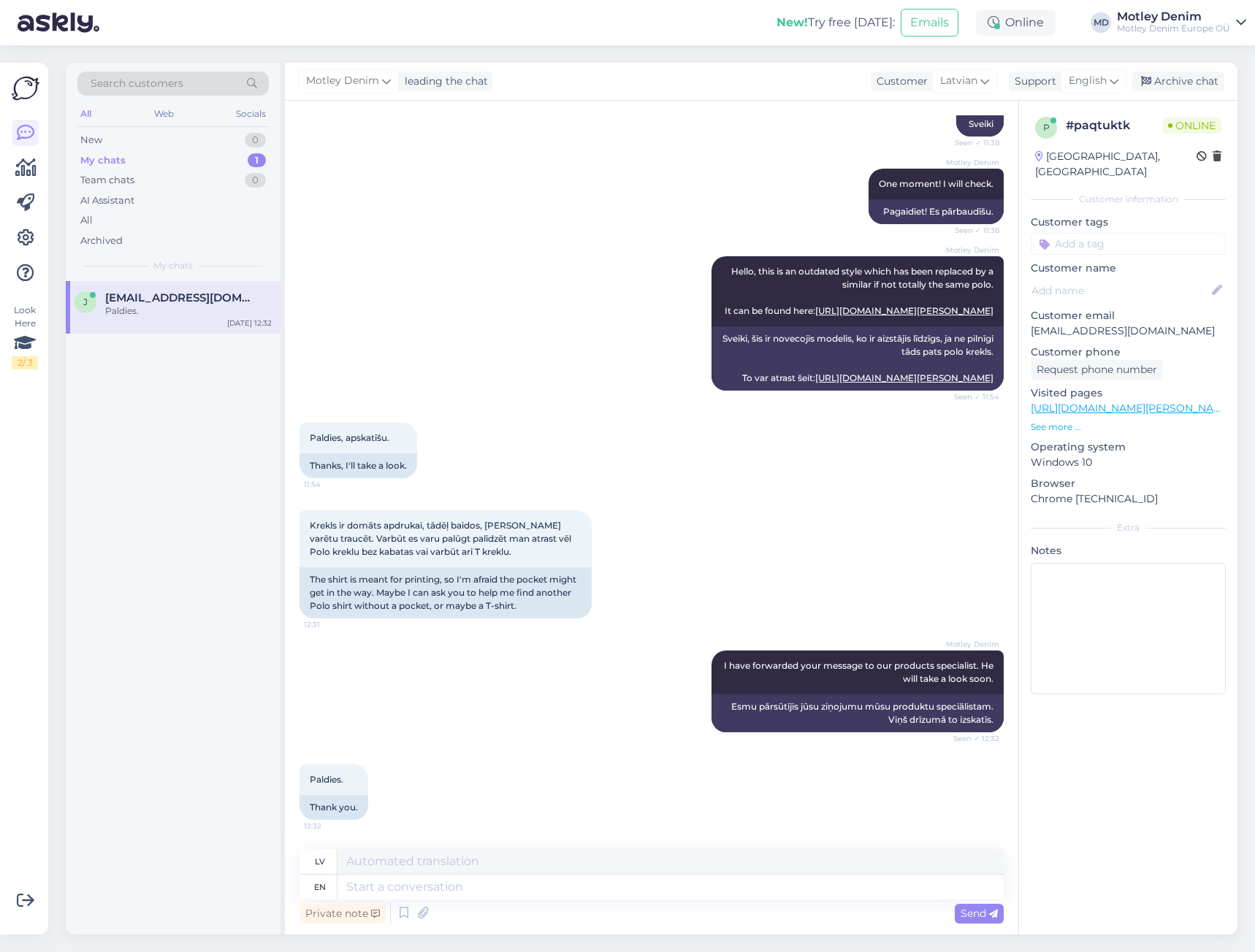
click at [1080, 324] on p "juris@apollo.lv" at bounding box center [1129, 331] width 195 height 15
click at [587, 291] on div "Motley Denim Hello, this is an outdated style which has been replaced by a simi…" at bounding box center [652, 324] width 705 height 167
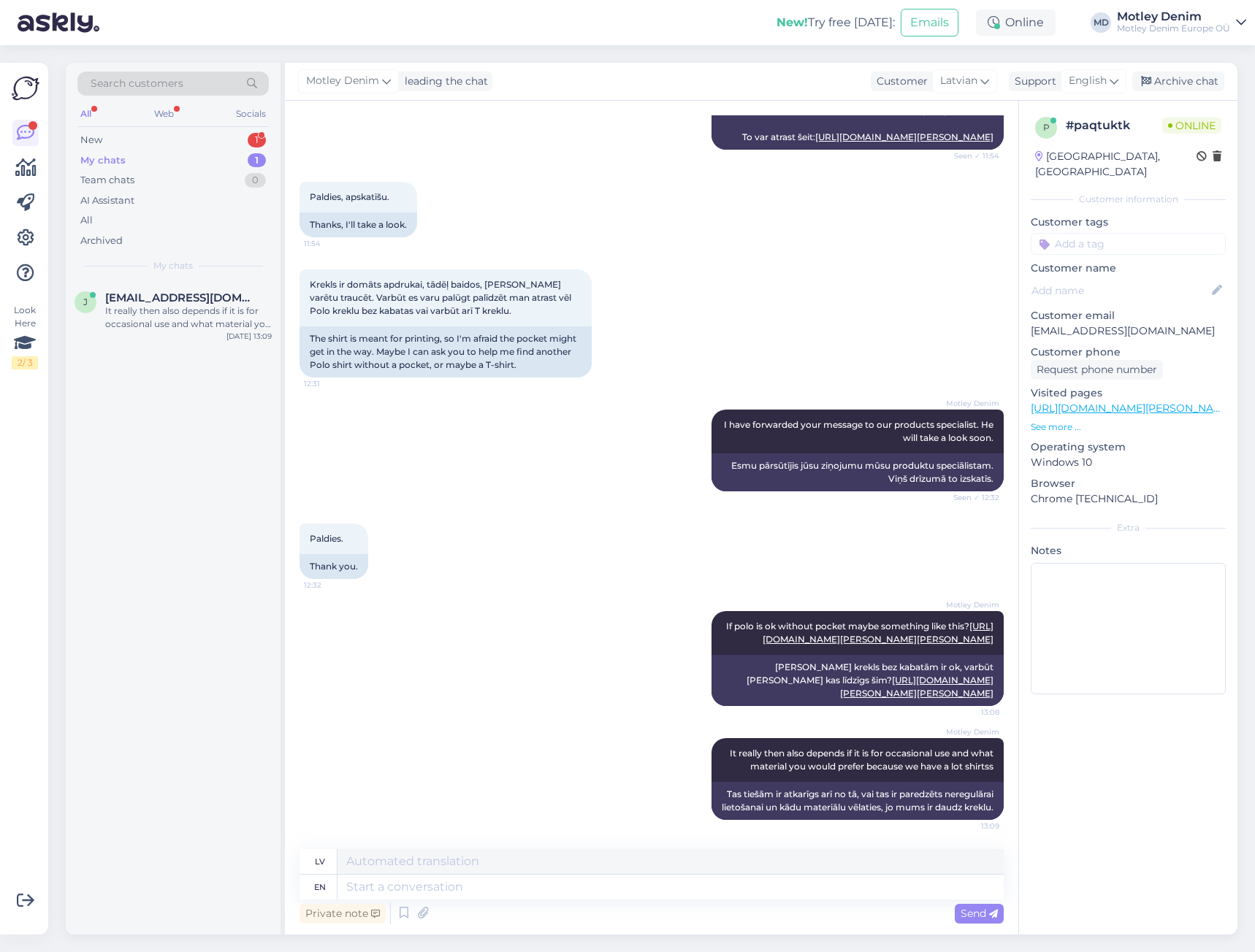
scroll to position [0, 0]
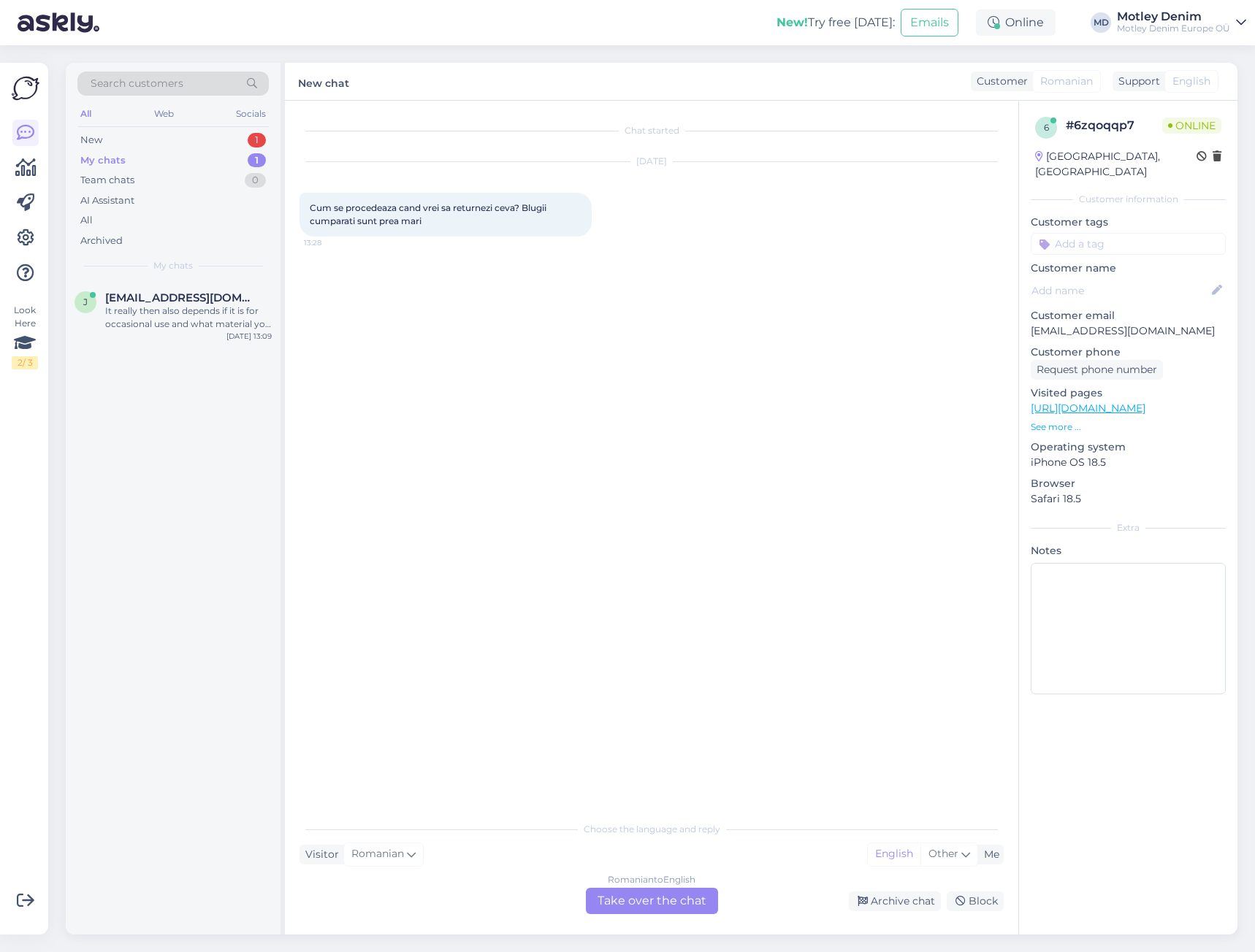
click at [665, 907] on div "Romanian to English Take over the chat" at bounding box center [651, 901] width 132 height 27
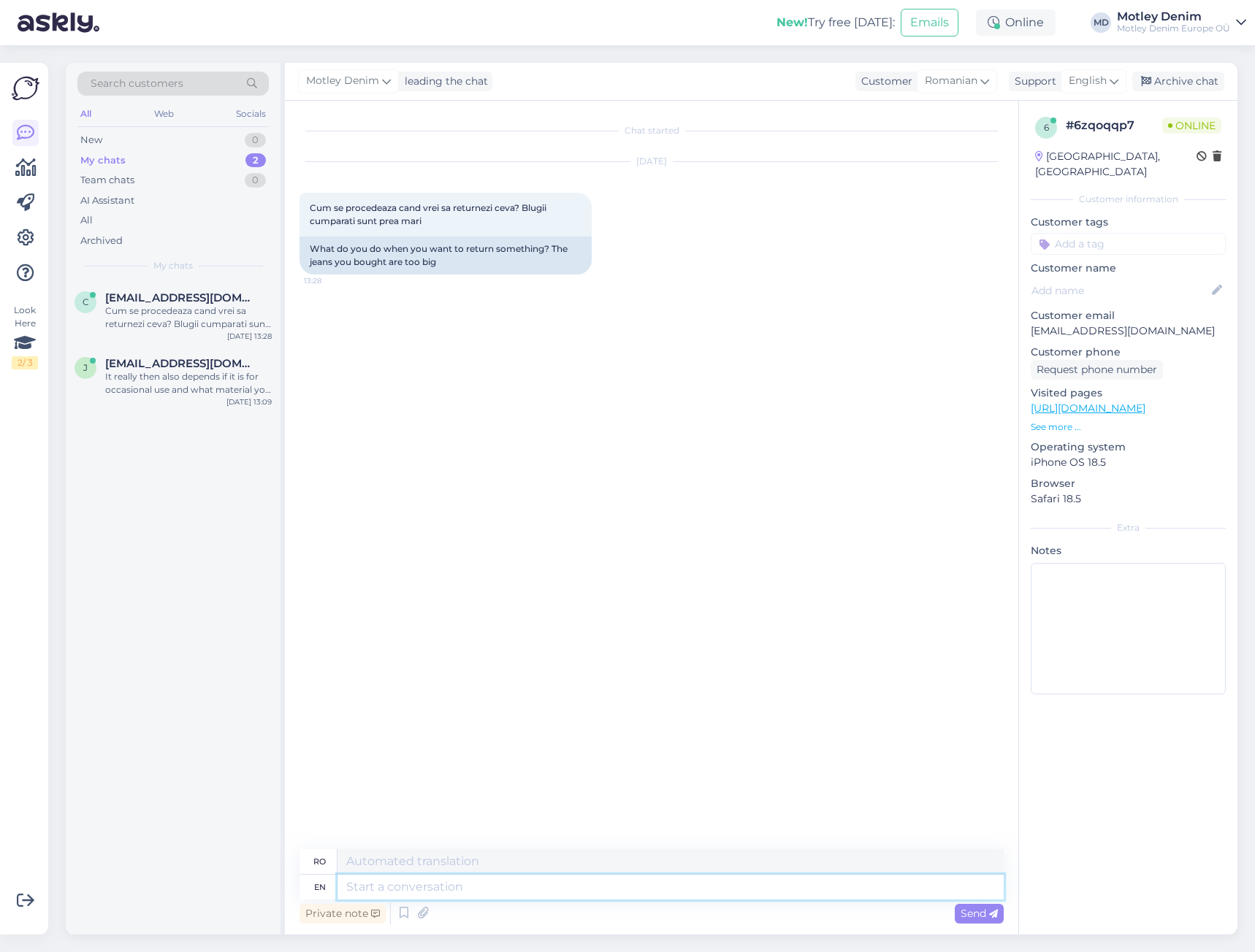
click at [707, 883] on textarea at bounding box center [670, 887] width 667 height 25
click at [1146, 402] on link "https://www.motleydenim.ro/" at bounding box center [1088, 408] width 114 height 13
click at [659, 891] on textarea at bounding box center [670, 887] width 667 height 25
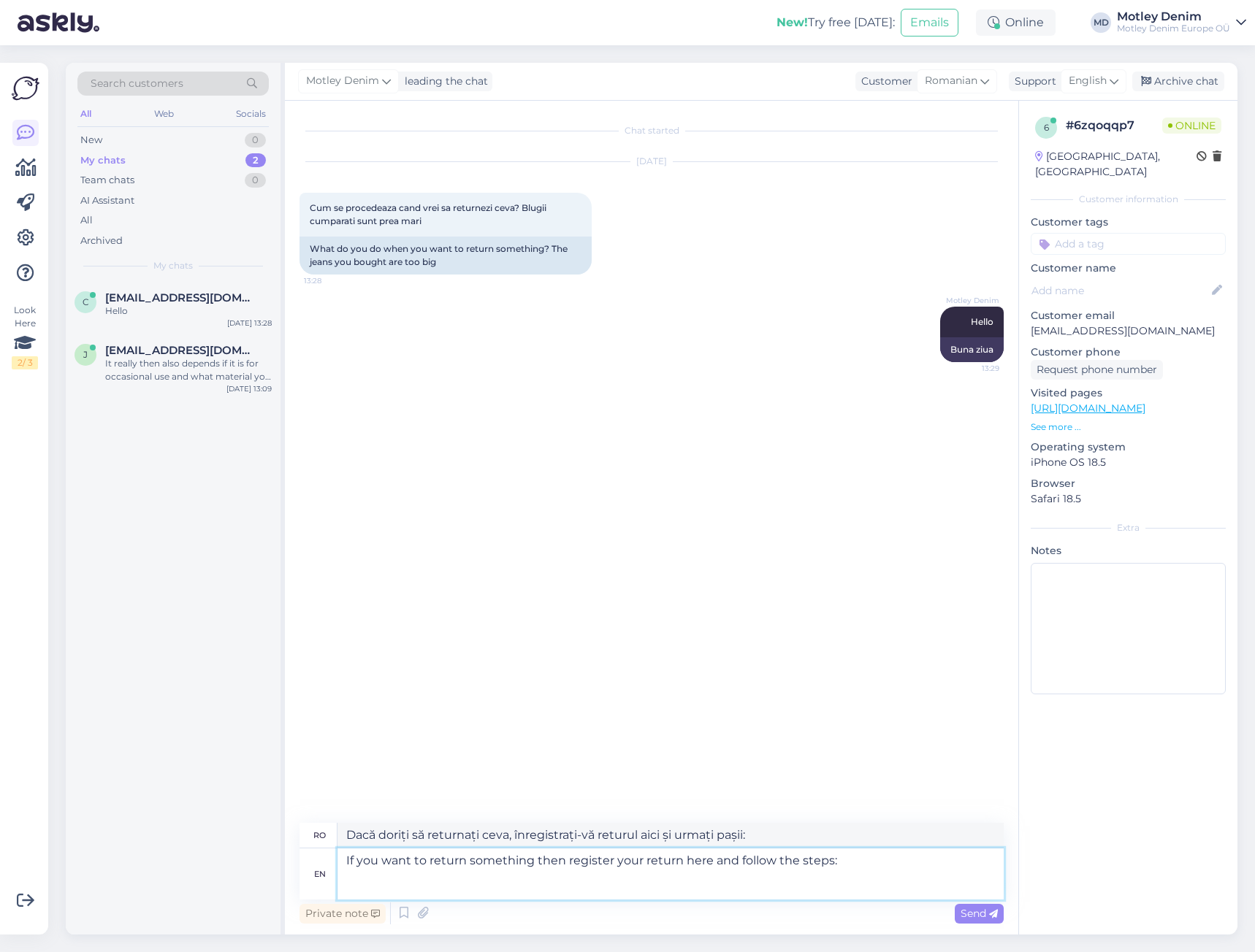
paste textarea "https://www.motleydenim.ro/return/"
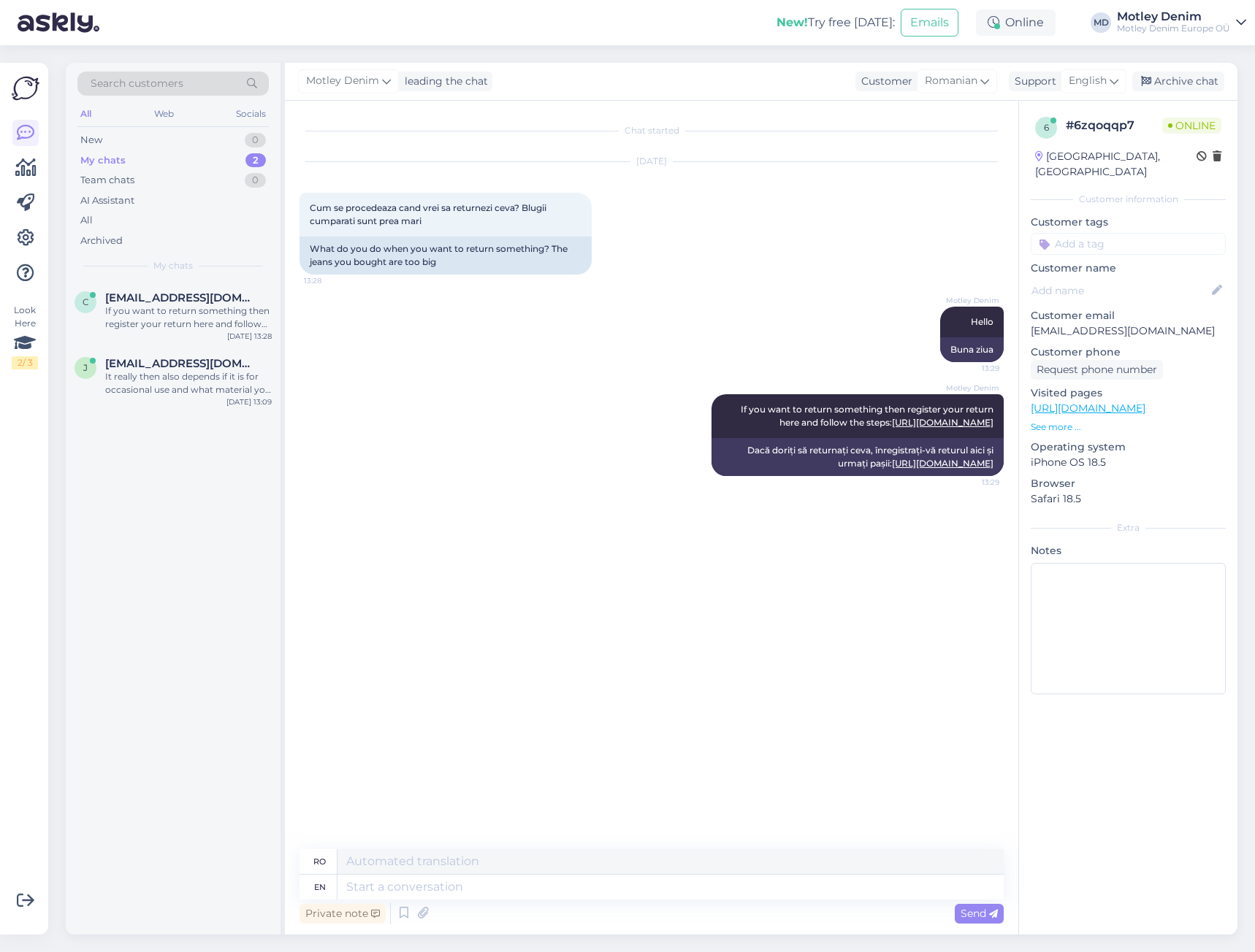
click at [1156, 233] on input at bounding box center [1129, 244] width 195 height 22
click at [1132, 279] on span "Returns" at bounding box center [1129, 283] width 36 height 9
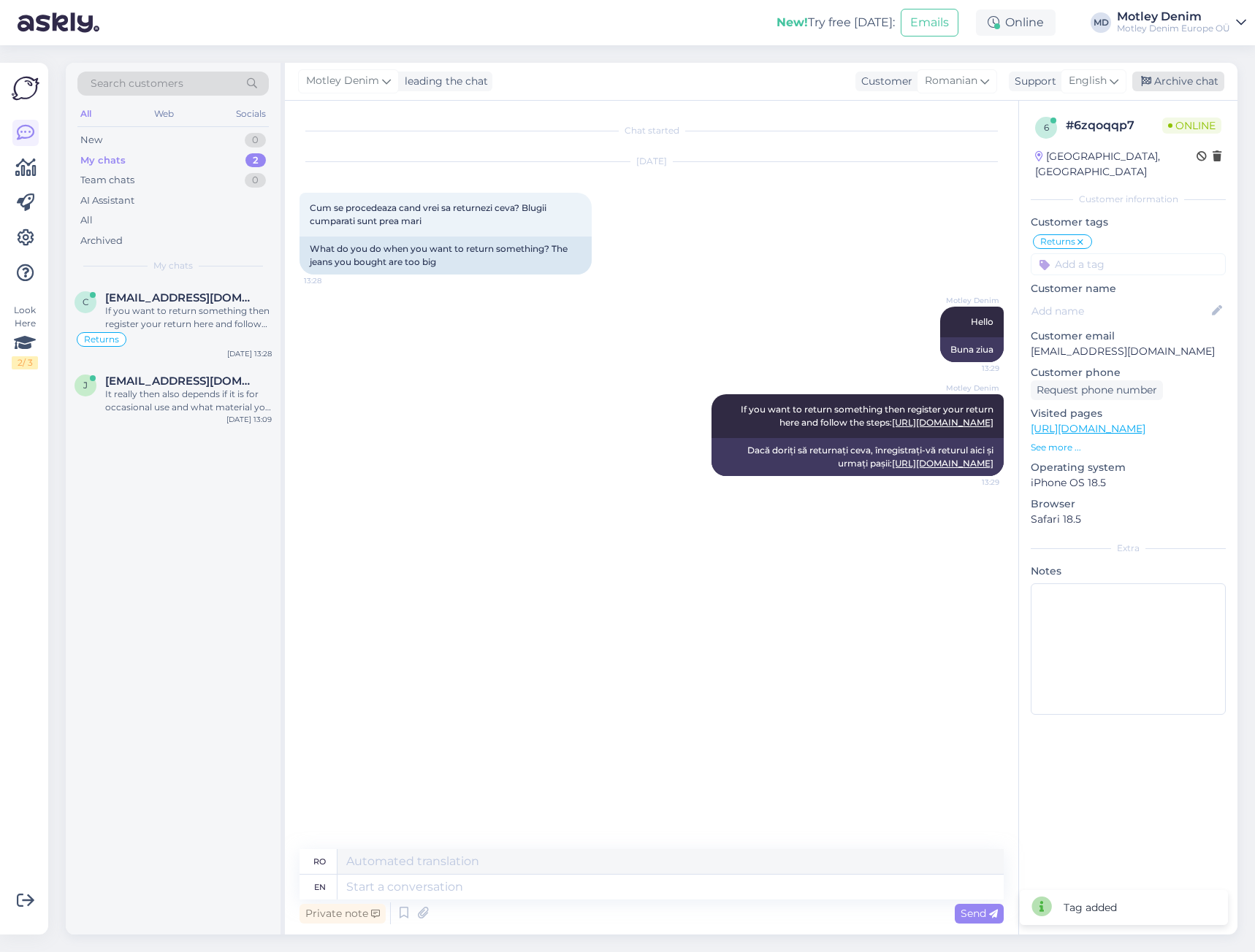
click at [1184, 82] on div "Archive chat" at bounding box center [1179, 82] width 92 height 20
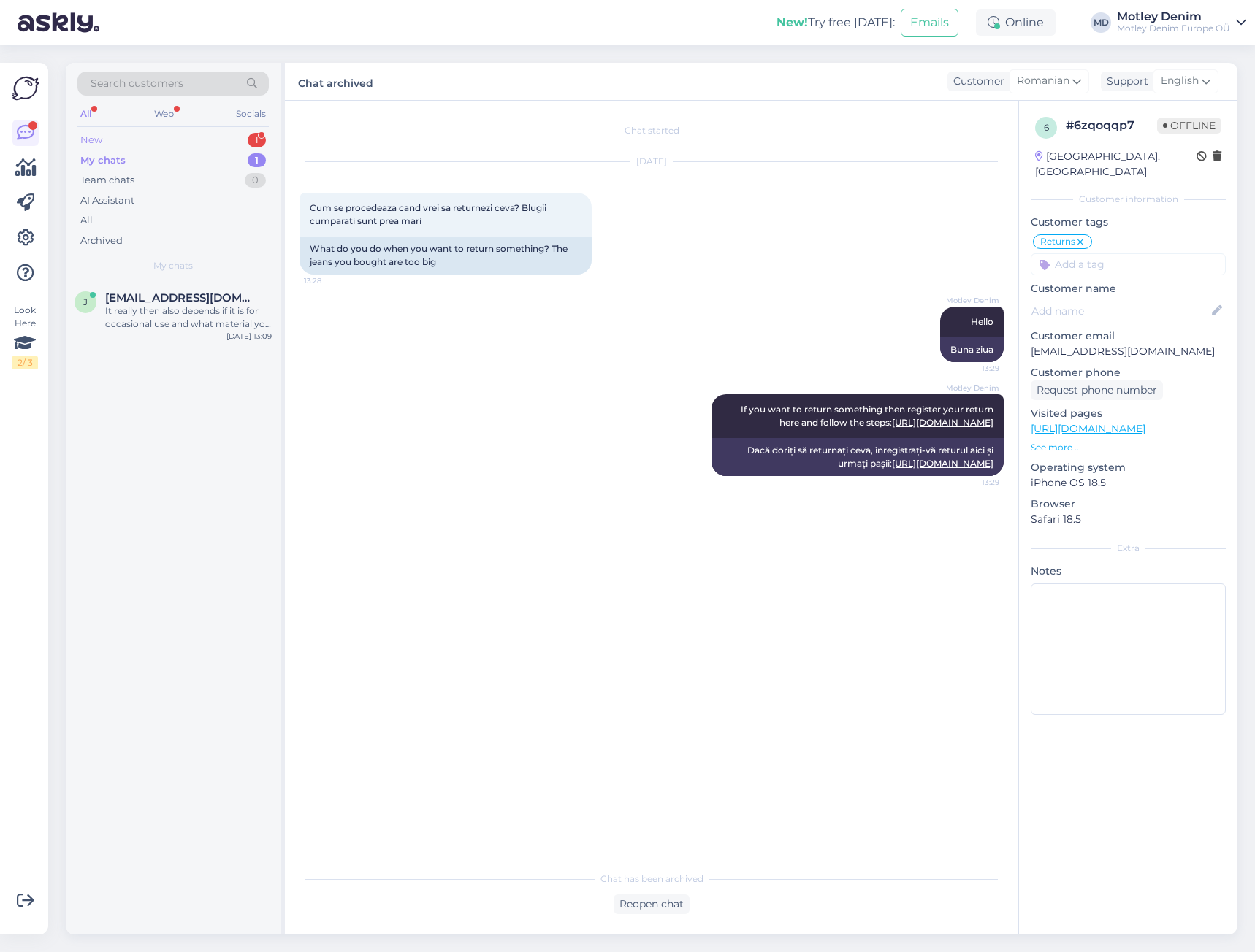
click at [238, 134] on div "New 1" at bounding box center [173, 140] width 192 height 20
click at [196, 303] on span "jimmi.w.m@gmail.com" at bounding box center [181, 297] width 152 height 13
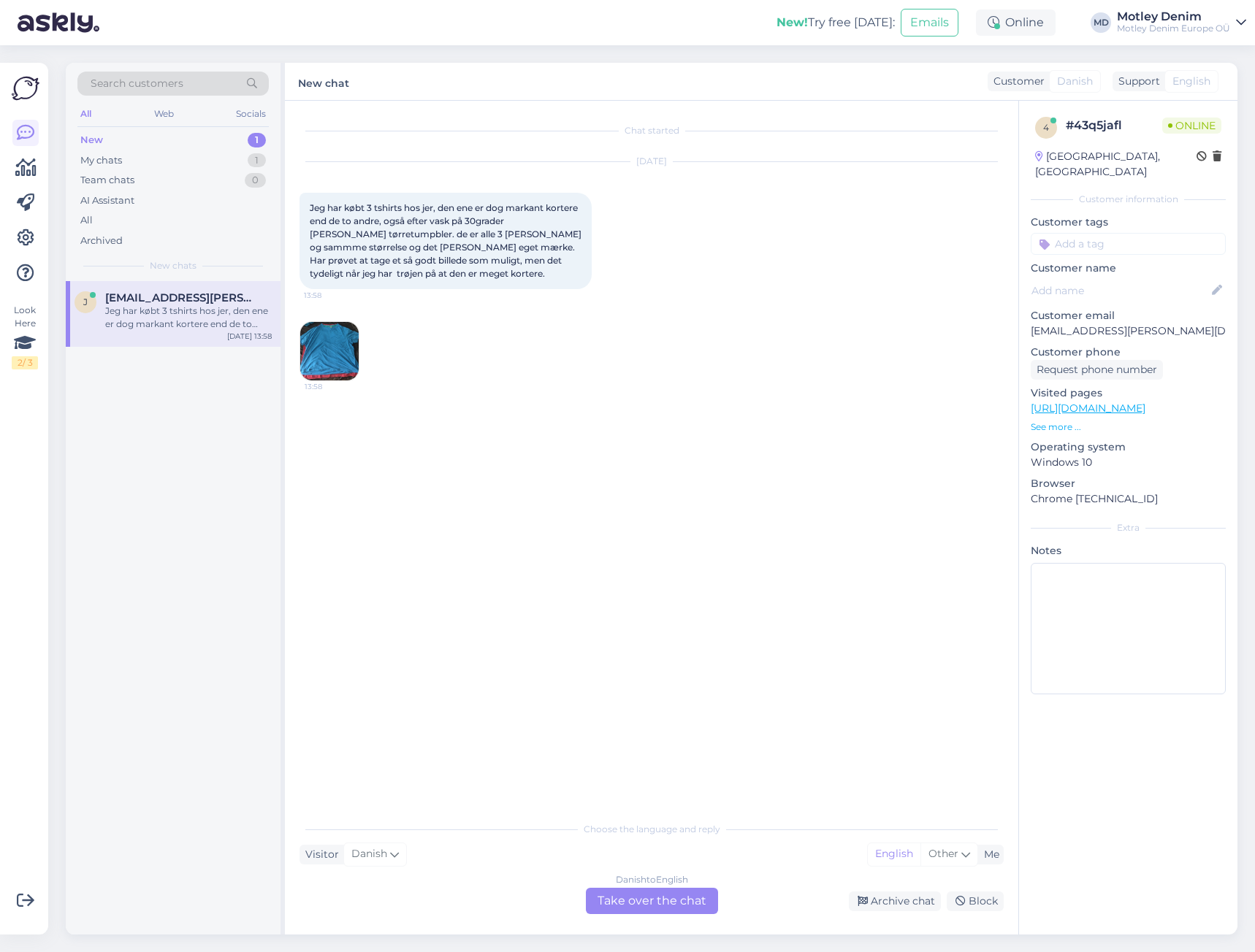
click at [652, 894] on div "Danish to English Take over the chat" at bounding box center [651, 901] width 132 height 27
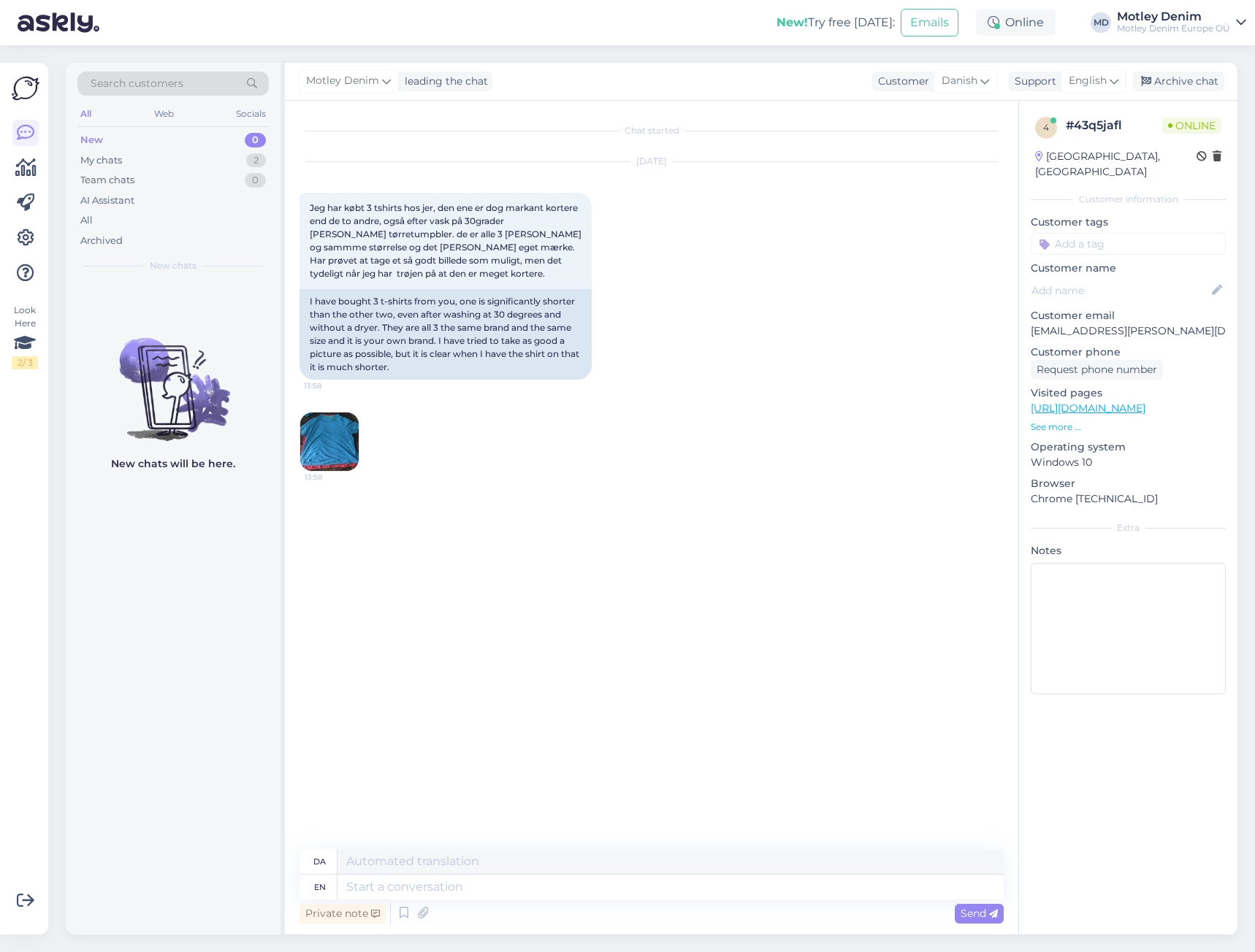
click at [337, 428] on img at bounding box center [329, 442] width 59 height 59
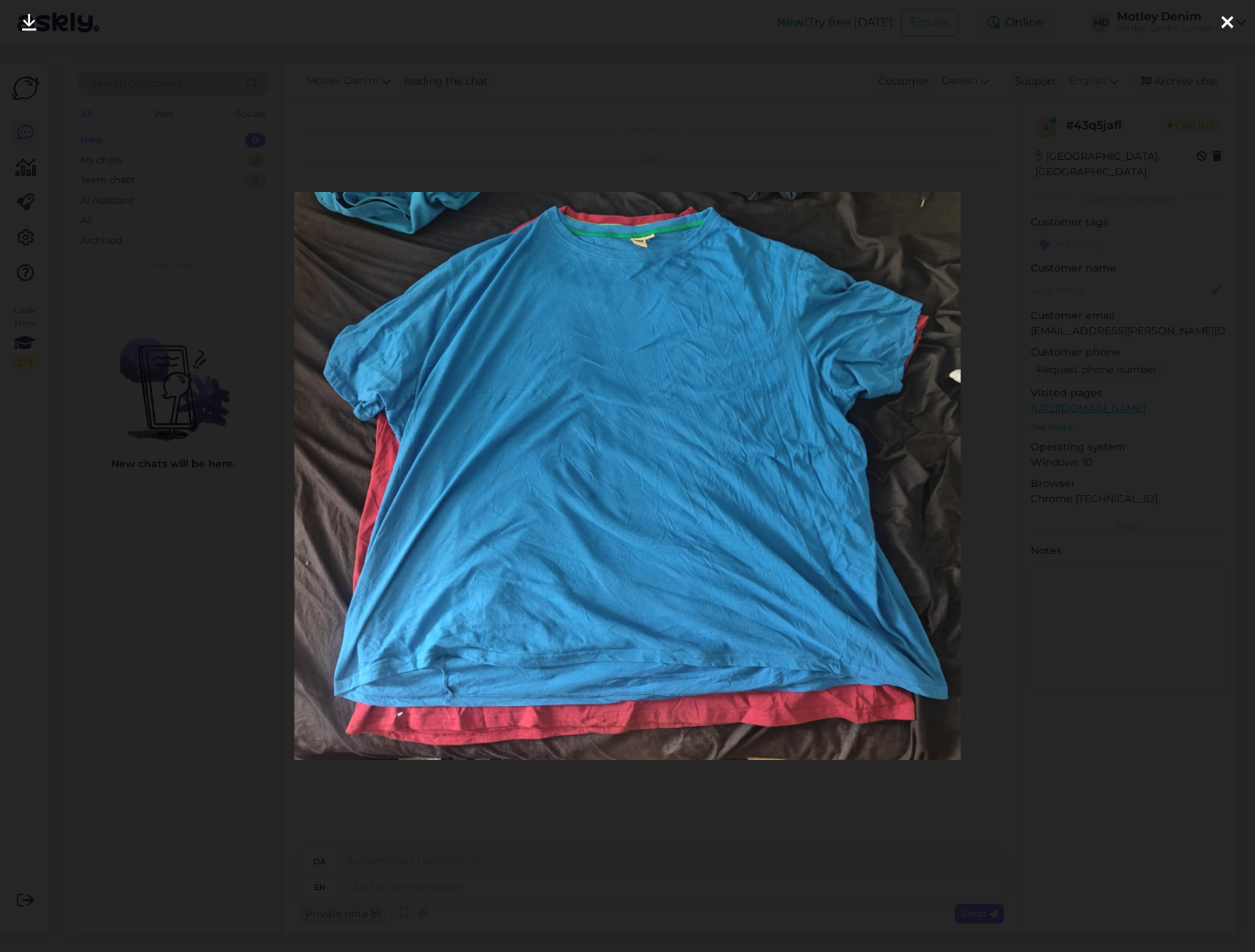
click at [230, 412] on div at bounding box center [628, 476] width 1255 height 952
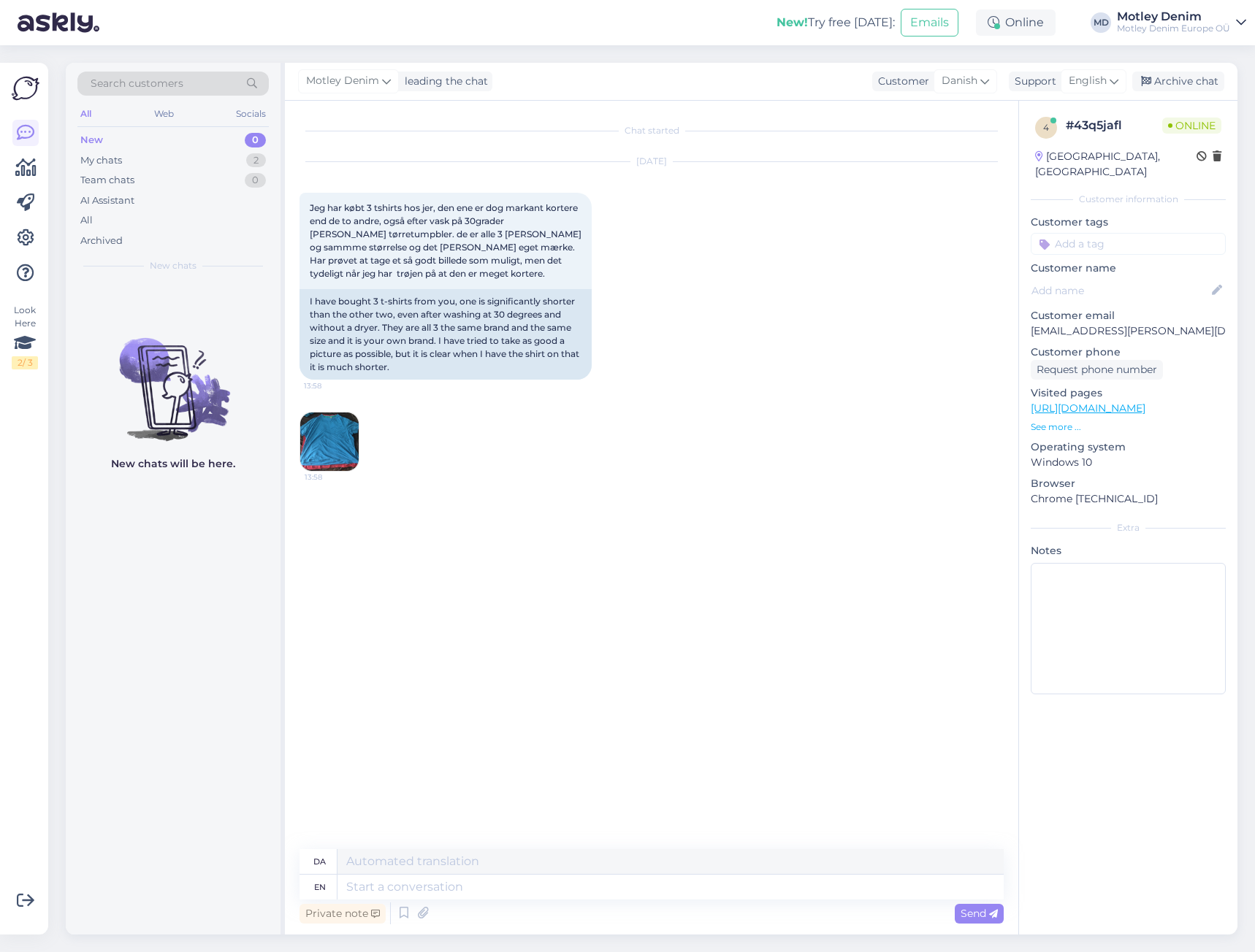
click at [512, 420] on div "Aug 12 2025 Jeg har købt 3 tshirts hos jer, den ene er dog markant kortere end …" at bounding box center [652, 317] width 705 height 342
click at [556, 882] on textarea at bounding box center [670, 887] width 667 height 25
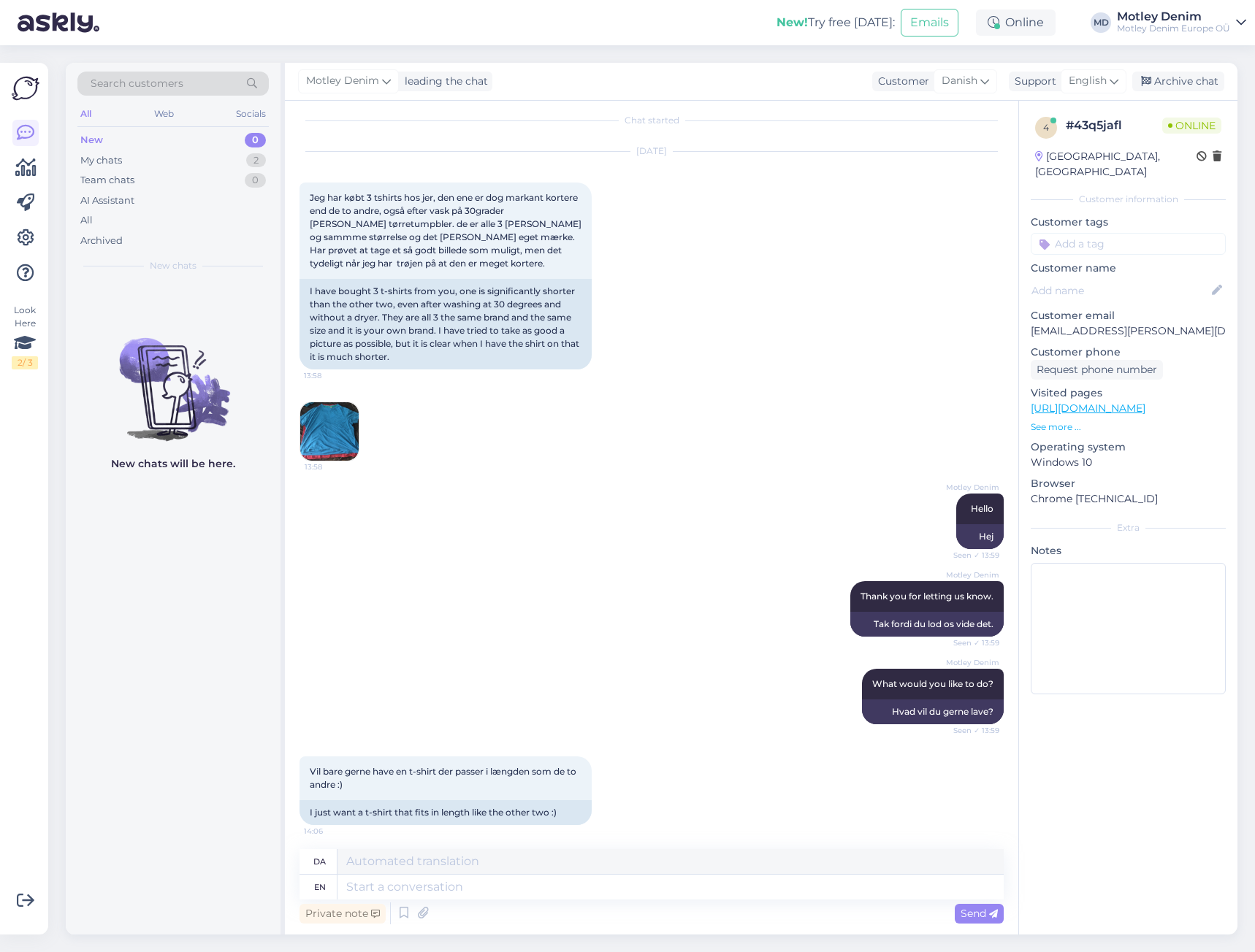
scroll to position [15, 0]
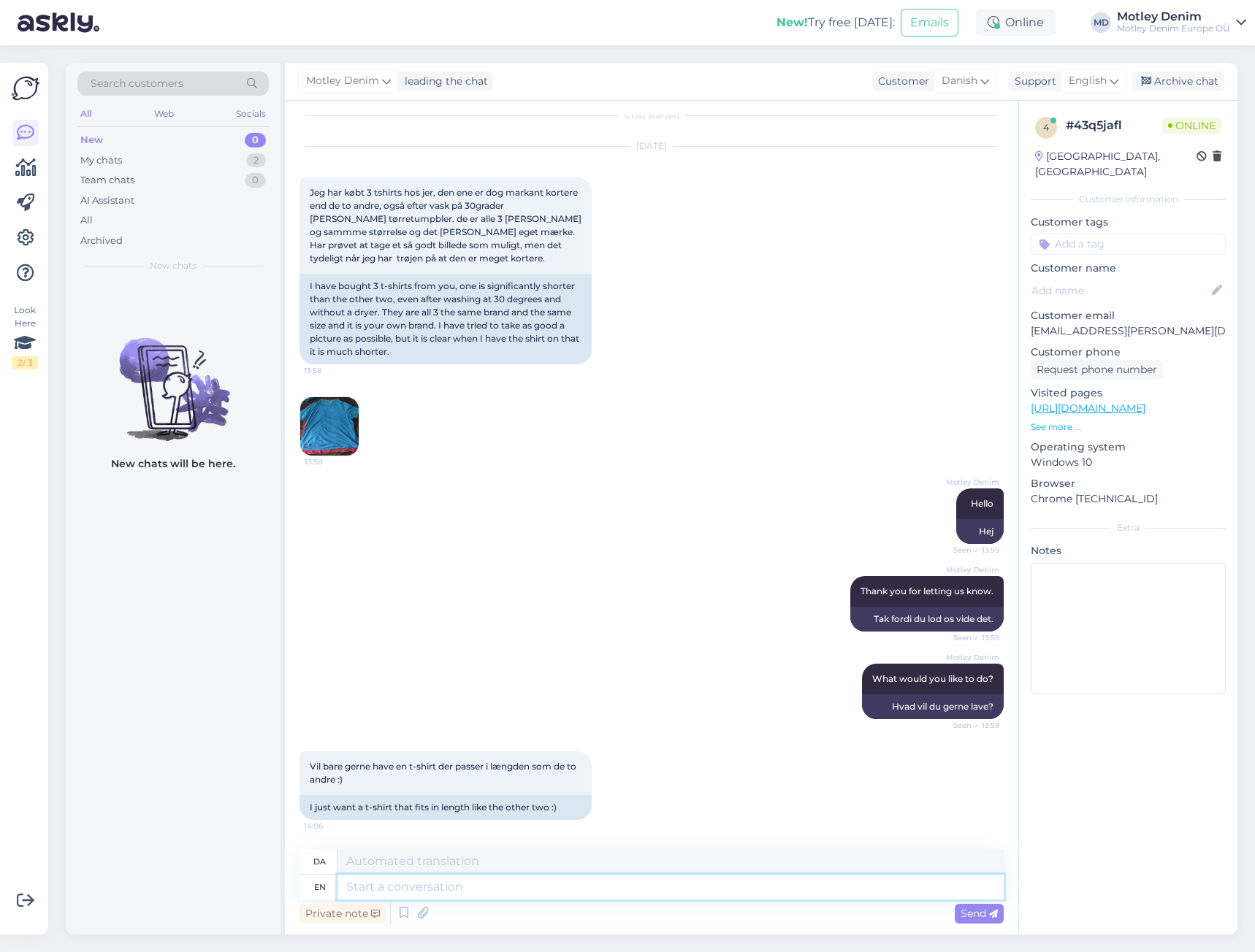
click at [458, 878] on textarea at bounding box center [670, 887] width 667 height 25
click at [477, 885] on textarea at bounding box center [670, 887] width 667 height 25
click at [623, 814] on div "Vil bare gerne have en t-shirt der passer i længden som de to andre :) 14:06 I …" at bounding box center [652, 786] width 705 height 101
click at [573, 884] on textarea at bounding box center [670, 887] width 667 height 25
click at [402, 893] on textarea at bounding box center [670, 887] width 667 height 25
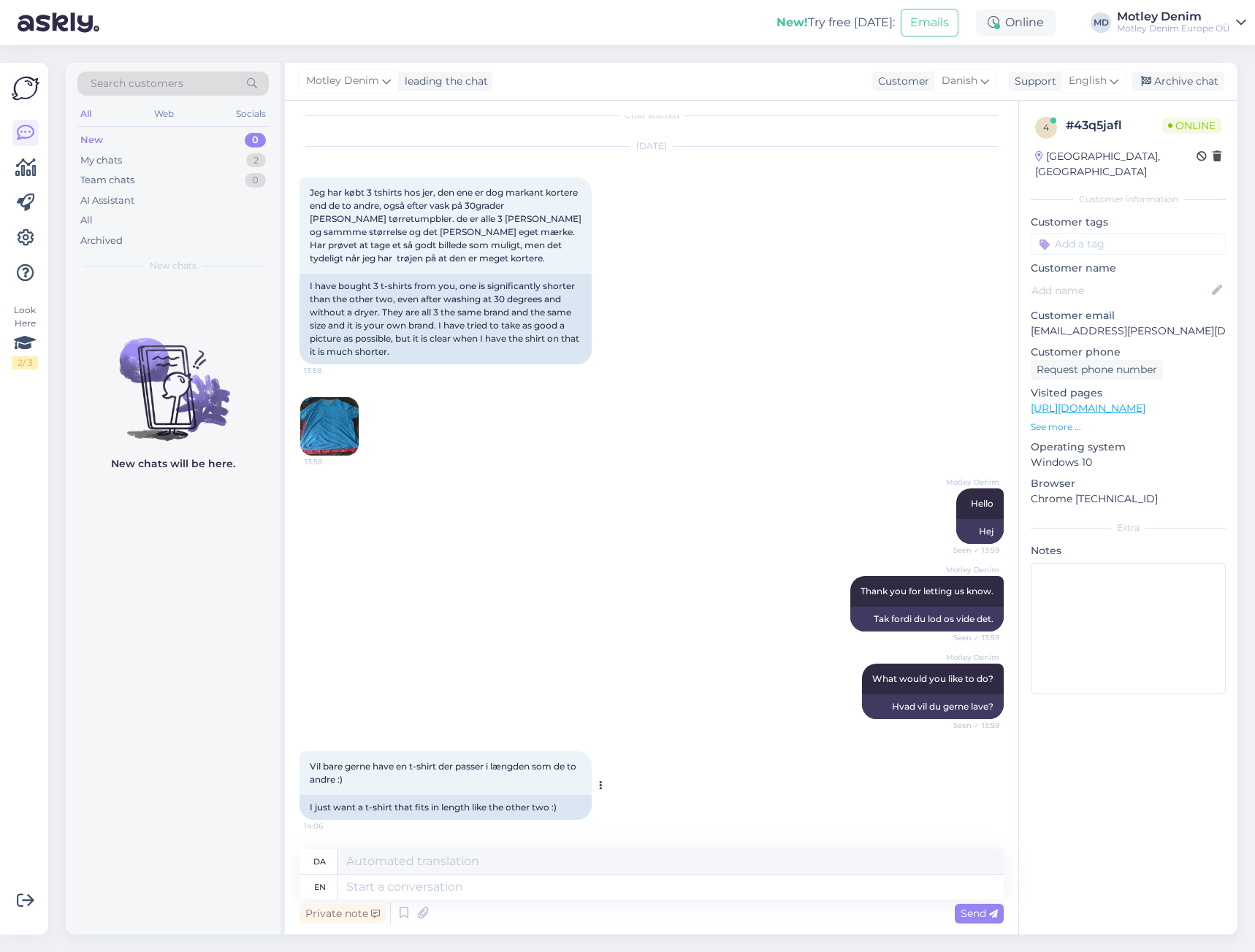
click at [367, 814] on div "I just want a t-shirt that fits in length like the other two :)" at bounding box center [446, 807] width 292 height 25
click at [343, 824] on span "14:06" at bounding box center [331, 826] width 55 height 11
click at [391, 882] on textarea at bounding box center [670, 887] width 667 height 25
click at [438, 871] on textarea at bounding box center [670, 862] width 667 height 25
click at [449, 887] on textarea at bounding box center [670, 887] width 667 height 25
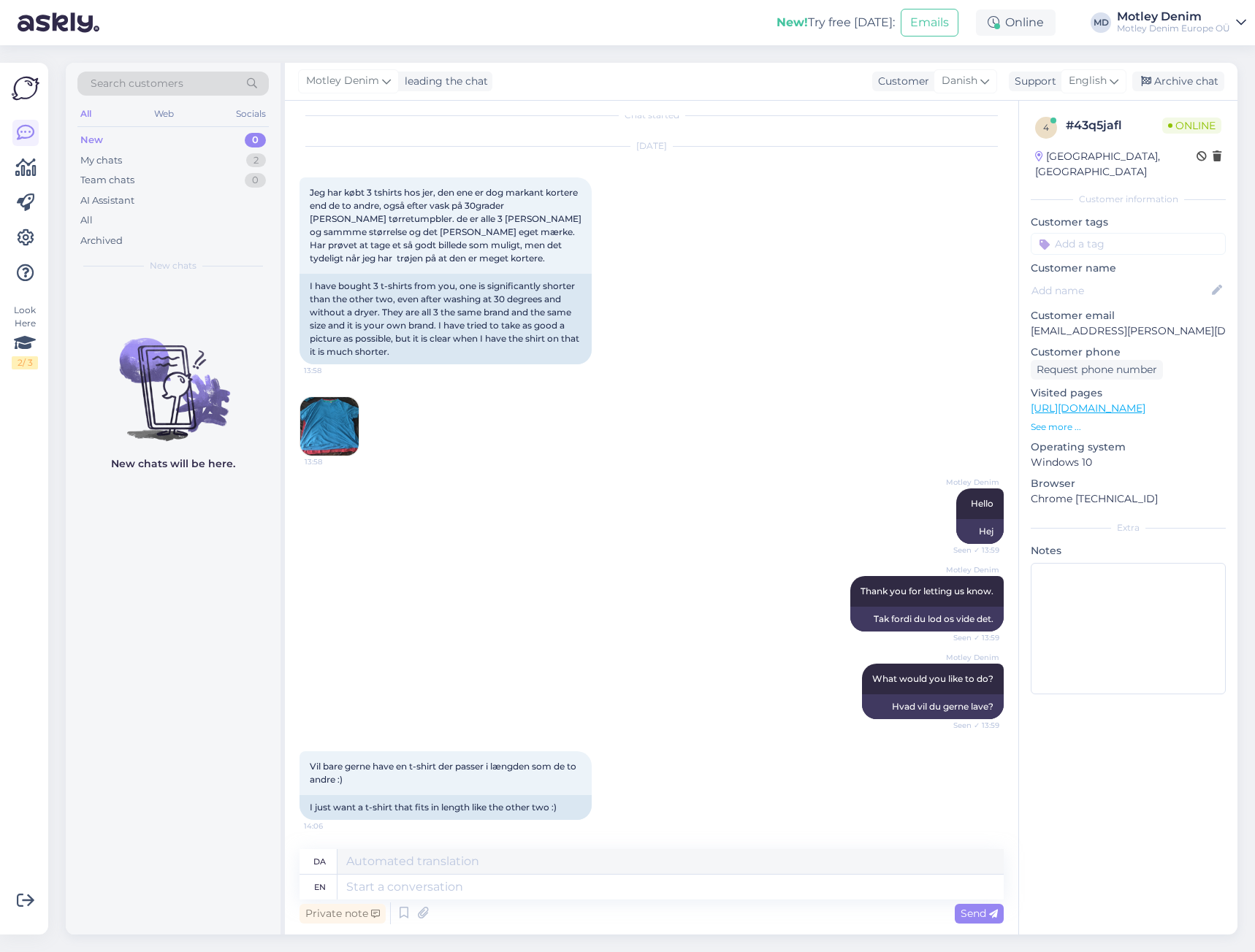
click at [1045, 324] on p "jimmi.w.m@gmail.com" at bounding box center [1129, 331] width 195 height 15
drag, startPoint x: 1045, startPoint y: 319, endPoint x: 1139, endPoint y: 316, distance: 94.0
click at [1139, 324] on p "jimmi.w.m@gmail.com" at bounding box center [1129, 331] width 195 height 15
copy p "jimmi.w.m@gmail.com"
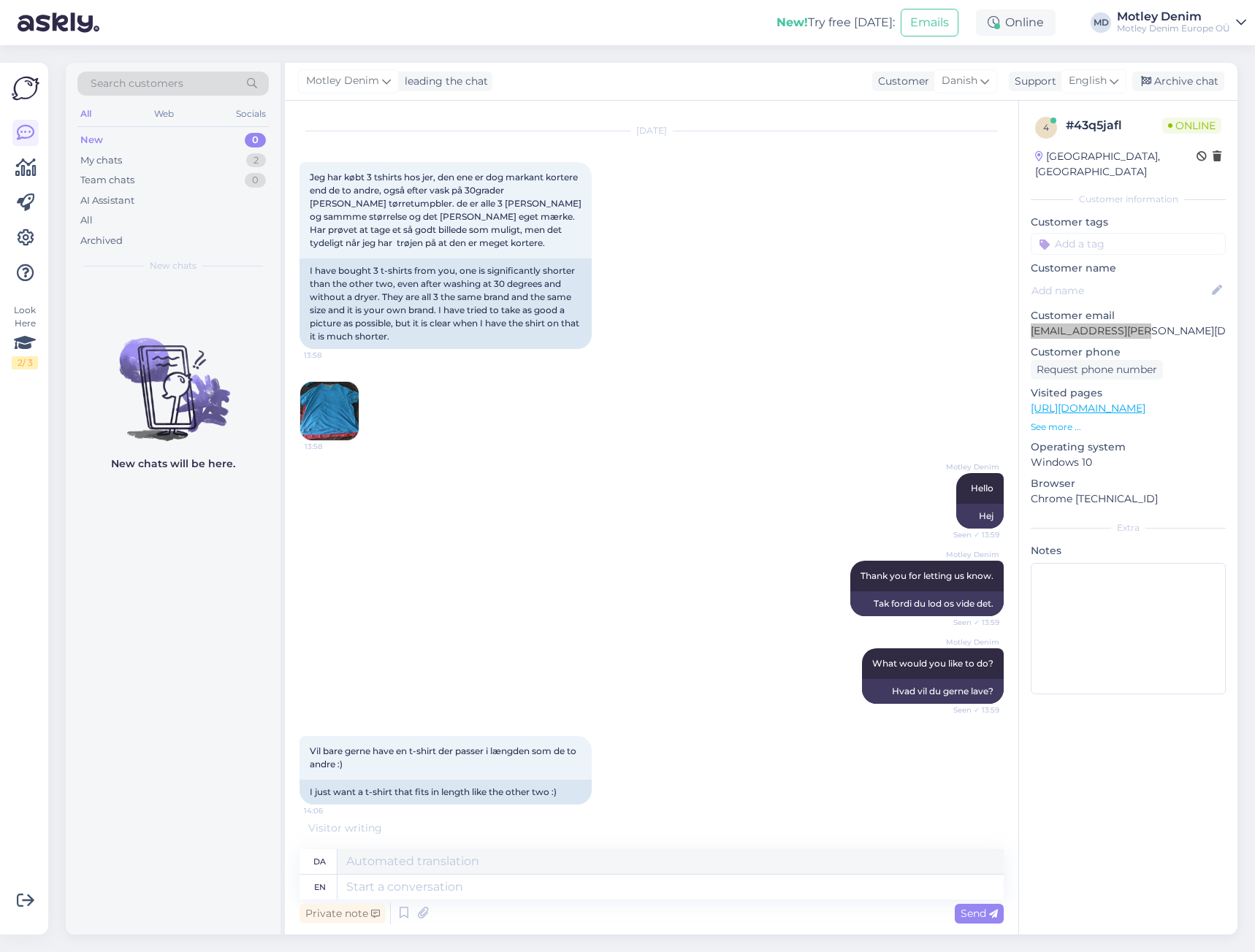
scroll to position [130, 0]
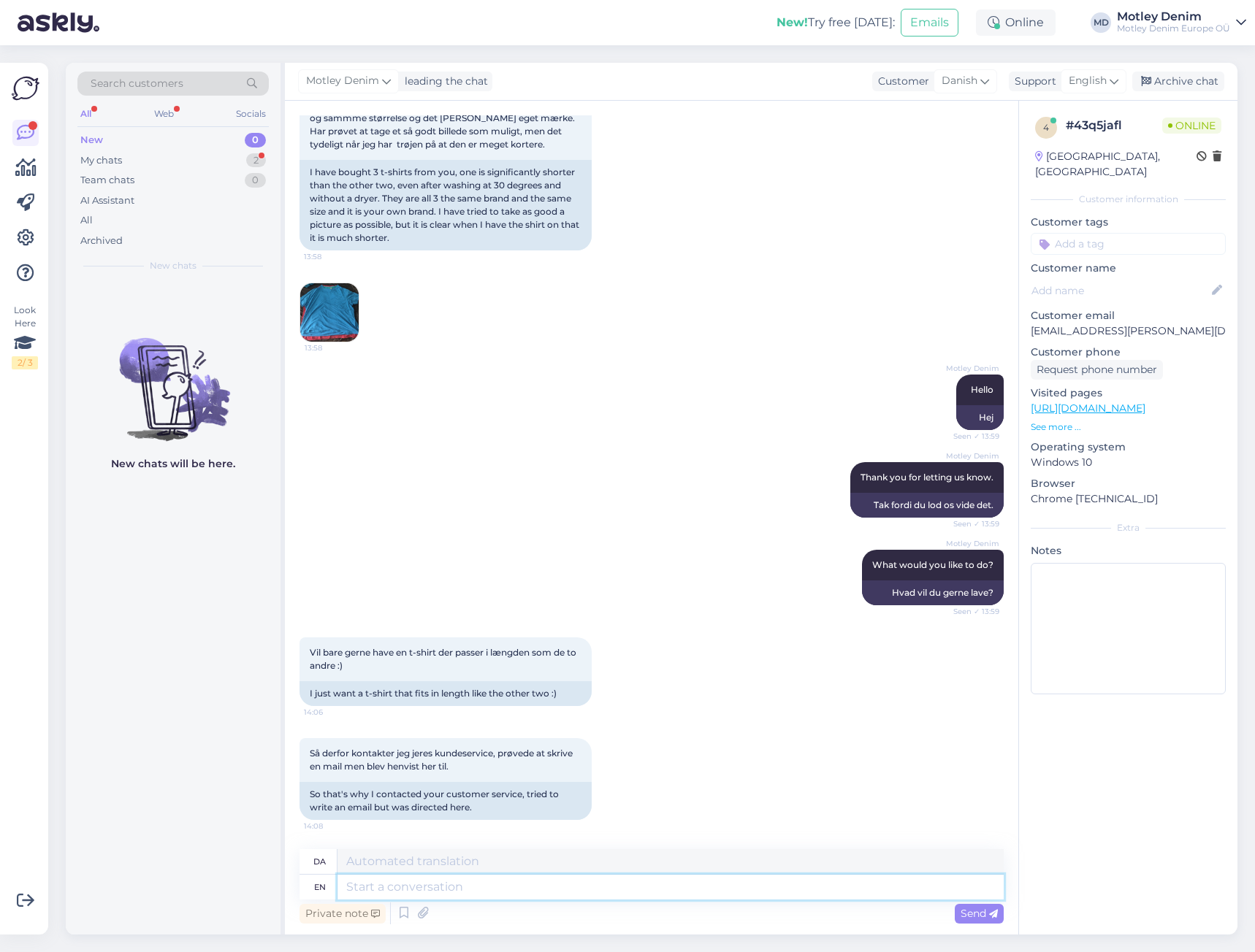
click at [531, 890] on textarea at bounding box center [670, 887] width 667 height 25
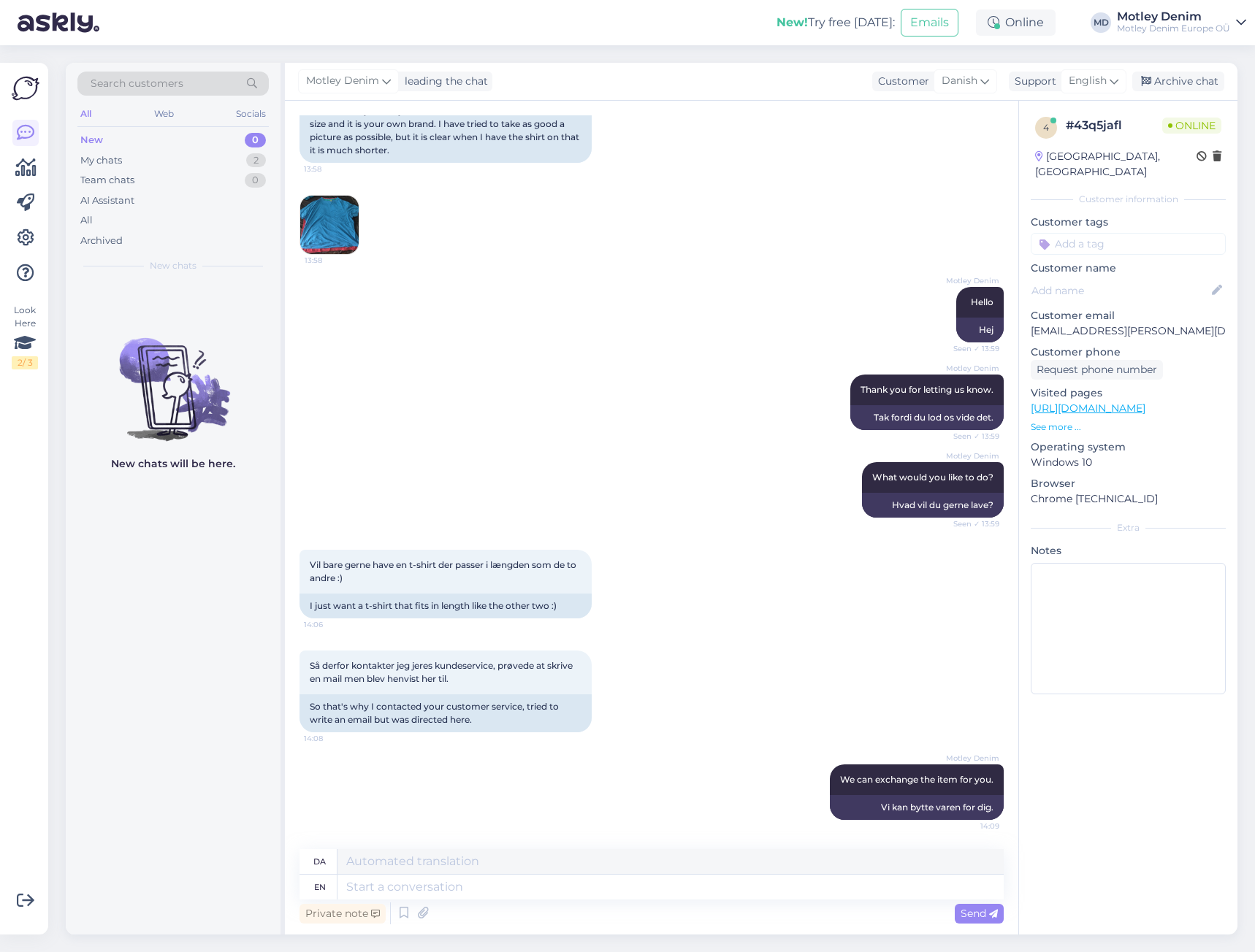
click at [793, 697] on div "Så derfor kontakter jeg jeres kundeservice, prøvede at skrive en mail men blev …" at bounding box center [652, 691] width 705 height 114
click at [440, 776] on div "Motley Denim We can exchange the item for you. 14:09 Vi kan bytte varen for dig." at bounding box center [652, 792] width 705 height 88
click at [478, 771] on div "Motley Denim We can exchange the item for you. 14:09 Vi kan bytte varen for dig." at bounding box center [652, 792] width 705 height 88
click at [780, 445] on div "Motley Denim Thank you for letting us know. Seen ✓ 13:59 Tak fordi du lod os vi…" at bounding box center [652, 402] width 705 height 88
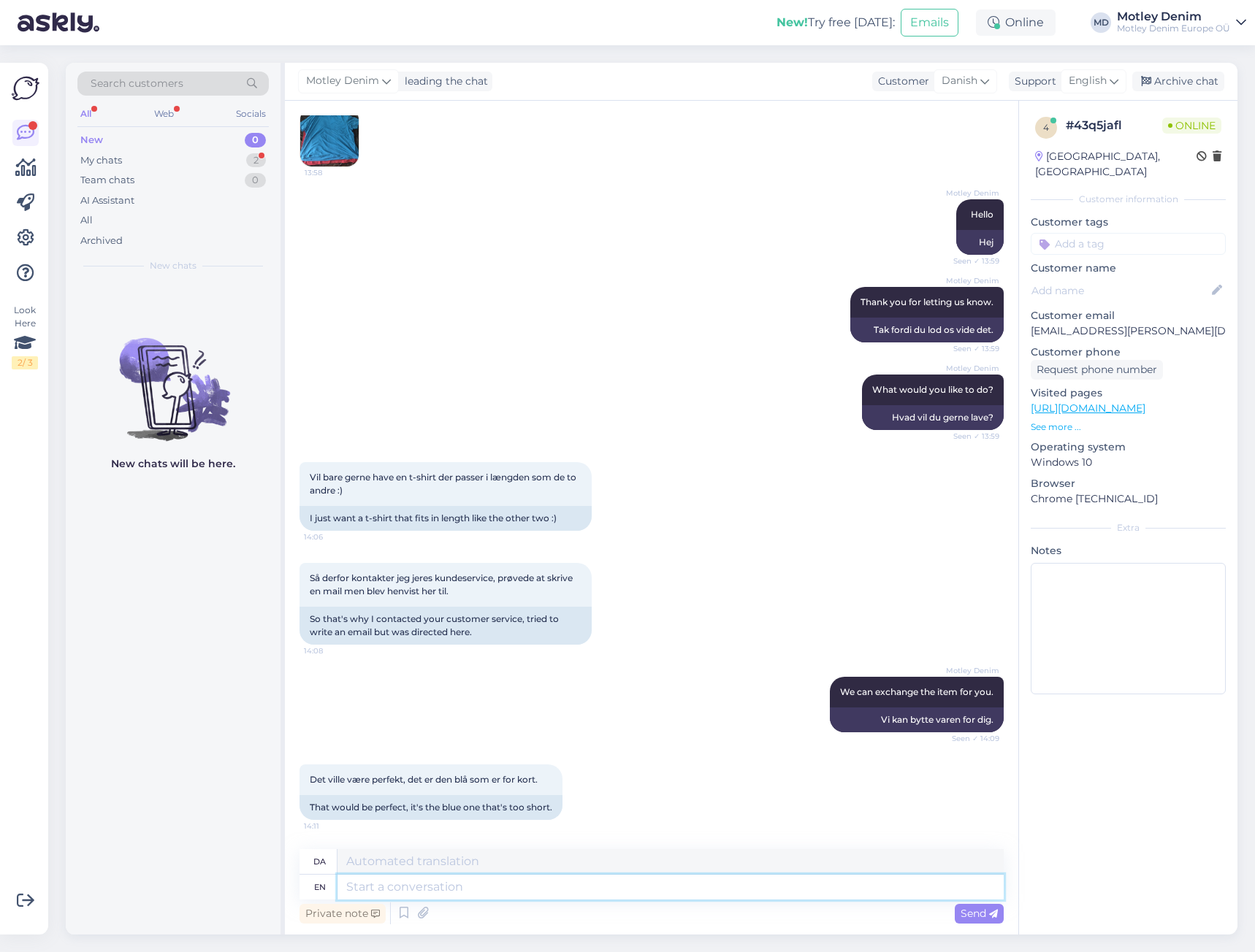
click at [423, 882] on textarea at bounding box center [670, 887] width 667 height 25
click at [572, 896] on textarea at bounding box center [670, 887] width 667 height 25
click at [419, 911] on icon at bounding box center [422, 914] width 20 height 22
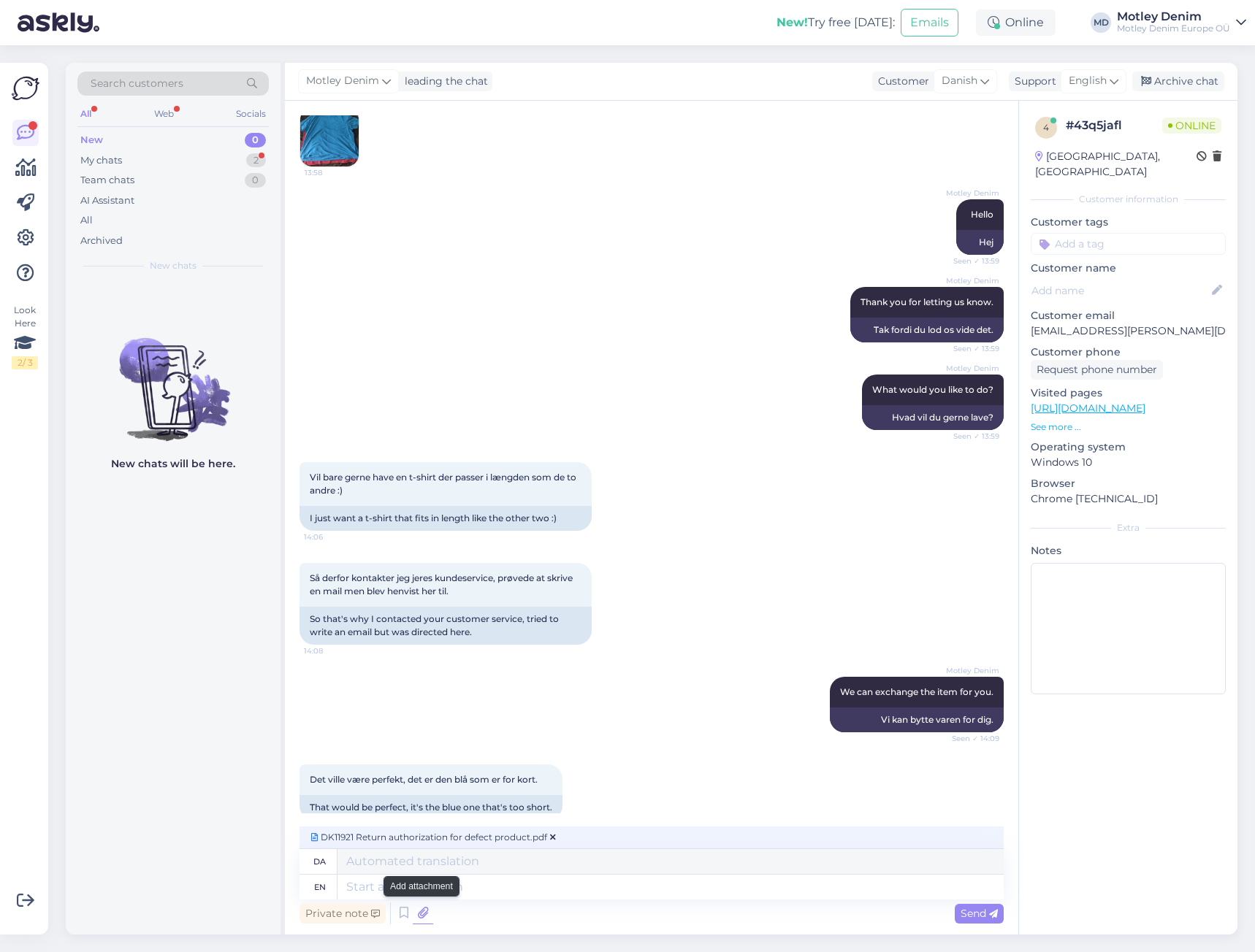
scroll to position [320, 0]
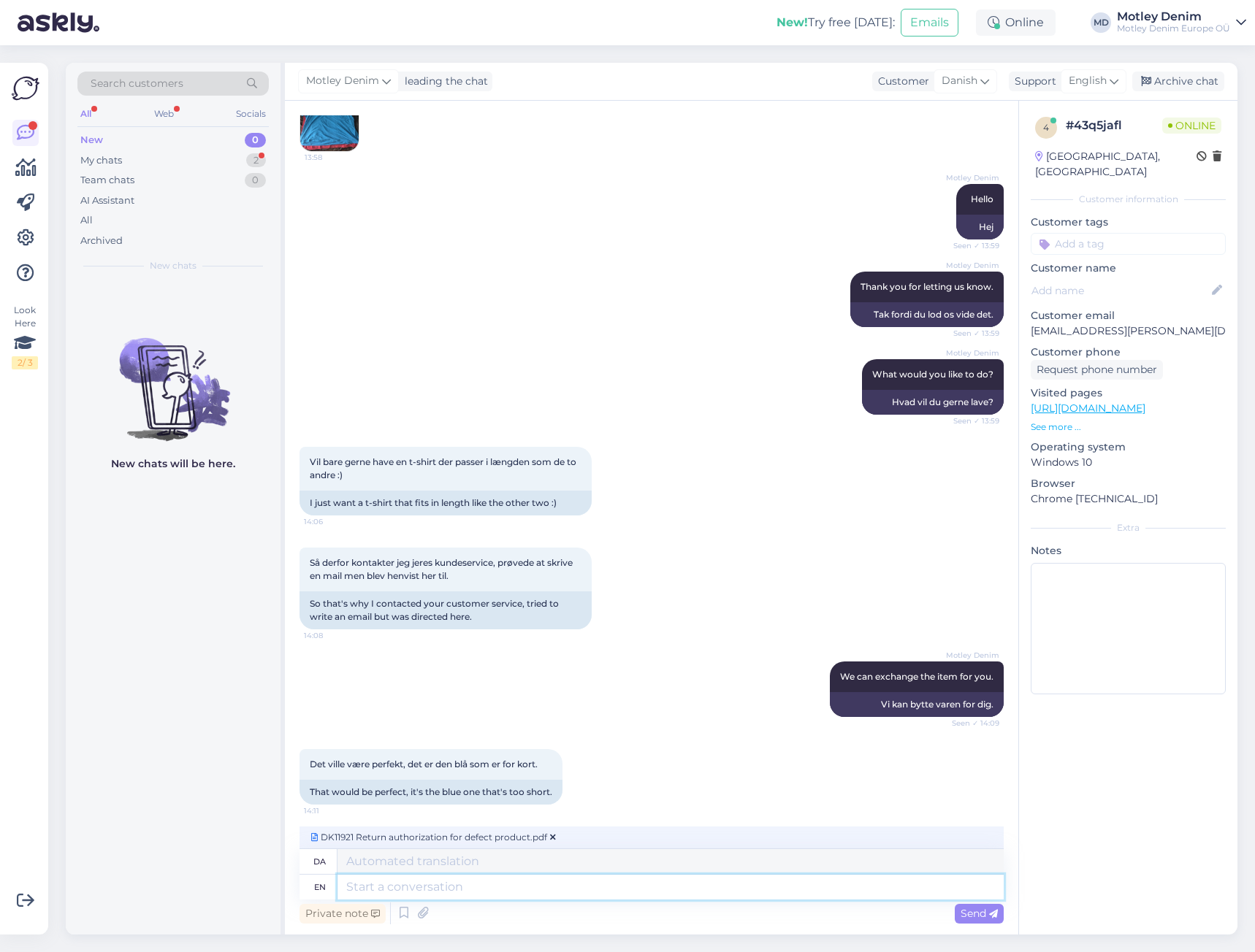
click at [525, 888] on textarea at bounding box center [670, 887] width 667 height 25
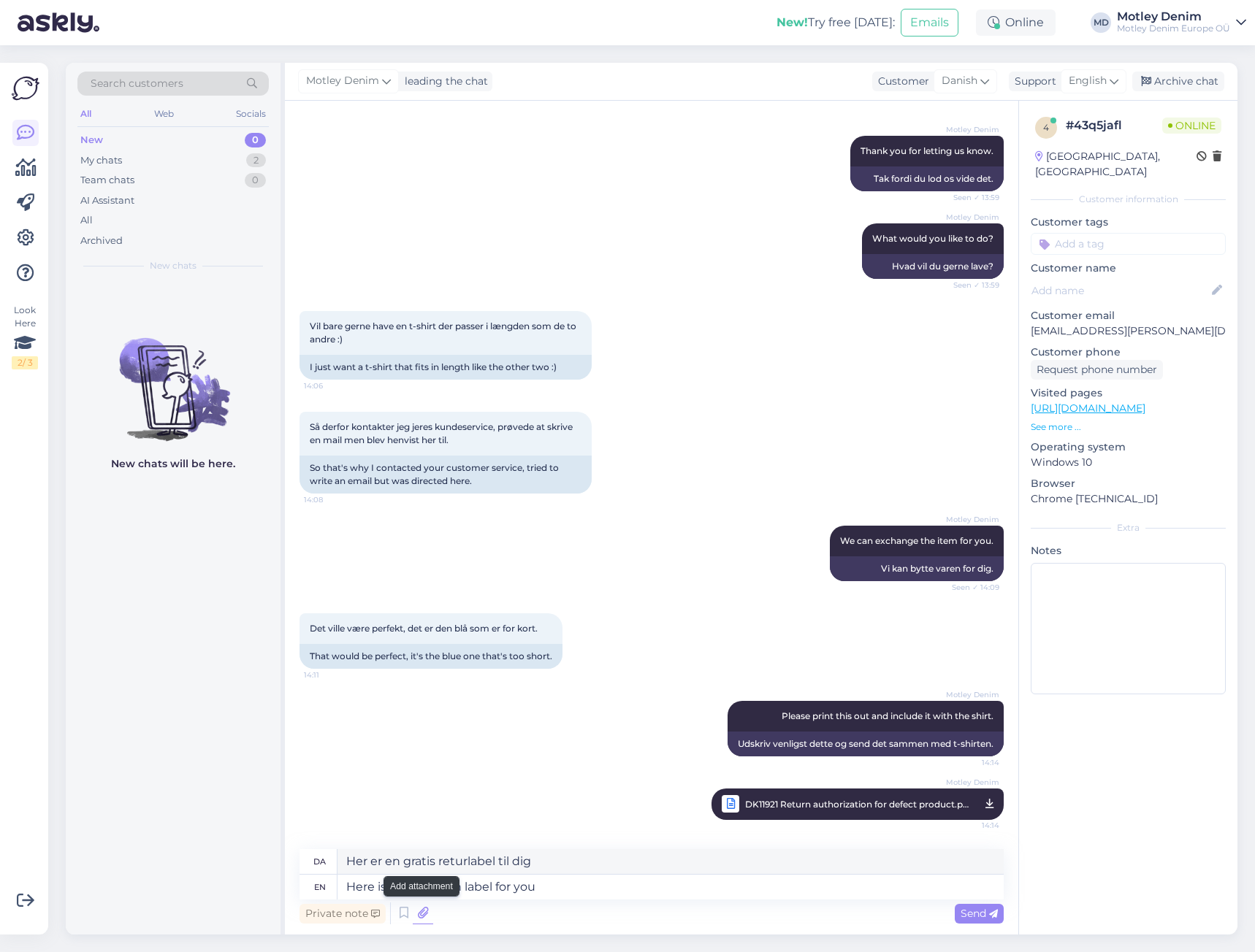
click at [415, 913] on icon at bounding box center [422, 914] width 20 height 22
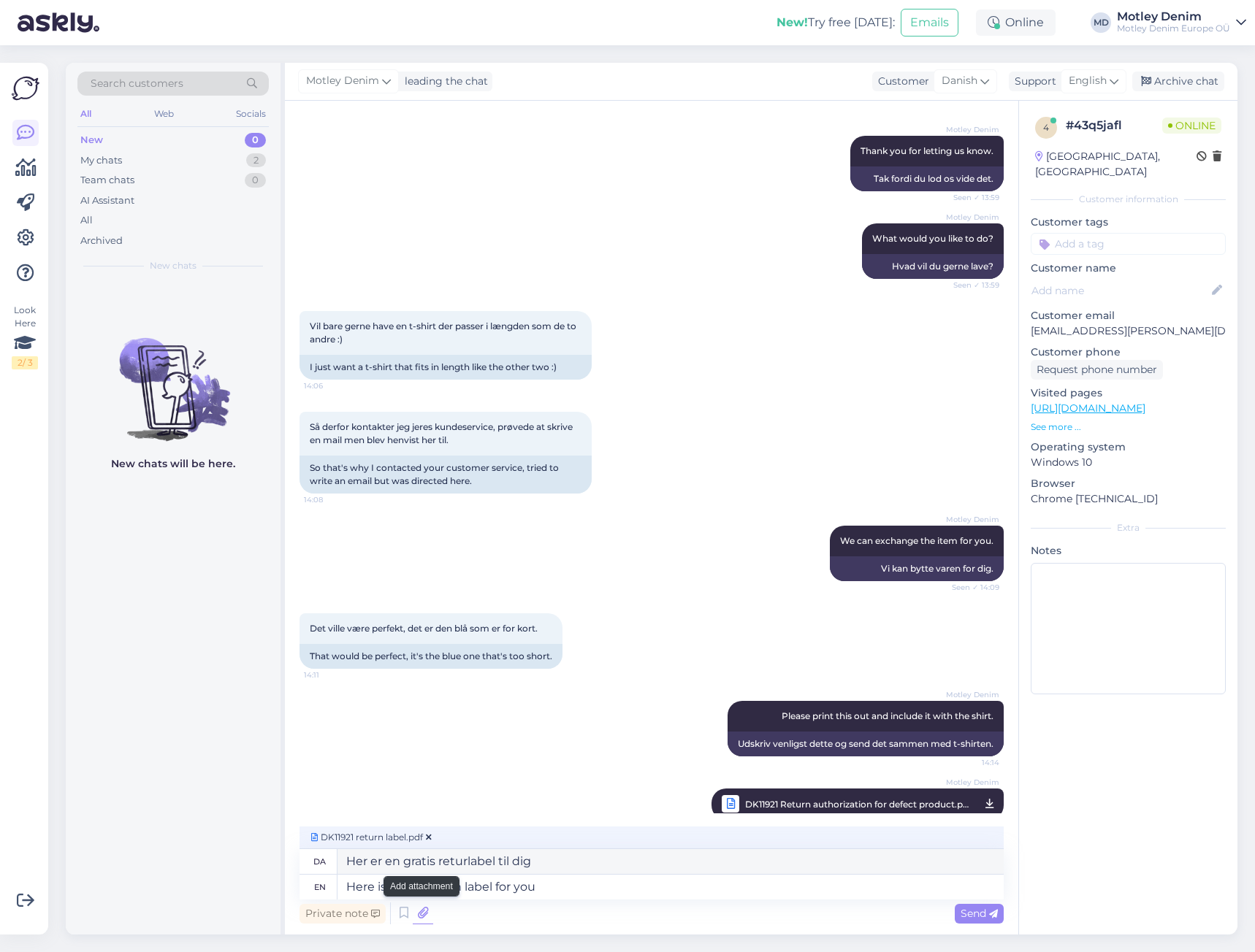
scroll to position [478, 0]
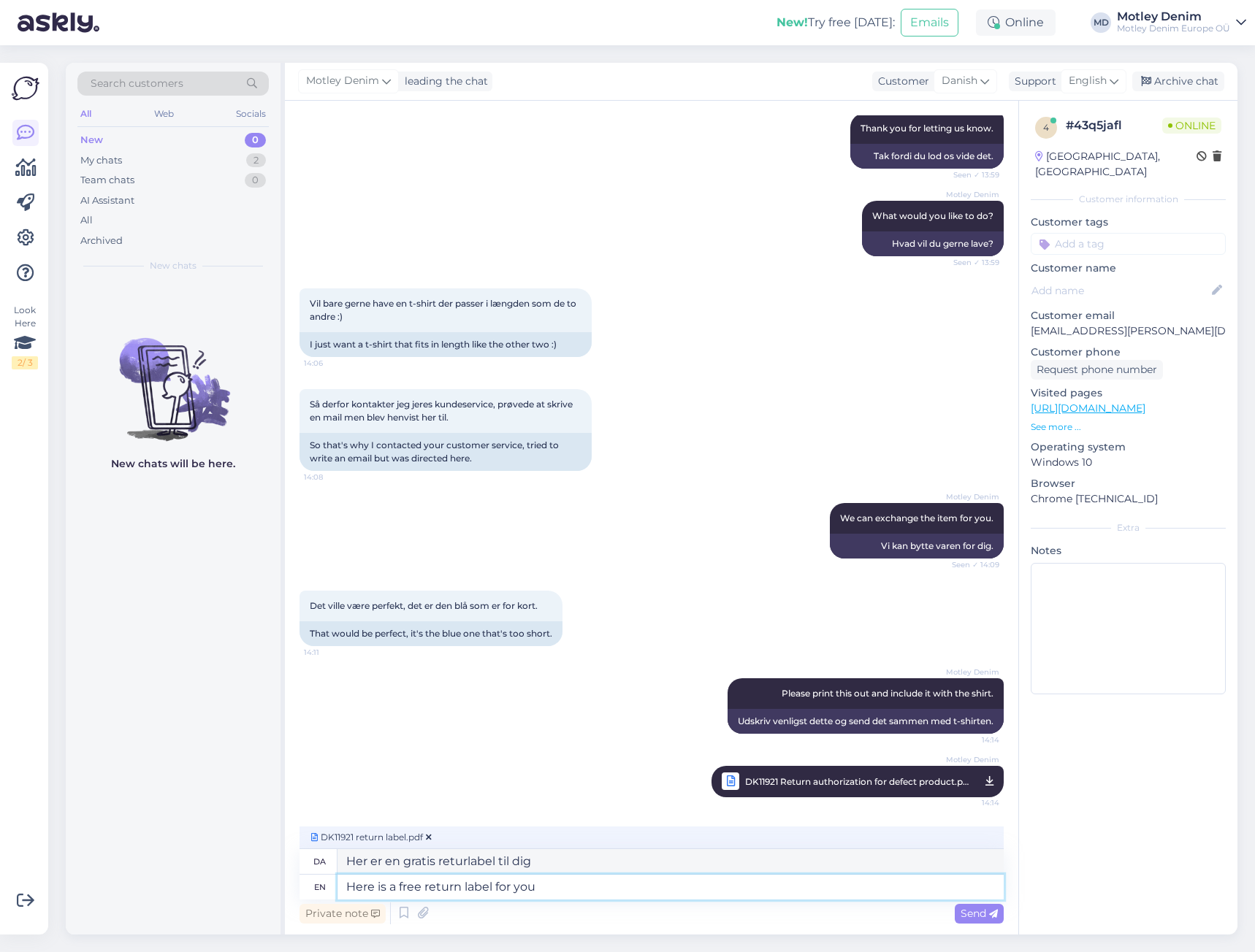
click at [589, 899] on textarea "Here is a free return label for you" at bounding box center [670, 887] width 667 height 25
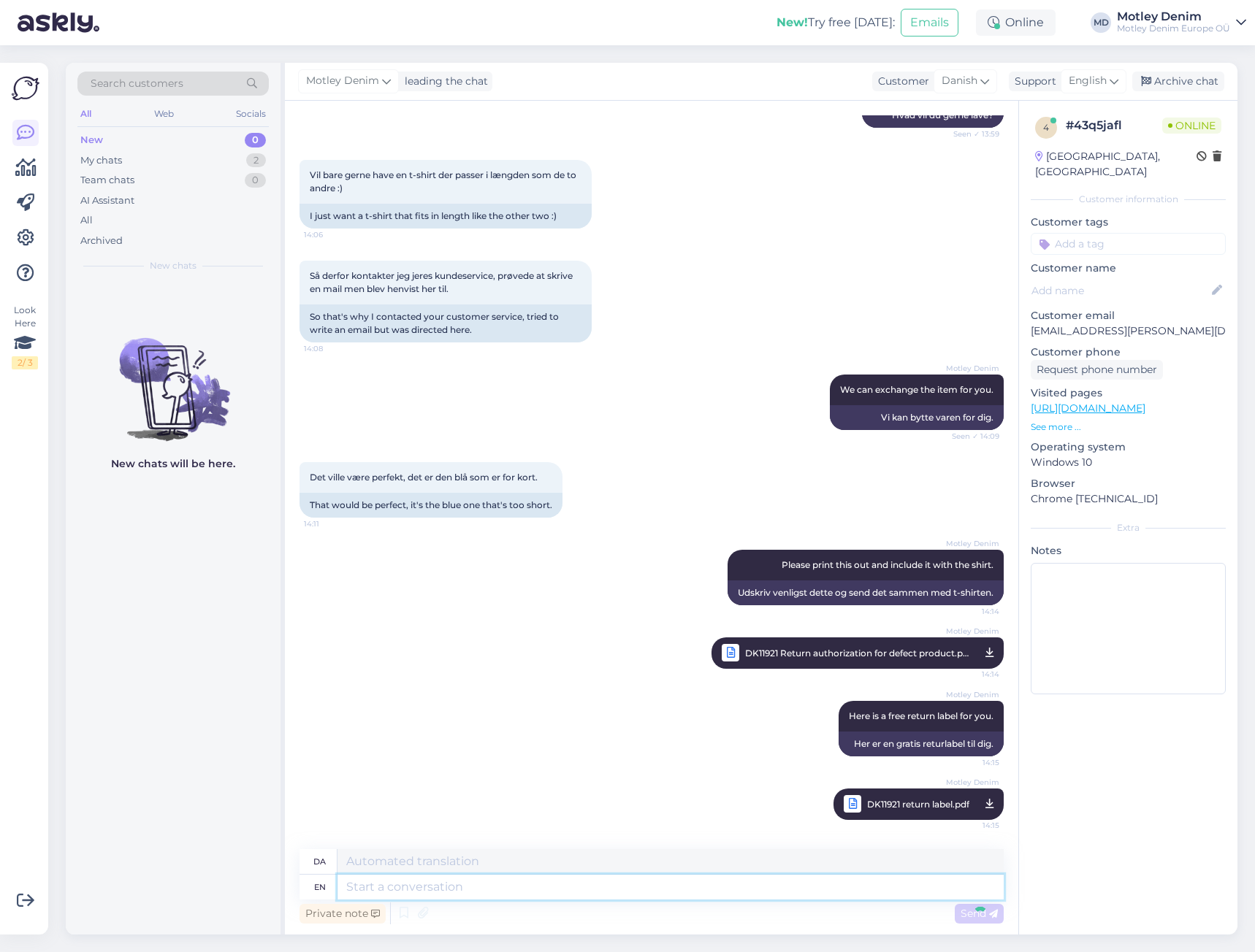
scroll to position [721, 0]
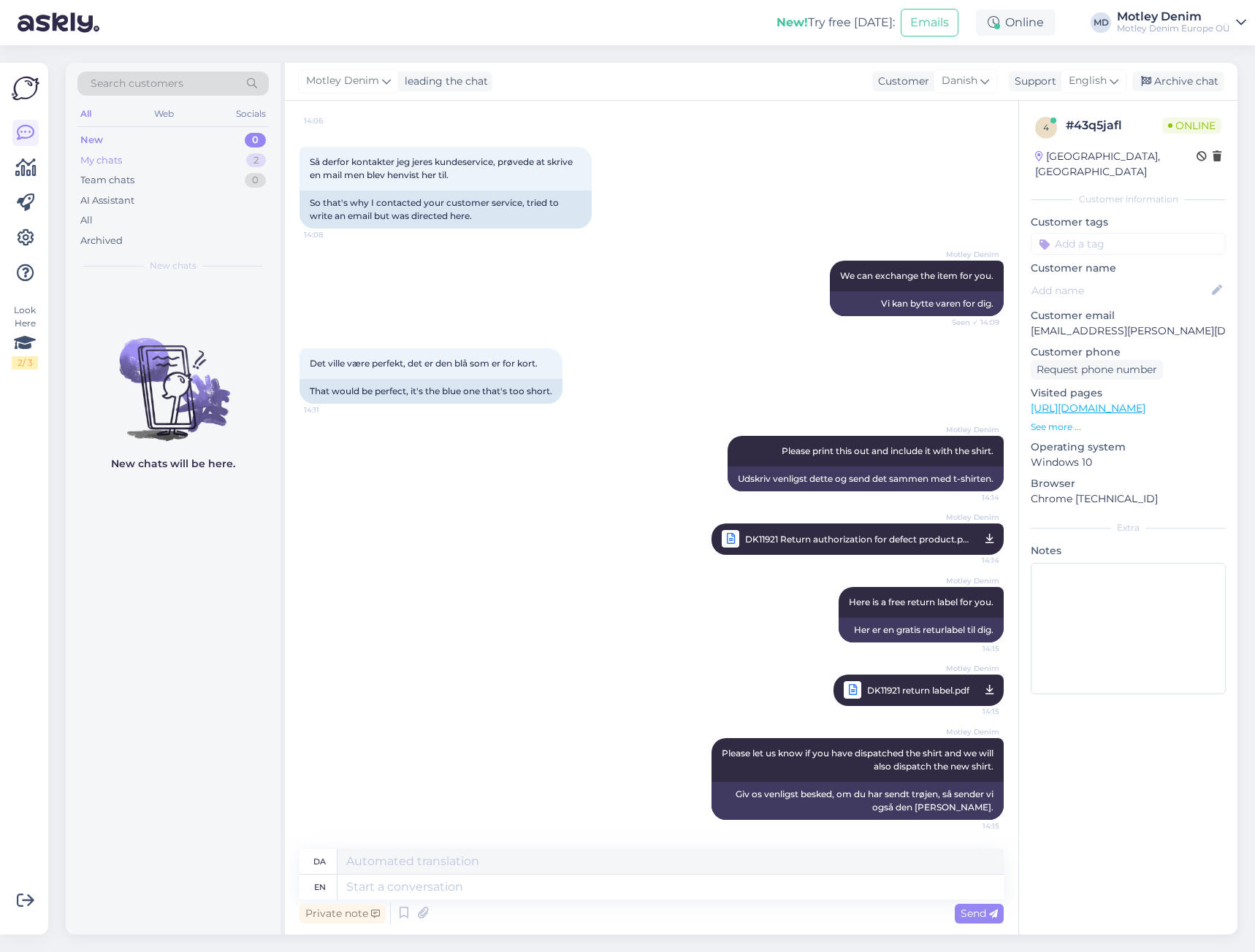
click at [225, 163] on div "My chats 2" at bounding box center [173, 161] width 192 height 20
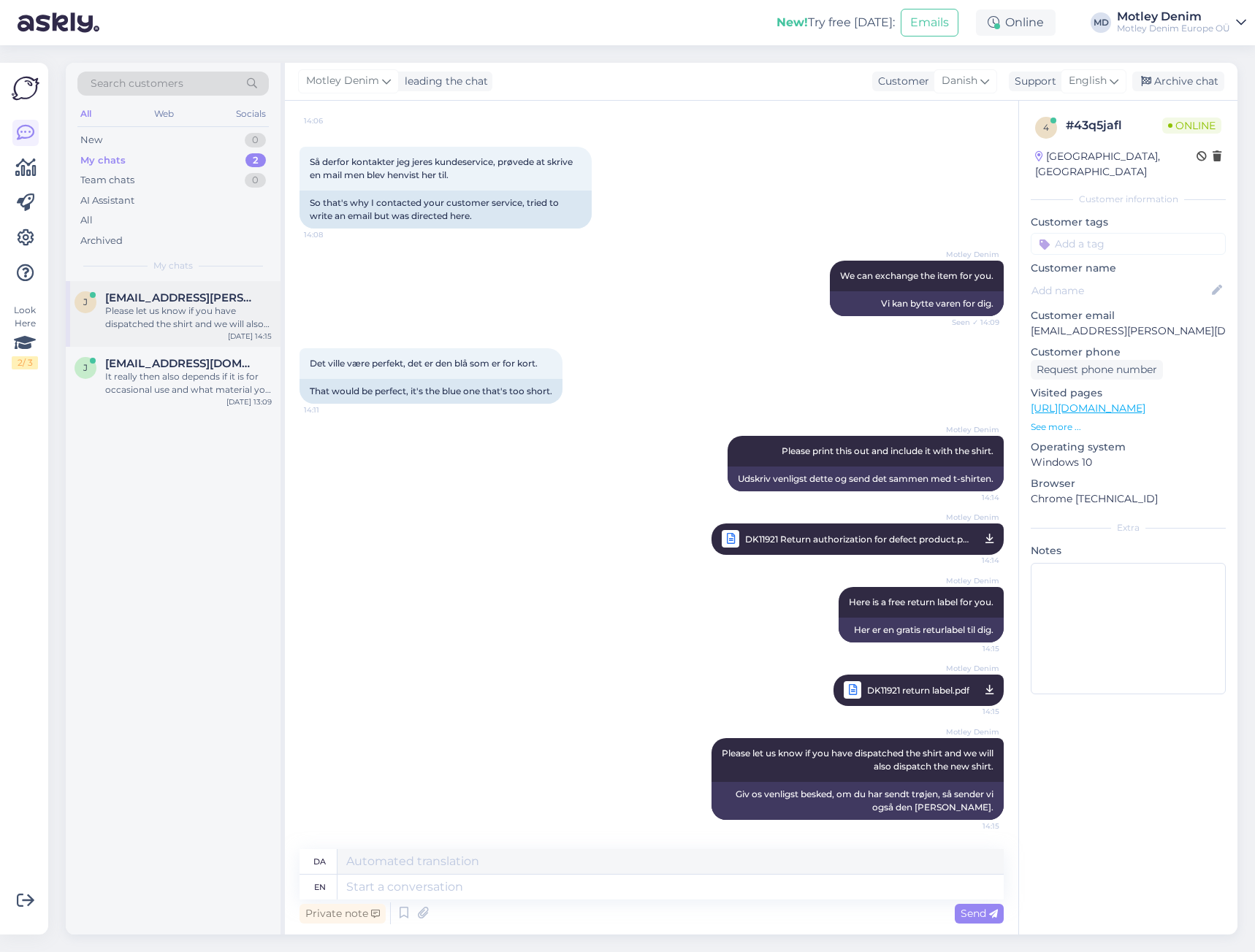
click at [201, 316] on div "Please let us know if you have dispatched the shirt and we will also dispatch t…" at bounding box center [189, 318] width 167 height 27
click at [200, 385] on div "It really then also depends if it is for occasional use and what material you w…" at bounding box center [189, 383] width 167 height 27
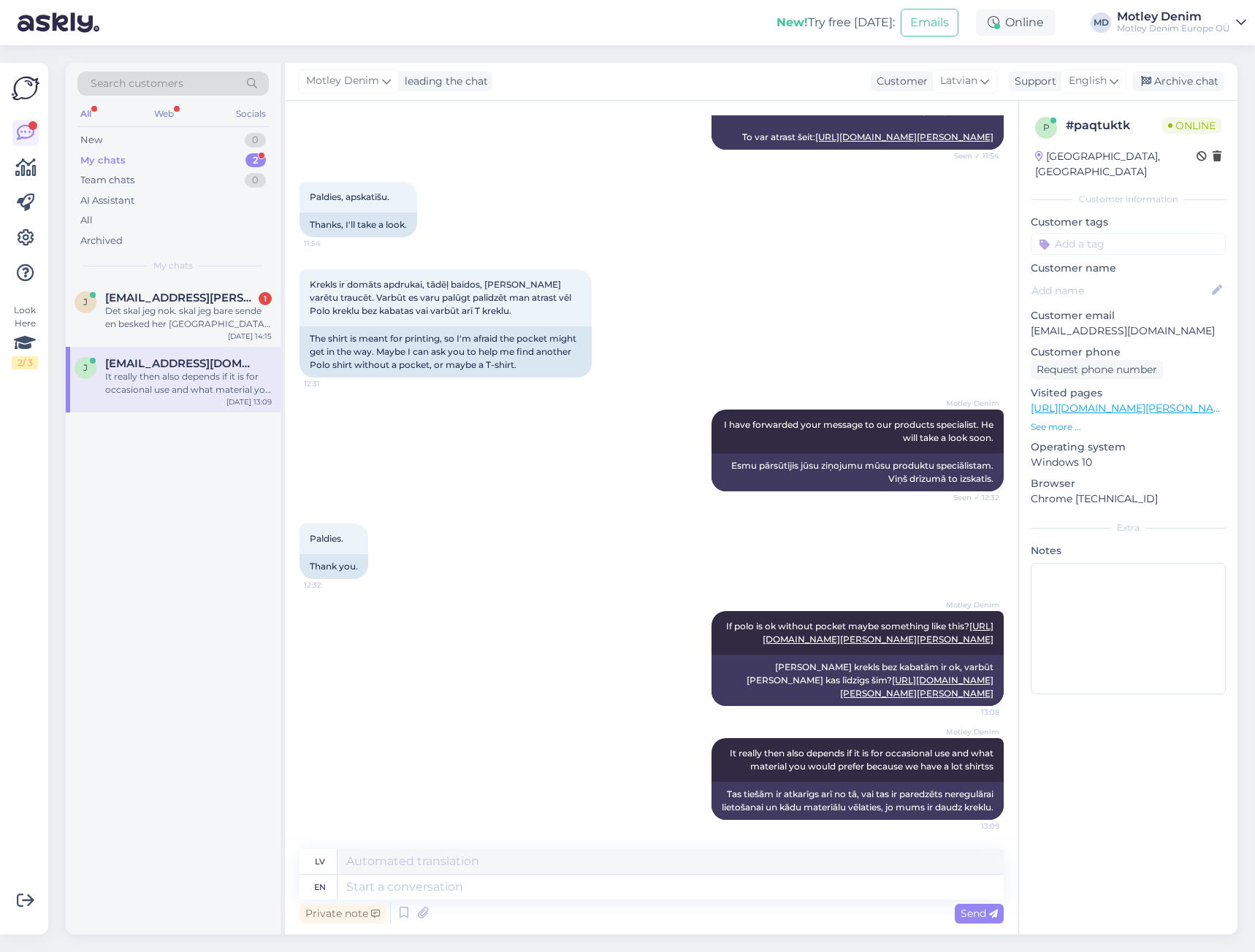
scroll to position [808, 0]
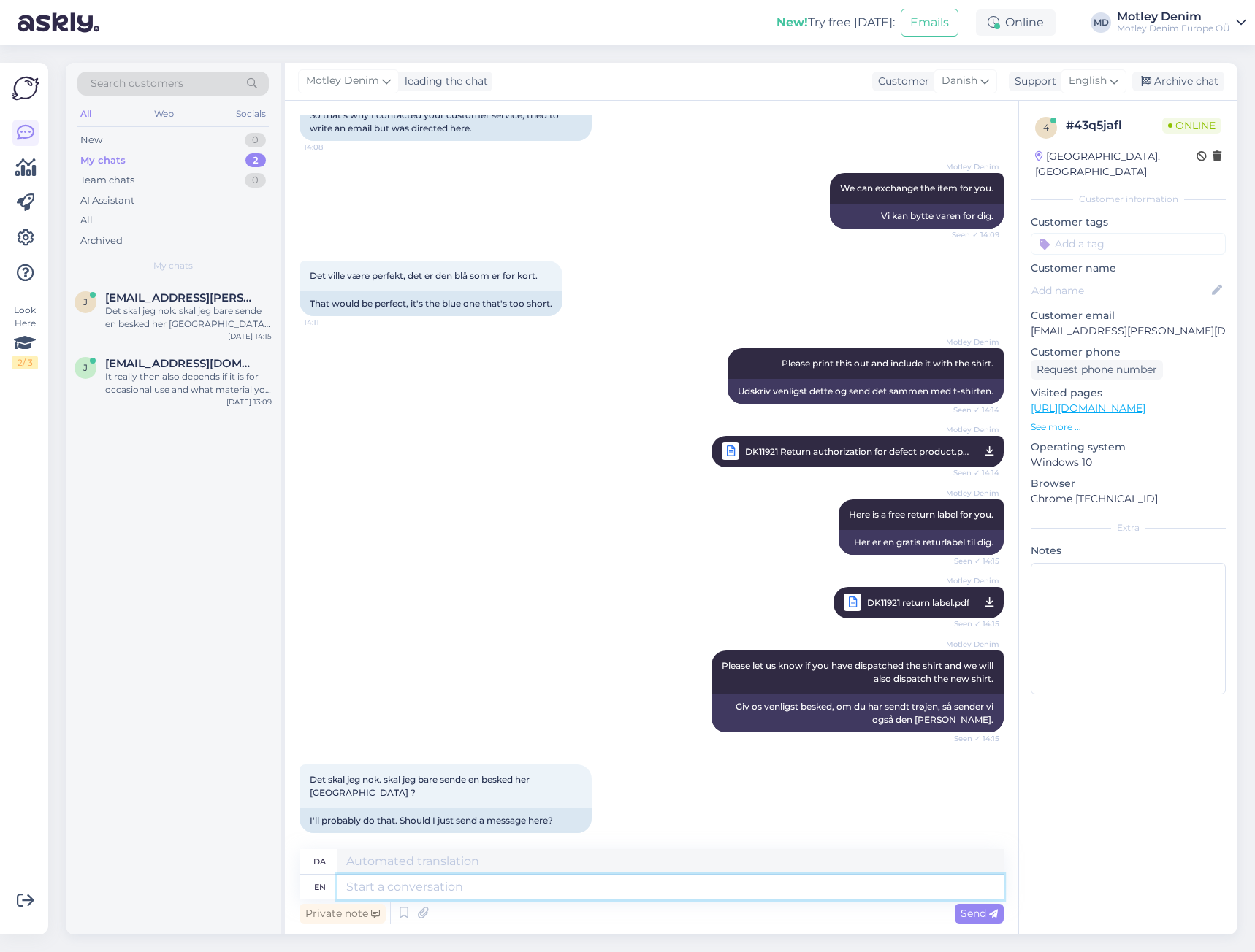
drag, startPoint x: 391, startPoint y: 884, endPoint x: 403, endPoint y: 879, distance: 13.0
click at [391, 884] on textarea at bounding box center [670, 887] width 667 height 25
click at [397, 884] on textarea at bounding box center [670, 887] width 667 height 25
click at [537, 891] on textarea at bounding box center [670, 887] width 667 height 25
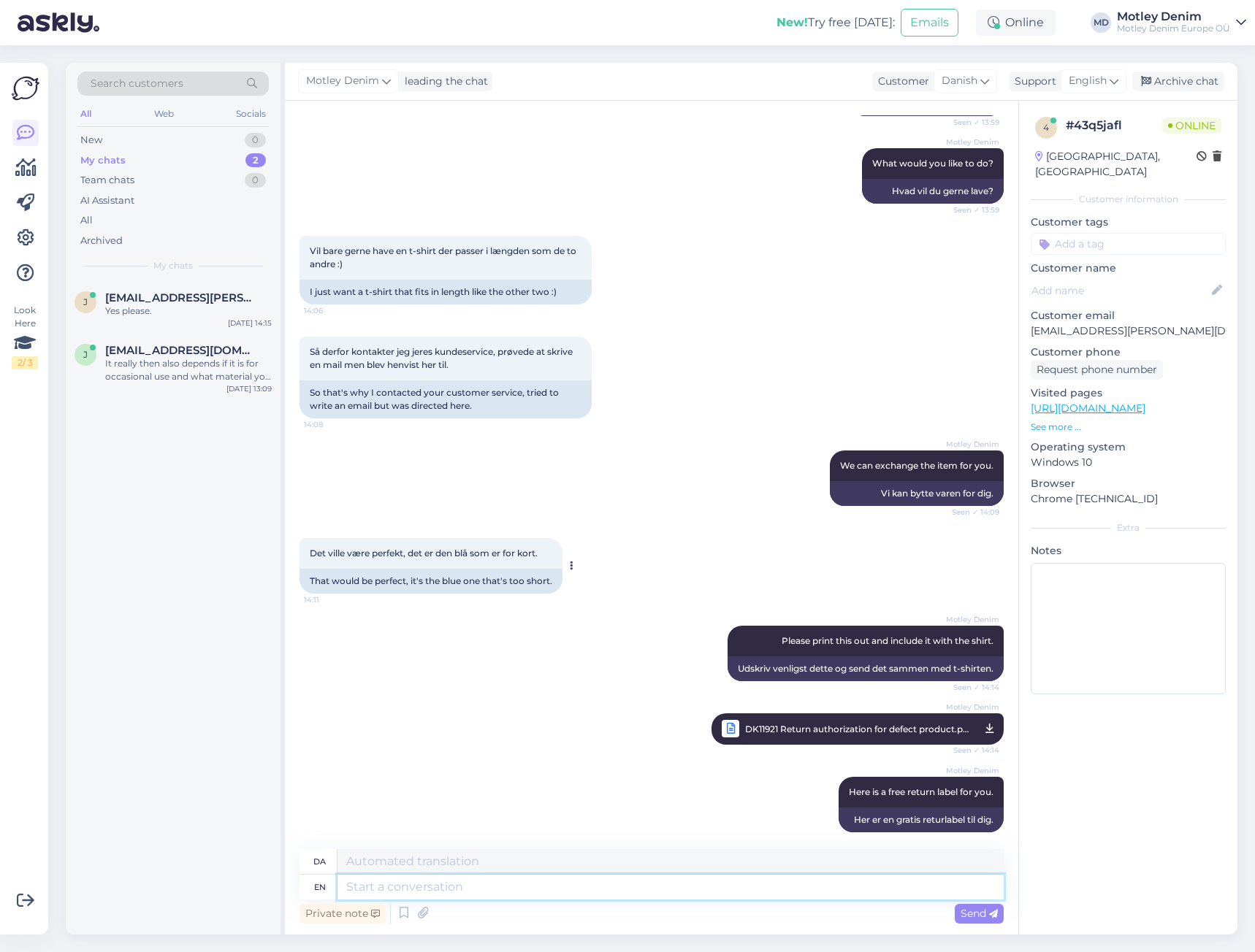
scroll to position [896, 0]
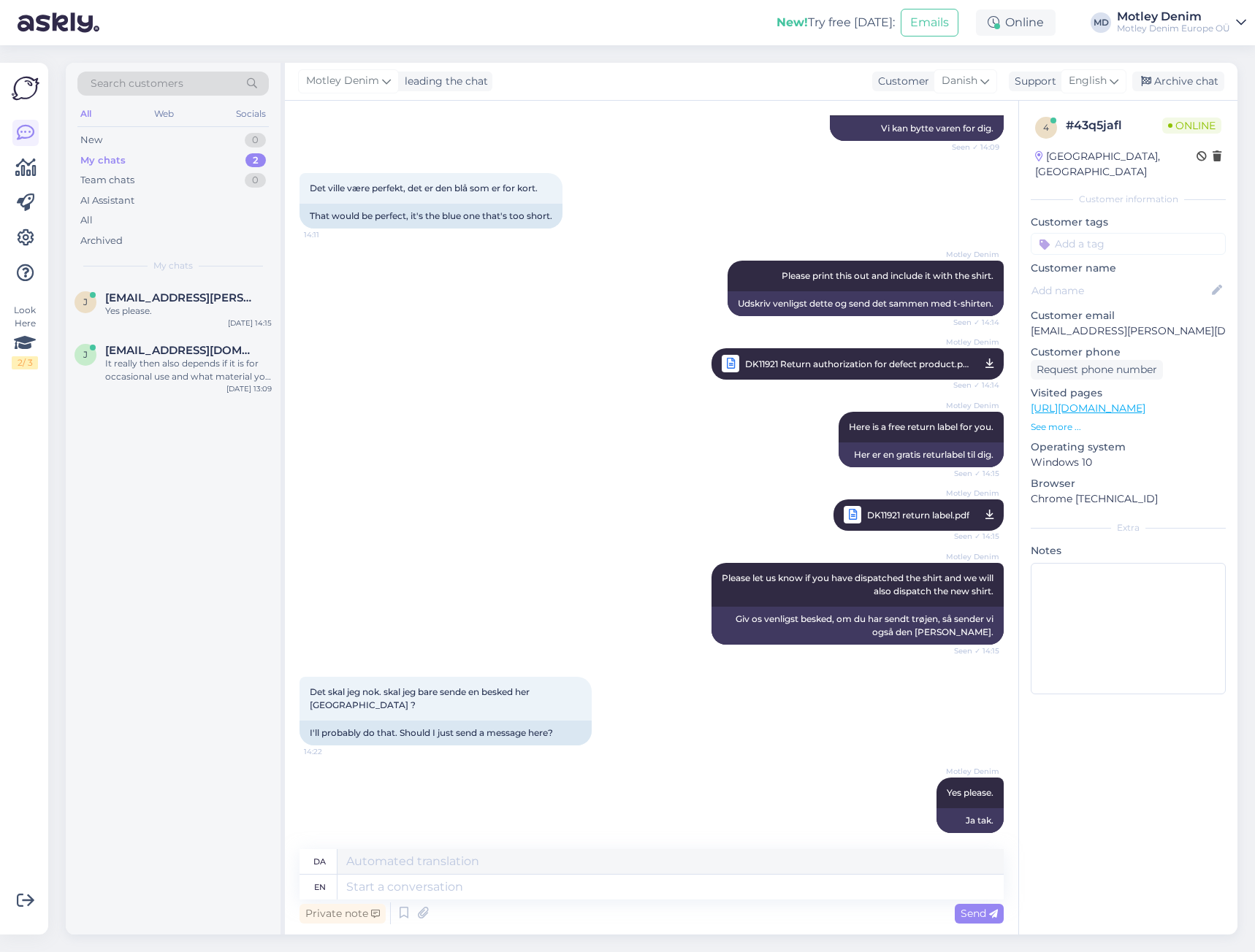
click at [575, 552] on div "Motley Denim Please let us know if you have dispatched the shirt and we will al…" at bounding box center [652, 604] width 705 height 114
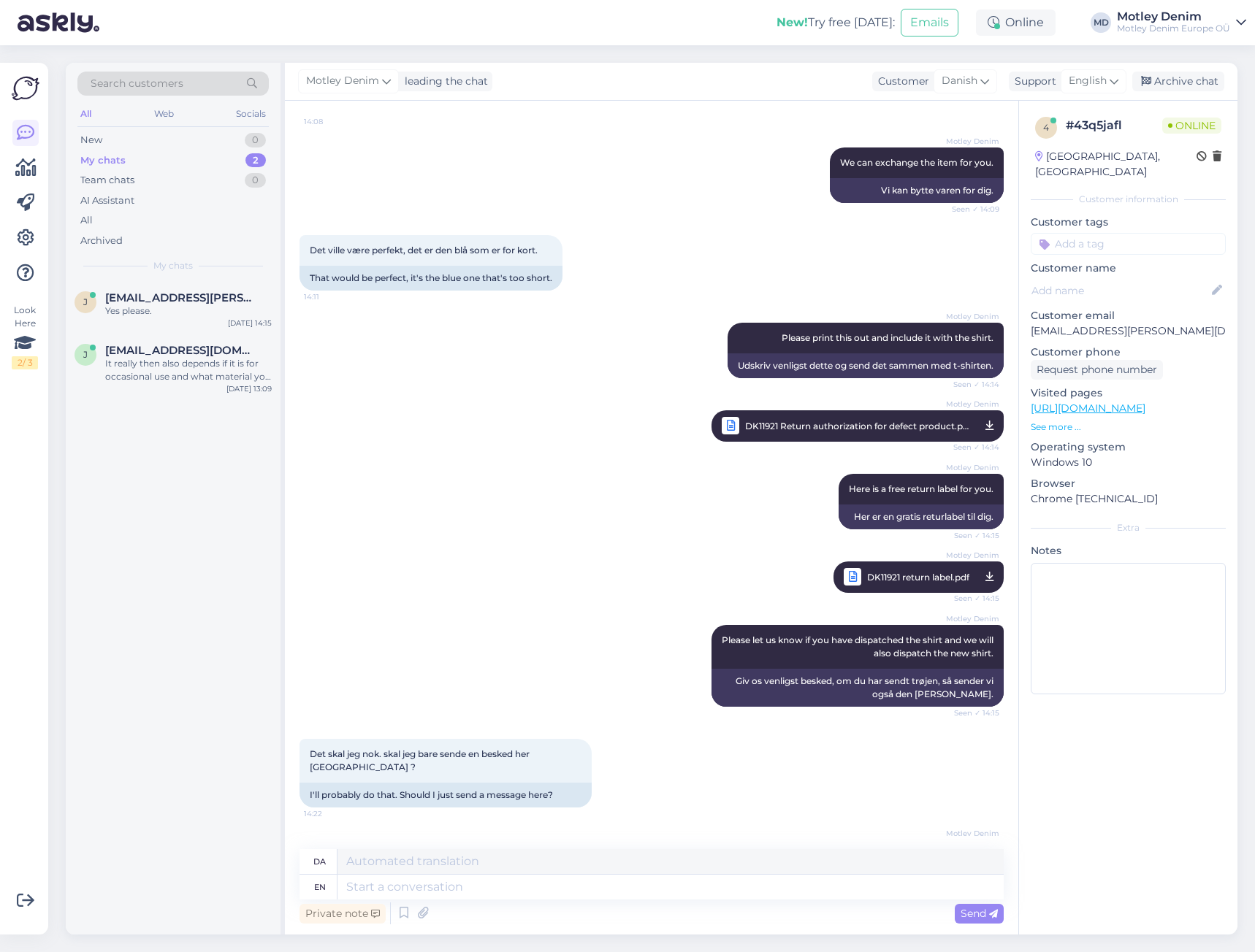
scroll to position [750, 0]
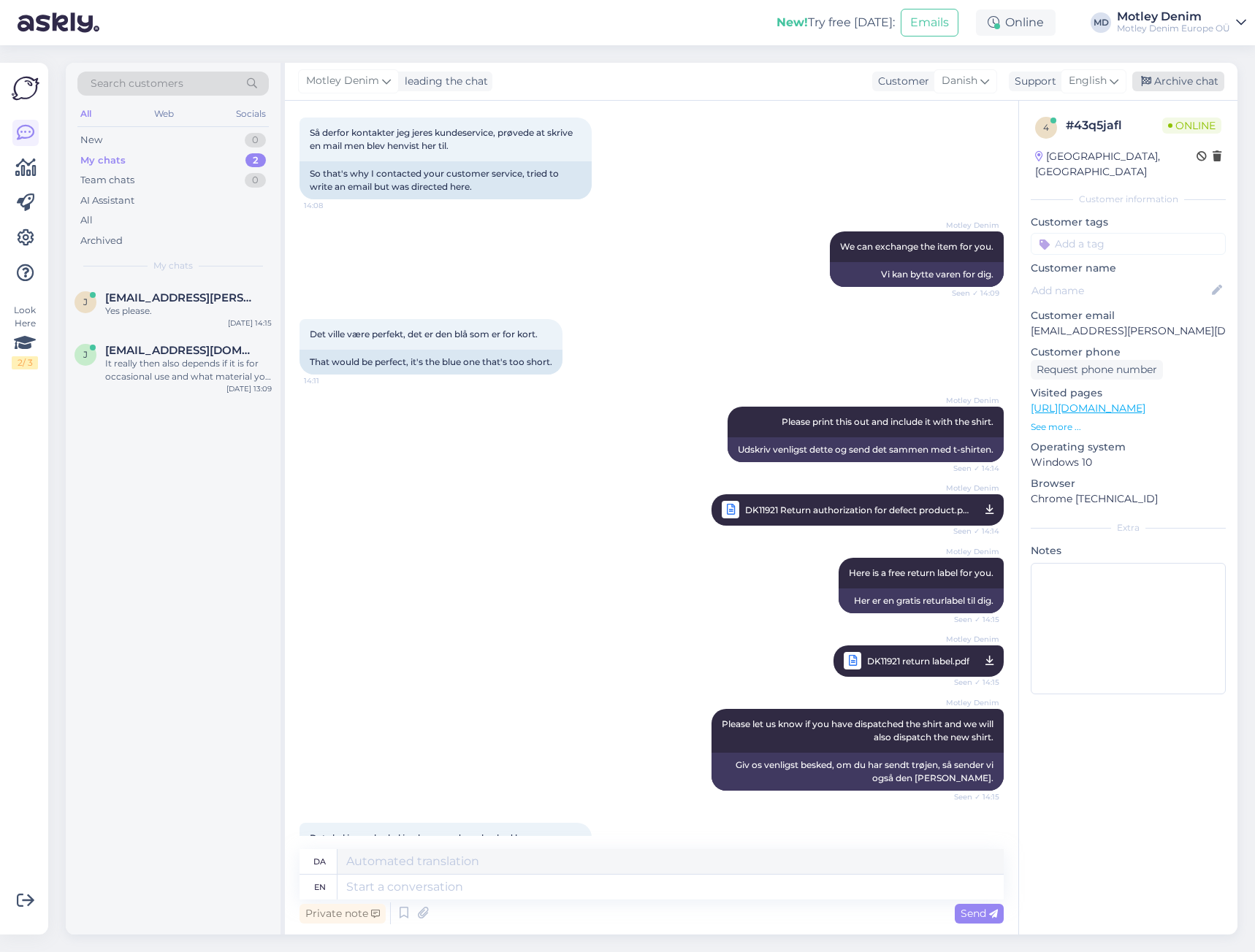
click at [1186, 86] on div "Archive chat" at bounding box center [1179, 82] width 92 height 20
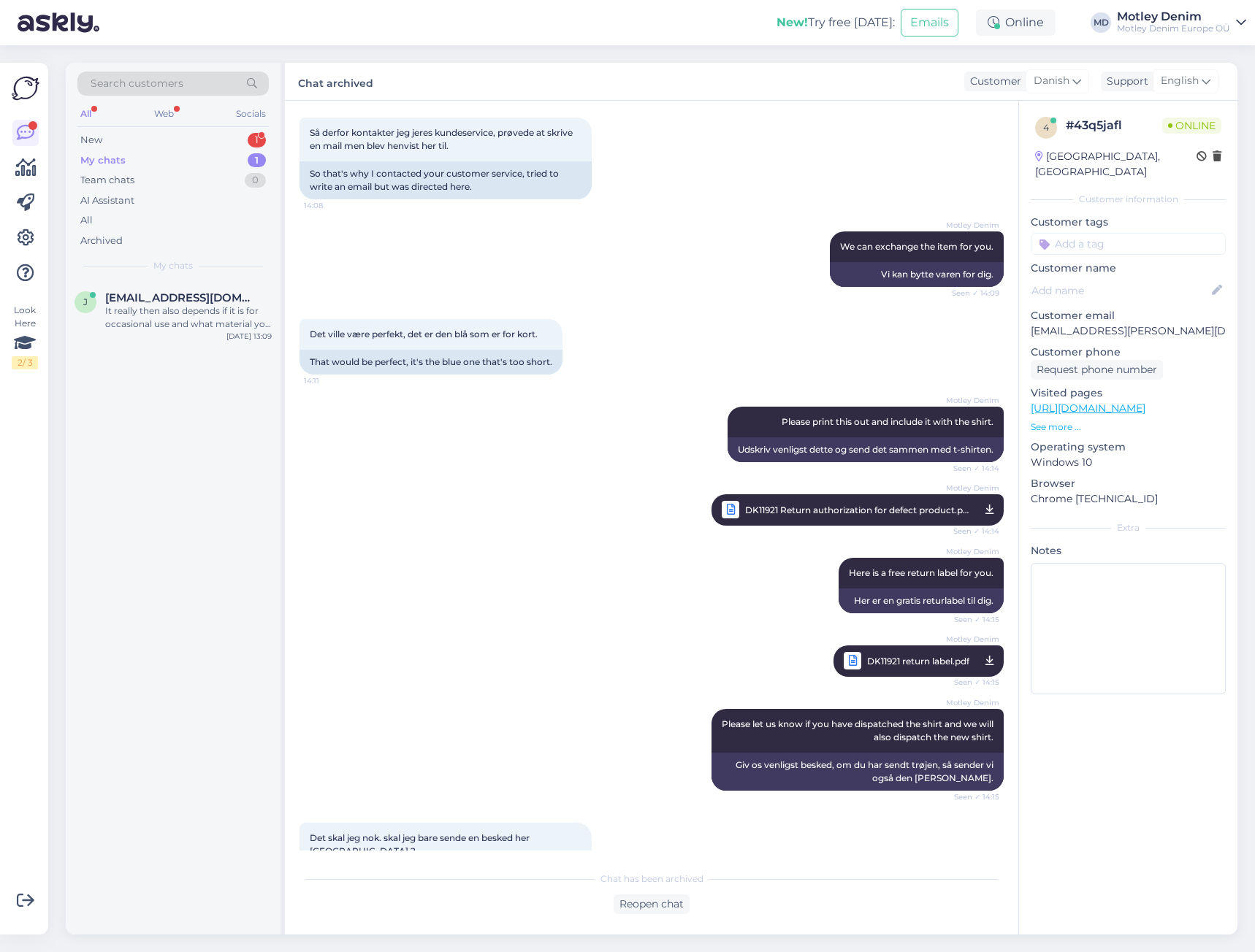
scroll to position [0, 0]
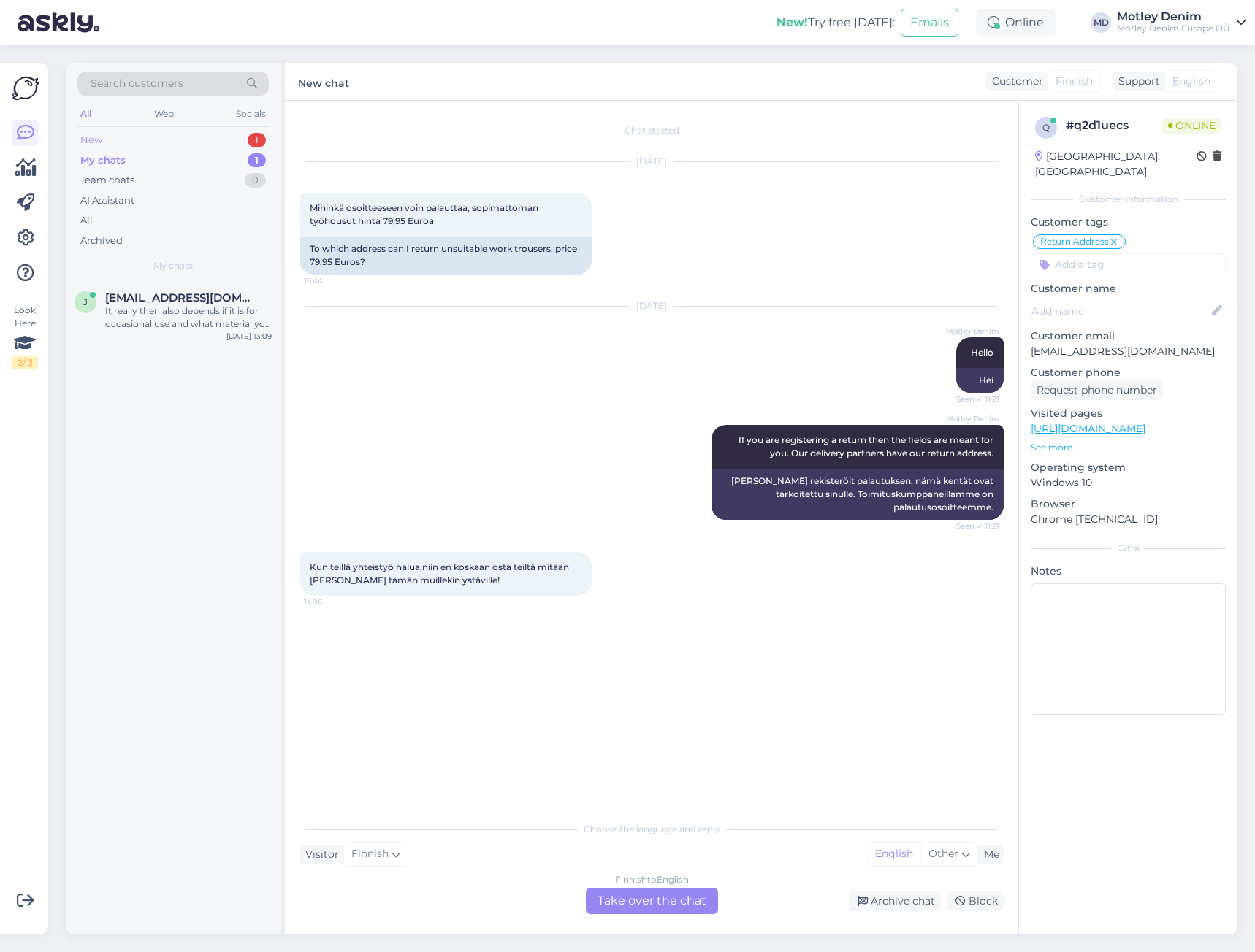
click at [211, 132] on div "New 1" at bounding box center [173, 140] width 192 height 20
click at [201, 305] on div "Kun teillä yhteistyö halua,niin en koskaan osta teiltä mitään Kerron tämän muil…" at bounding box center [189, 318] width 167 height 27
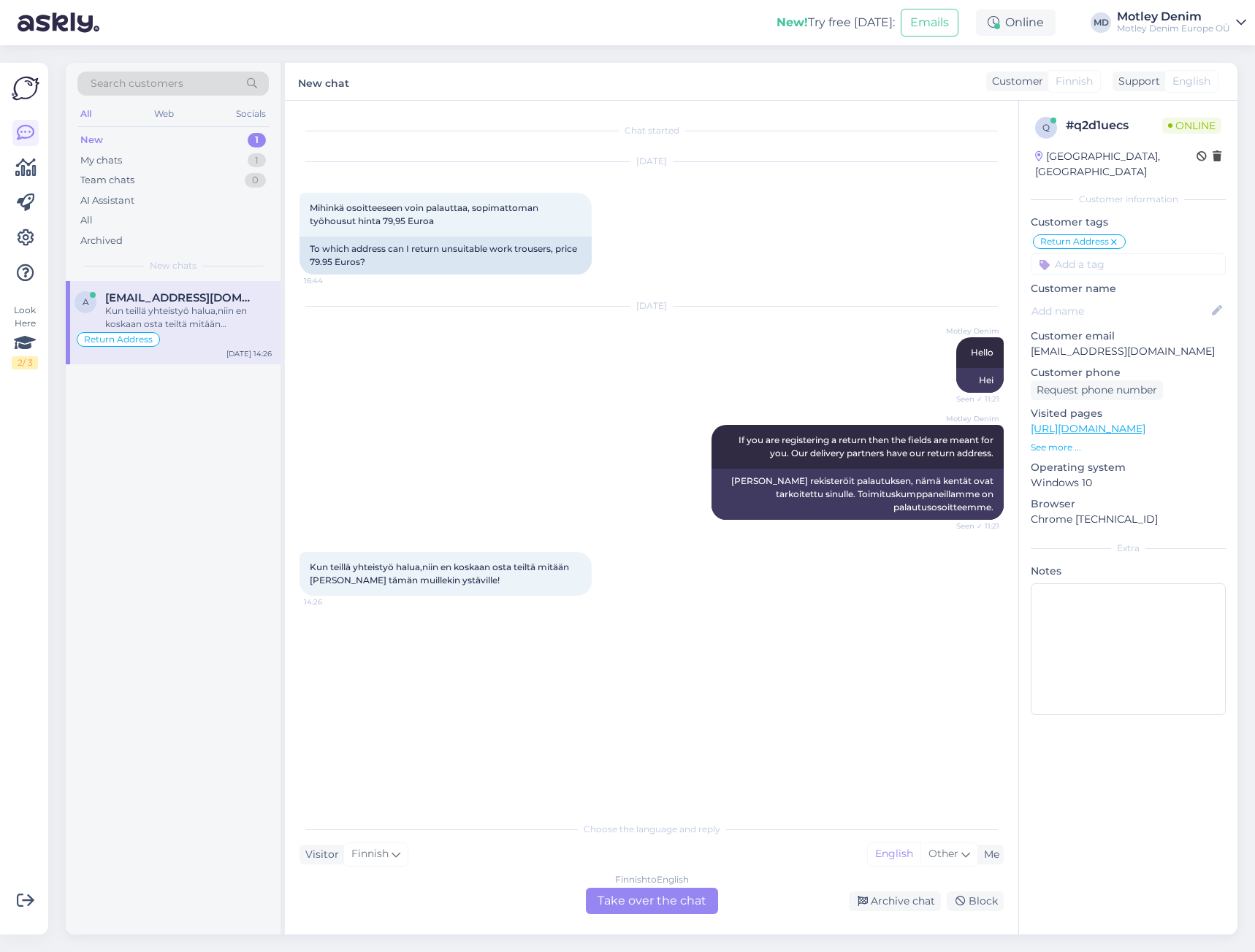
click at [667, 899] on div "Finnish to English Take over the chat" at bounding box center [651, 901] width 132 height 27
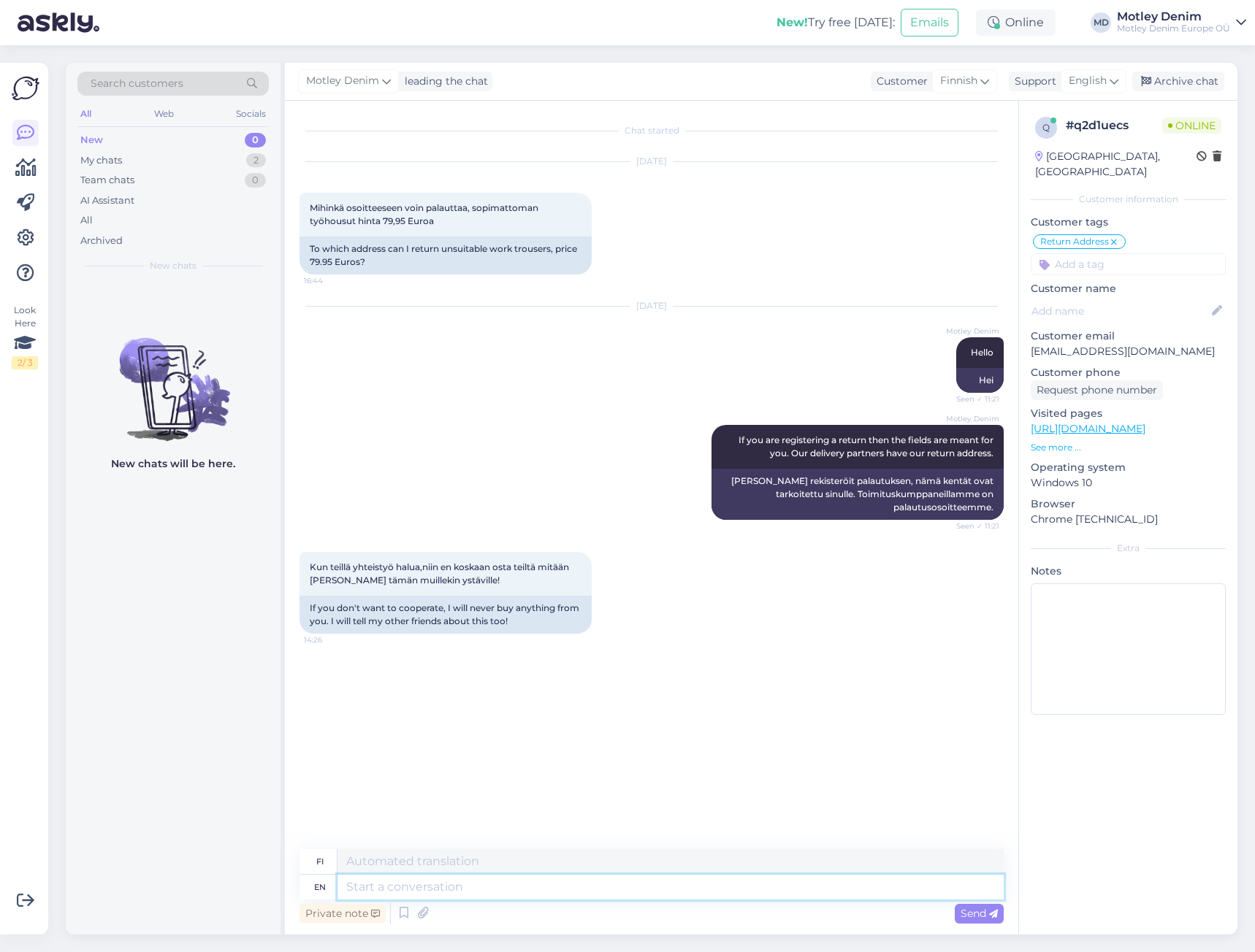
click at [518, 898] on textarea at bounding box center [670, 887] width 667 height 25
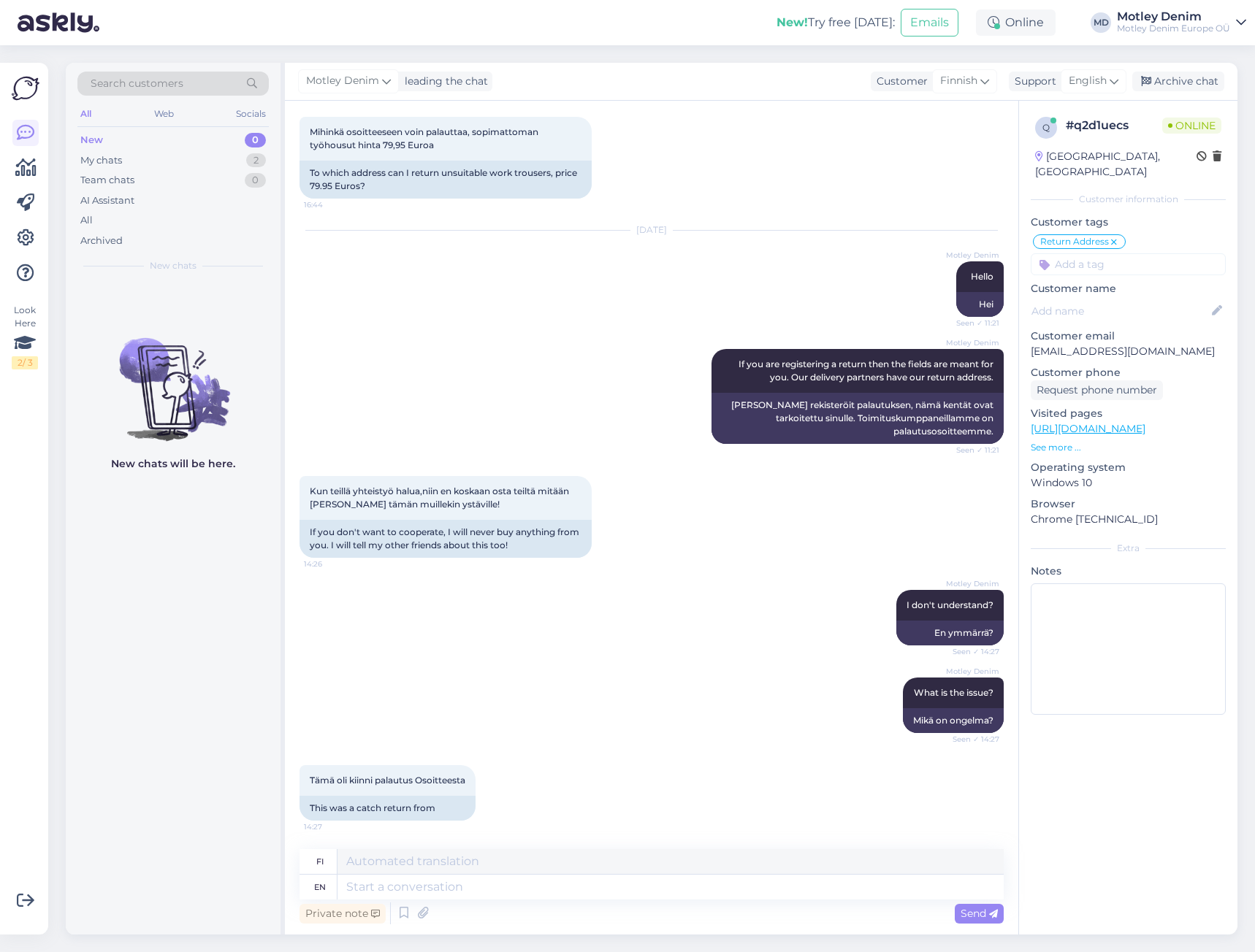
scroll to position [76, 0]
click at [316, 780] on span "Tämä oli kiinni palautus Osoitteesta" at bounding box center [387, 780] width 155 height 11
drag, startPoint x: 316, startPoint y: 780, endPoint x: 454, endPoint y: 778, distance: 138.0
click at [454, 778] on span "Tämä oli kiinni palautus Osoitteesta" at bounding box center [387, 780] width 155 height 11
copy div "Tämä oli kiinni palautus Osoitteesta 14:27"
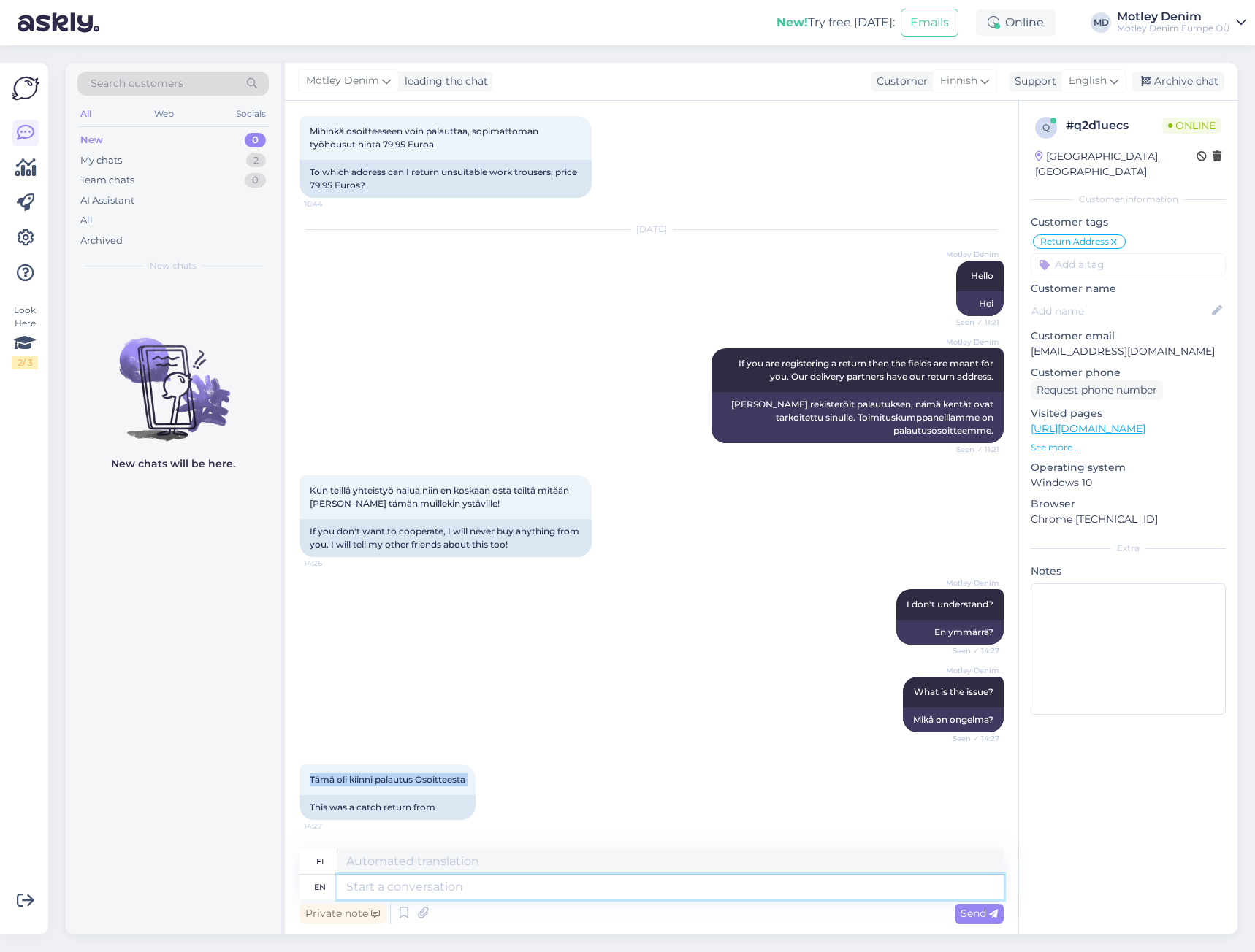
click at [543, 892] on textarea at bounding box center [670, 887] width 667 height 25
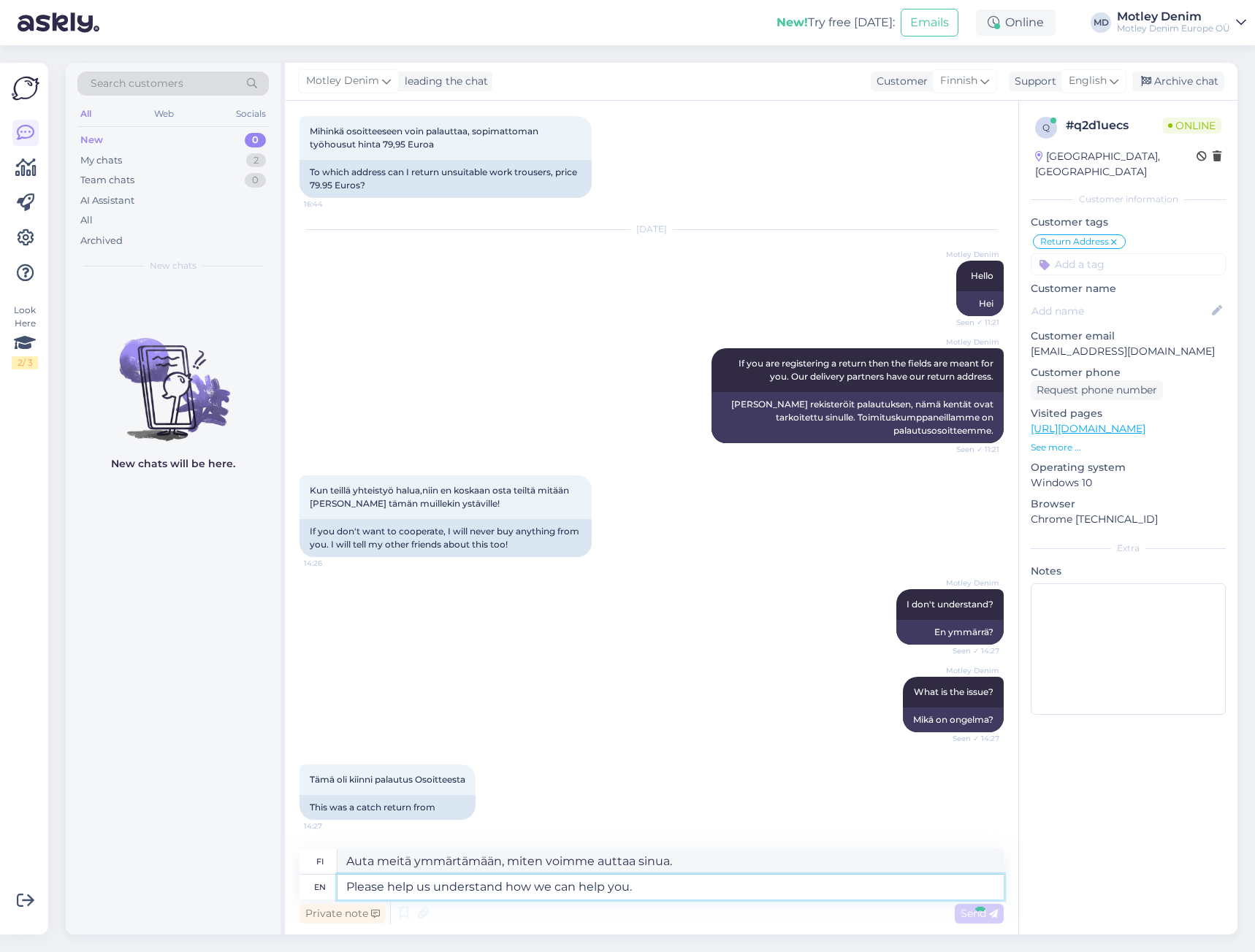
scroll to position [164, 0]
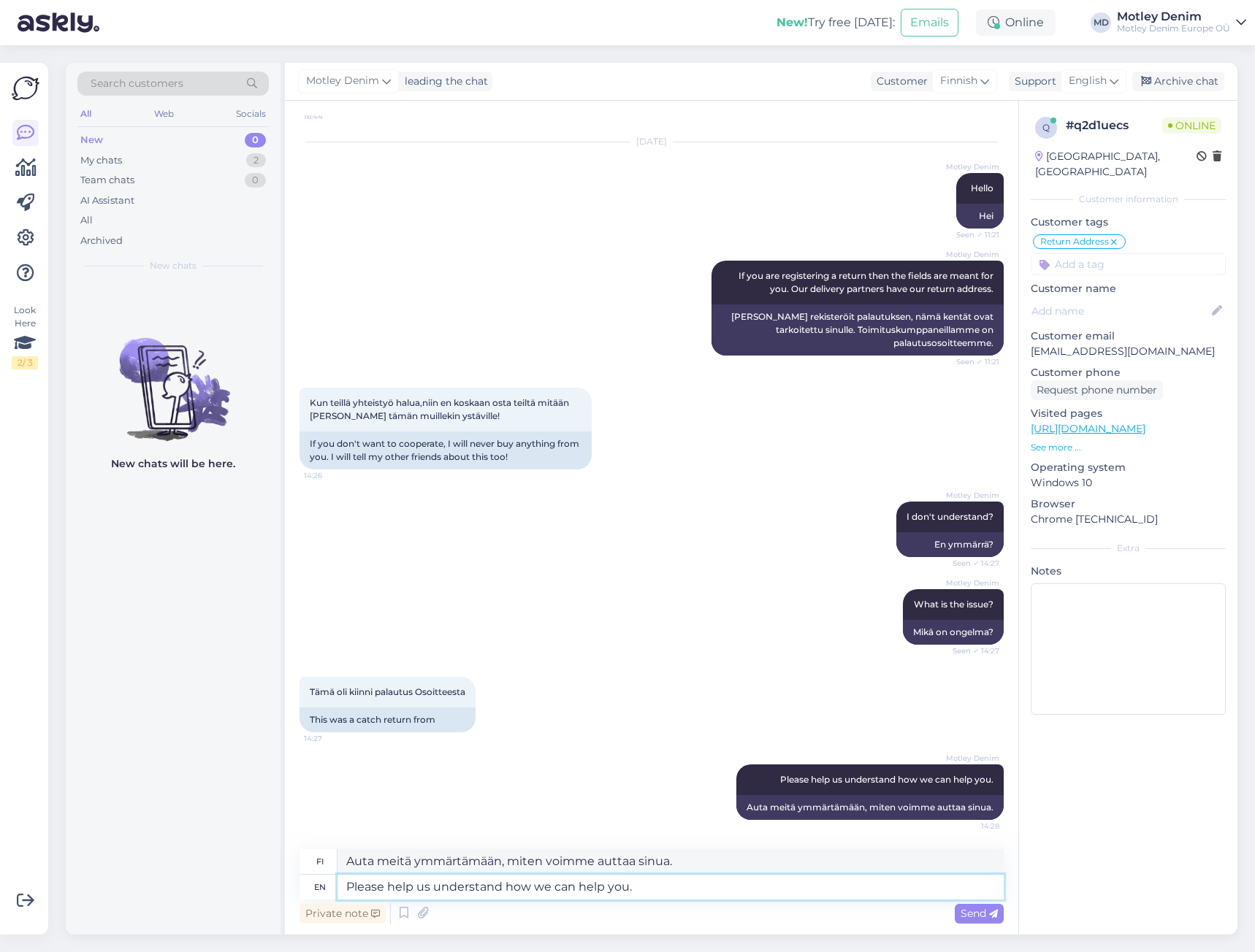
click at [683, 881] on textarea "Please help us understand how we can help you." at bounding box center [670, 887] width 667 height 25
click at [770, 696] on div "Tämä oli kiinni palautus Osoitteesta 14:27 This was a catch return from" at bounding box center [652, 704] width 705 height 88
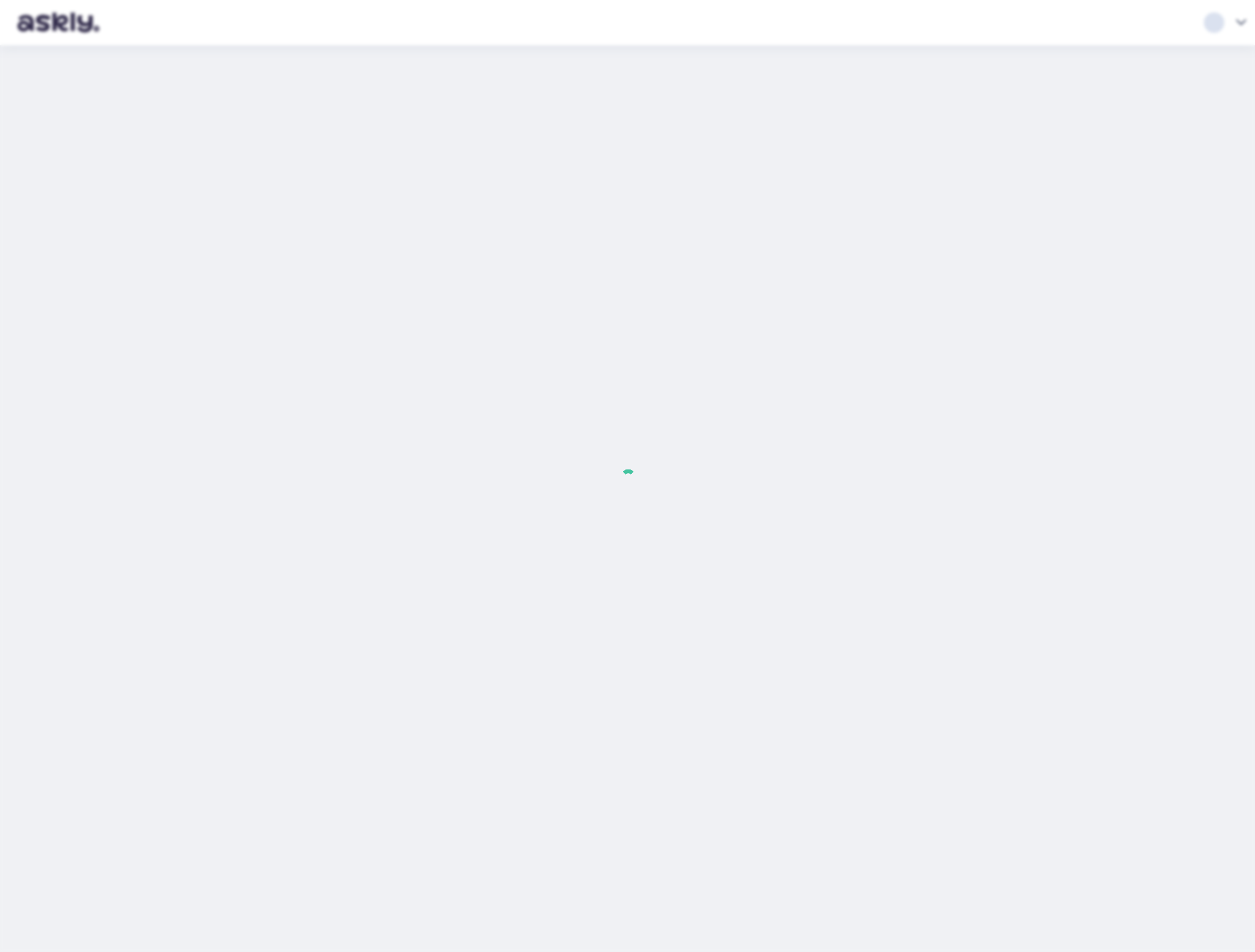
click at [72, 20] on div at bounding box center [628, 476] width 1255 height 952
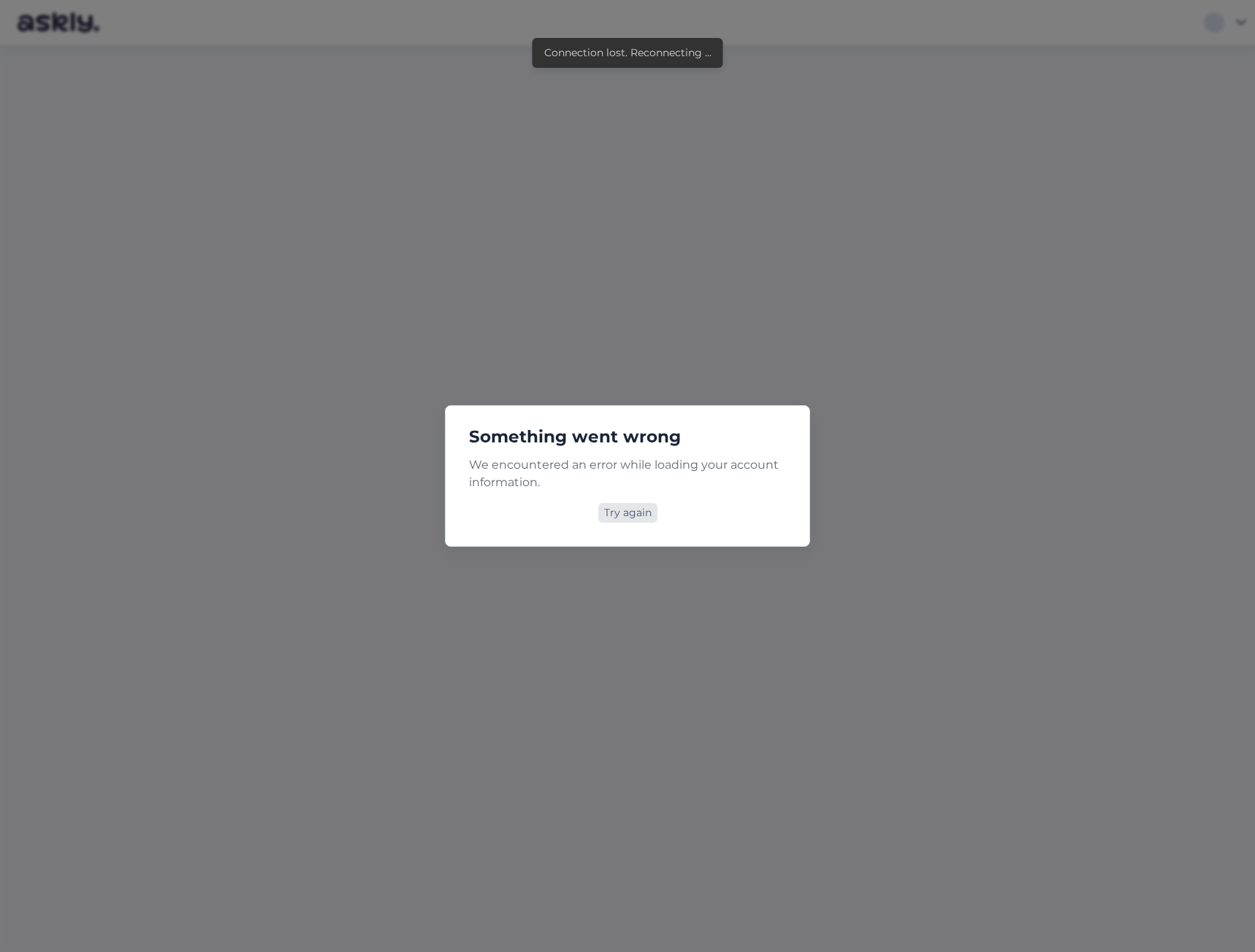
click at [636, 510] on div "Try again" at bounding box center [628, 513] width 59 height 20
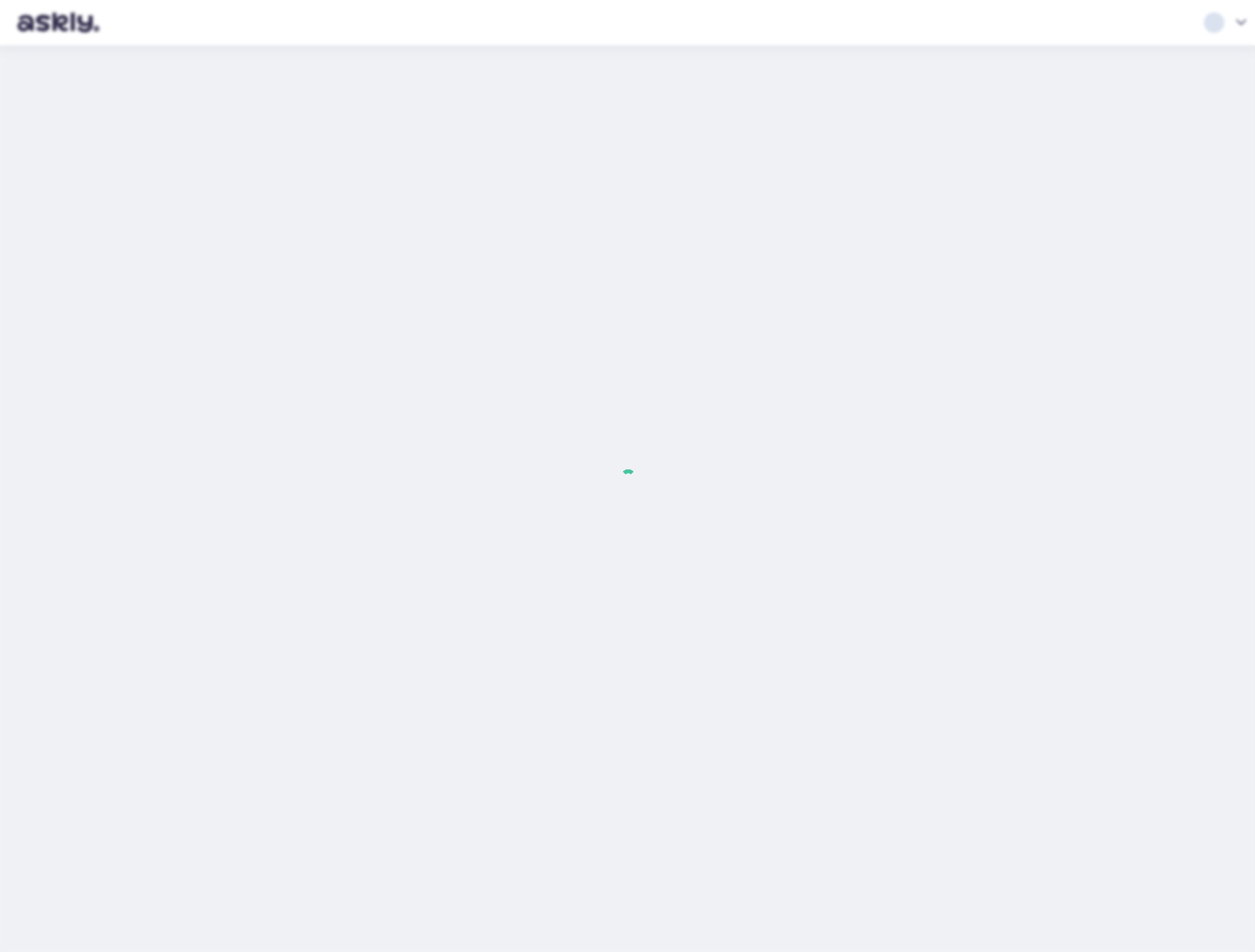
click at [353, 180] on div at bounding box center [628, 476] width 1255 height 952
click at [350, 122] on div at bounding box center [628, 476] width 1255 height 952
